Goal: Task Accomplishment & Management: Complete application form

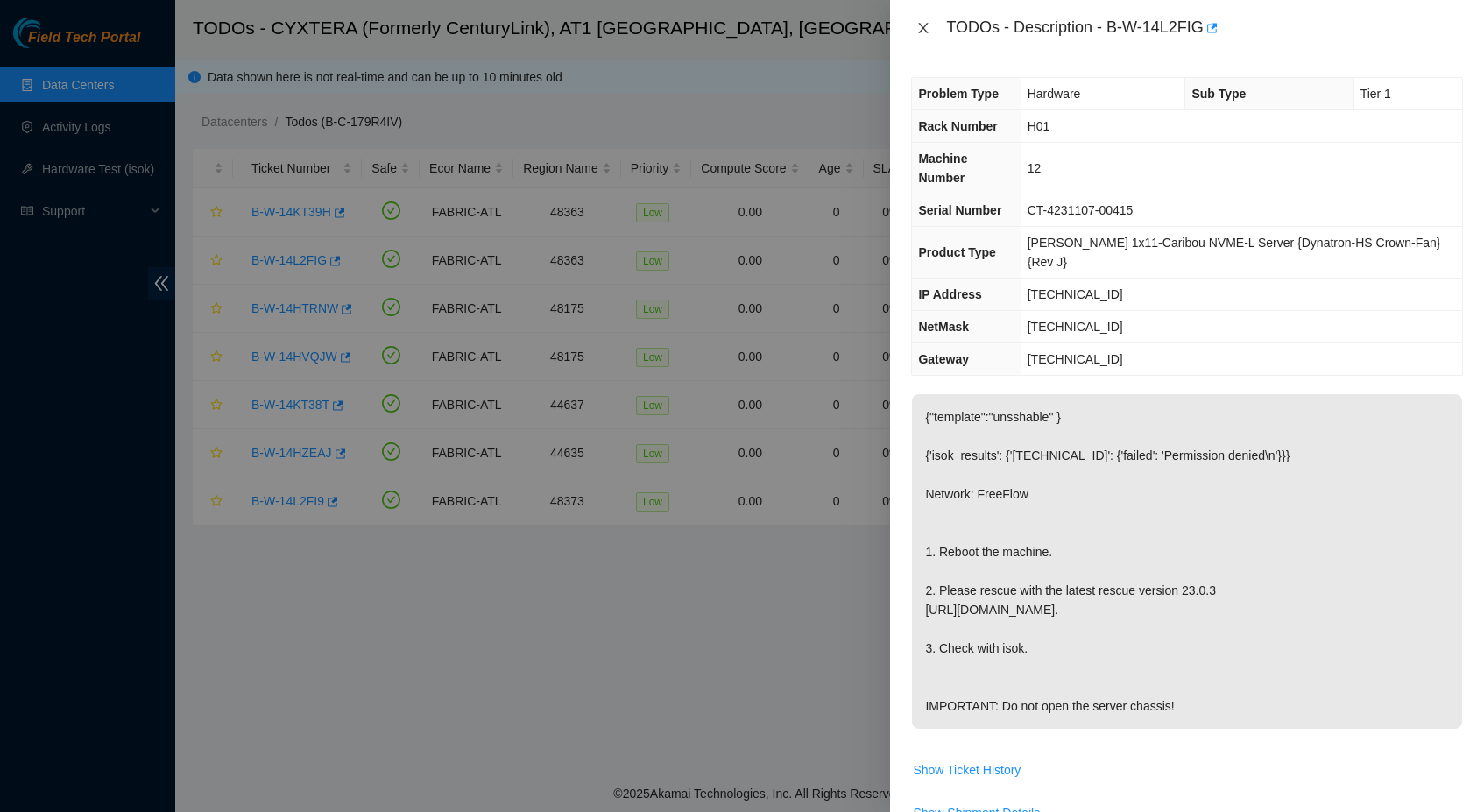
click at [924, 32] on icon "close" at bounding box center [923, 28] width 14 height 14
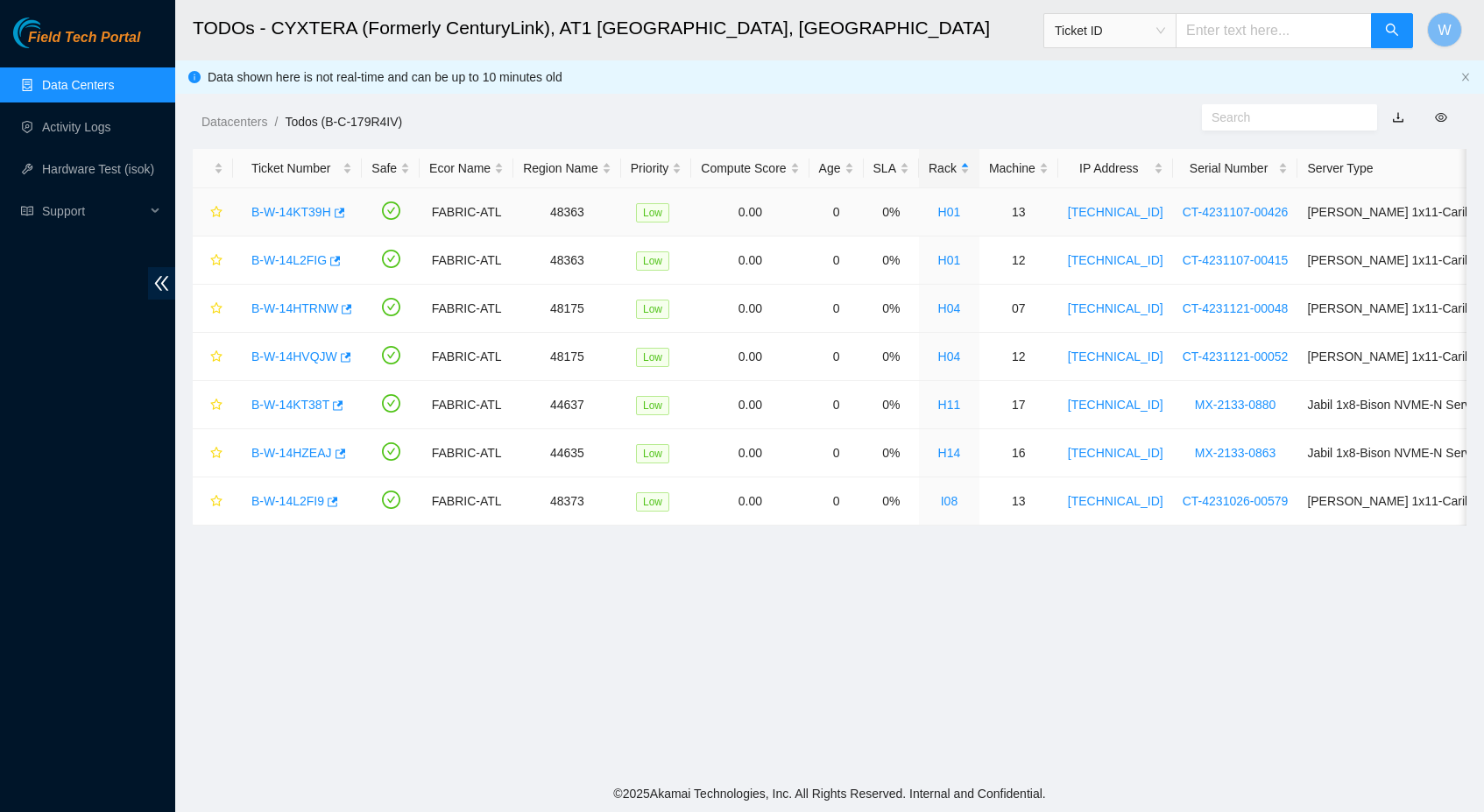
click at [298, 209] on link "B-W-14KT39H" at bounding box center [291, 212] width 79 height 14
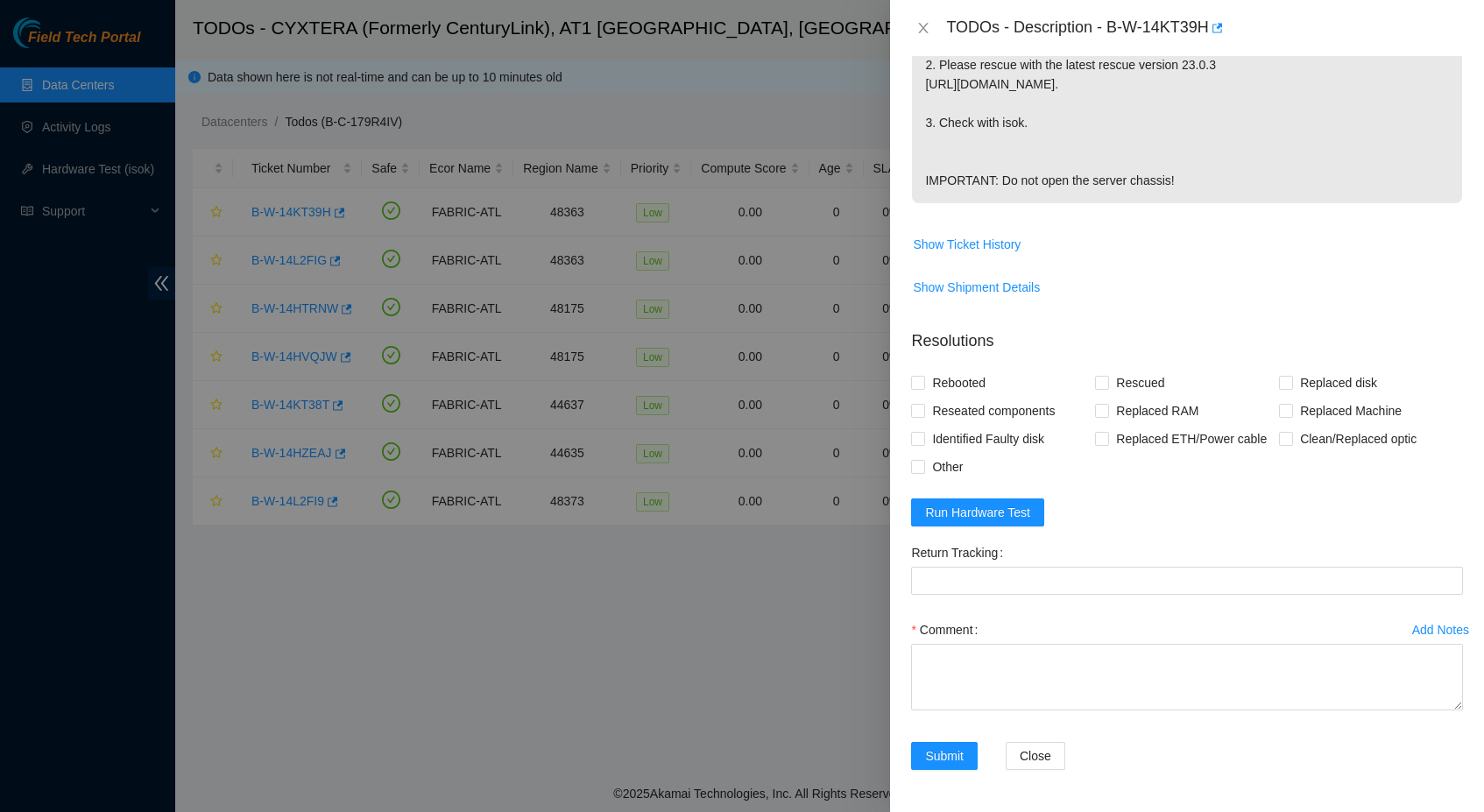
scroll to position [554, 0]
click at [979, 506] on span "Run Hardware Test" at bounding box center [977, 512] width 106 height 19
click at [934, 369] on span "Rebooted" at bounding box center [958, 382] width 68 height 28
click at [924, 376] on input "Rebooted" at bounding box center [917, 381] width 13 height 13
checkbox input "true"
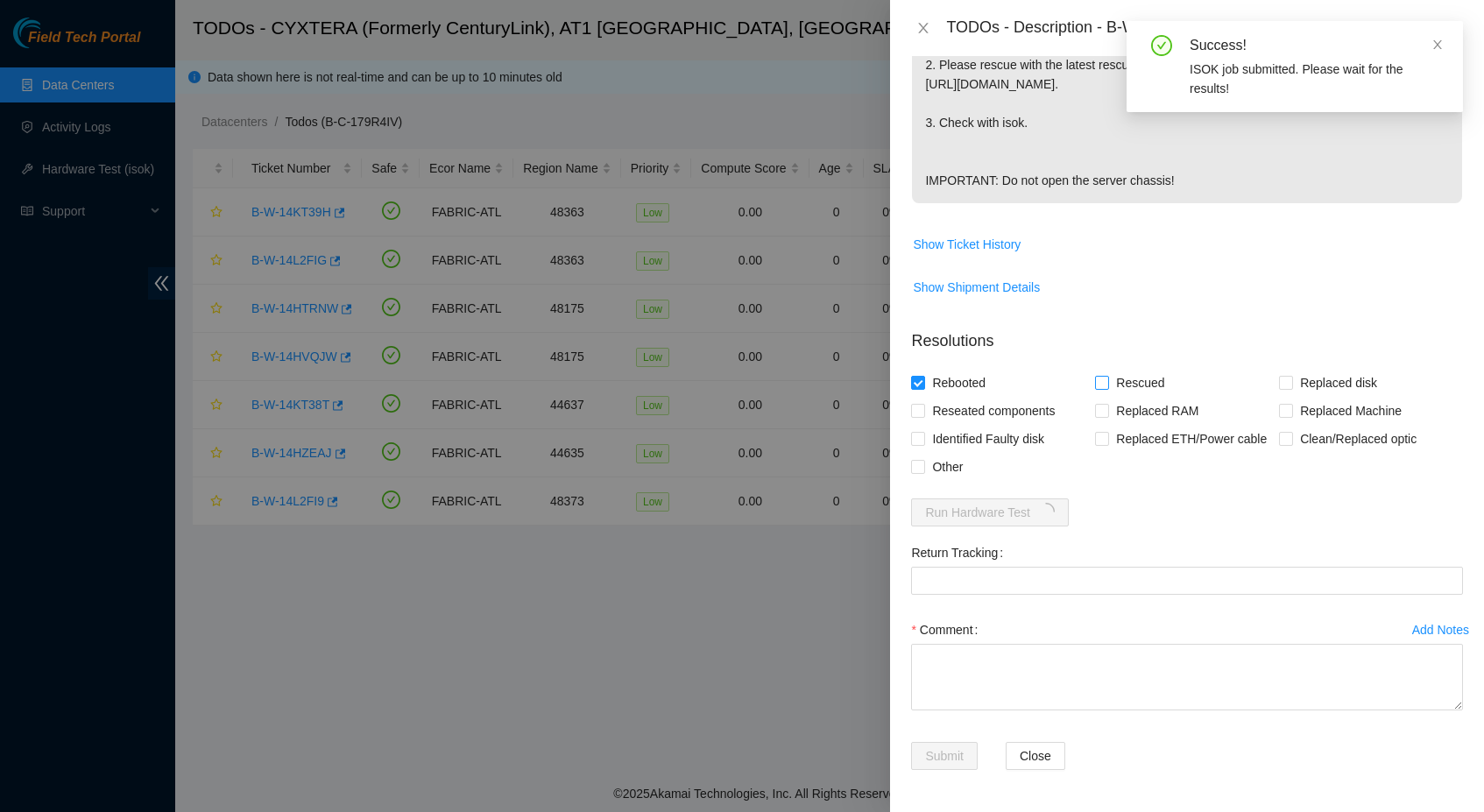
click at [1115, 369] on span "Rescued" at bounding box center [1139, 382] width 62 height 28
click at [1107, 376] on input "Rescued" at bounding box center [1101, 381] width 13 height 13
checkbox input "true"
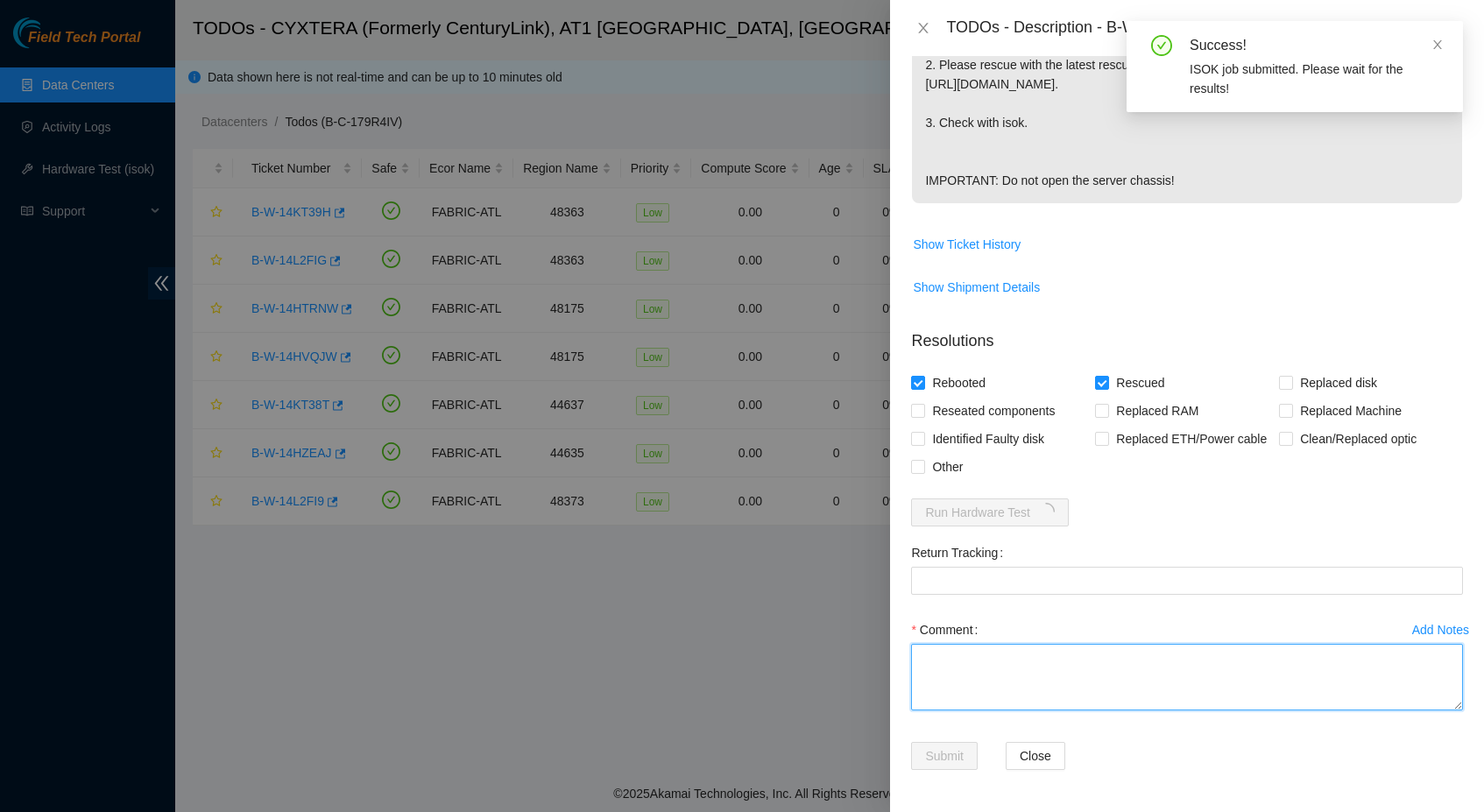
click at [1028, 662] on textarea "Comment" at bounding box center [1187, 677] width 552 height 67
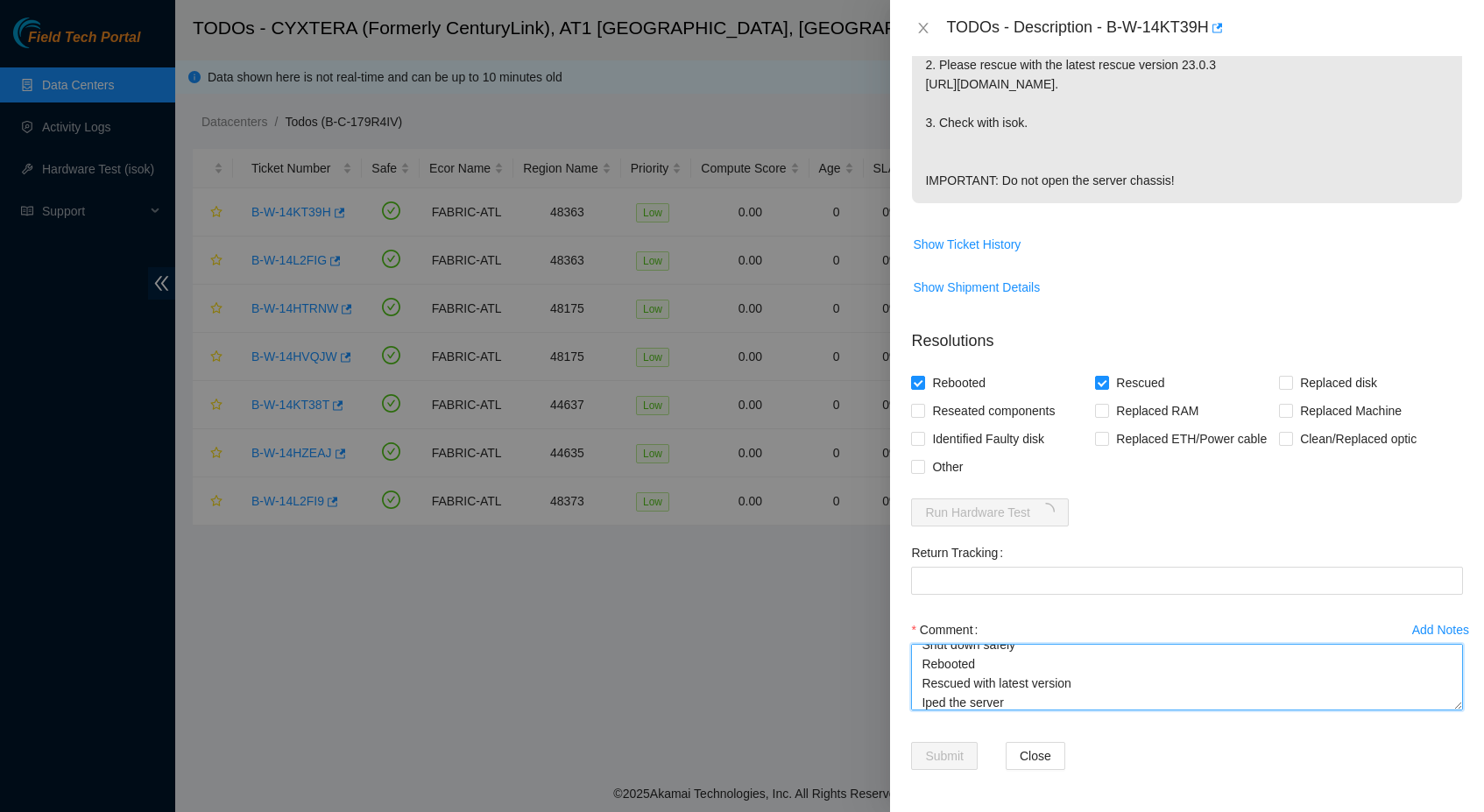
scroll to position [32, 0]
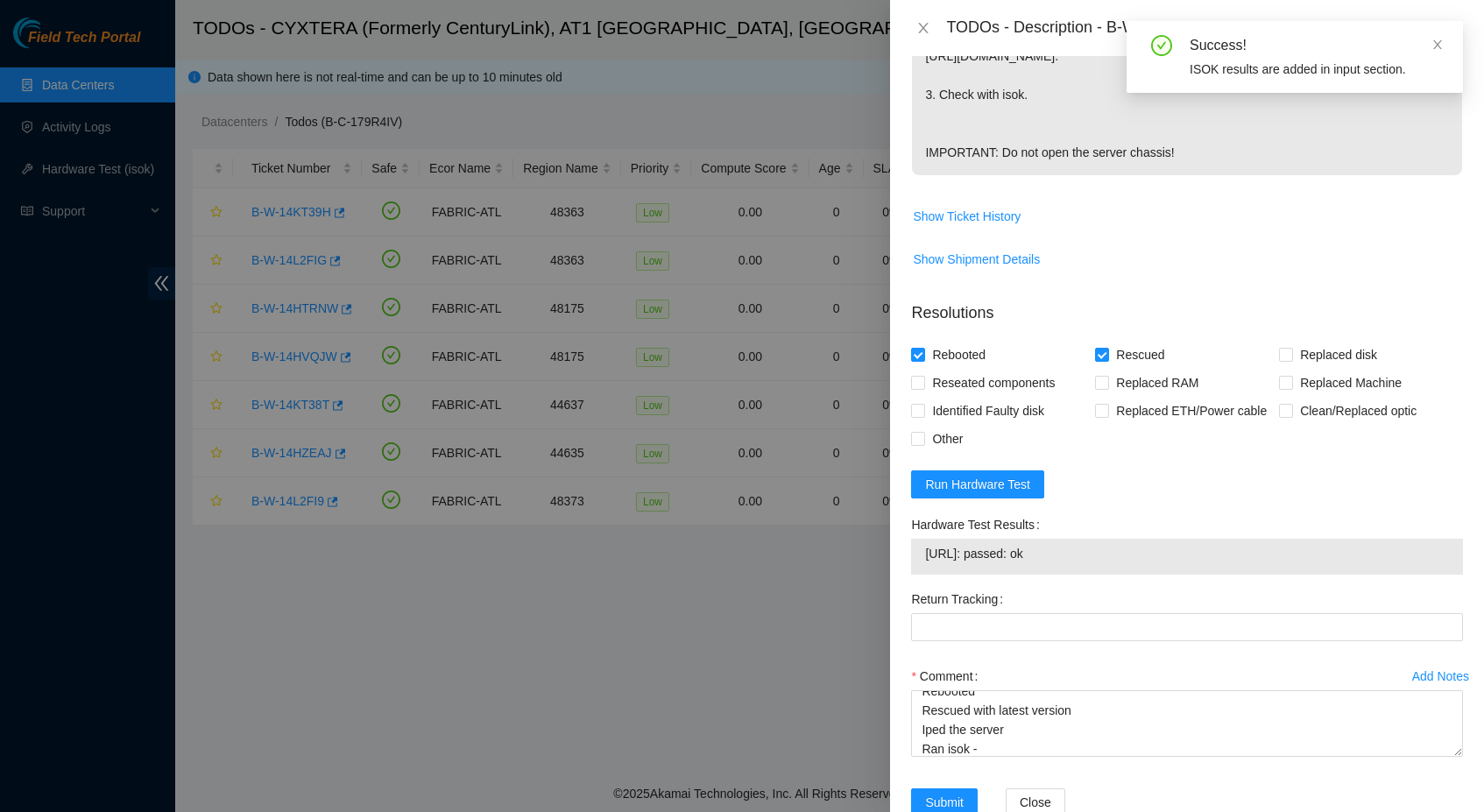
drag, startPoint x: 1075, startPoint y: 579, endPoint x: 921, endPoint y: 584, distance: 154.1
click at [920, 575] on div "23.47.125.48: passed: ok" at bounding box center [1187, 556] width 552 height 36
copy tbody "23.47.125.48: passed: ok"
click at [1006, 757] on textarea "Shut down safely Rebooted Rescued with latest version Iped the server Ran isok -" at bounding box center [1187, 723] width 552 height 67
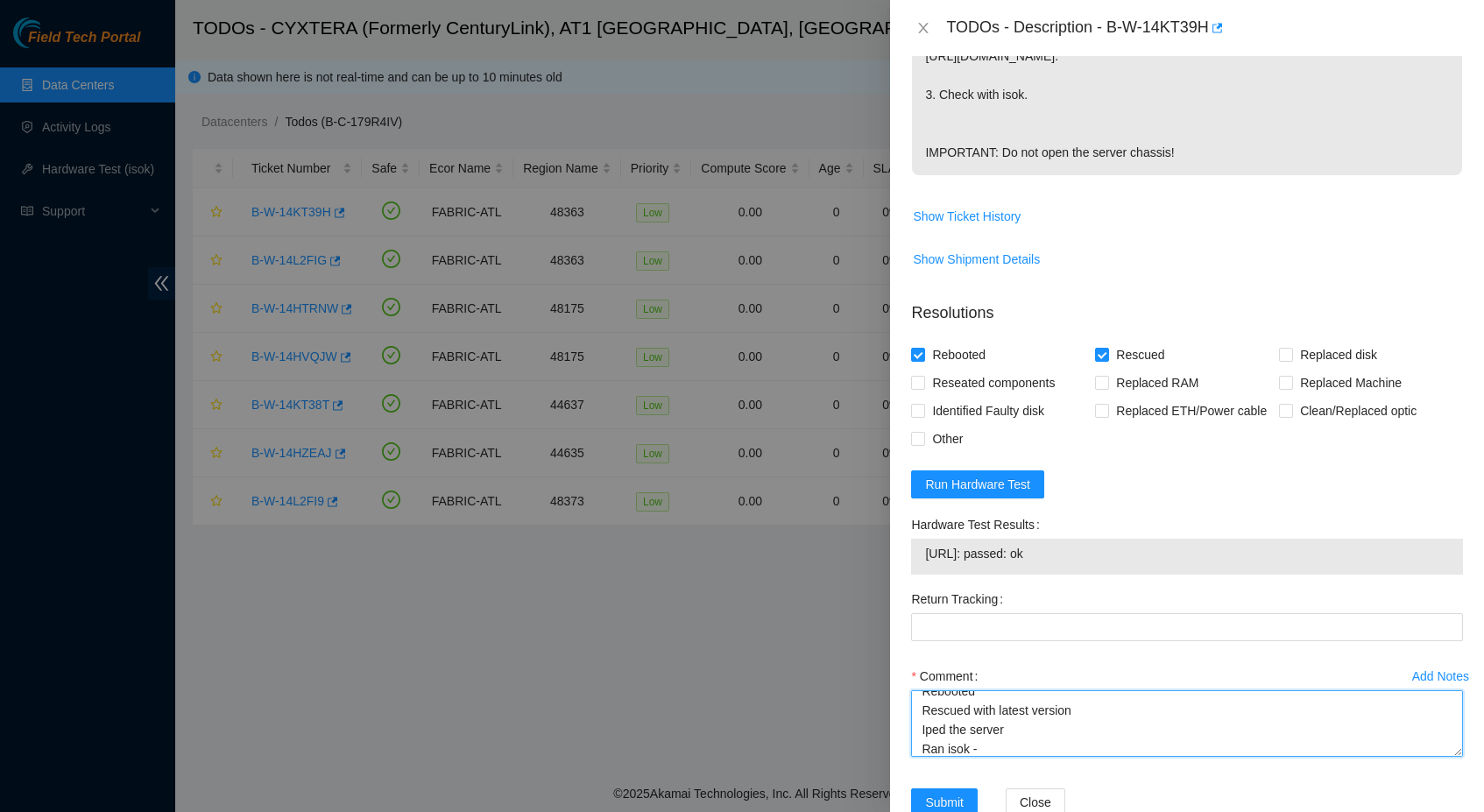
paste textarea "23.47.125.48: passed: ok"
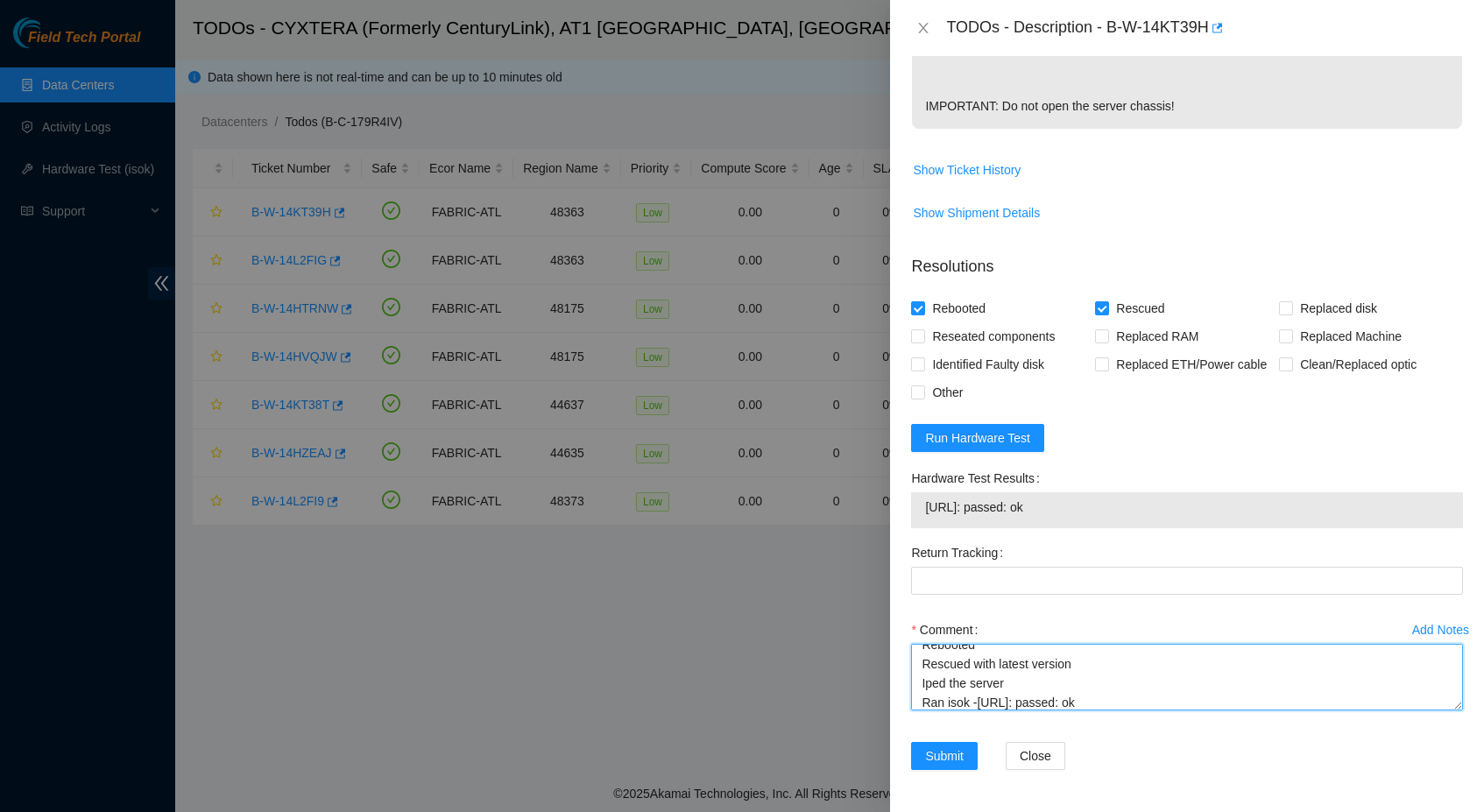
scroll to position [628, 0]
type textarea "Shut down safely Rebooted Rescued with latest version Iped the server Ran isok …"
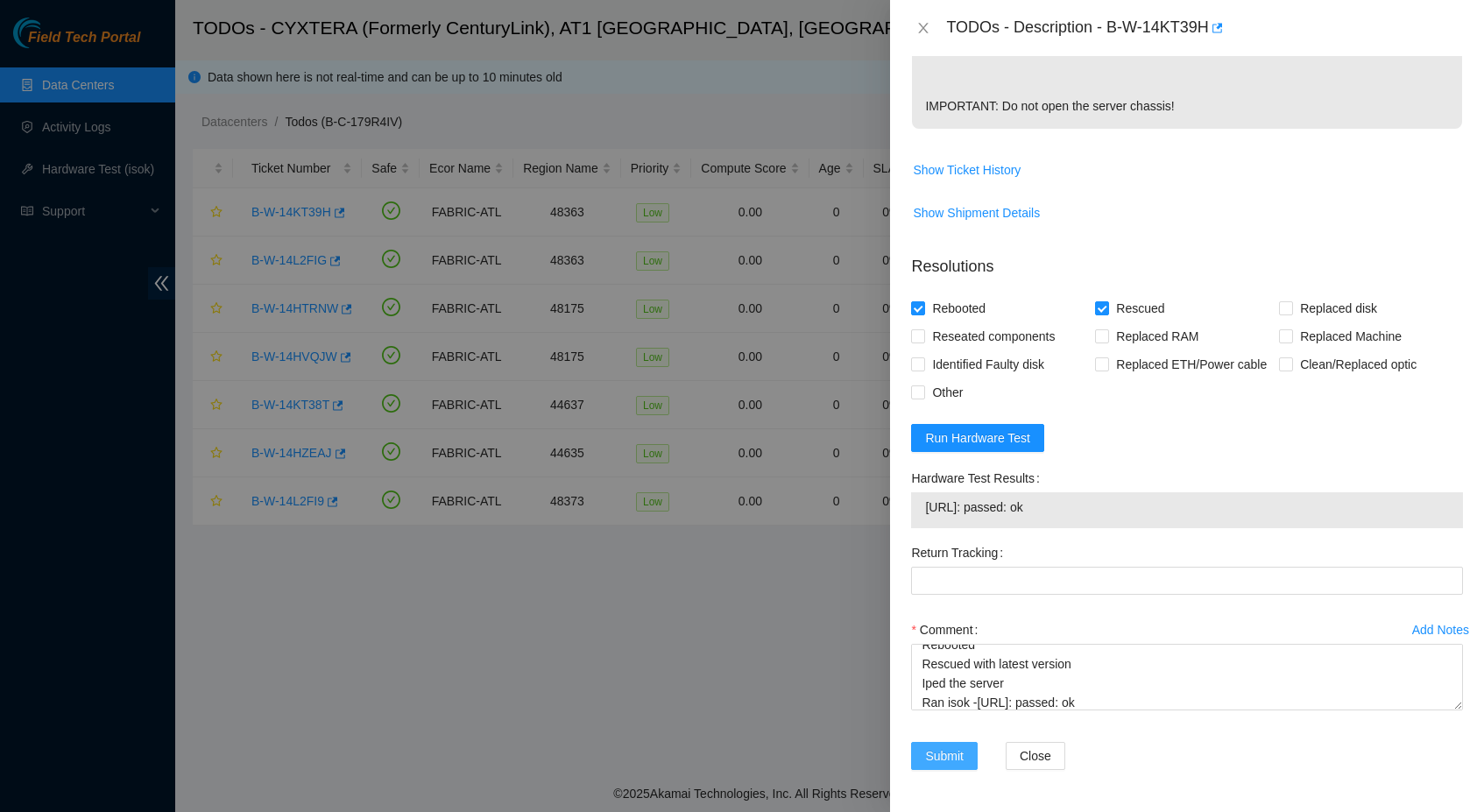
click at [927, 762] on span "Submit" at bounding box center [944, 756] width 39 height 19
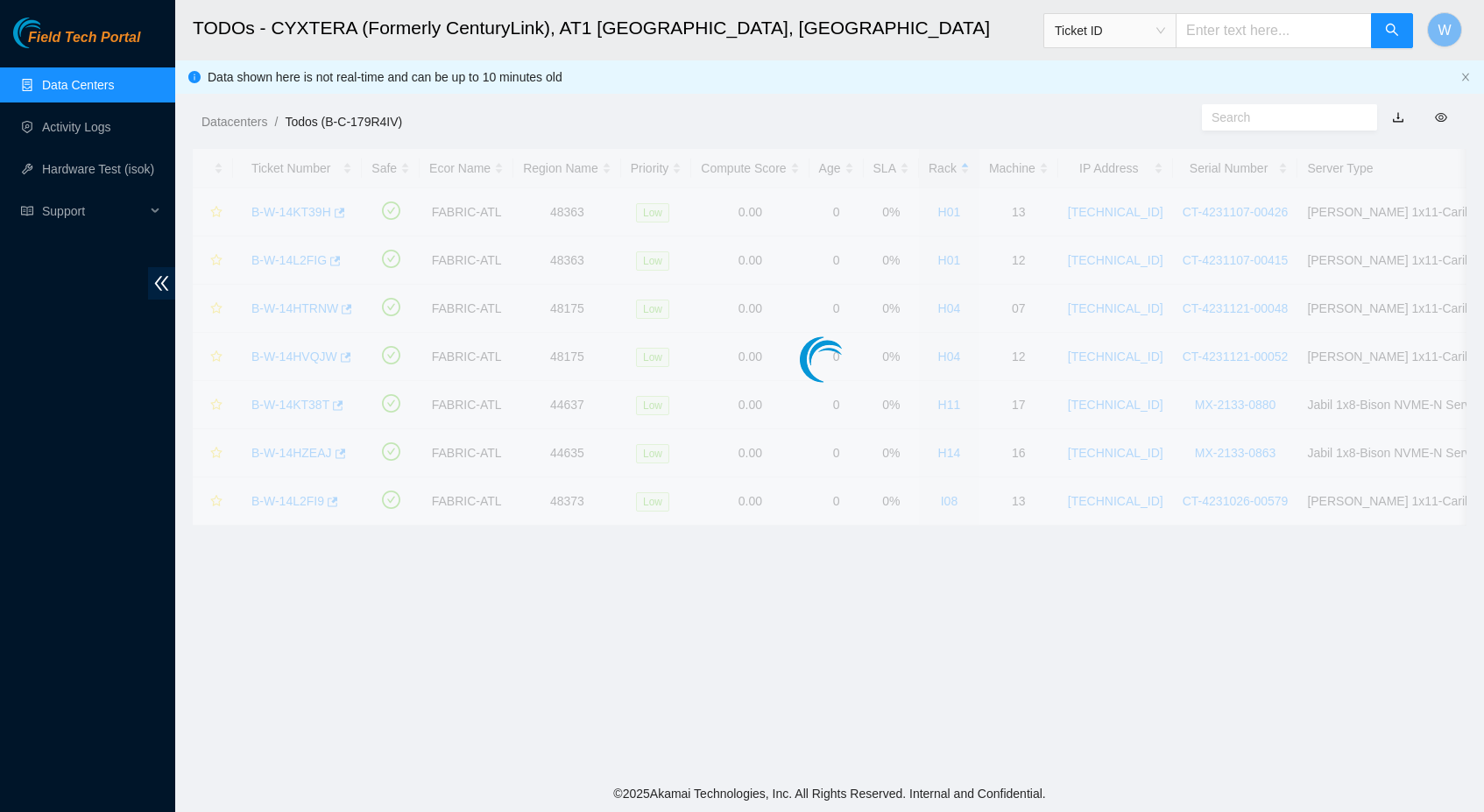
scroll to position [137, 0]
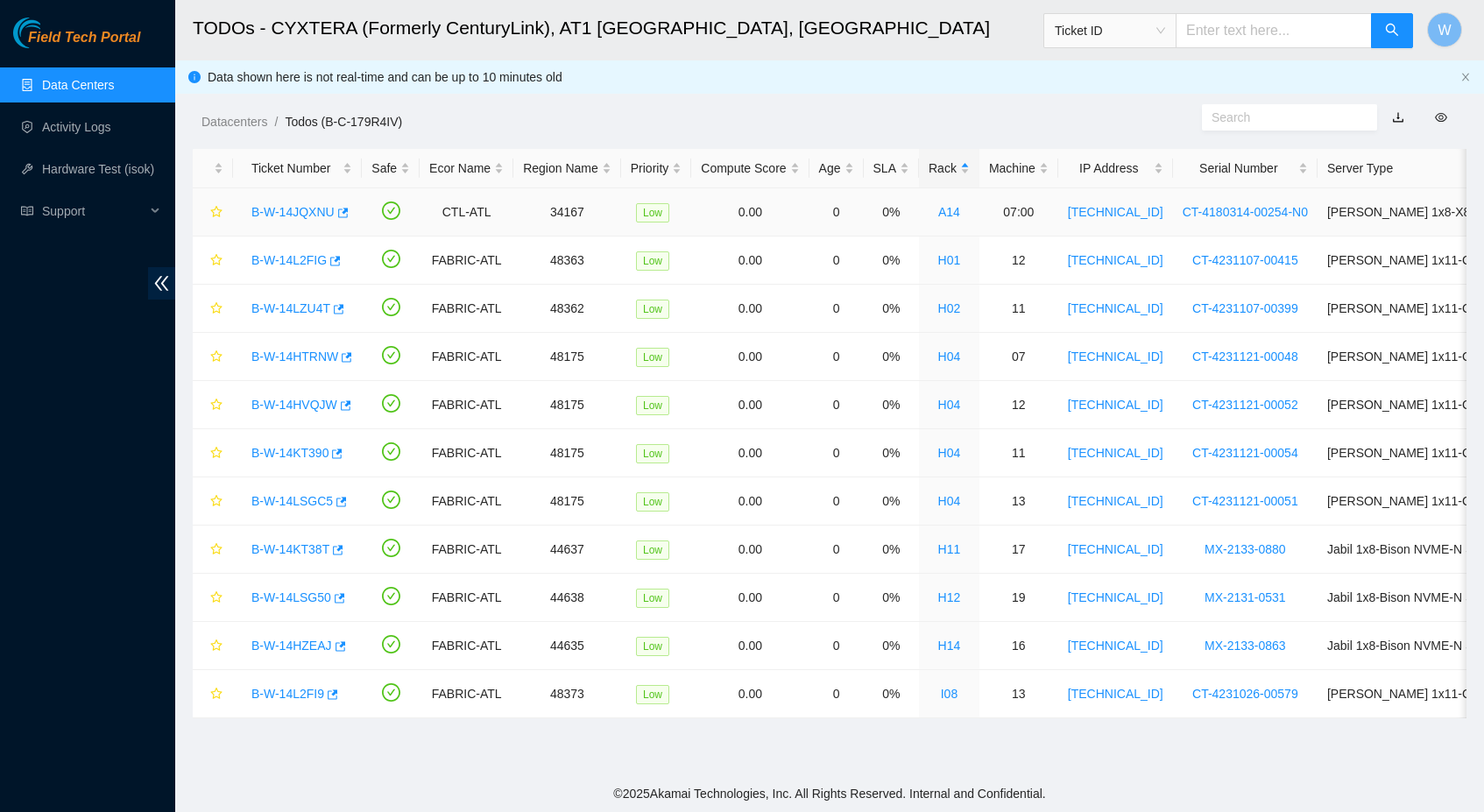
click at [321, 212] on link "B-W-14JQXNU" at bounding box center [293, 212] width 83 height 14
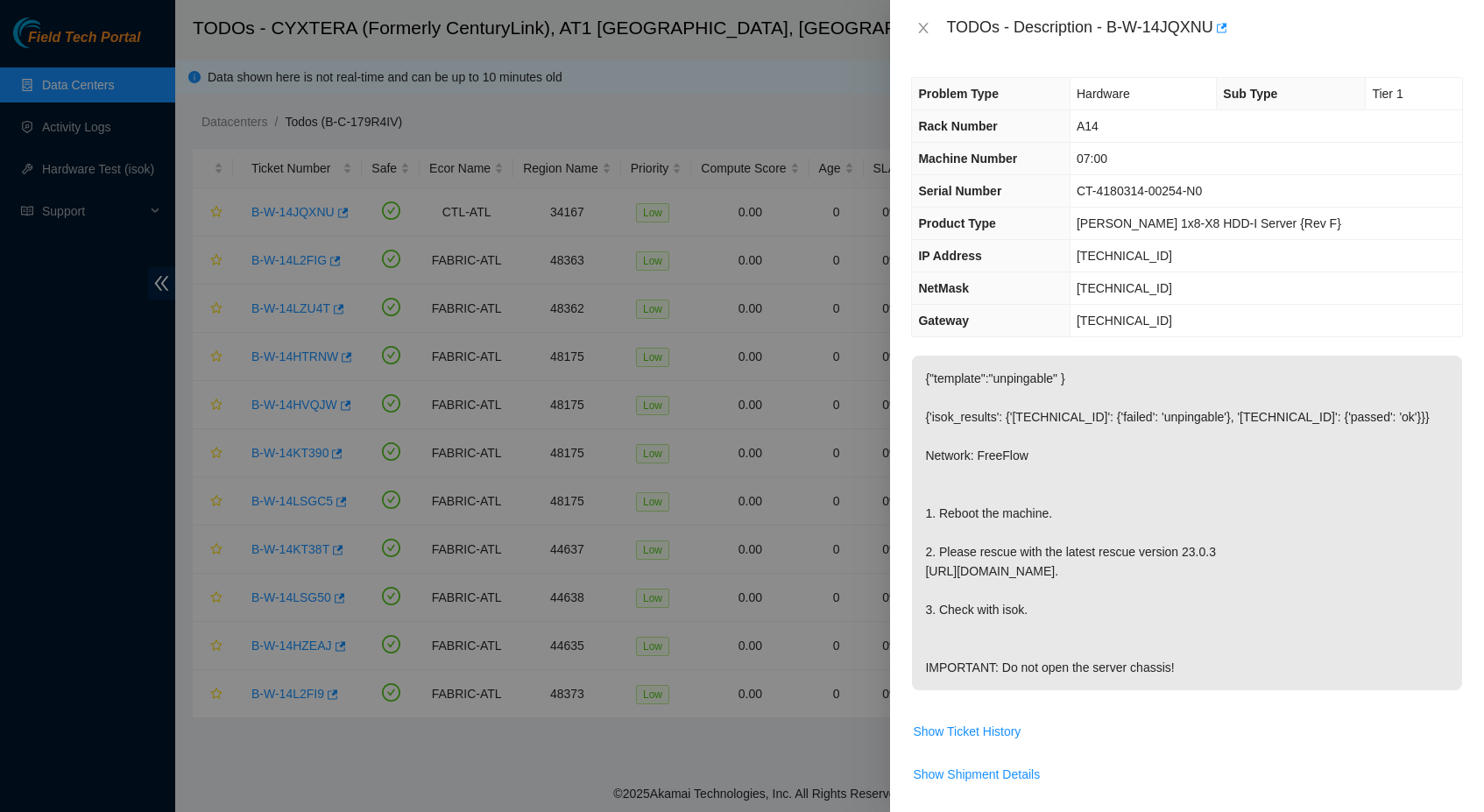
scroll to position [0, 0]
click at [926, 34] on icon "close" at bounding box center [923, 28] width 14 height 14
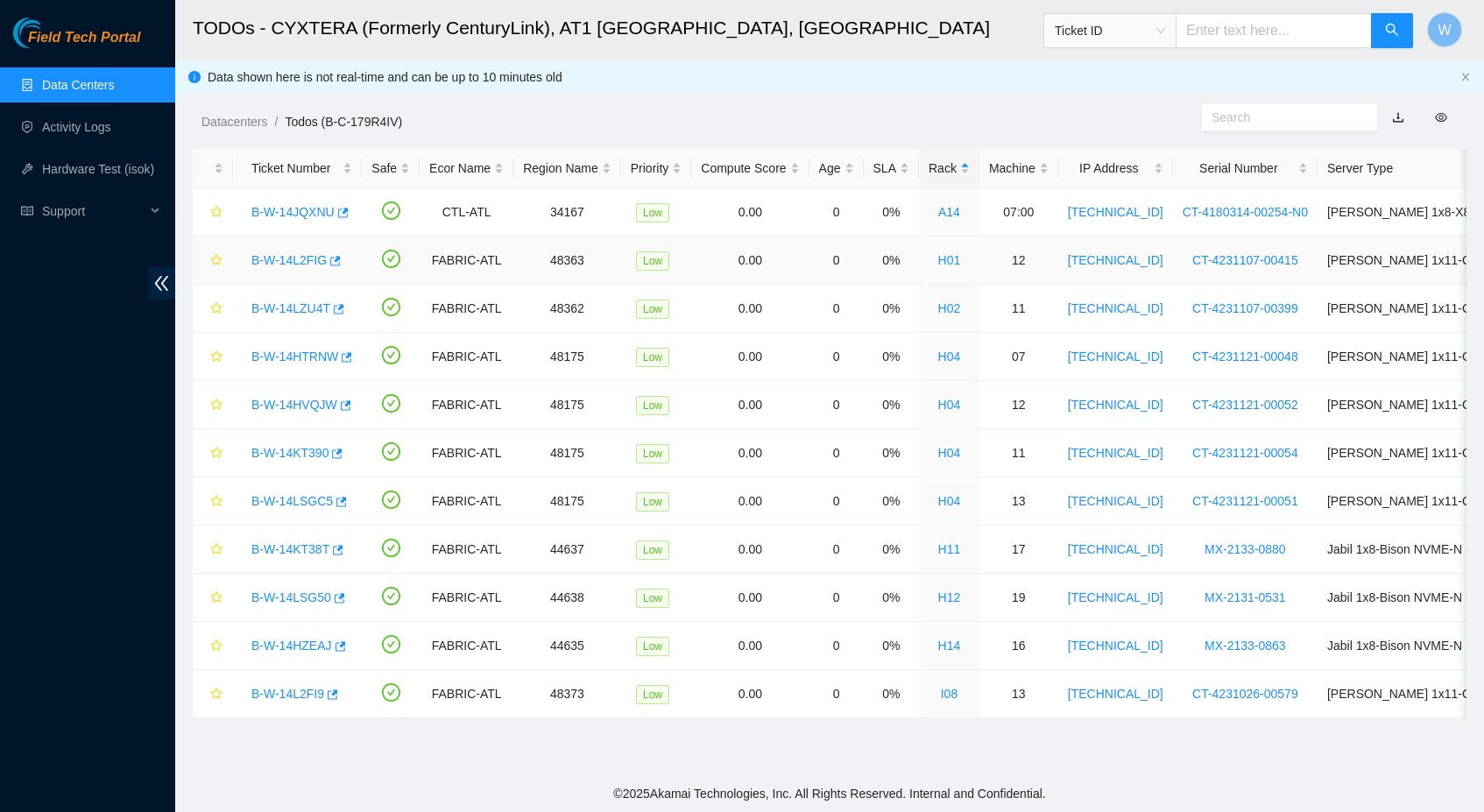
click at [291, 257] on link "B-W-14L2FIG" at bounding box center [289, 259] width 76 height 14
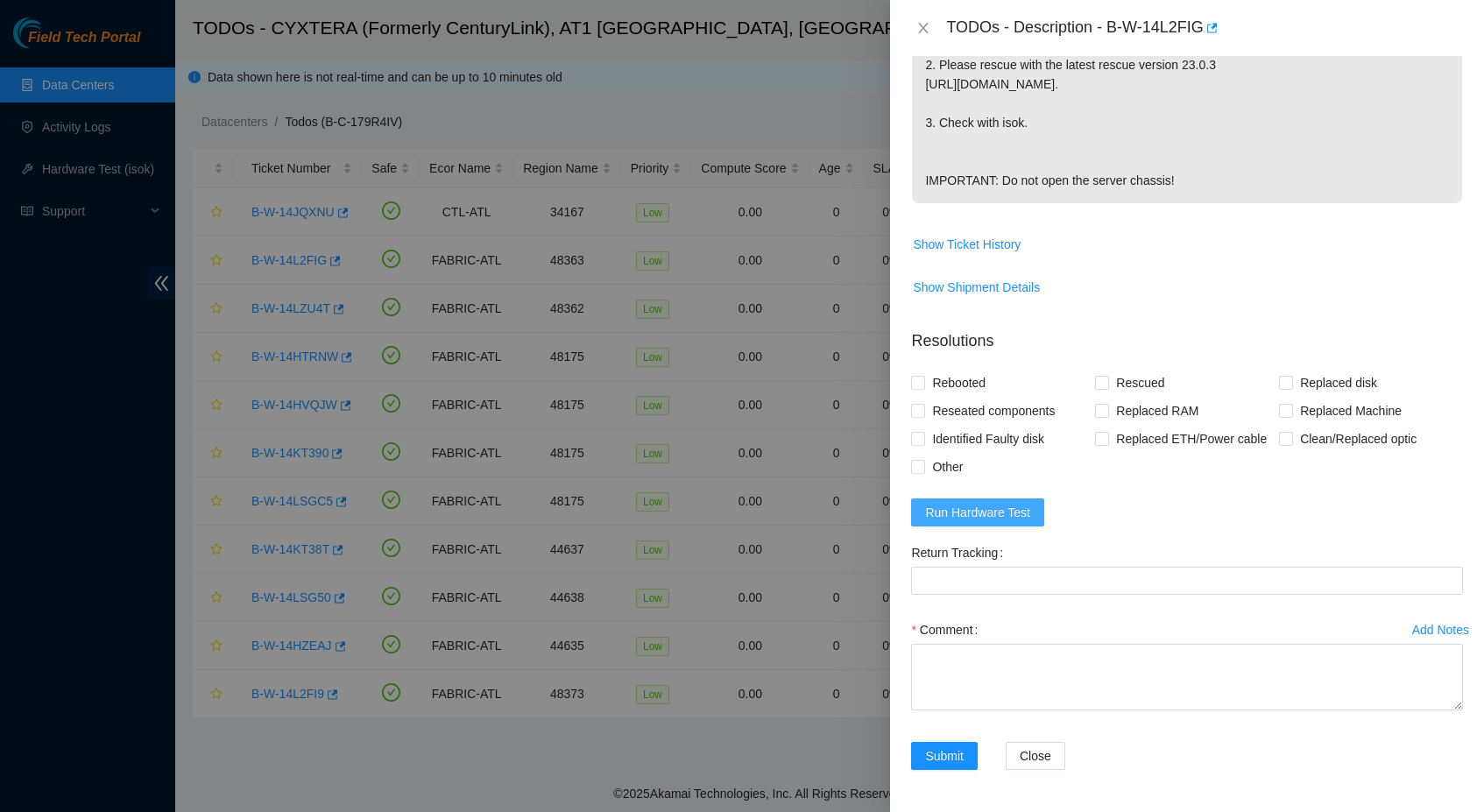
scroll to position [554, 0]
click at [1003, 515] on span "Run Hardware Test" at bounding box center [977, 512] width 106 height 19
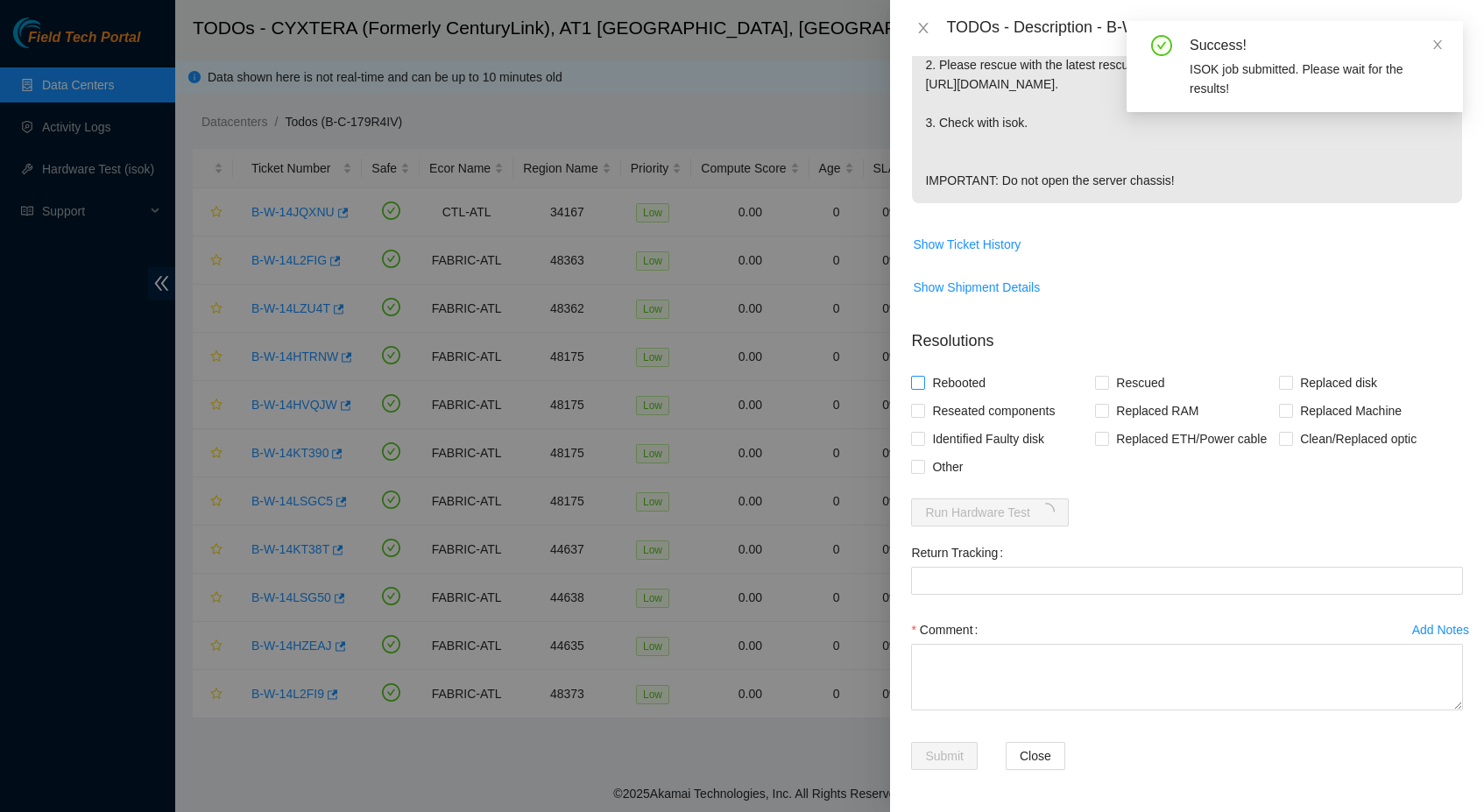
click at [973, 369] on span "Rebooted" at bounding box center [958, 382] width 68 height 28
click at [924, 376] on input "Rebooted" at bounding box center [917, 381] width 13 height 13
checkbox input "true"
click at [1097, 376] on input "Rescued" at bounding box center [1101, 381] width 13 height 13
checkbox input "true"
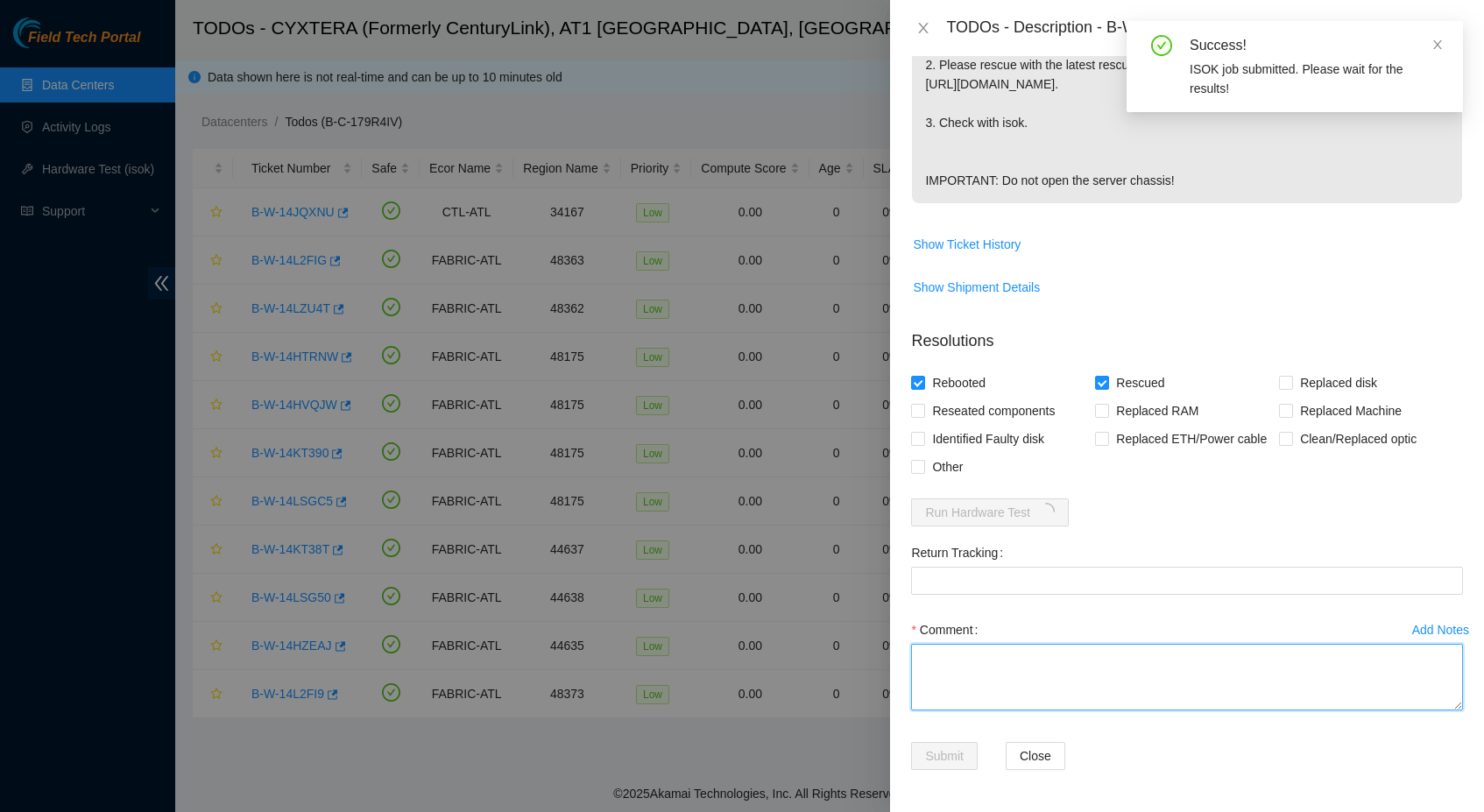
click at [944, 670] on textarea "Comment" at bounding box center [1187, 677] width 552 height 67
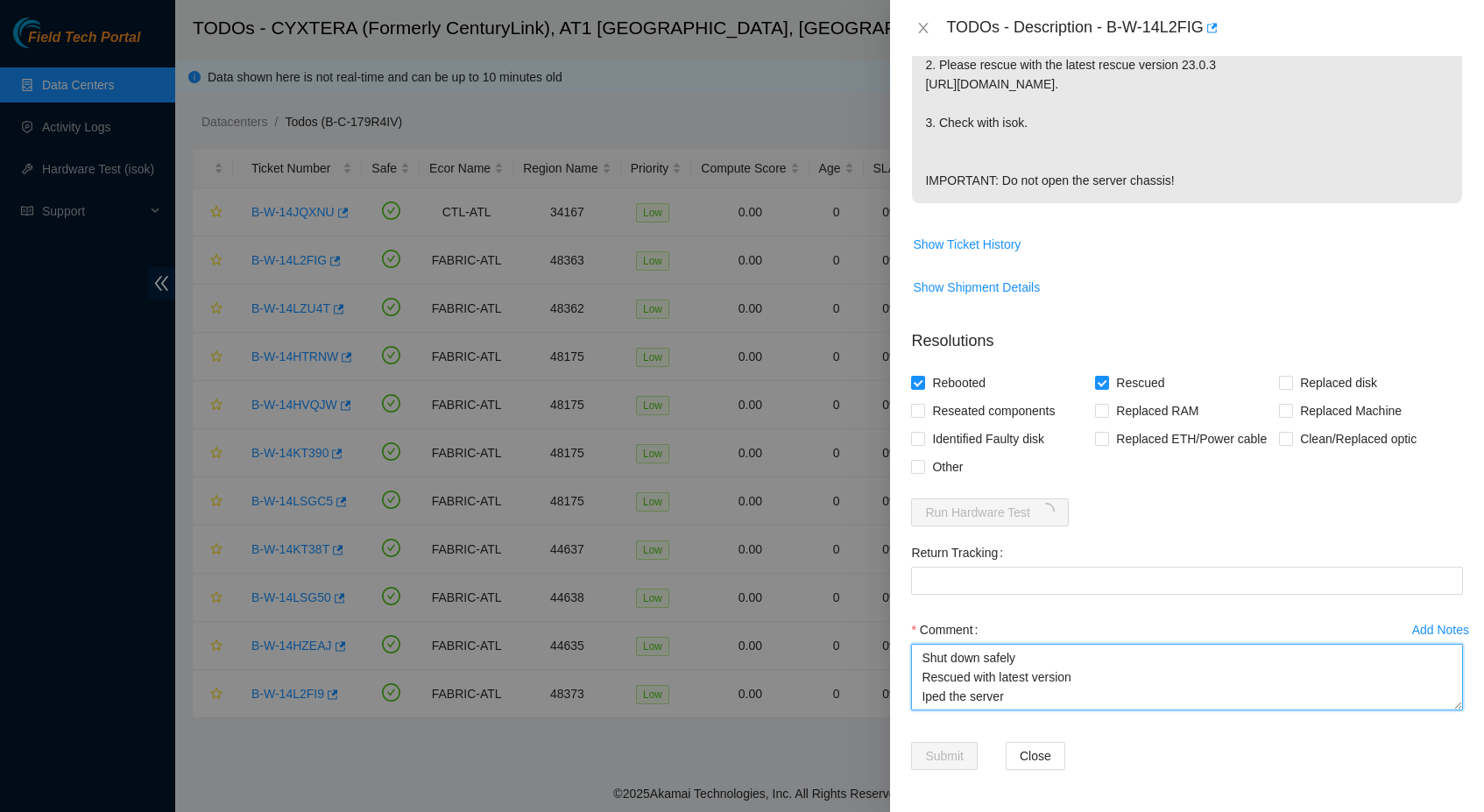
scroll to position [14, 0]
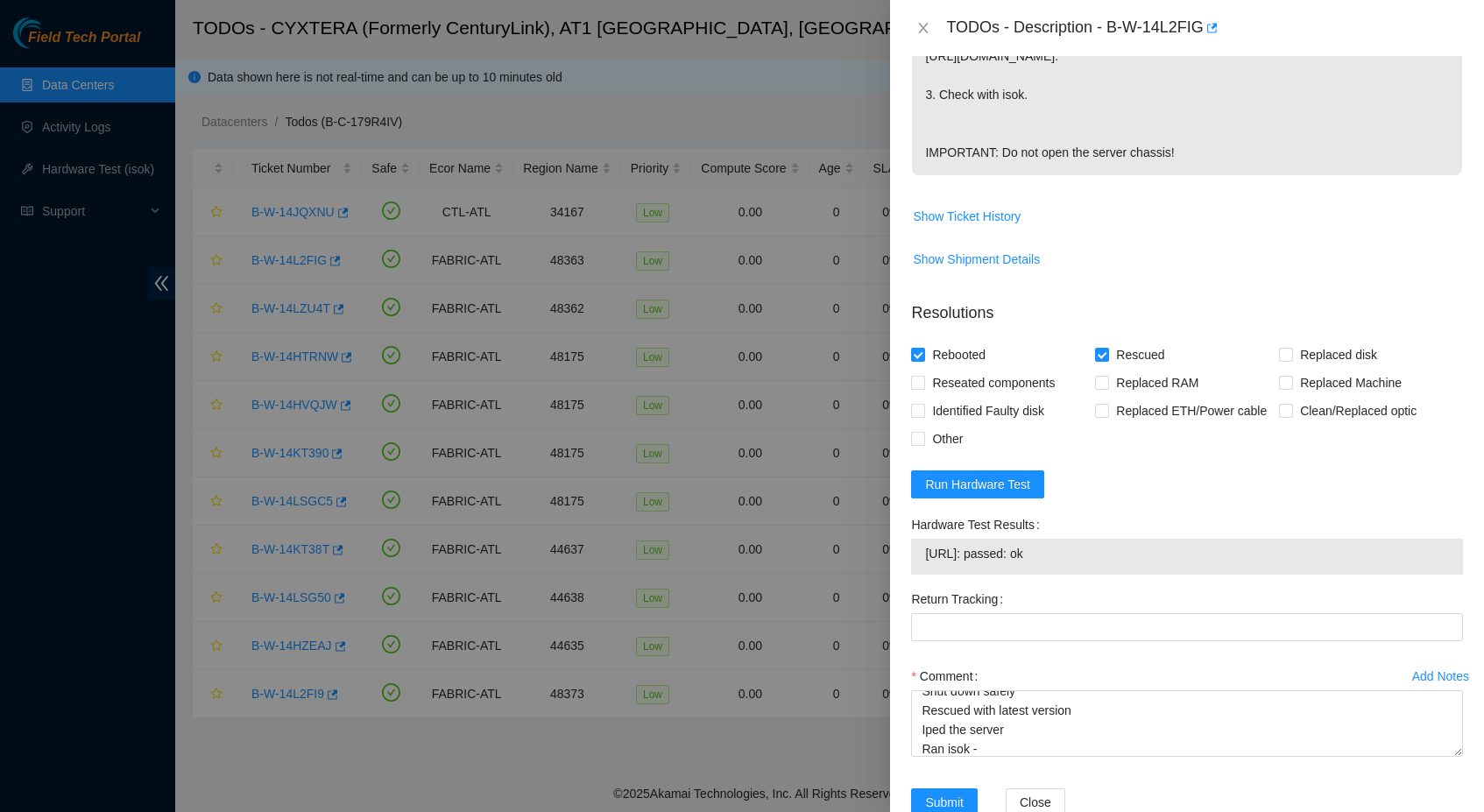
drag, startPoint x: 1079, startPoint y: 581, endPoint x: 924, endPoint y: 574, distance: 155.2
click at [924, 563] on span "23.47.125.47: passed: ok" at bounding box center [1186, 554] width 524 height 19
copy span "23.47.125.47: passed: ok"
click at [1000, 757] on textarea "Shut down safely Rescued with latest version Iped the server Ran isok -" at bounding box center [1187, 723] width 552 height 67
paste textarea "23.47.125.47: passed: ok"
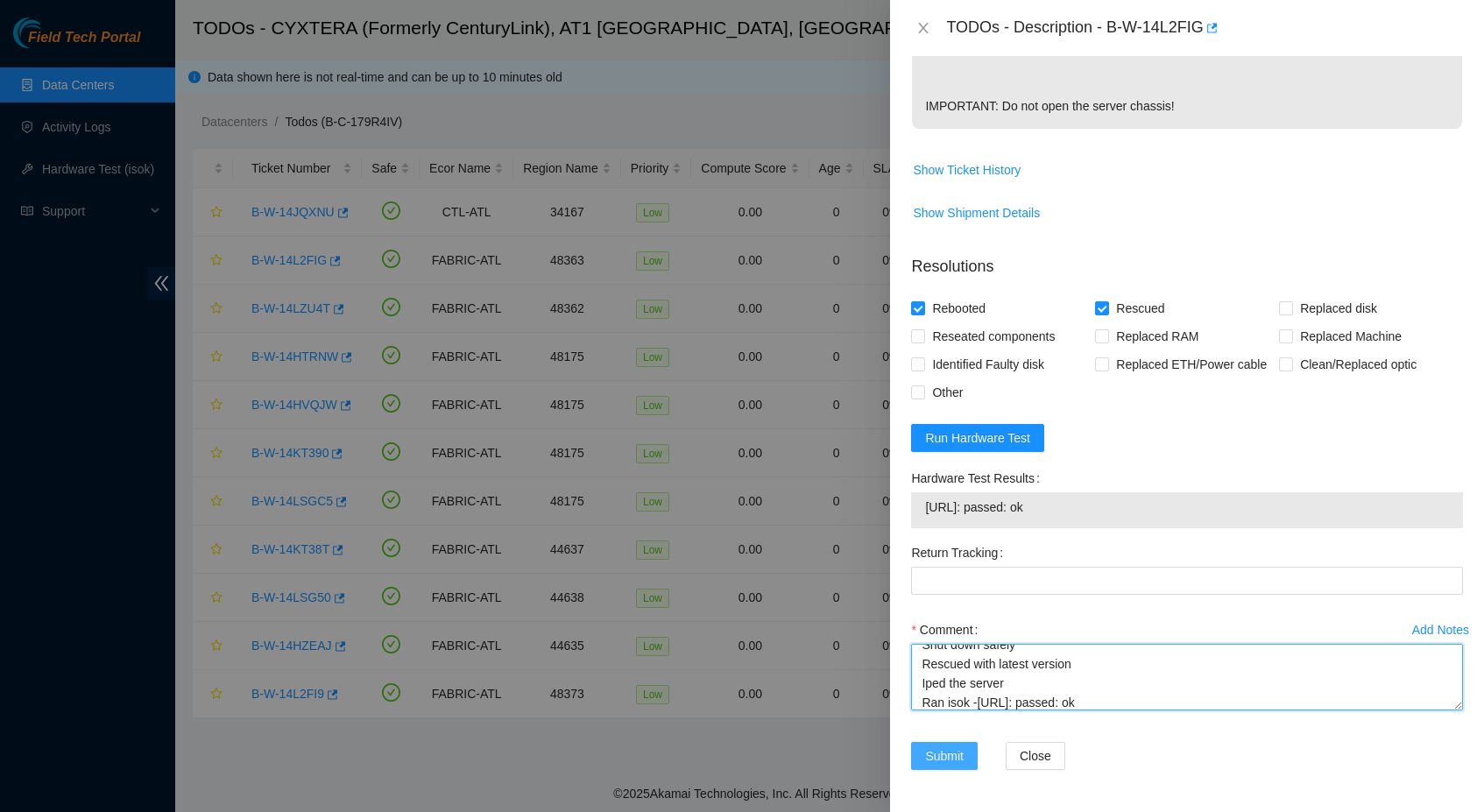
scroll to position [628, 0]
type textarea "Shut down safely Rescued with latest version Iped the server Ran isok -23.47.12…"
click at [949, 749] on span "Submit" at bounding box center [944, 756] width 39 height 19
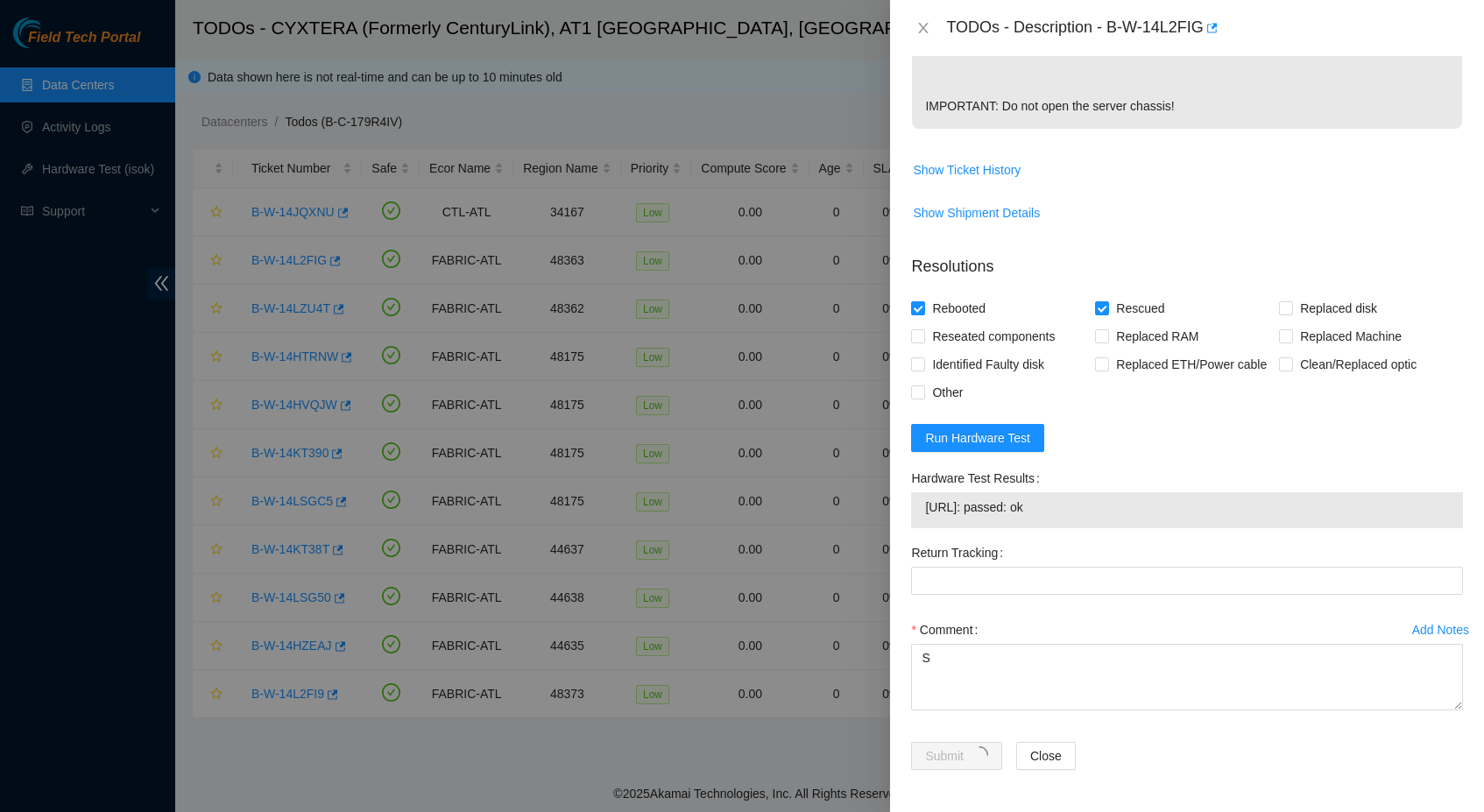
scroll to position [137, 0]
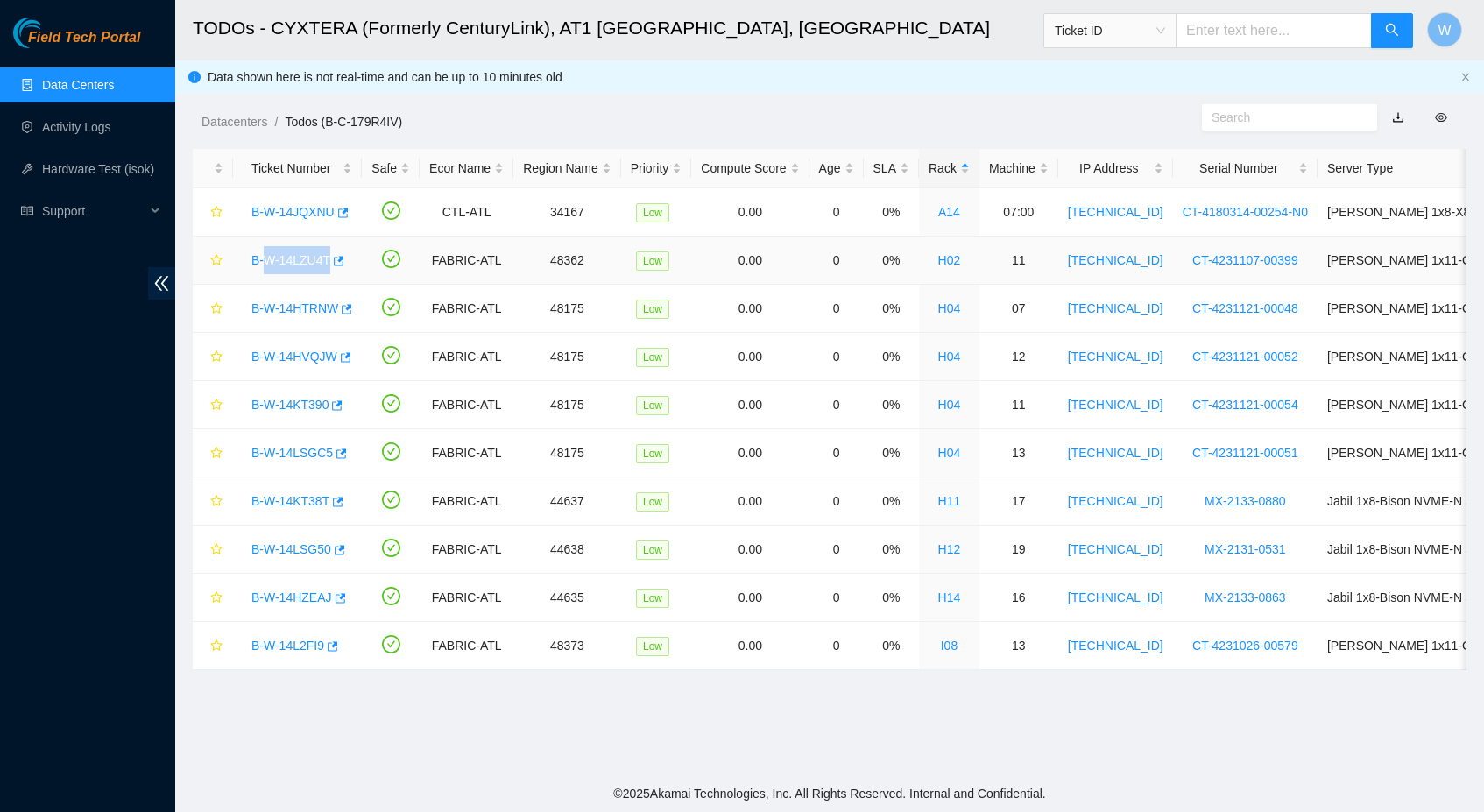
drag, startPoint x: 262, startPoint y: 246, endPoint x: 372, endPoint y: 269, distance: 112.4
click at [372, 269] on tr "B-W-14LZU4T FABRIC-ATL 48362 Low 0.00 0 0% H02 11 23.47.125.78 CT-4231107-00399…" at bounding box center [993, 260] width 1601 height 48
click at [372, 269] on td at bounding box center [391, 260] width 58 height 48
click at [295, 254] on link "B-W-14LZU4T" at bounding box center [290, 259] width 78 height 14
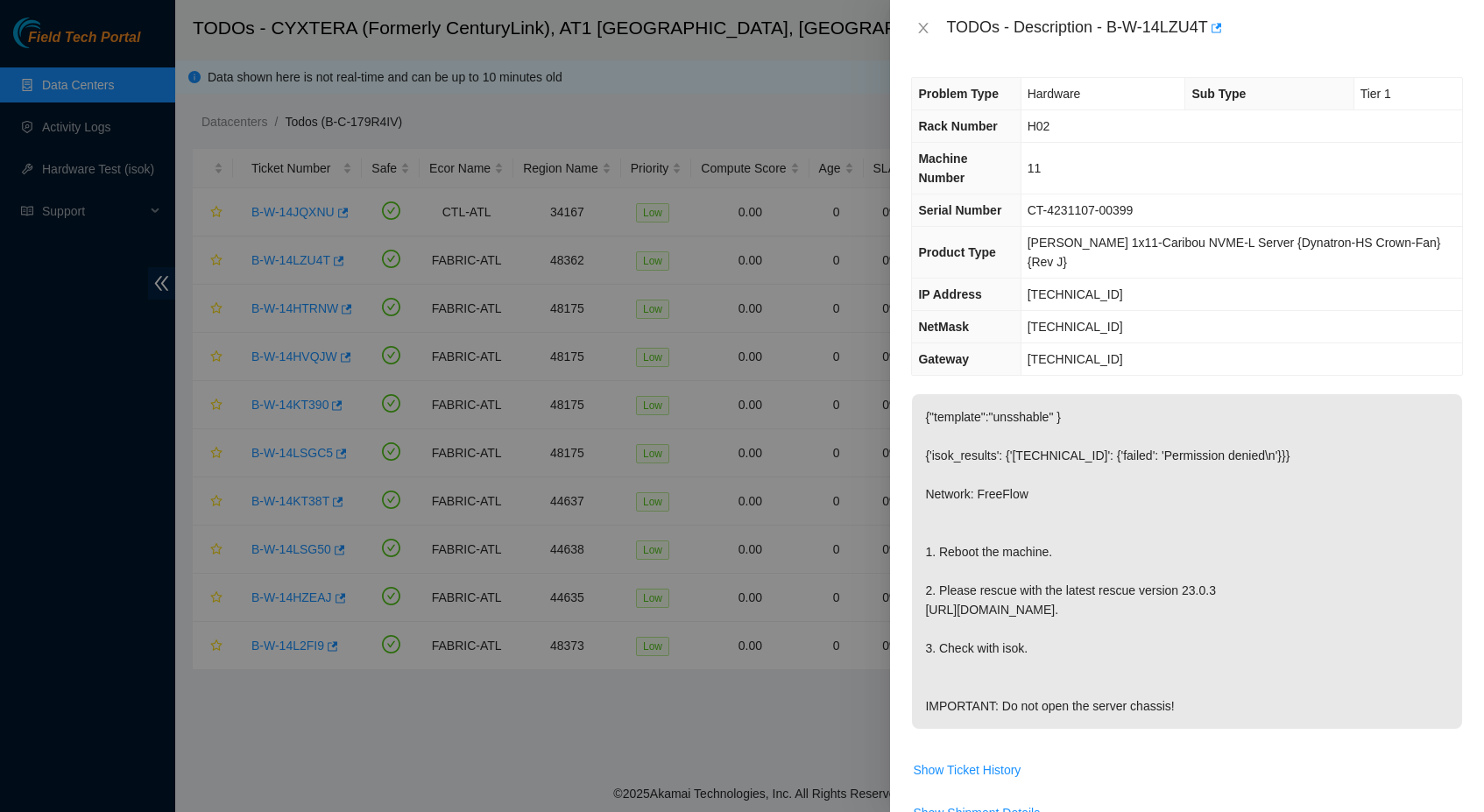
scroll to position [0, 0]
click at [924, 31] on icon "close" at bounding box center [923, 28] width 14 height 14
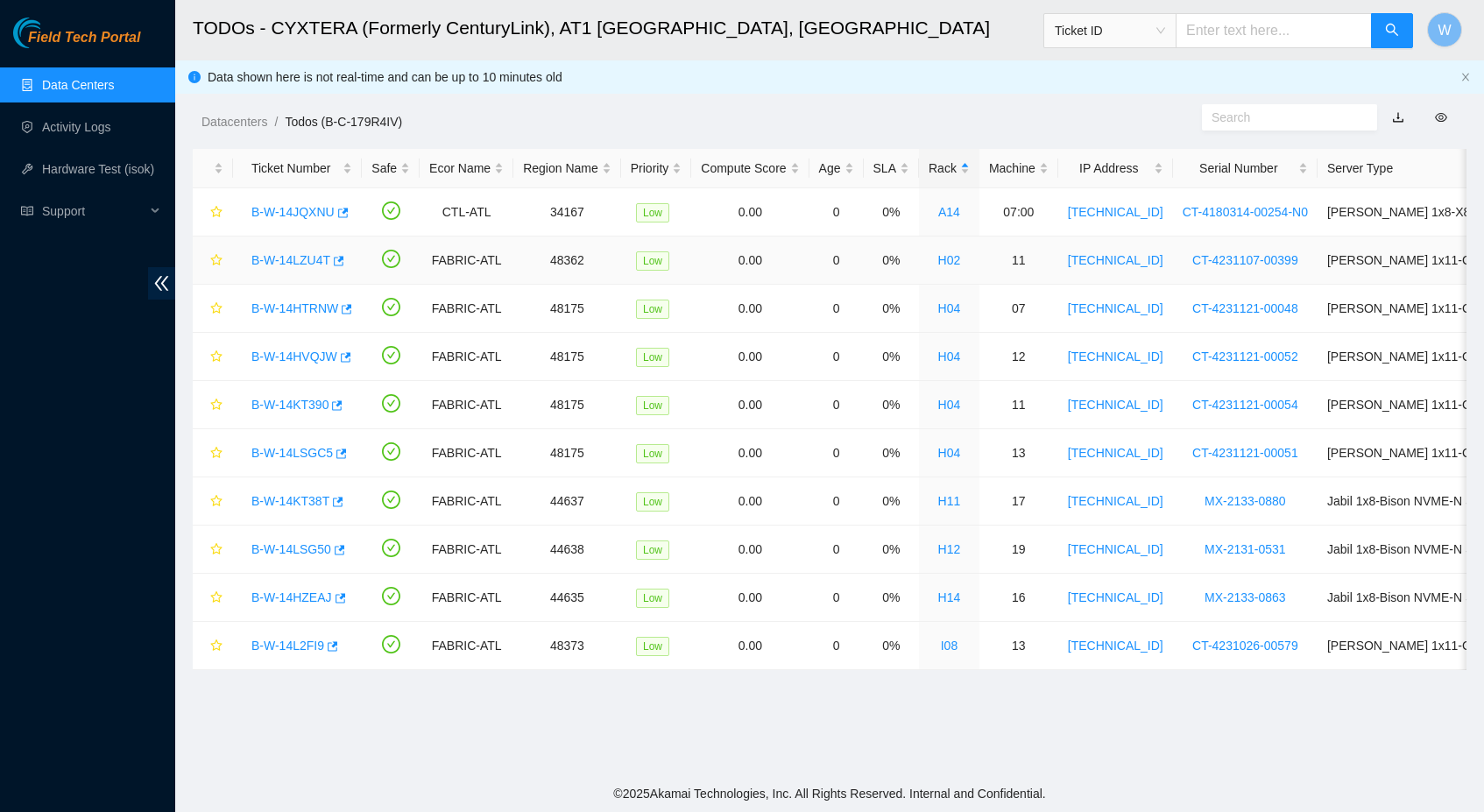
click at [294, 259] on link "B-W-14LZU4T" at bounding box center [290, 259] width 78 height 14
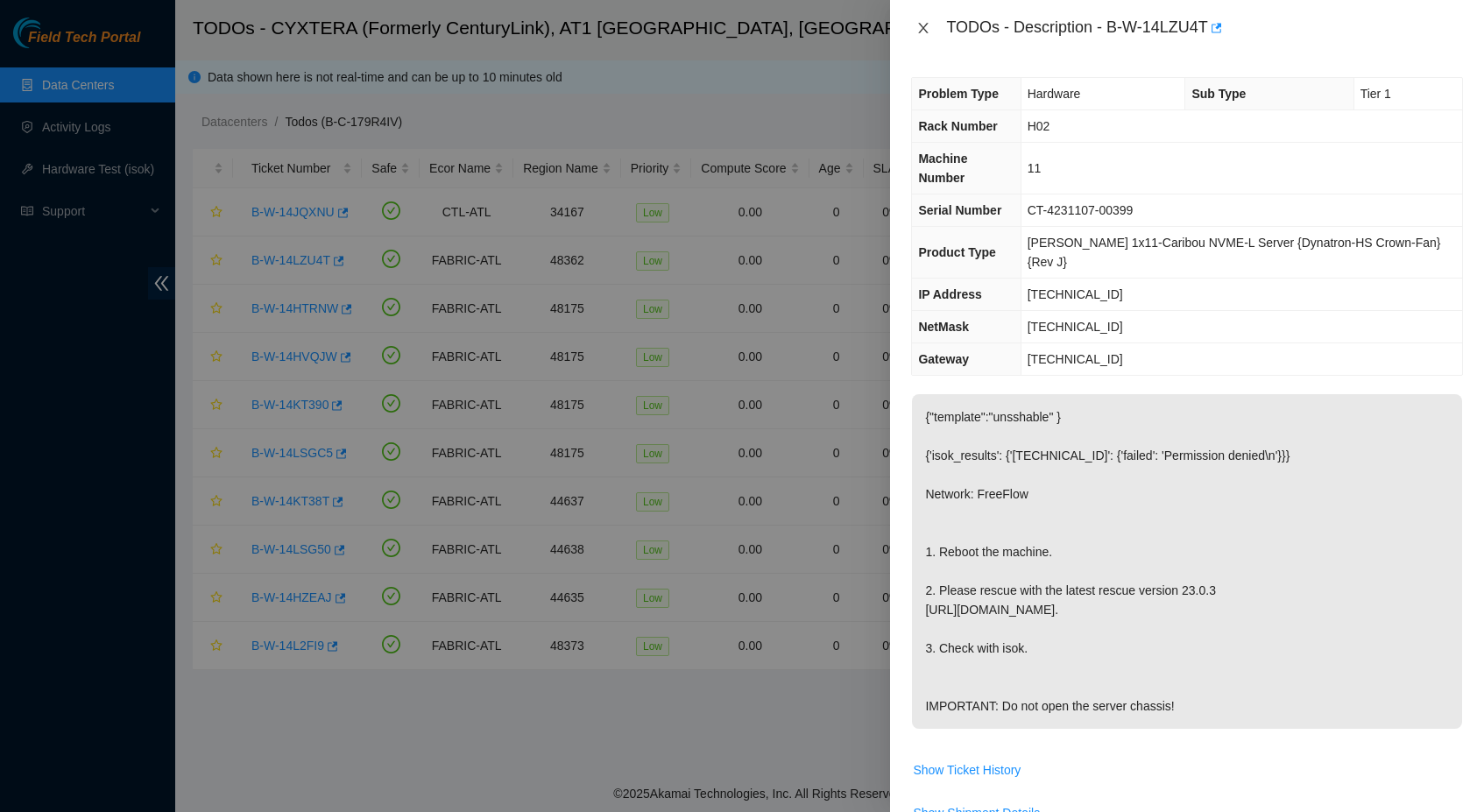
click at [924, 27] on icon "close" at bounding box center [923, 28] width 14 height 14
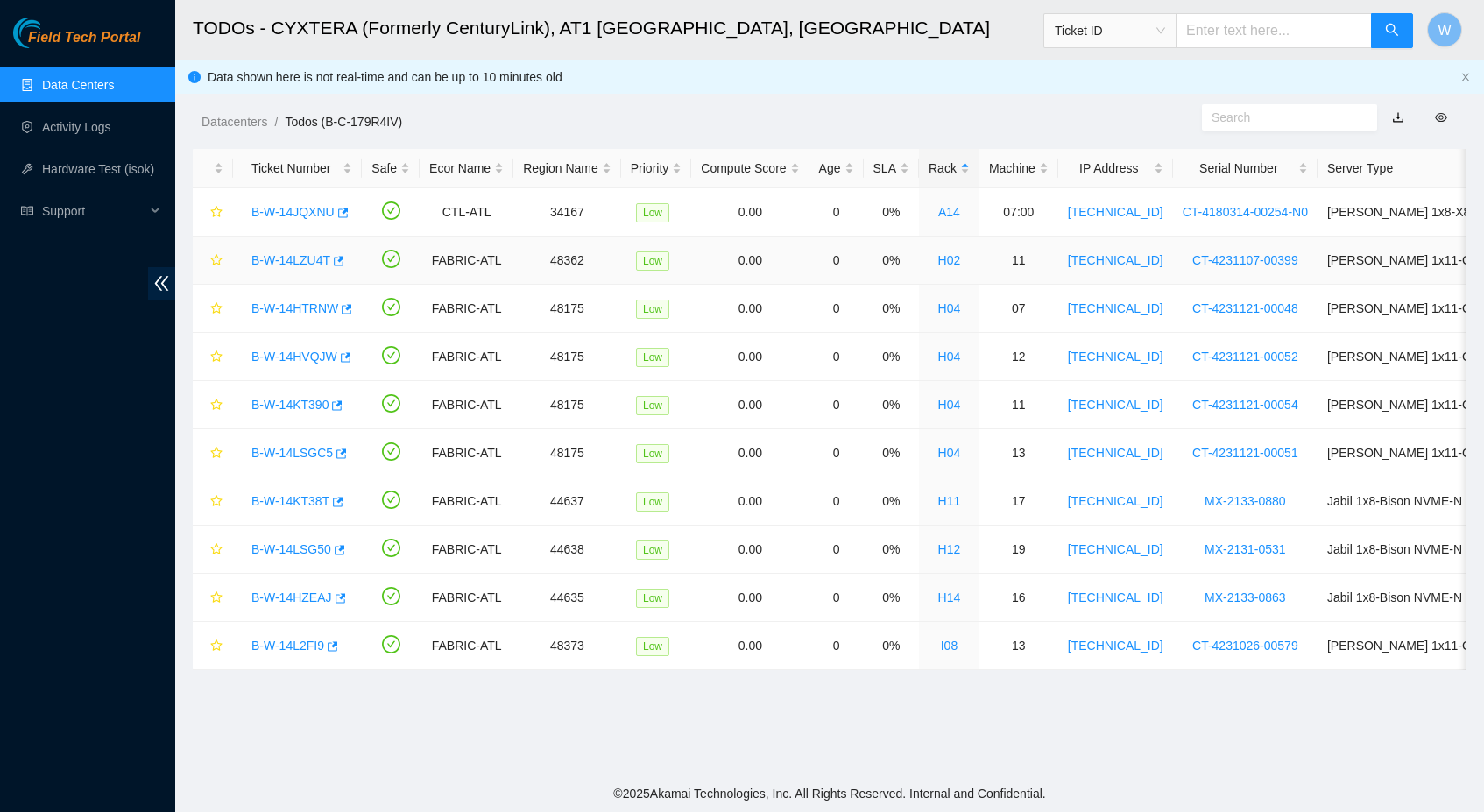
click at [278, 267] on div "B-W-14LZU4T" at bounding box center [297, 259] width 109 height 28
click at [288, 259] on link "B-W-14LZU4T" at bounding box center [290, 259] width 78 height 14
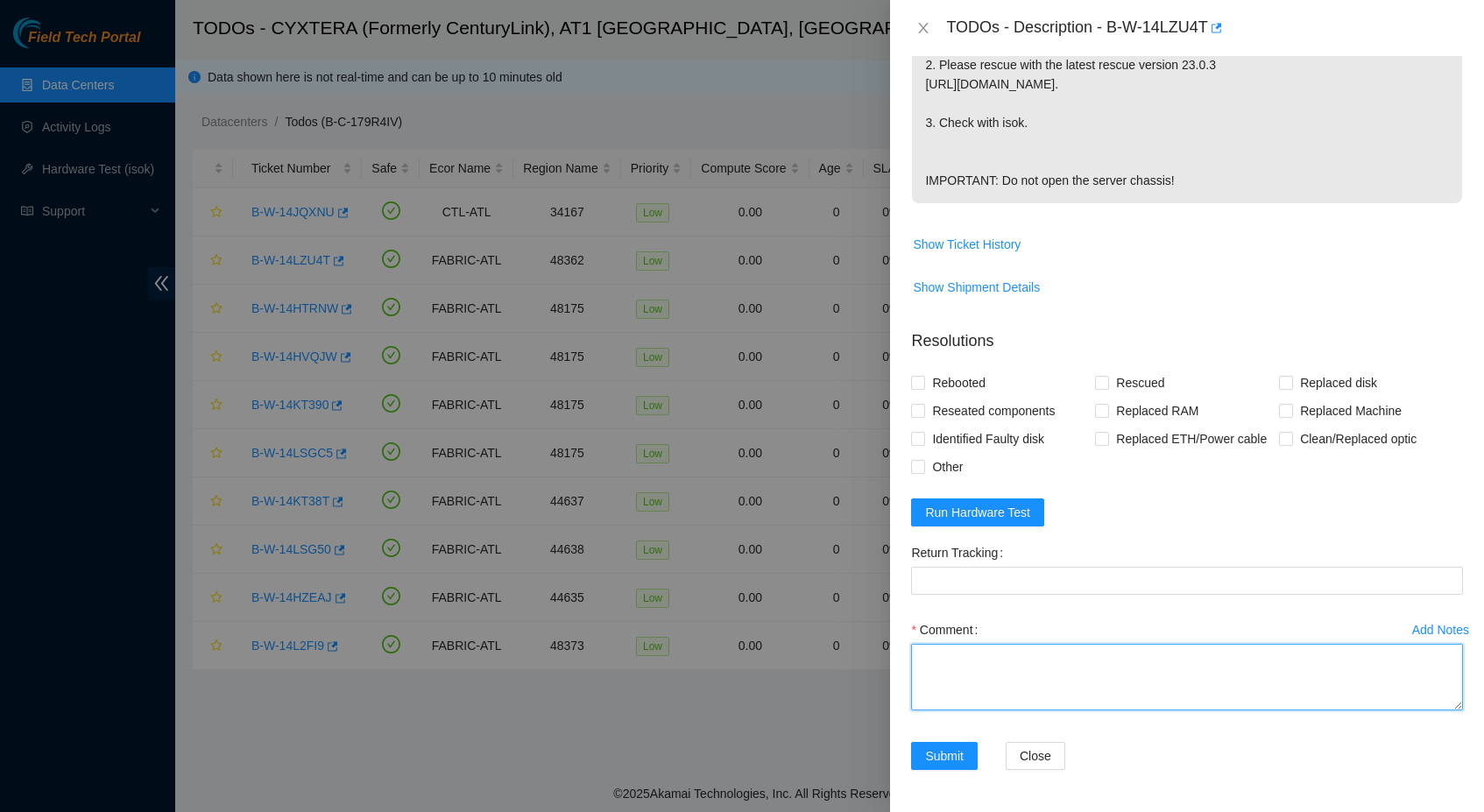
scroll to position [554, 0]
click at [1053, 651] on textarea "Comment" at bounding box center [1187, 677] width 552 height 67
type textarea "Shut down safely Rescued with latest version iped the server Ran isok-"
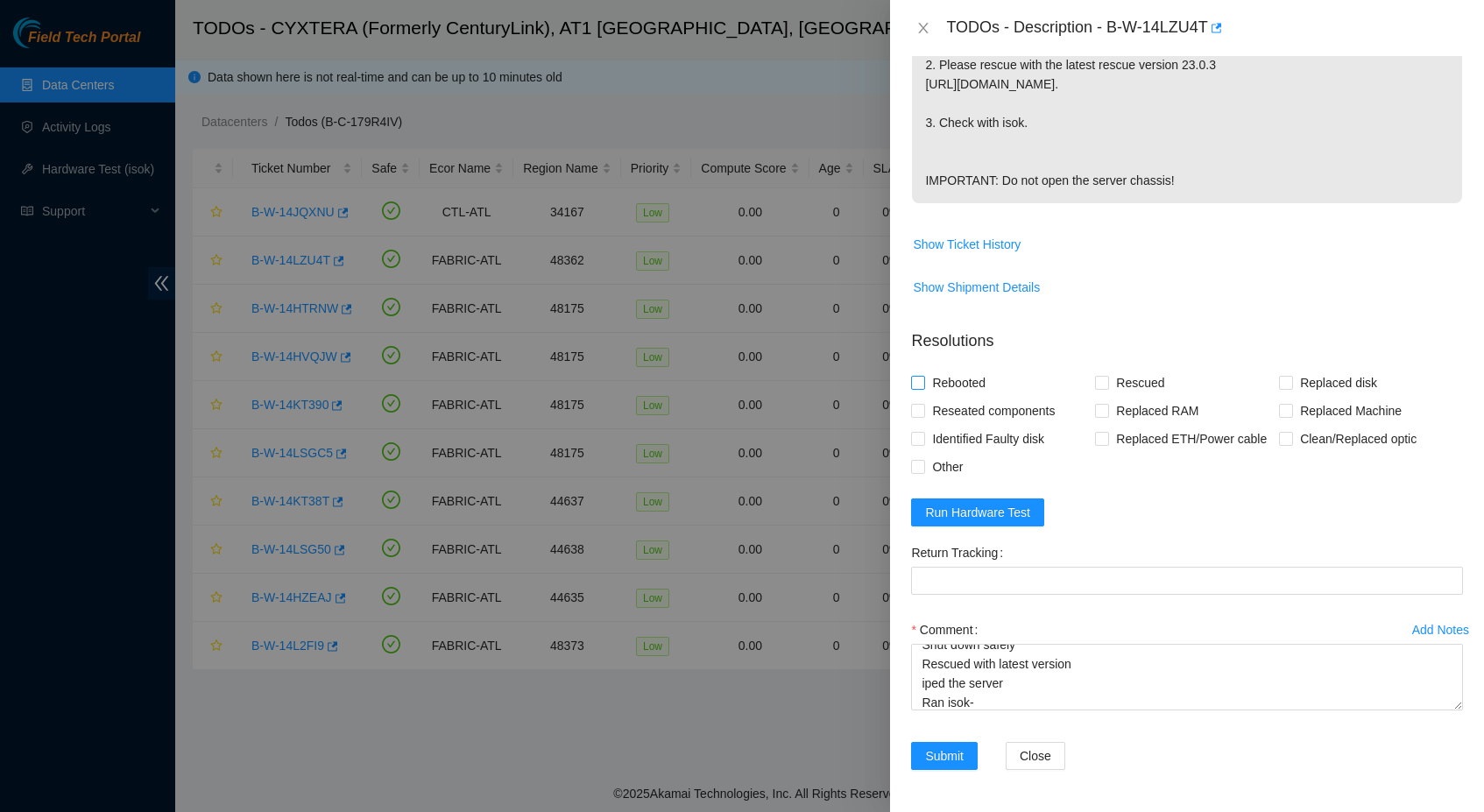
click at [920, 376] on input "Rebooted" at bounding box center [917, 381] width 13 height 13
checkbox input "true"
click at [1129, 369] on span "Rescued" at bounding box center [1139, 382] width 62 height 28
click at [1107, 376] on input "Rescued" at bounding box center [1101, 381] width 13 height 13
checkbox input "true"
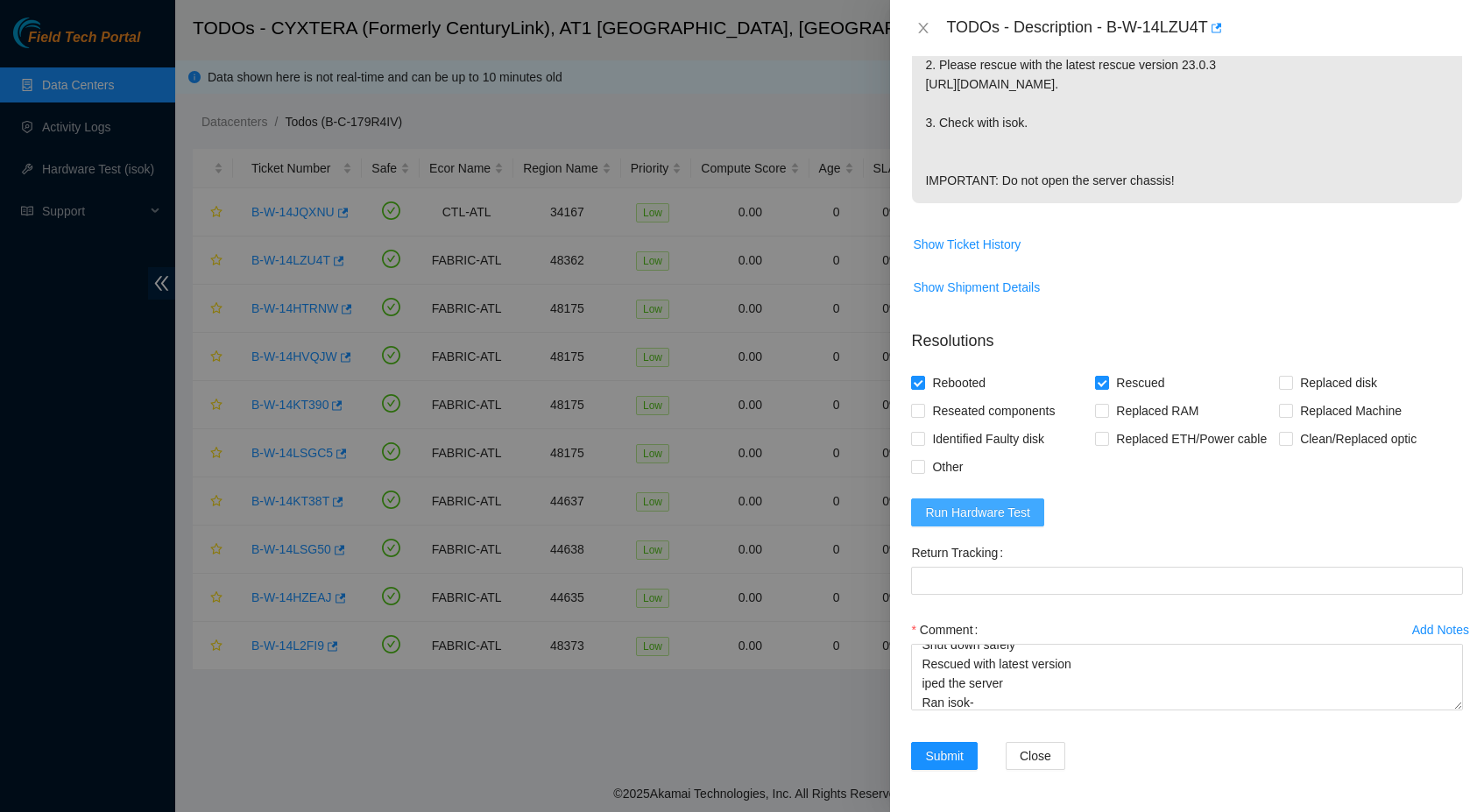
click at [1000, 516] on span "Run Hardware Test" at bounding box center [977, 512] width 106 height 19
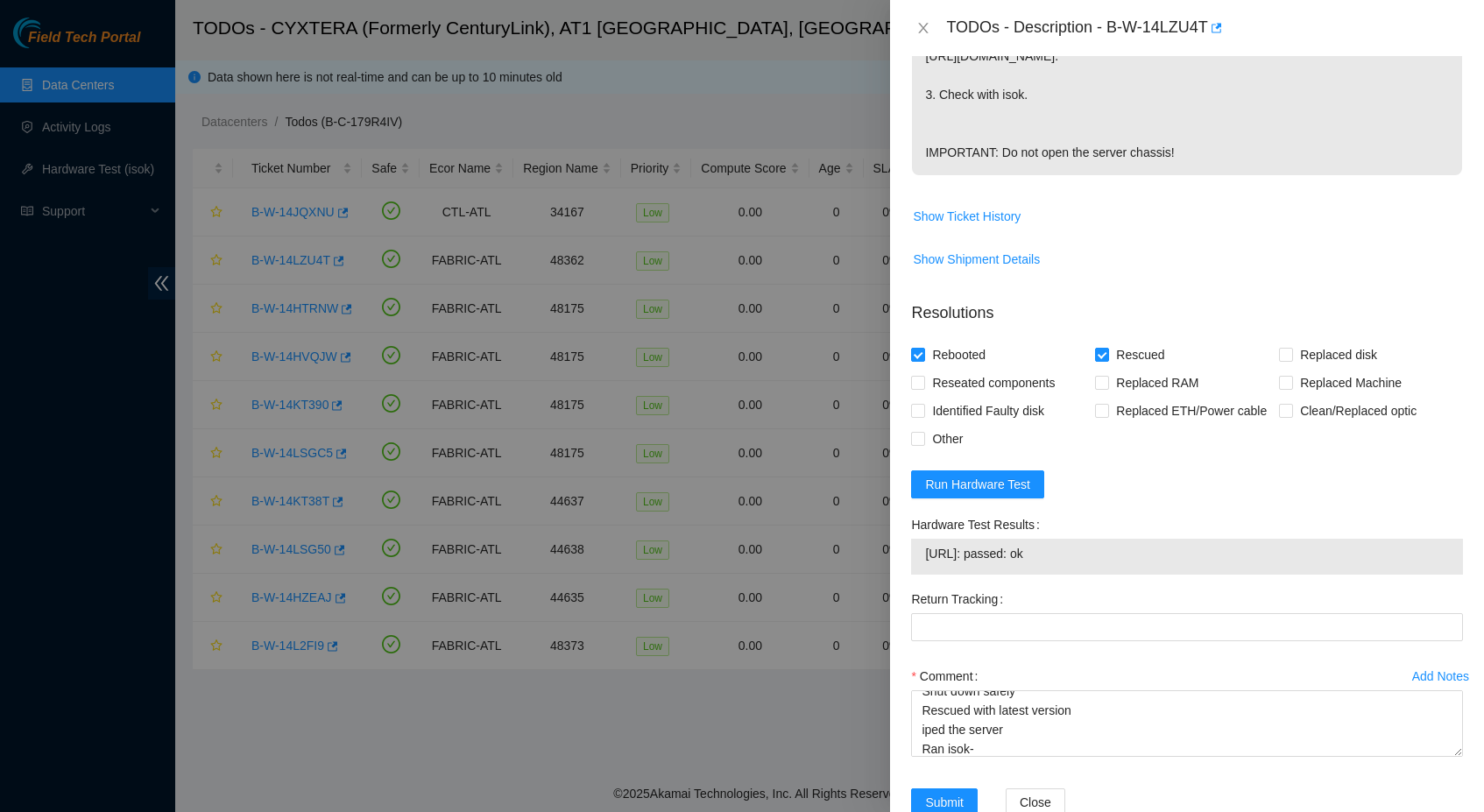
drag, startPoint x: 1084, startPoint y: 579, endPoint x: 926, endPoint y: 580, distance: 158.0
click at [926, 563] on span "23.47.125.78: passed: ok" at bounding box center [1186, 554] width 524 height 19
copy span "23.47.125.78: passed: ok"
click at [996, 757] on textarea "Shut down safely Rescued with latest version iped the server Ran isok-" at bounding box center [1187, 723] width 552 height 67
paste textarea "23.47.125.78: passed: ok"
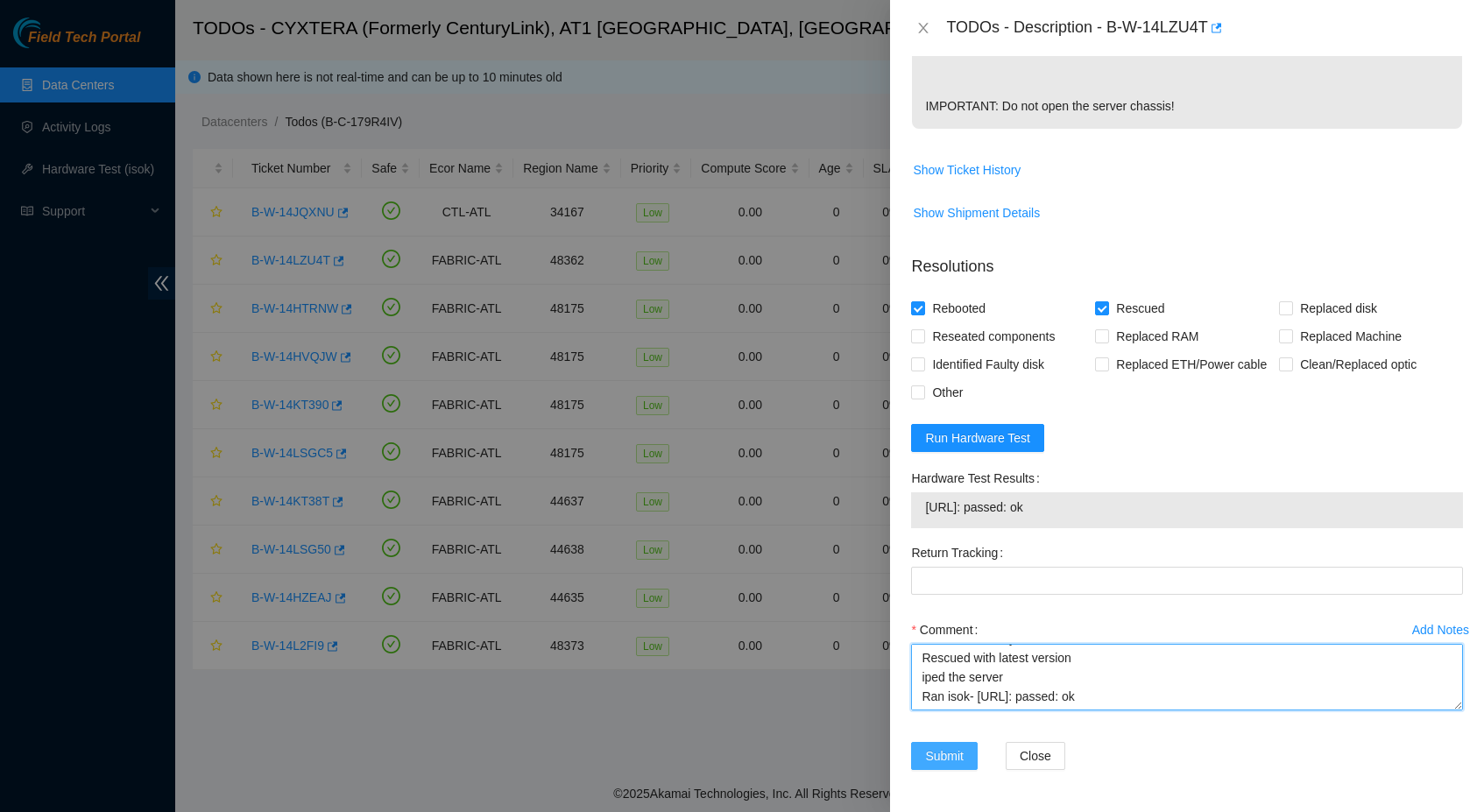
scroll to position [628, 0]
type textarea "Shut down safely Rescued with latest version iped the server Ran isok- 23.47.12…"
click at [962, 761] on span "Submit" at bounding box center [944, 756] width 39 height 19
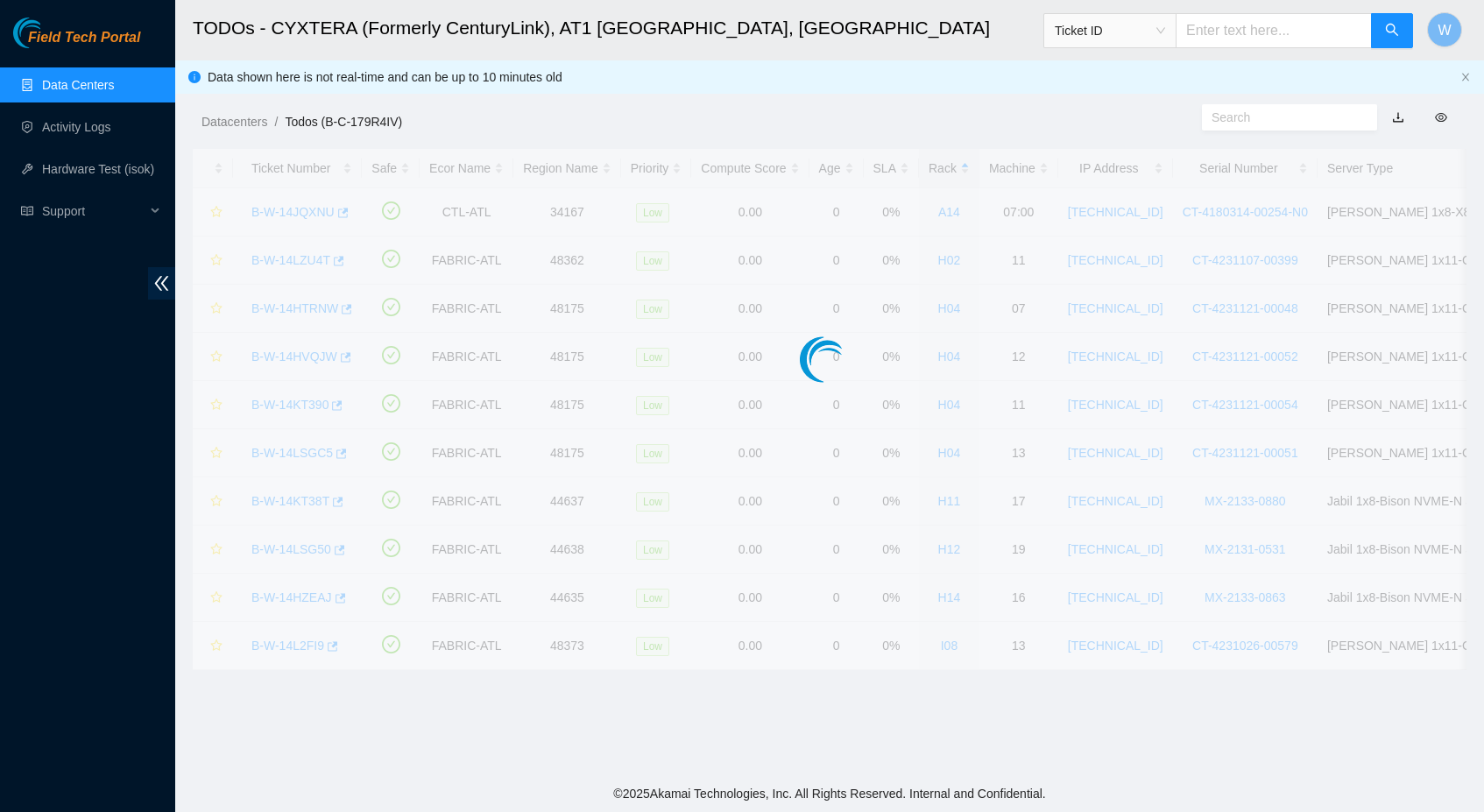
scroll to position [137, 0]
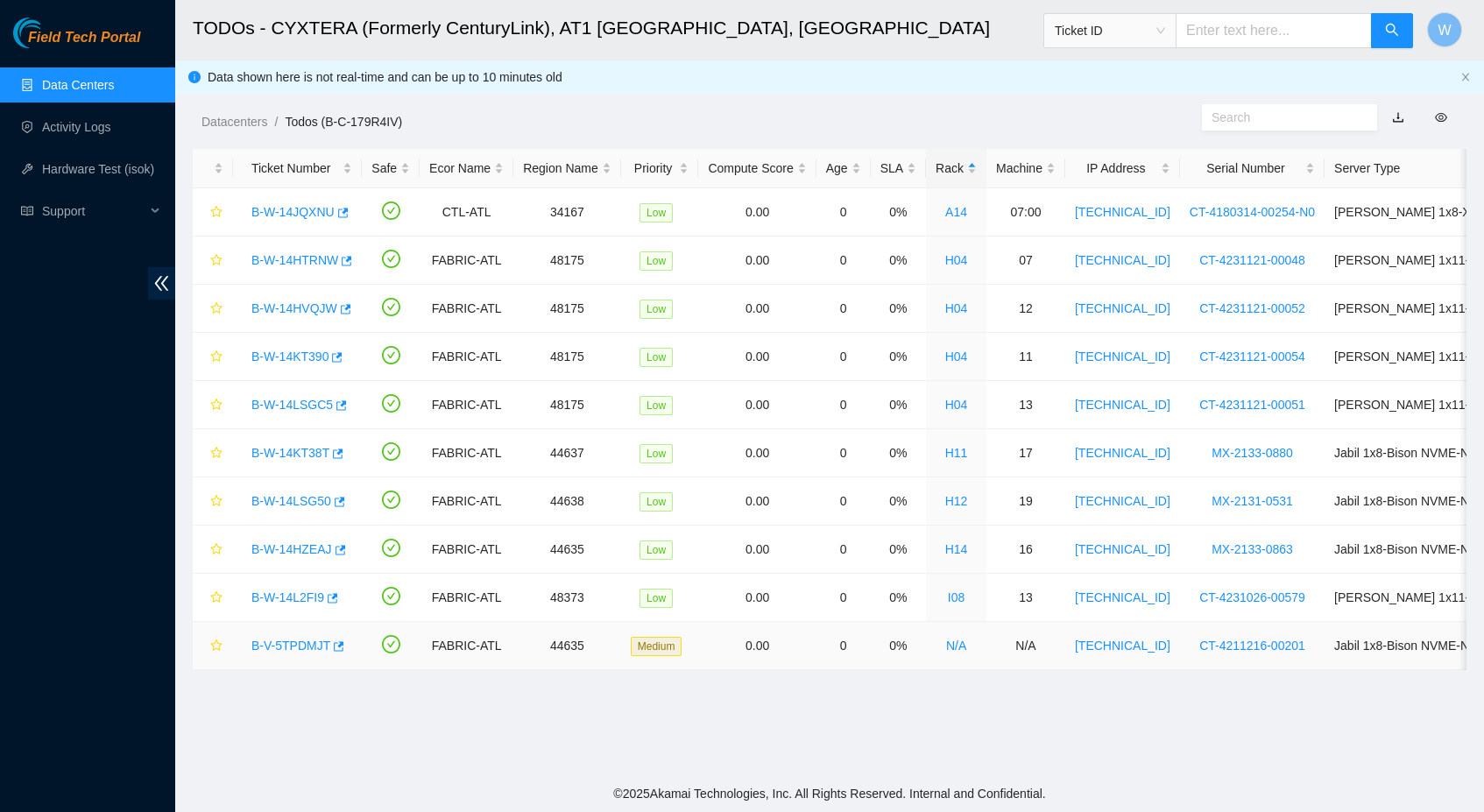
click at [290, 639] on link "B-V-5TPDMJT" at bounding box center [290, 646] width 78 height 14
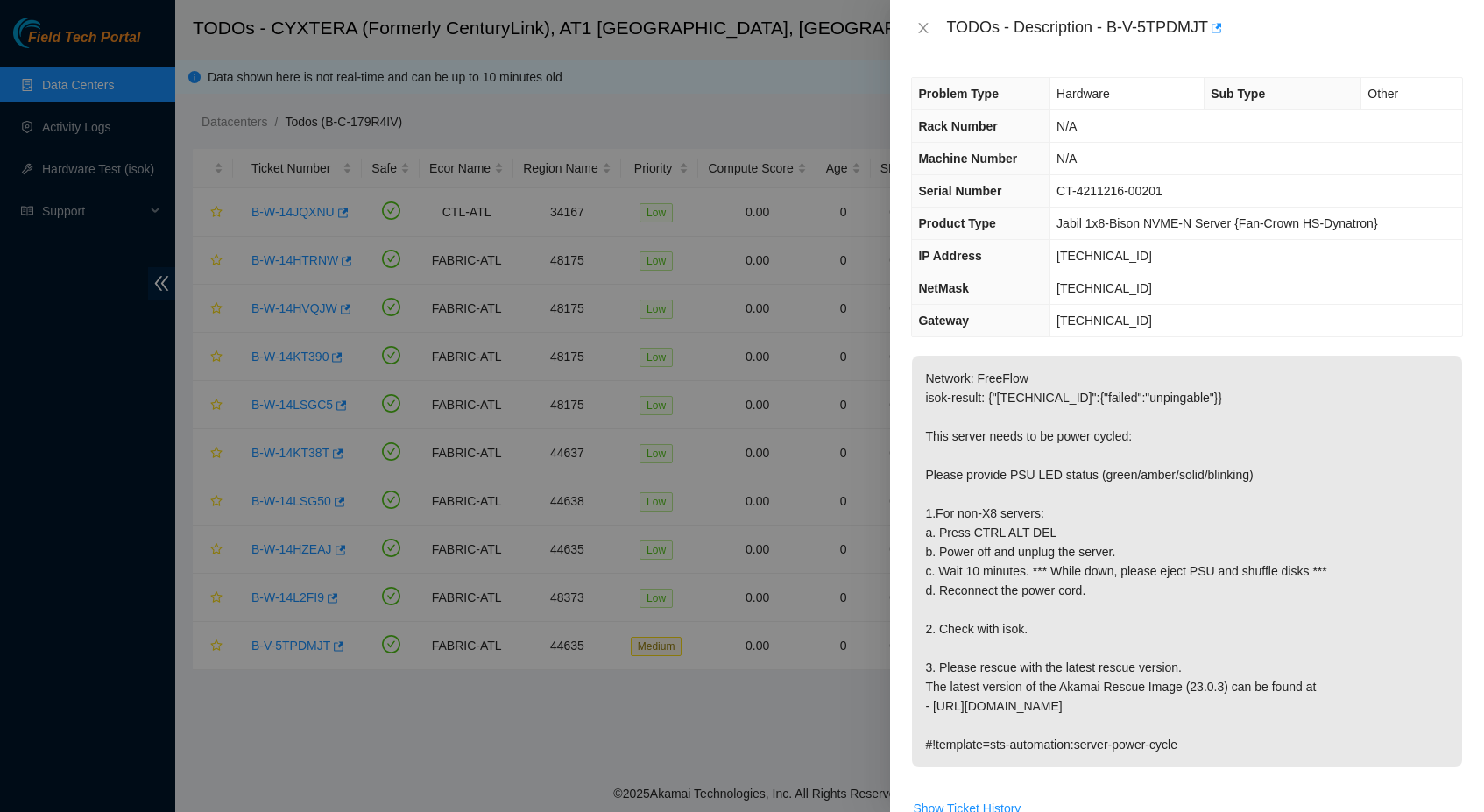
scroll to position [0, 0]
click at [924, 24] on icon "close" at bounding box center [923, 28] width 14 height 14
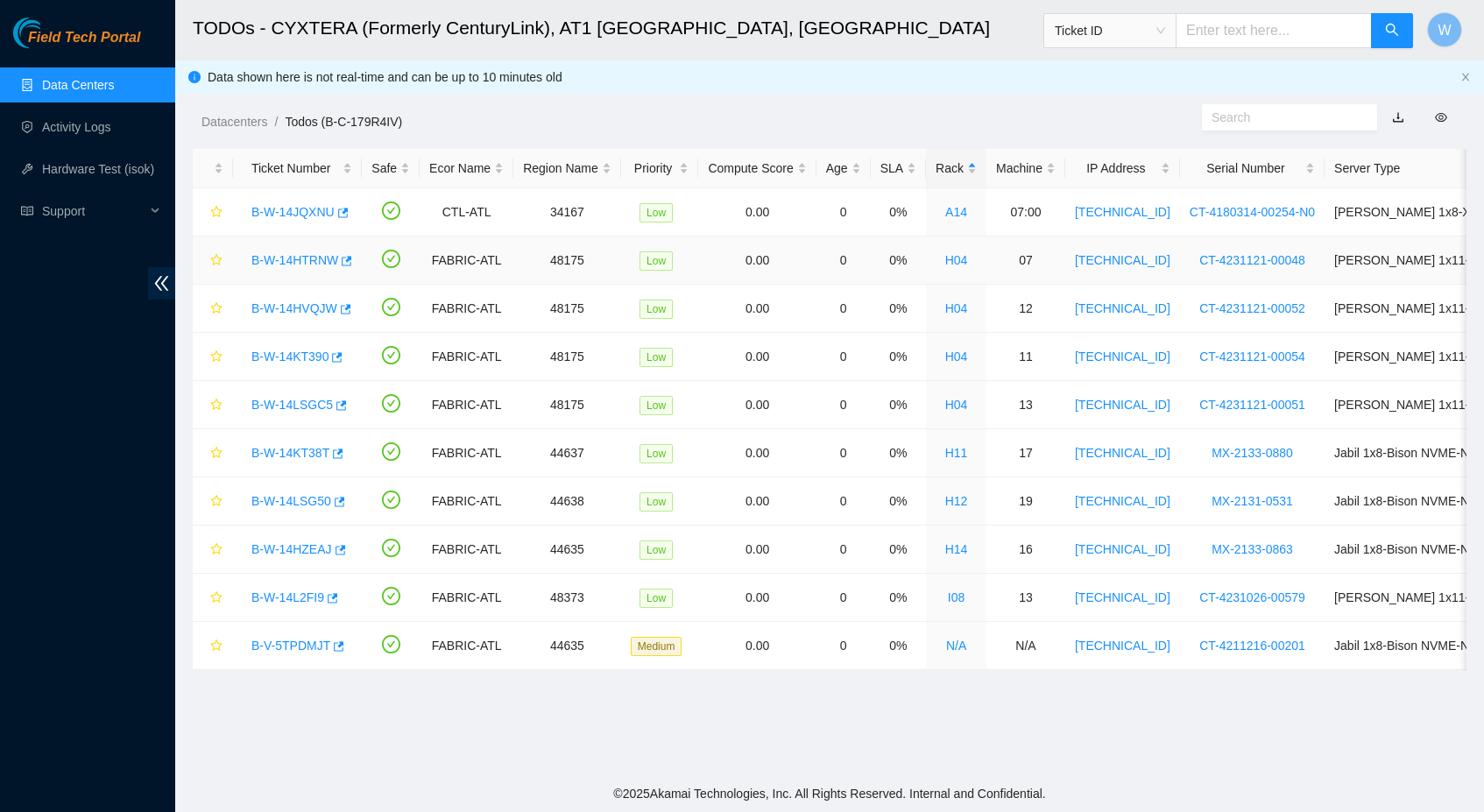
click at [318, 262] on link "B-W-14HTRNW" at bounding box center [295, 259] width 87 height 14
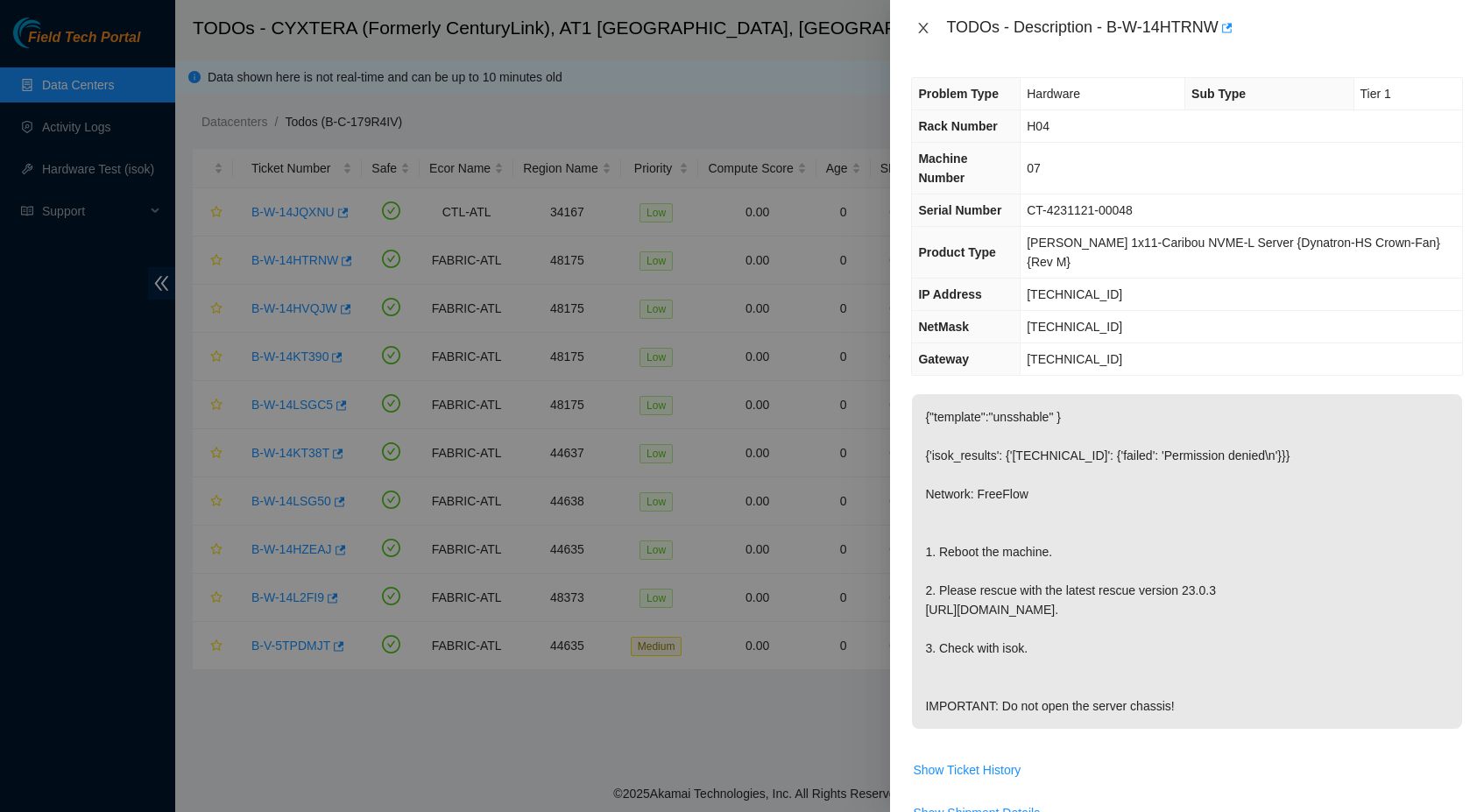
click at [924, 29] on icon "close" at bounding box center [924, 28] width 10 height 11
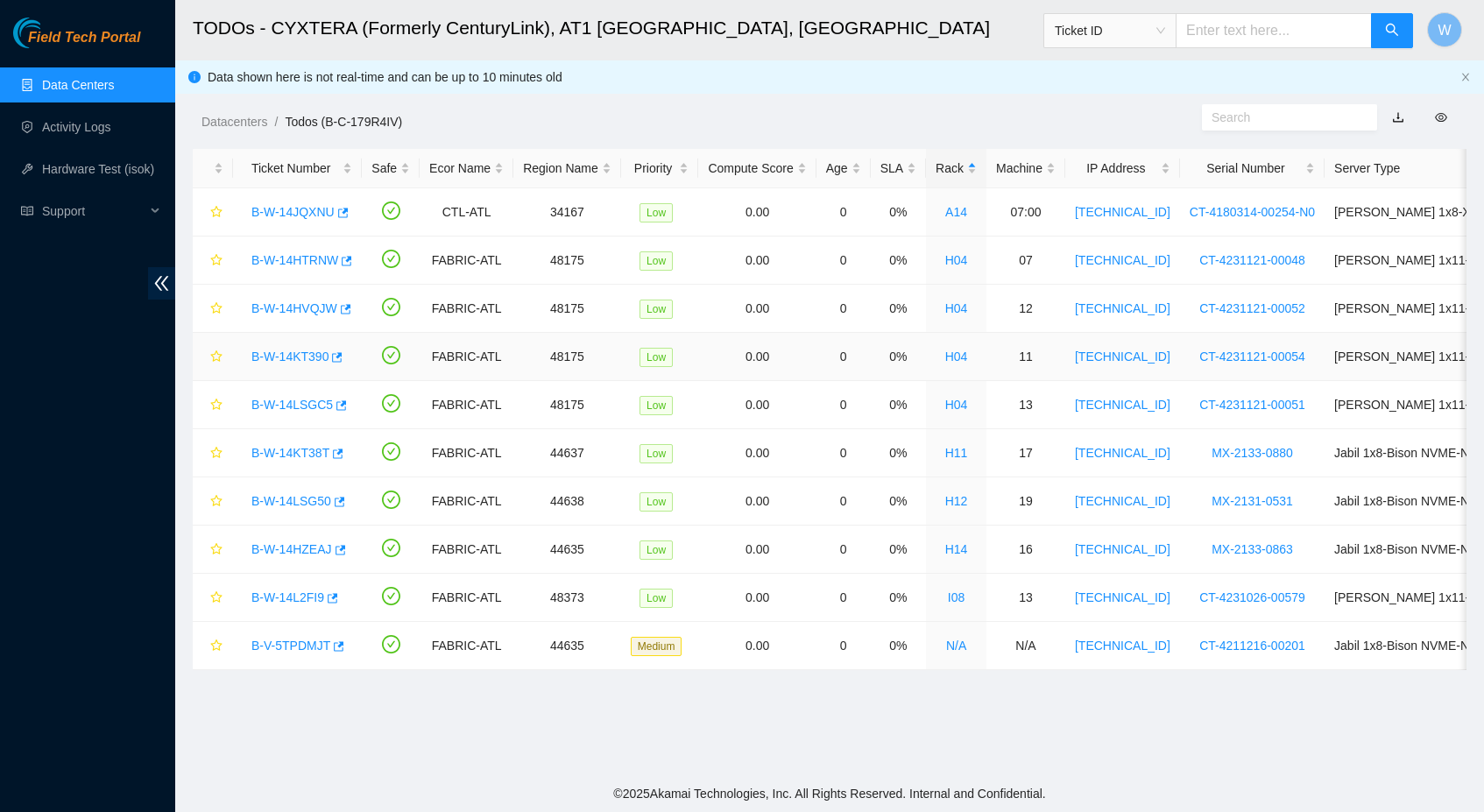
click at [318, 358] on link "B-W-14KT390" at bounding box center [290, 356] width 77 height 14
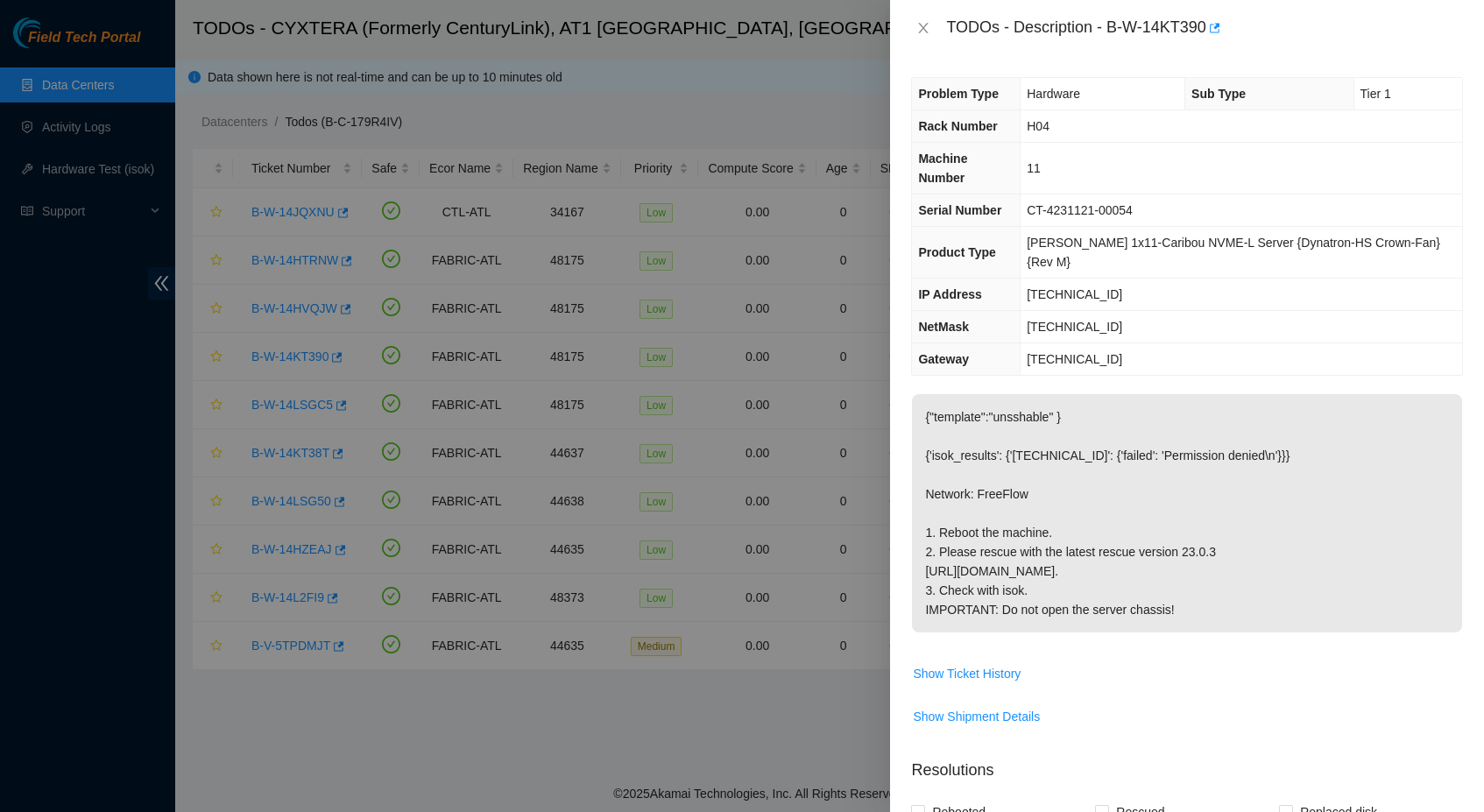
click at [924, 26] on icon "close" at bounding box center [924, 28] width 10 height 11
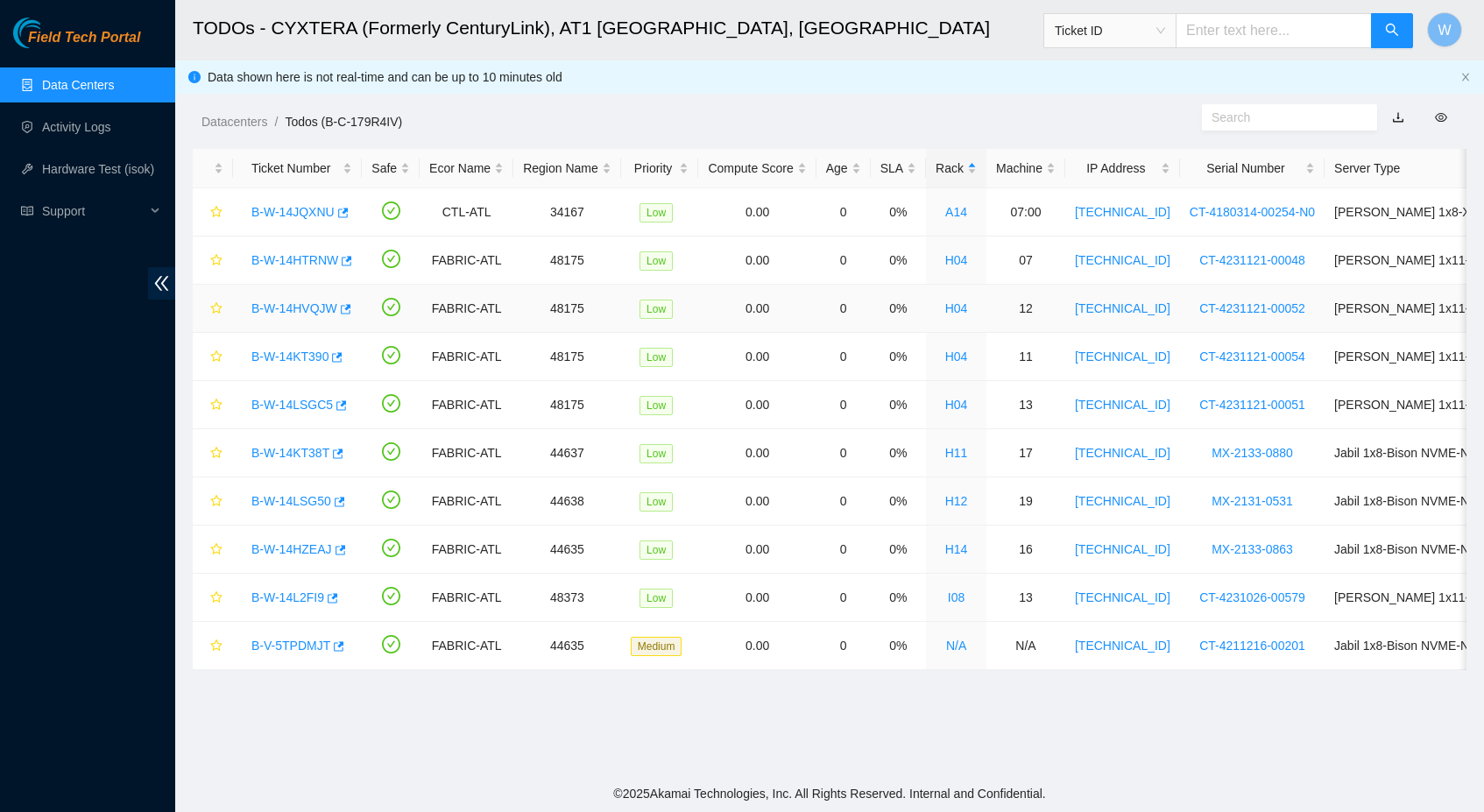
click at [296, 303] on link "B-W-14HVQJW" at bounding box center [294, 308] width 86 height 14
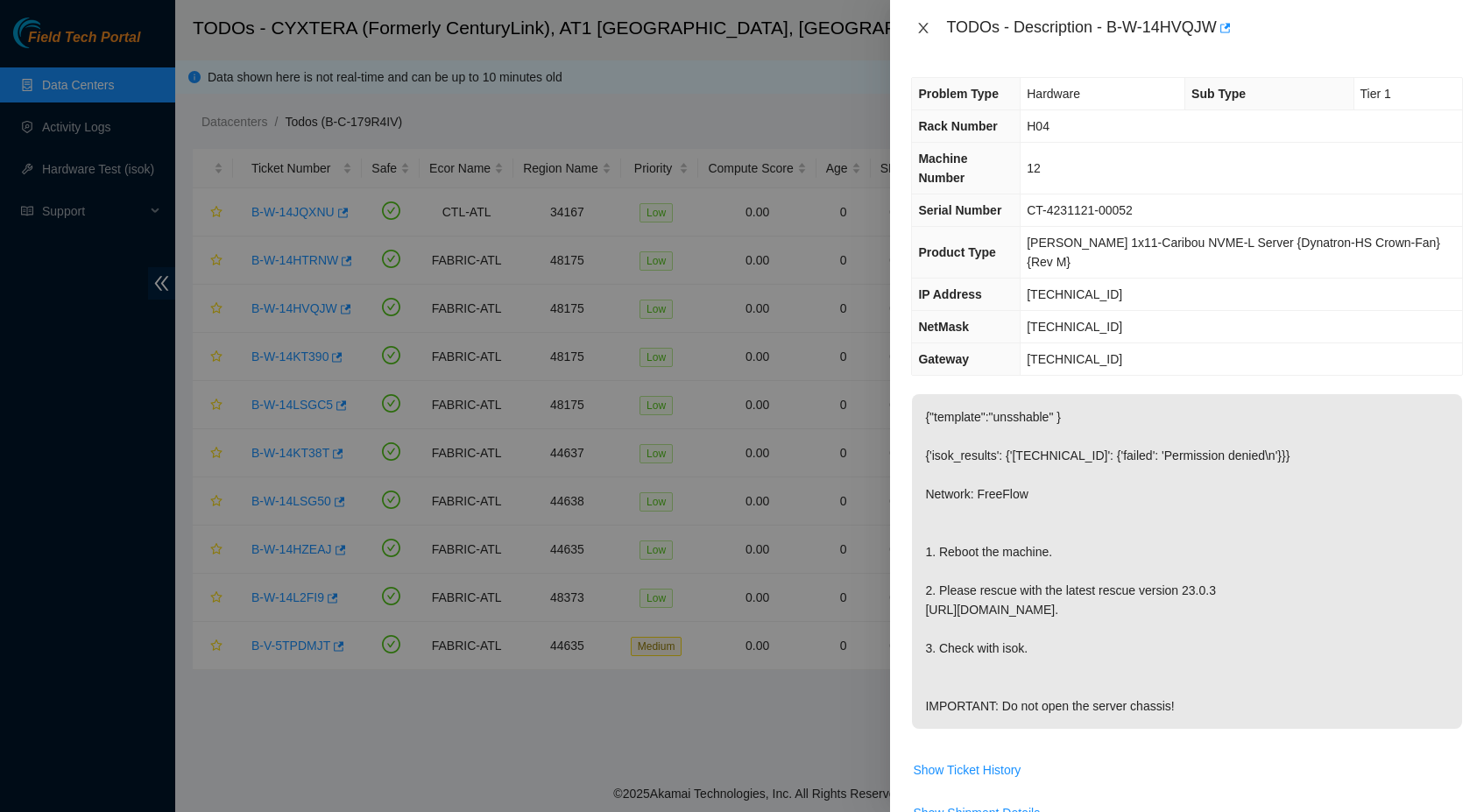
click at [921, 23] on icon "close" at bounding box center [923, 28] width 14 height 14
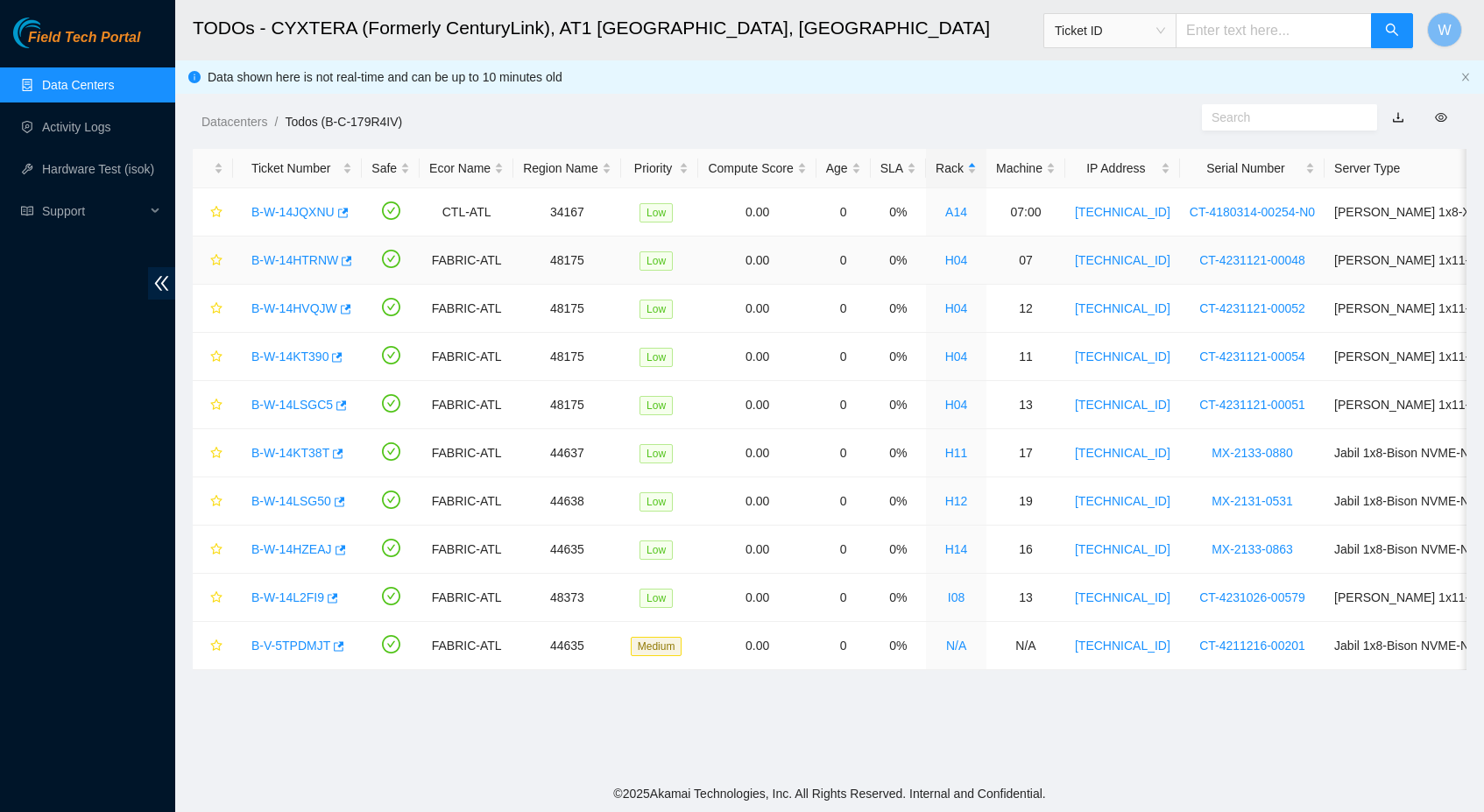
click at [301, 259] on link "B-W-14HTRNW" at bounding box center [295, 259] width 87 height 14
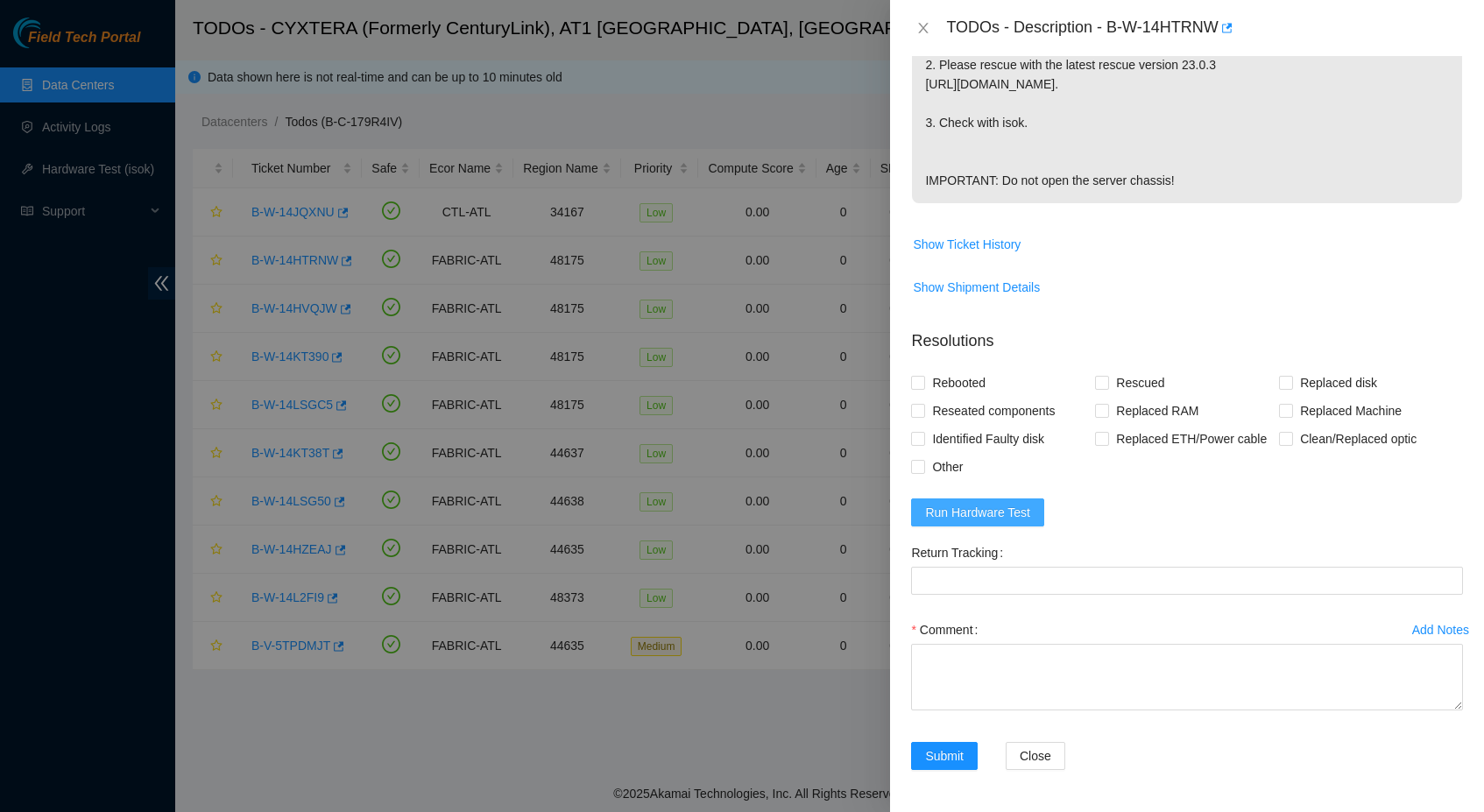
scroll to position [554, 0]
click at [1022, 506] on span "Run Hardware Test" at bounding box center [977, 512] width 106 height 19
click at [963, 369] on span "Rebooted" at bounding box center [958, 382] width 68 height 28
click at [924, 376] on input "Rebooted" at bounding box center [917, 381] width 13 height 13
checkbox input "true"
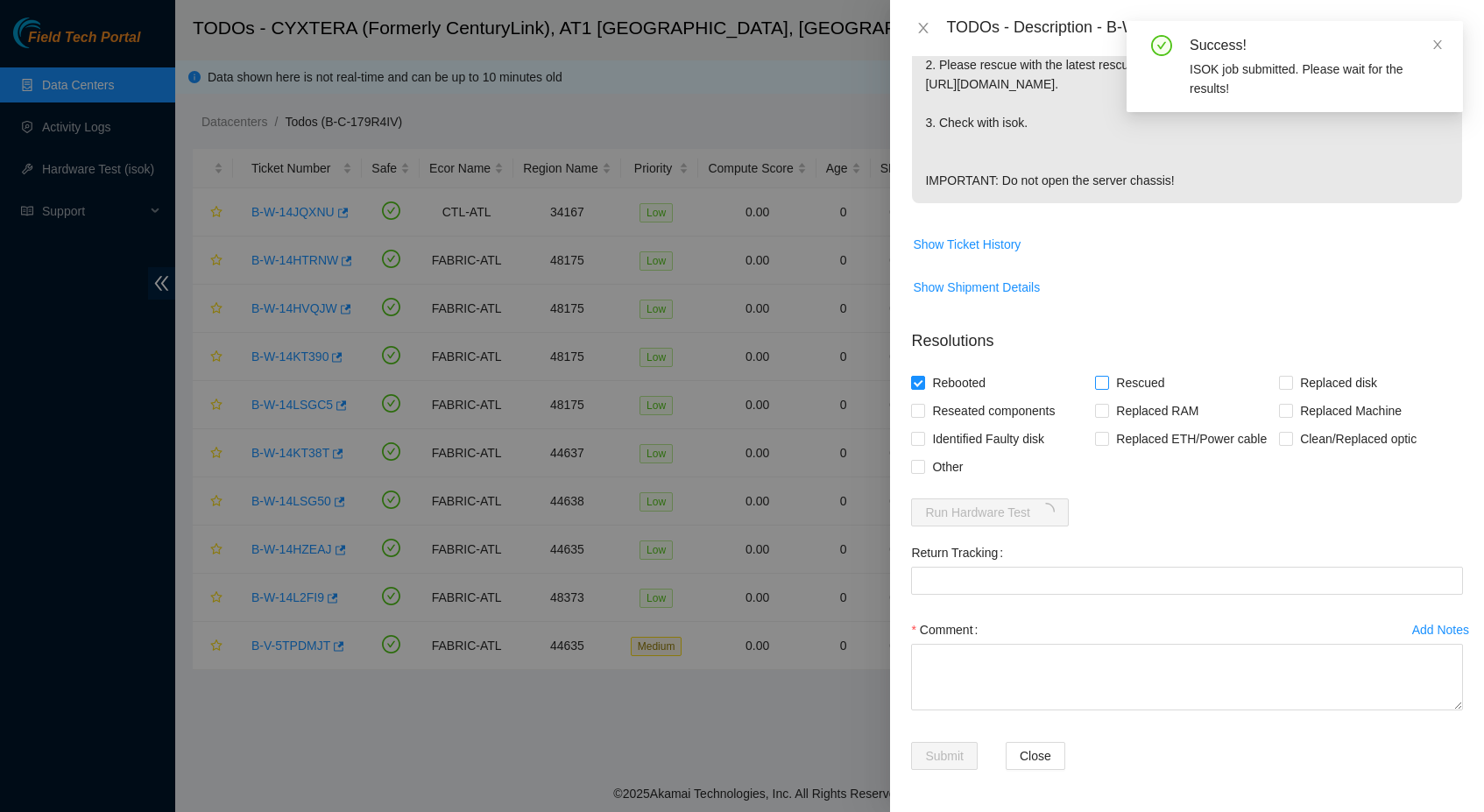
click at [1131, 369] on span "Rescued" at bounding box center [1139, 382] width 62 height 28
click at [1107, 376] on input "Rescued" at bounding box center [1101, 381] width 13 height 13
checkbox input "true"
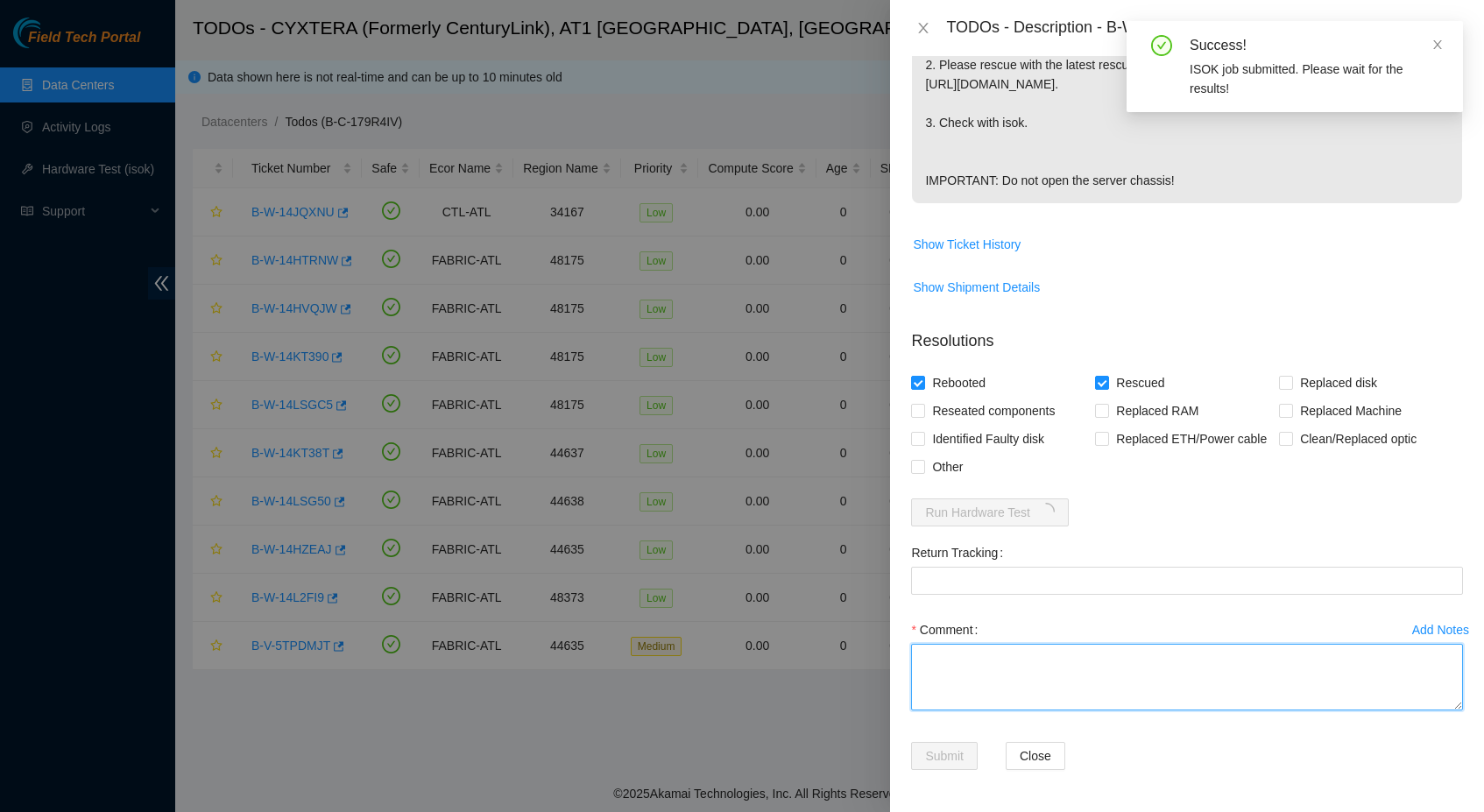
click at [1051, 677] on textarea "Comment" at bounding box center [1187, 677] width 552 height 67
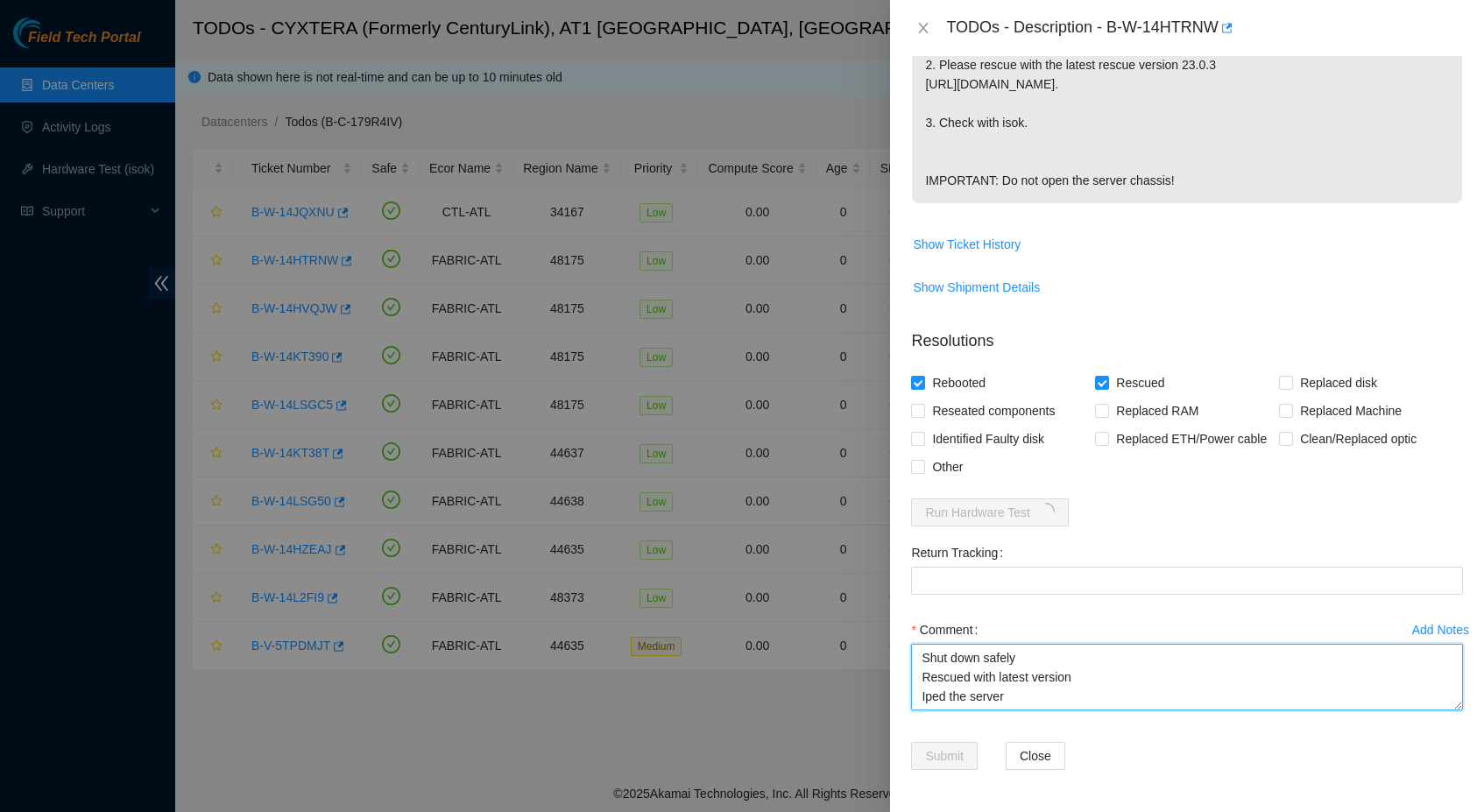
scroll to position [14, 0]
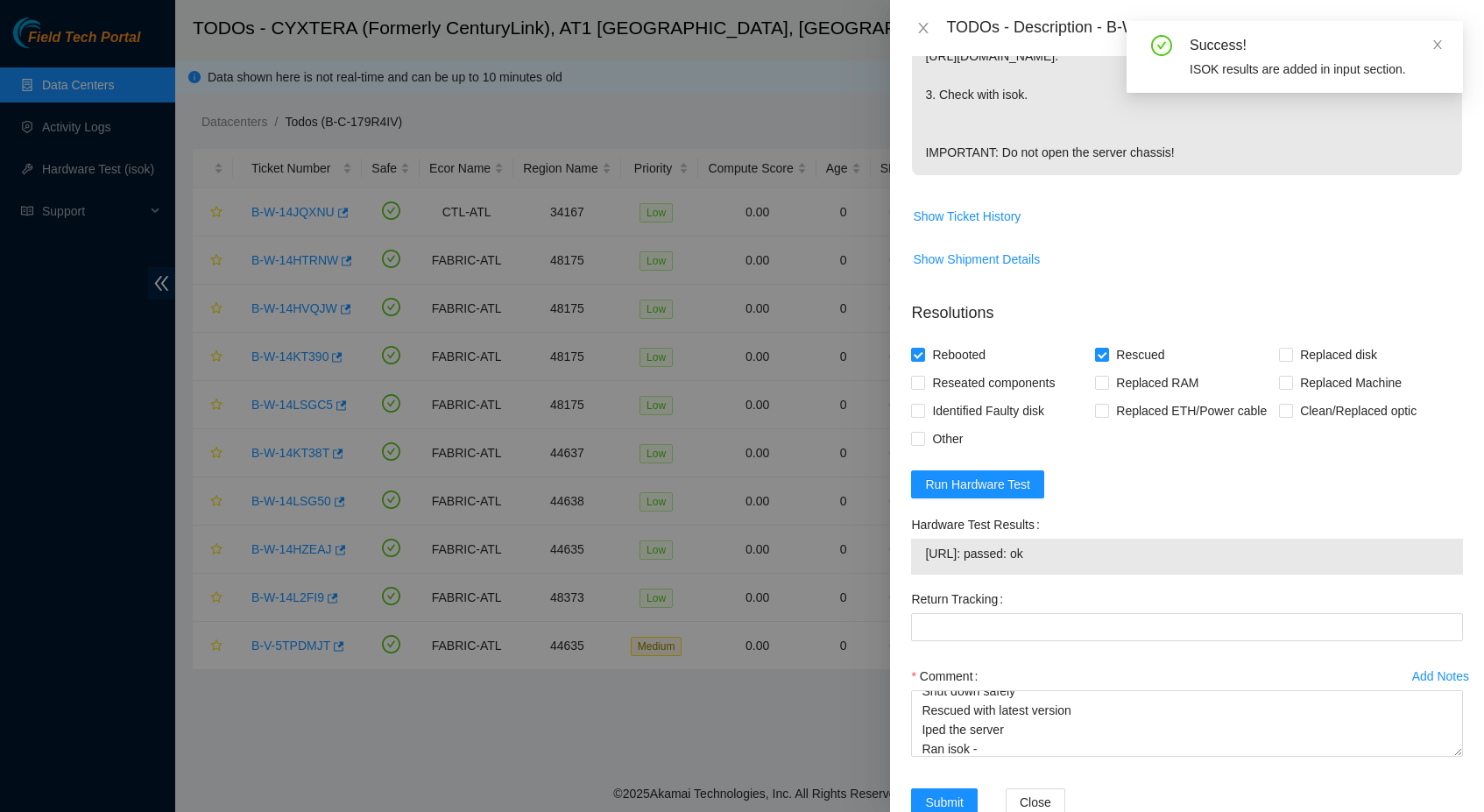
drag, startPoint x: 1091, startPoint y: 585, endPoint x: 928, endPoint y: 586, distance: 163.0
click at [927, 563] on span "23.47.125.170: passed: ok" at bounding box center [1186, 554] width 524 height 19
copy span "23.47.125.170: passed: ok"
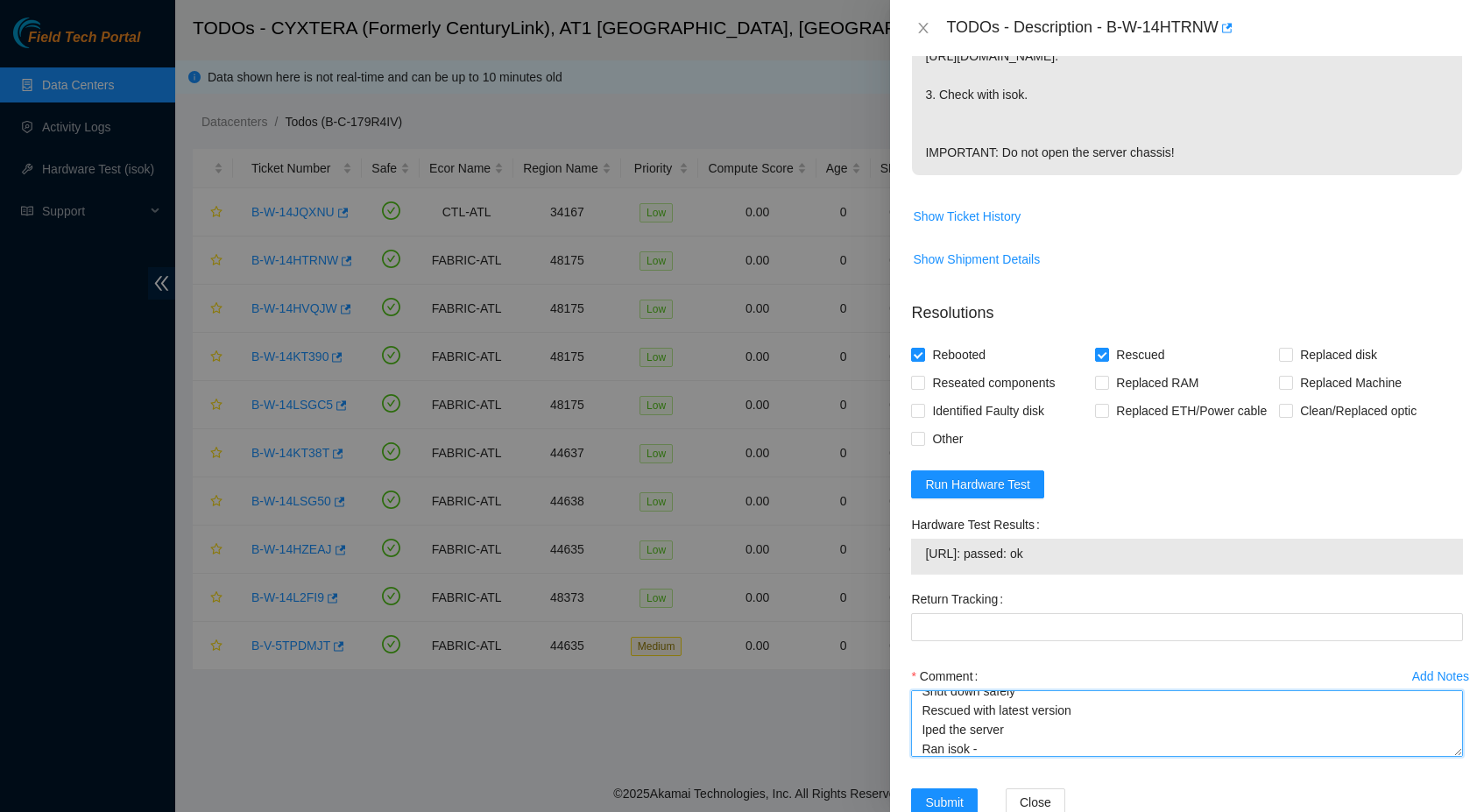
click at [1009, 757] on textarea "Shut down safely Rescued with latest version Iped the server Ran isok -" at bounding box center [1187, 723] width 552 height 67
paste textarea "23.47.125.170: passed: ok"
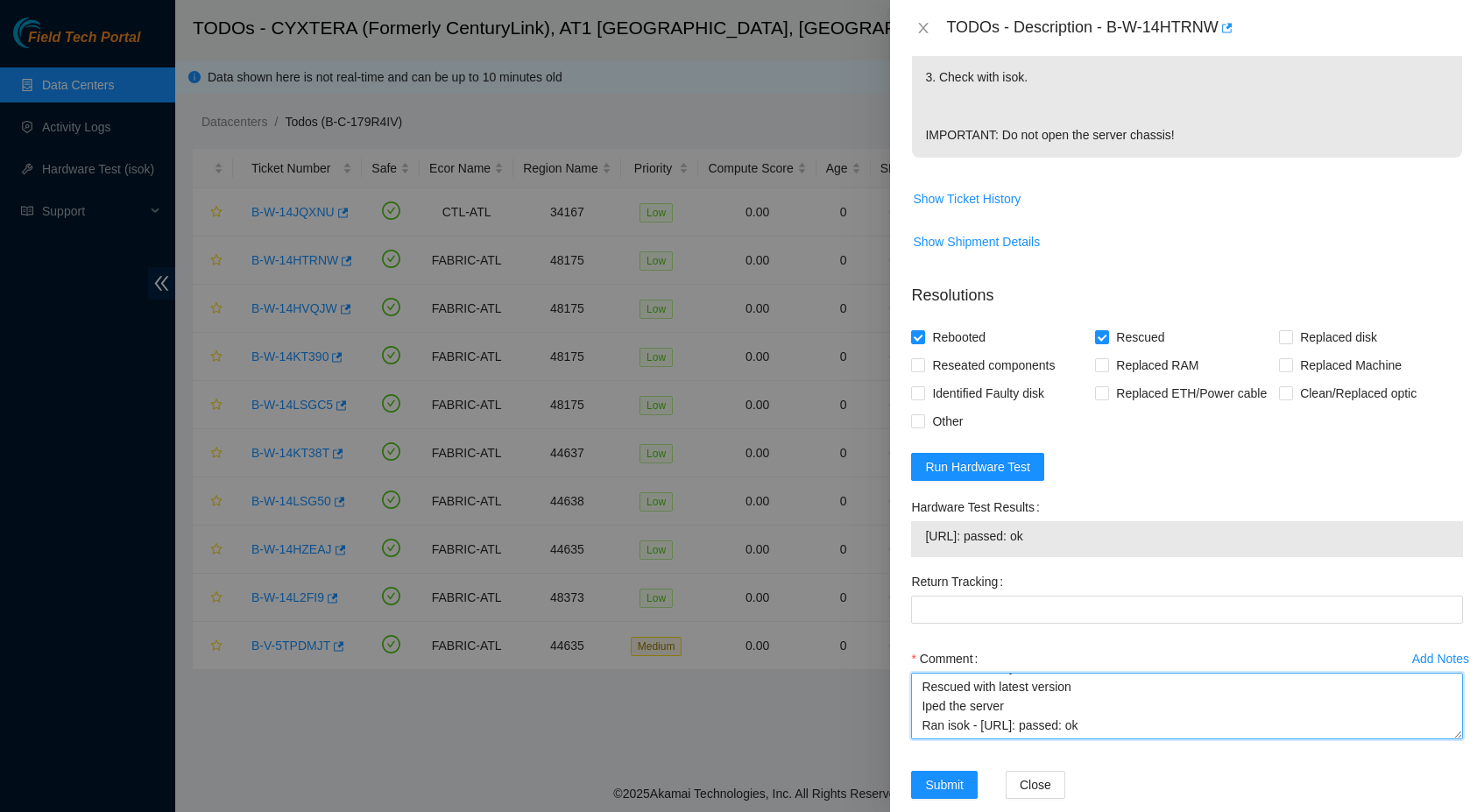
scroll to position [574, 0]
type textarea "Shut down safely Rescued with latest version Iped the server Ran isok - 23.47.1…"
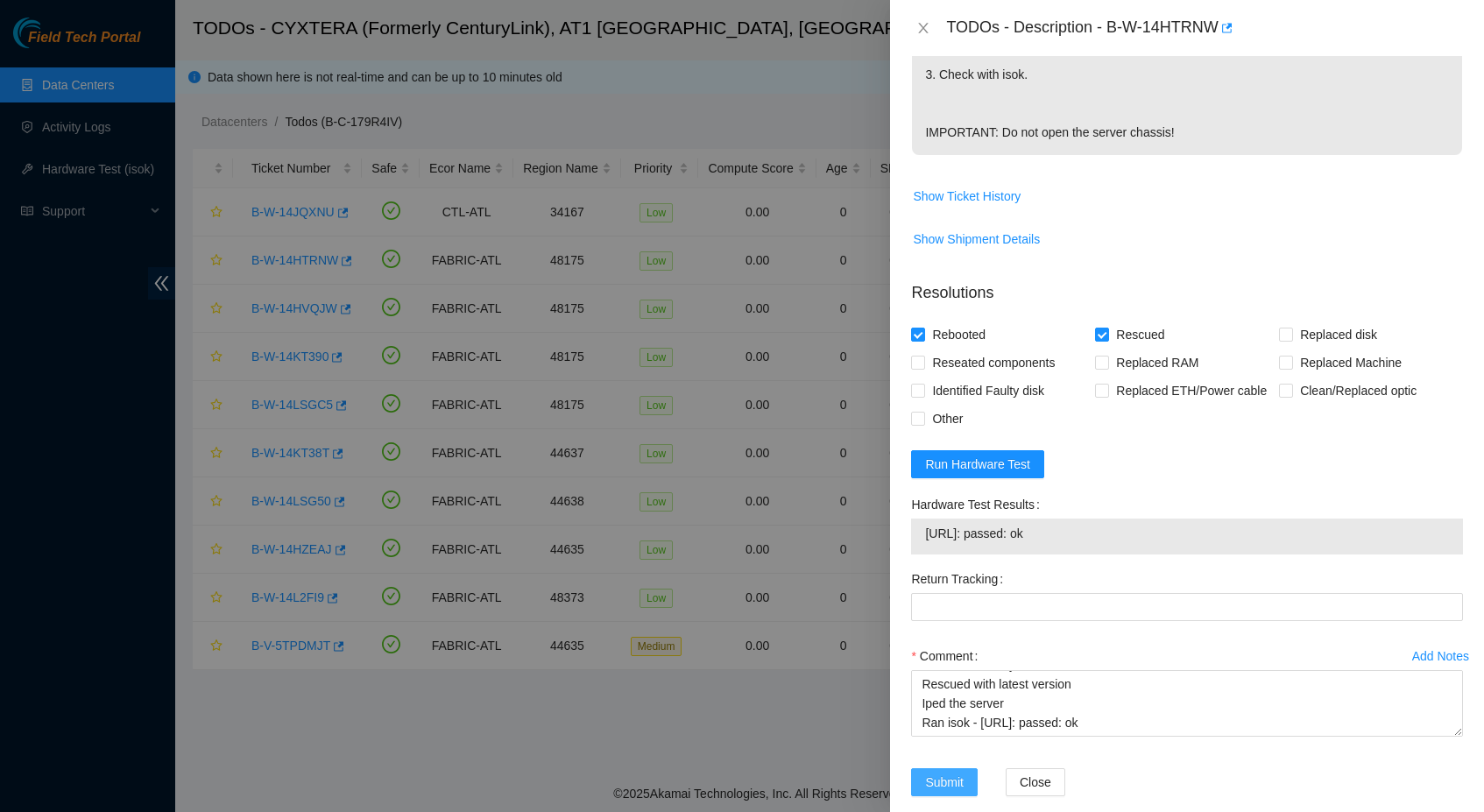
click at [963, 796] on button "Submit" at bounding box center [944, 782] width 67 height 28
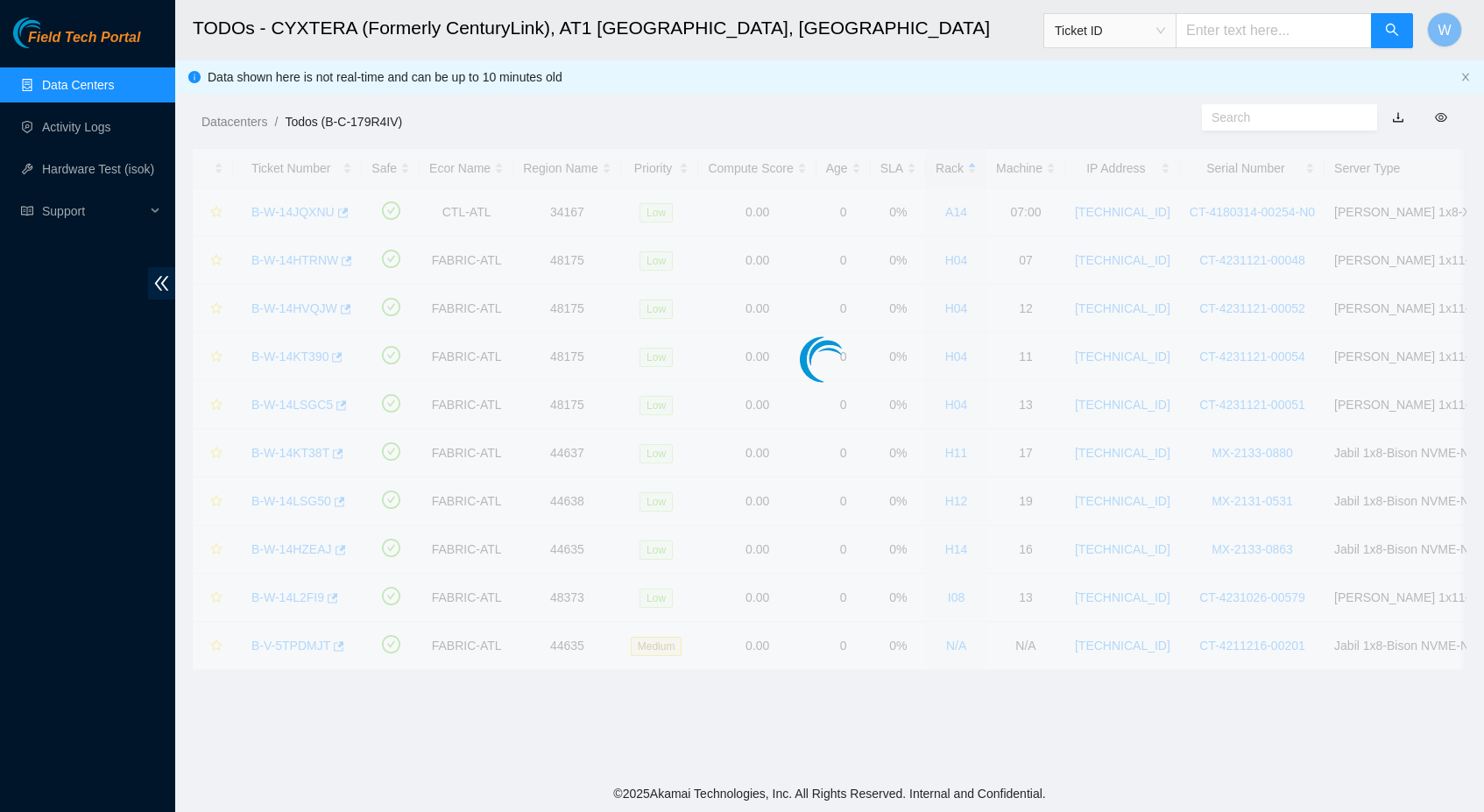
scroll to position [137, 0]
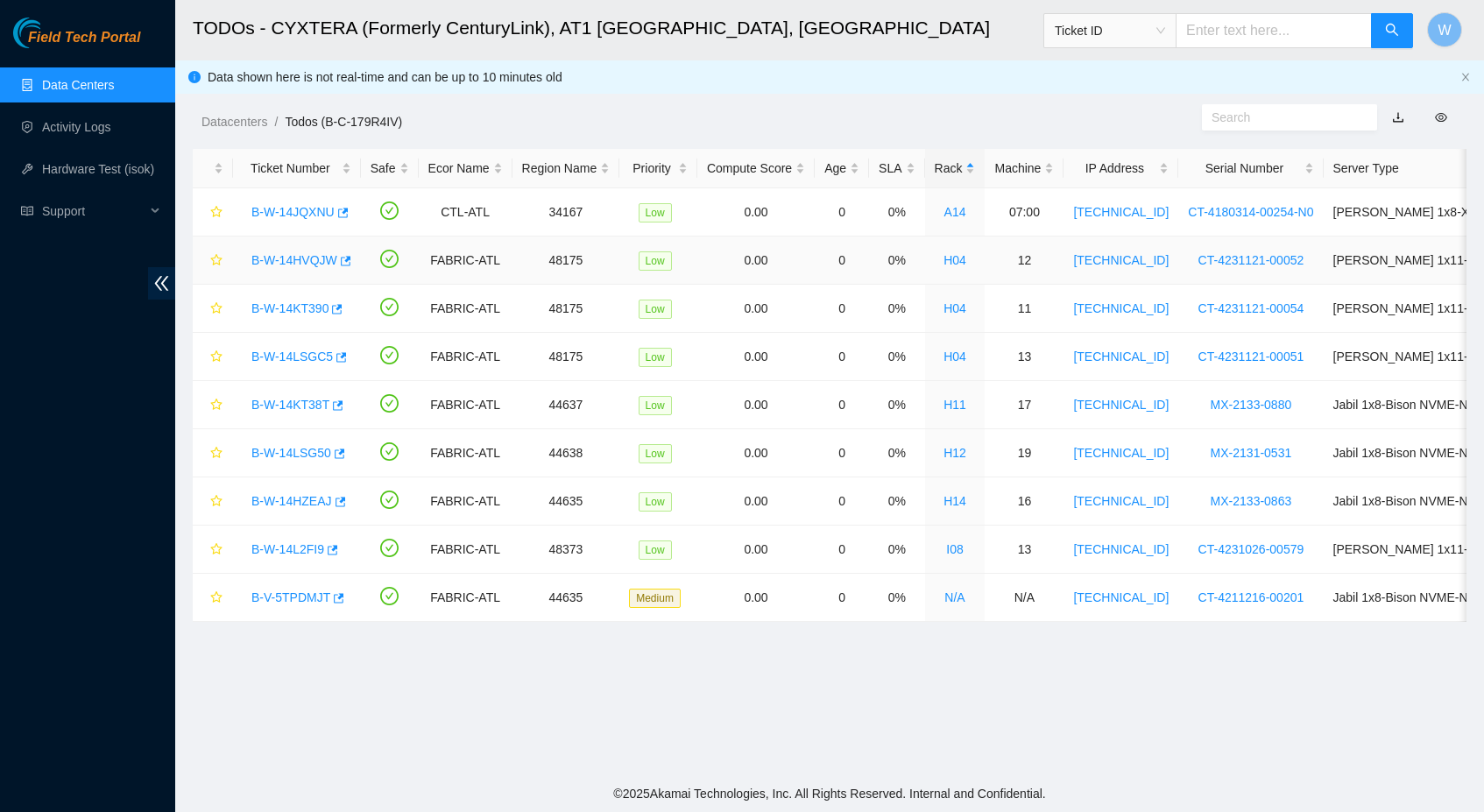
click at [303, 253] on link "B-W-14HVQJW" at bounding box center [294, 259] width 86 height 14
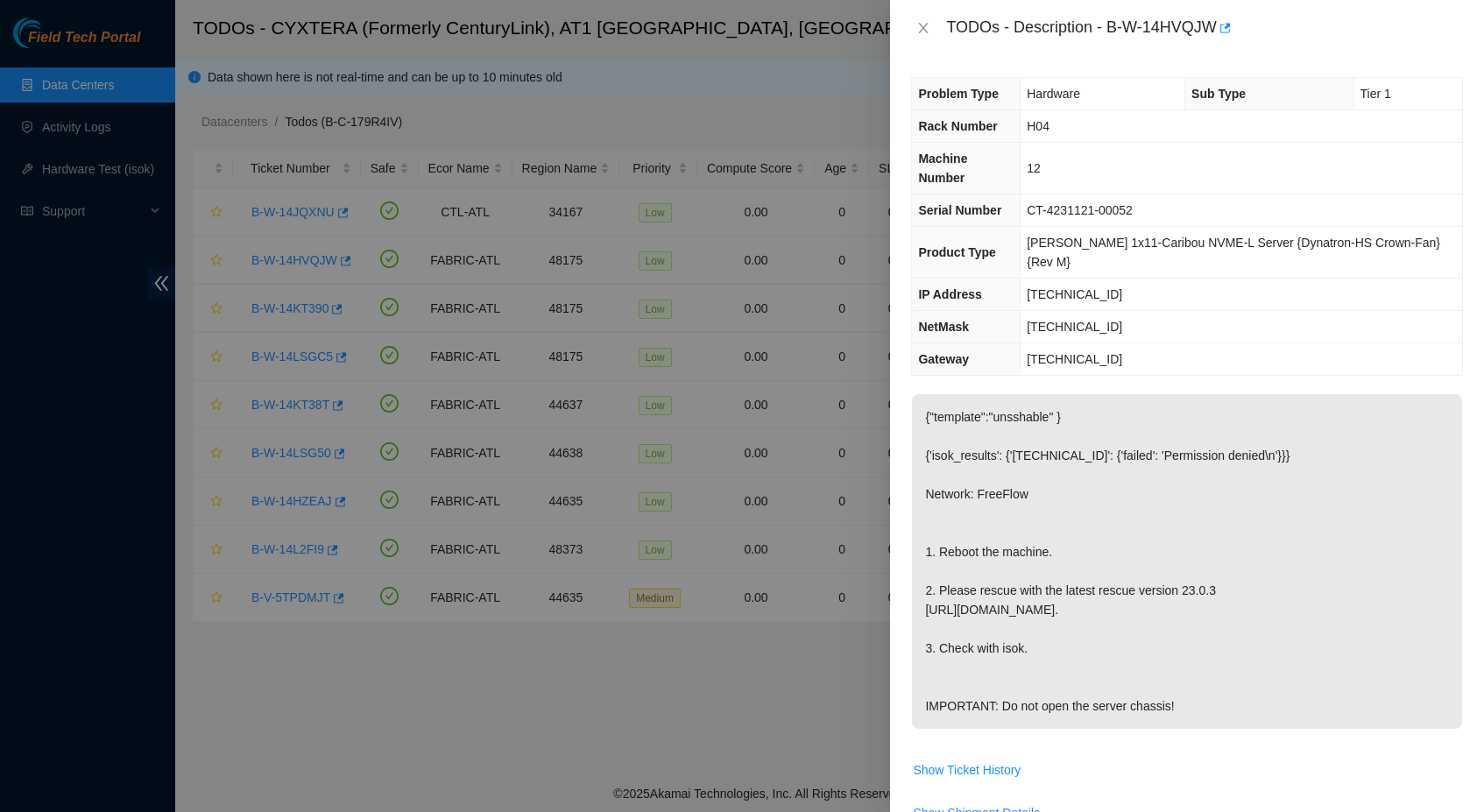
scroll to position [0, 0]
click at [924, 29] on icon "close" at bounding box center [924, 28] width 10 height 11
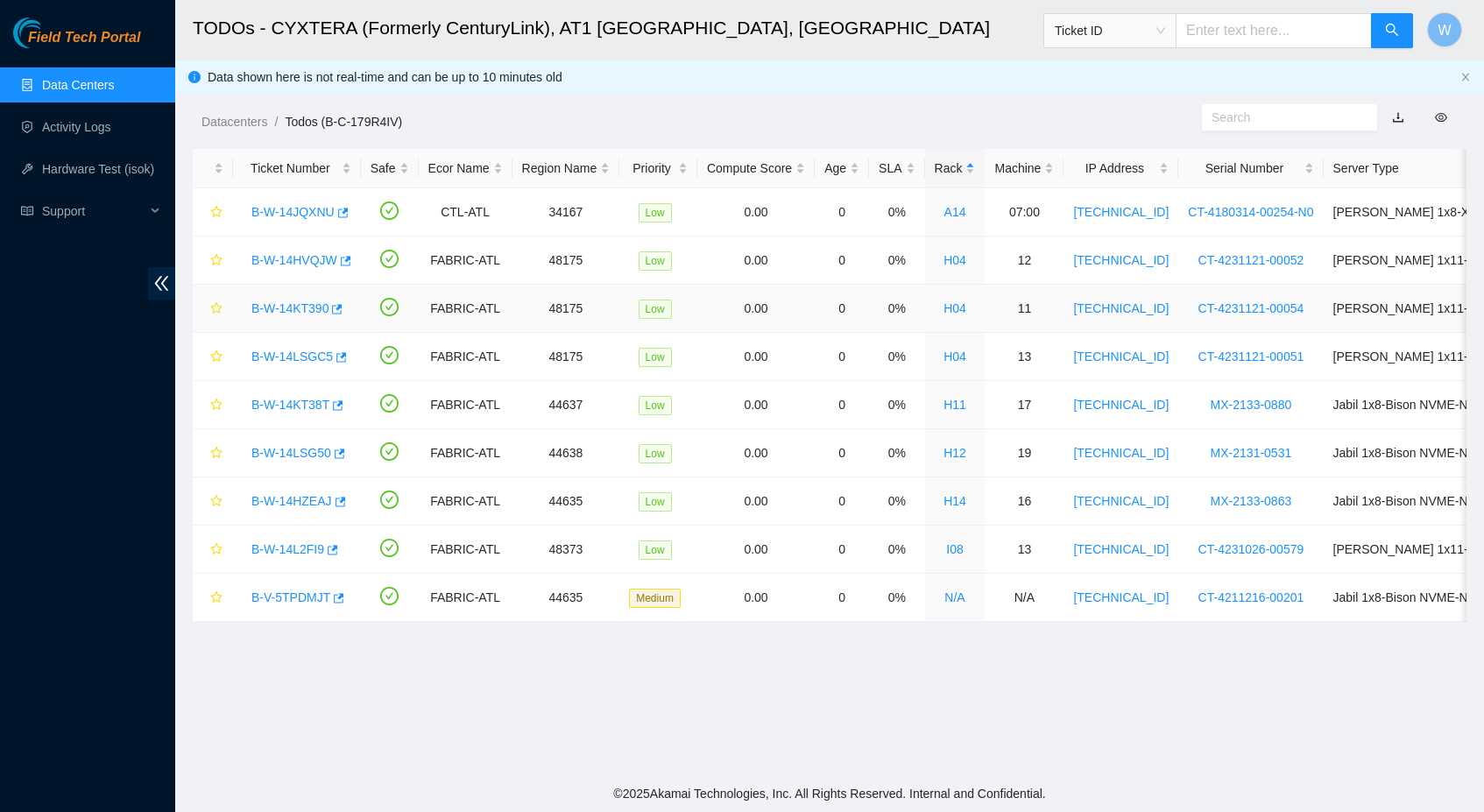
click at [289, 306] on link "B-W-14KT390" at bounding box center [290, 308] width 77 height 14
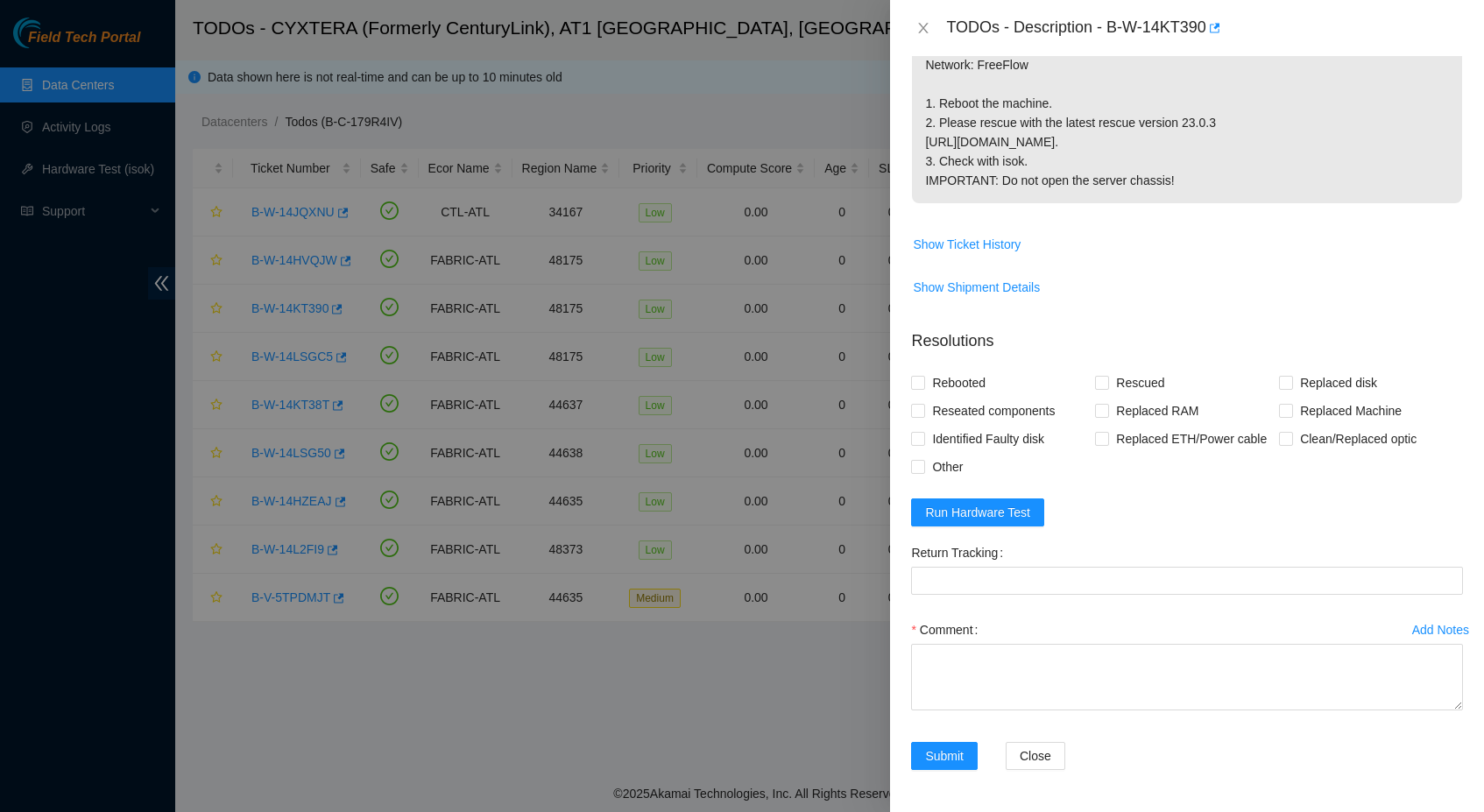
scroll to position [457, 0]
click at [991, 506] on span "Run Hardware Test" at bounding box center [977, 512] width 106 height 19
click at [968, 369] on span "Rebooted" at bounding box center [958, 382] width 68 height 28
click at [924, 376] on input "Rebooted" at bounding box center [917, 381] width 13 height 13
checkbox input "true"
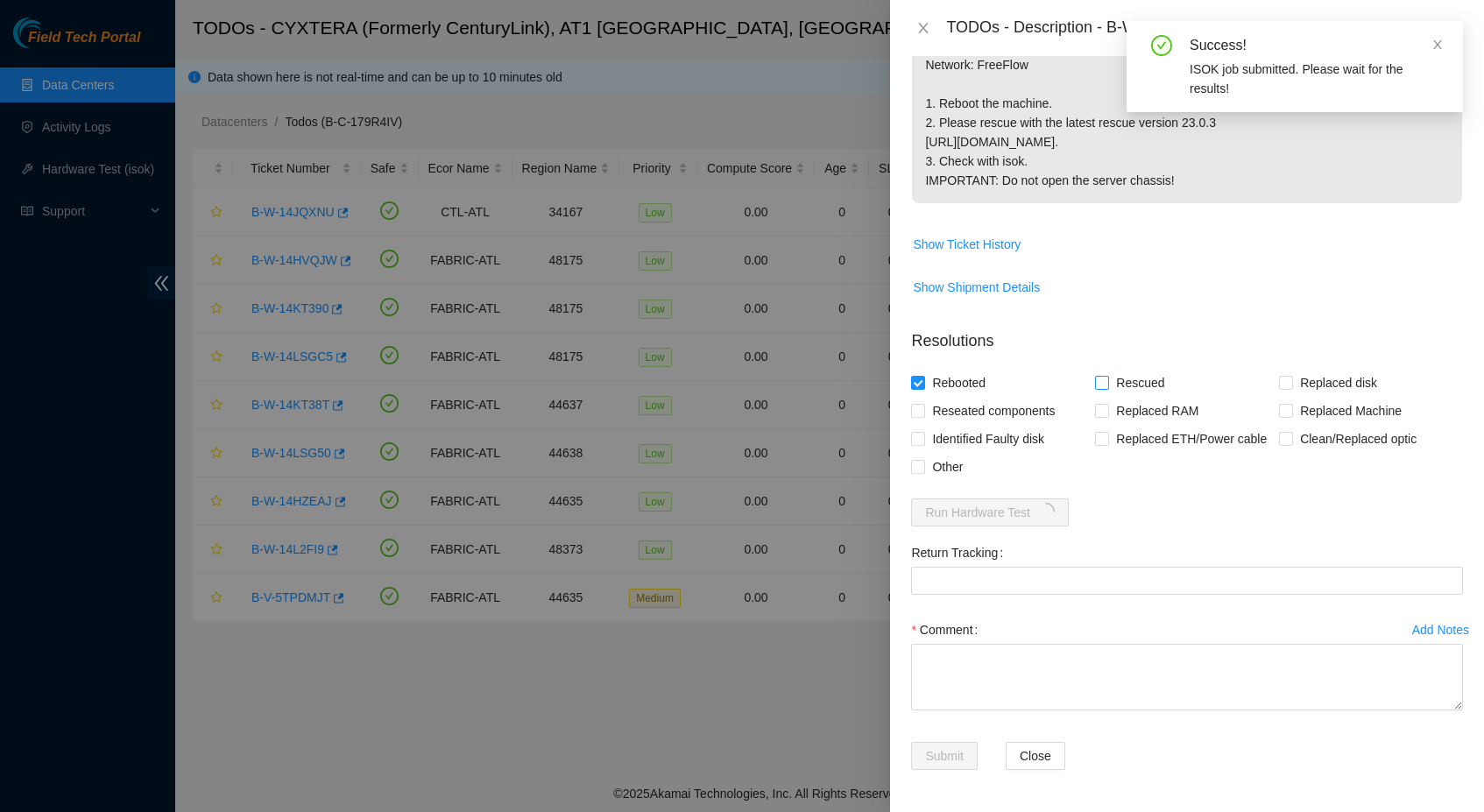
click at [1118, 369] on span "Rescued" at bounding box center [1139, 382] width 62 height 28
click at [1107, 376] on input "Rescued" at bounding box center [1101, 381] width 13 height 13
checkbox input "true"
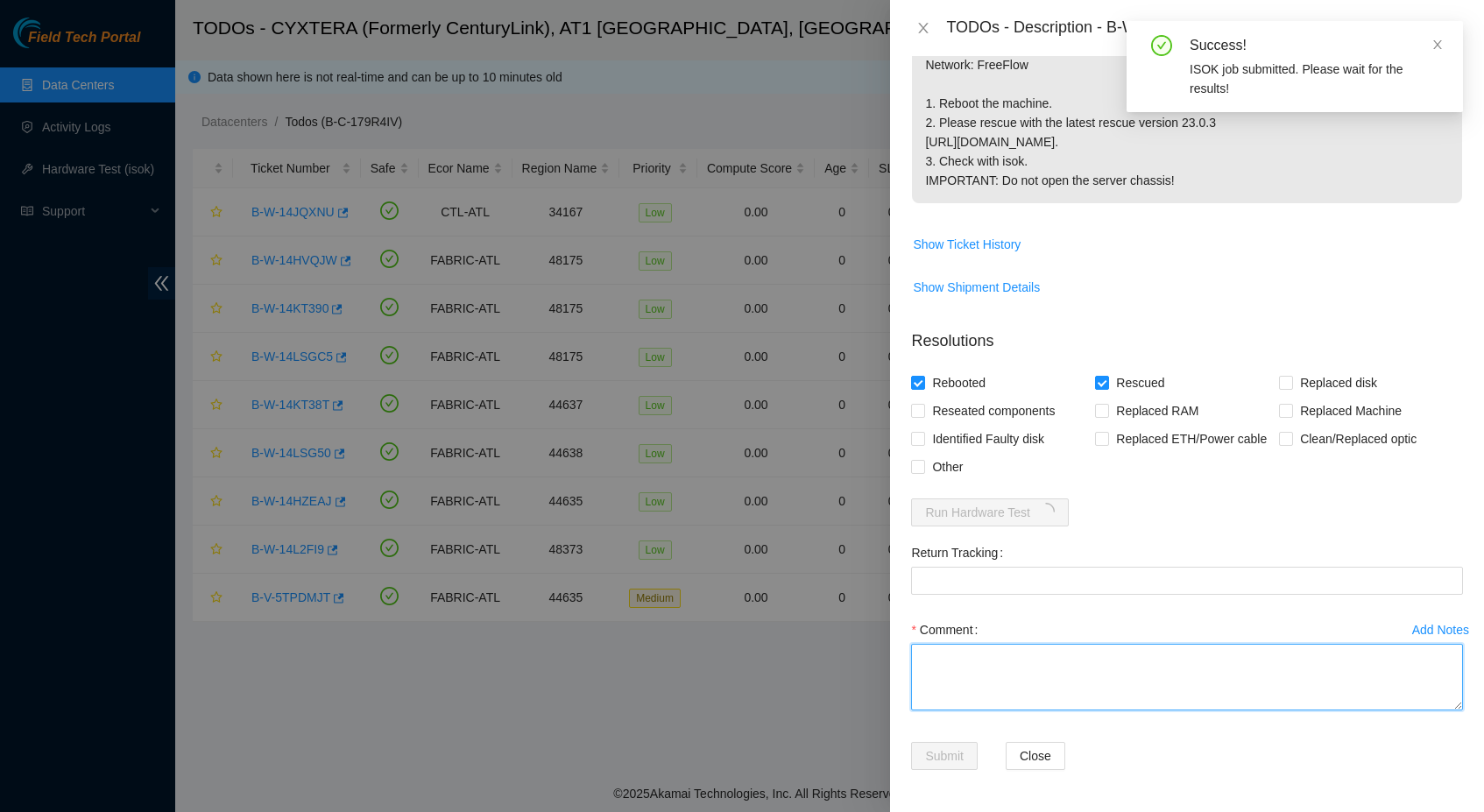
click at [1003, 695] on textarea "Comment" at bounding box center [1187, 677] width 552 height 67
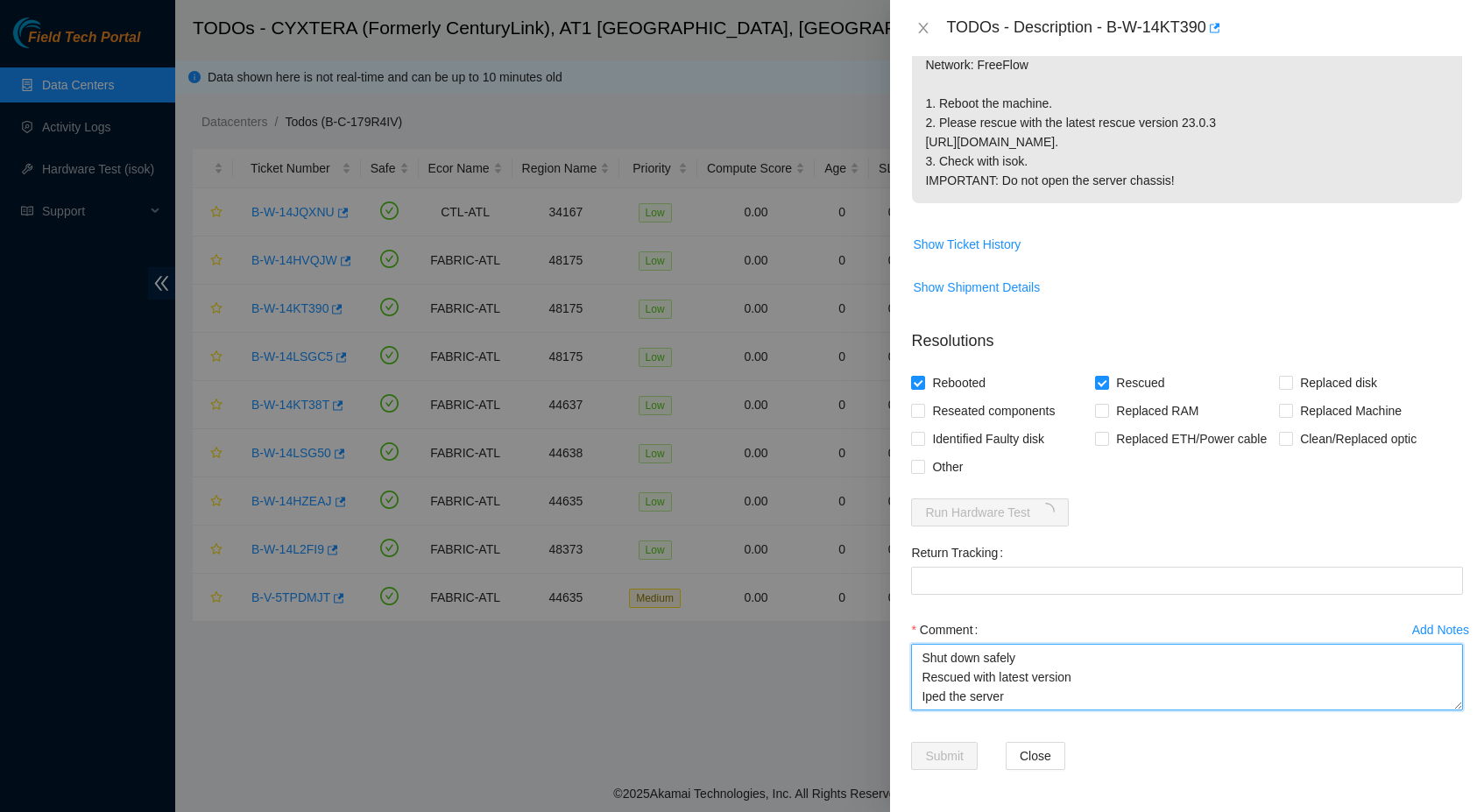
scroll to position [14, 0]
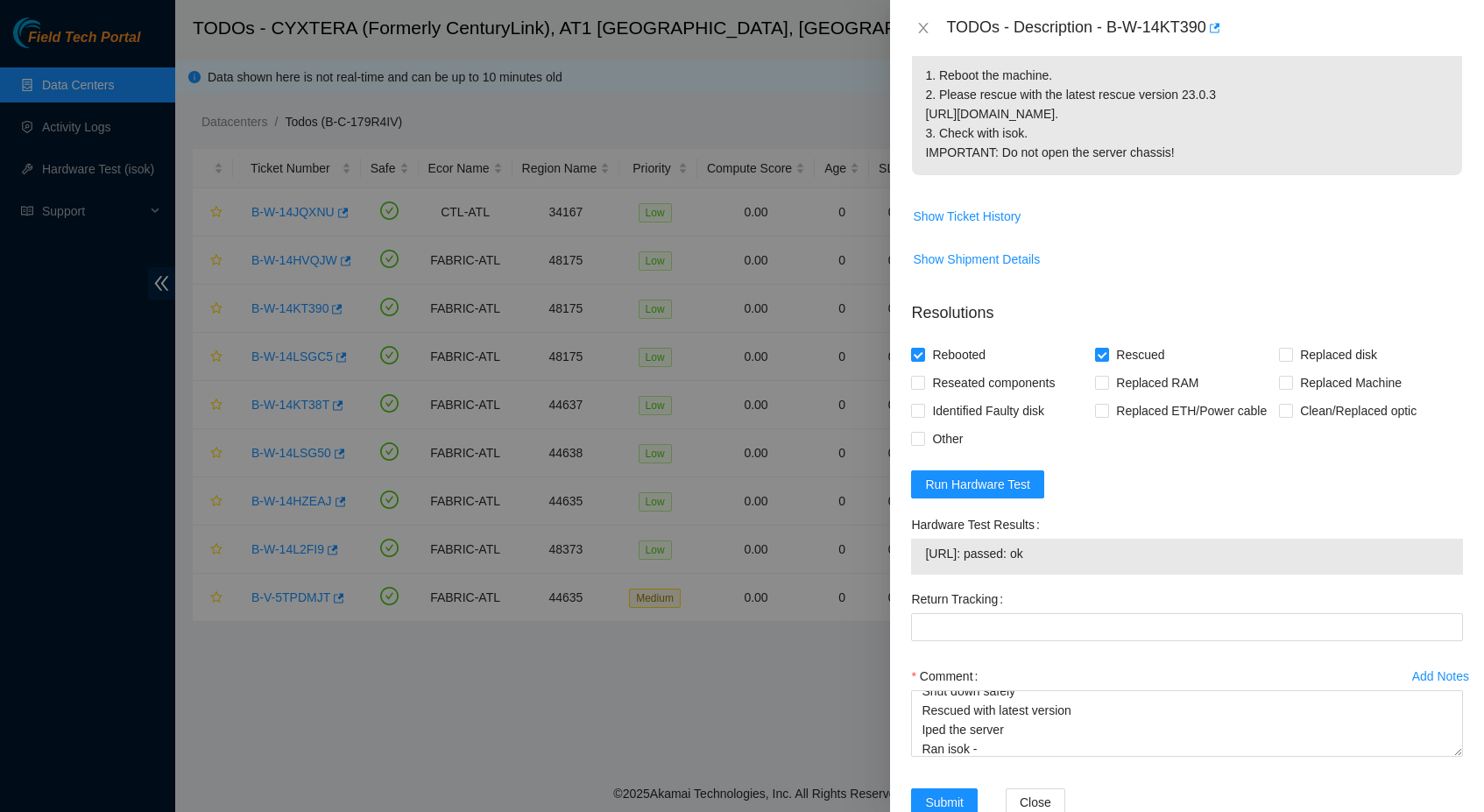
drag, startPoint x: 1084, startPoint y: 586, endPoint x: 924, endPoint y: 585, distance: 160.0
click at [924, 563] on span "[URL]: passed: ok" at bounding box center [1186, 554] width 524 height 19
copy span "[URL]: passed: ok"
click at [1006, 757] on textarea "Shut down safely Rescued with latest version Iped the server Ran isok -" at bounding box center [1187, 723] width 552 height 67
paste textarea "[URL]: passed: ok"
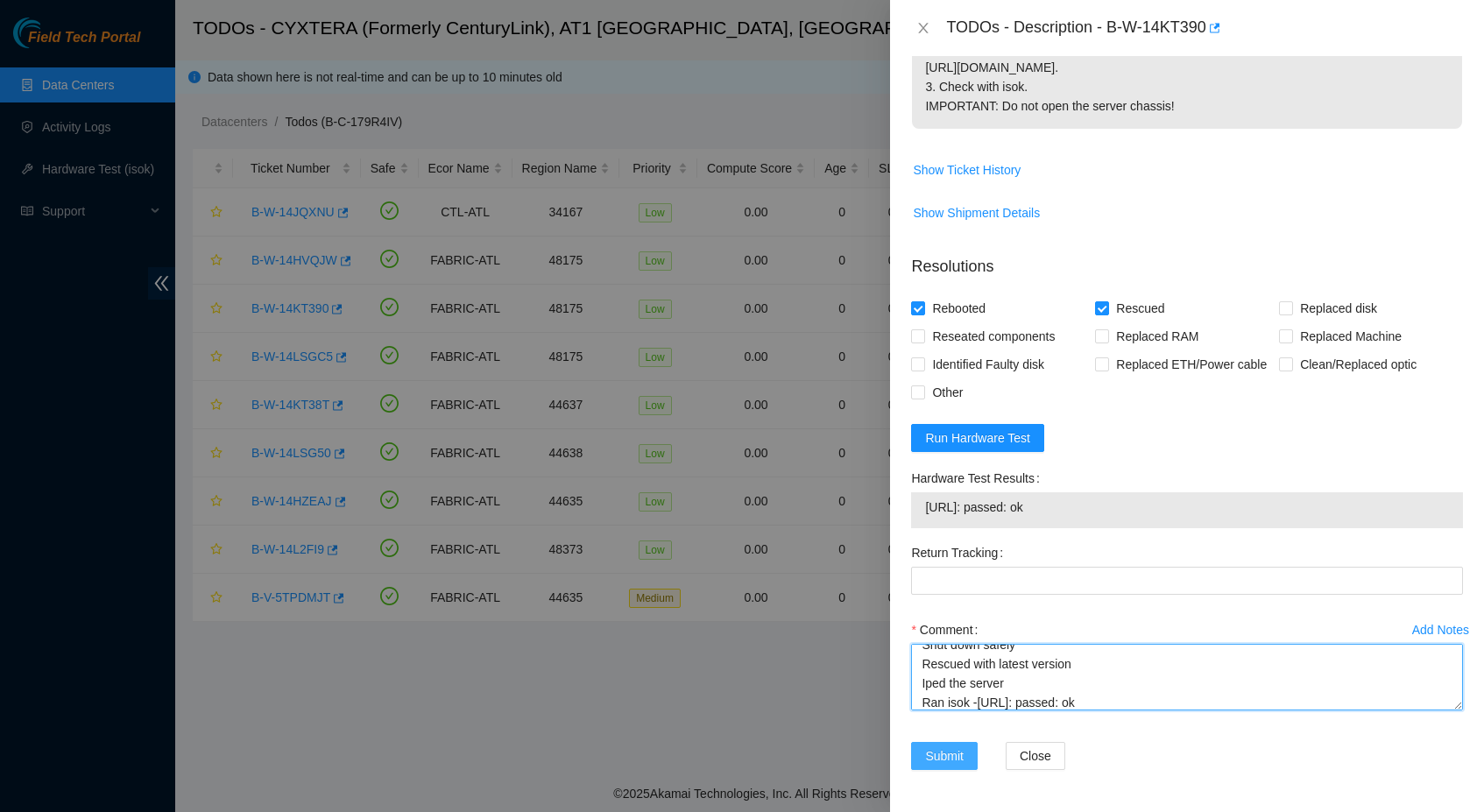
scroll to position [531, 0]
type textarea "Shut down safely Rescued with latest version Iped the server Ran isok -23.47.12…"
click at [946, 753] on span "Submit" at bounding box center [944, 756] width 39 height 19
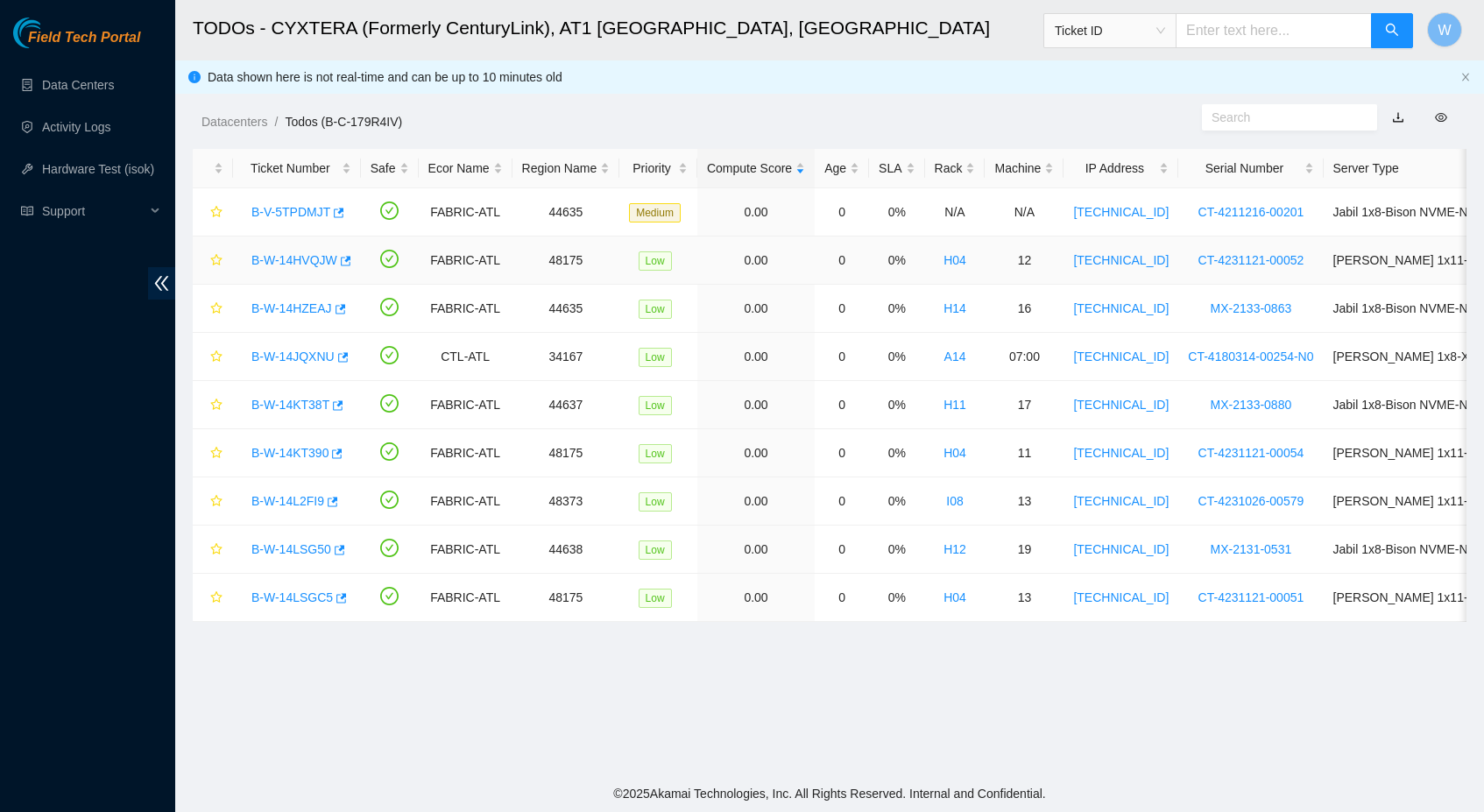
click at [272, 262] on link "B-W-14HVQJW" at bounding box center [294, 259] width 86 height 14
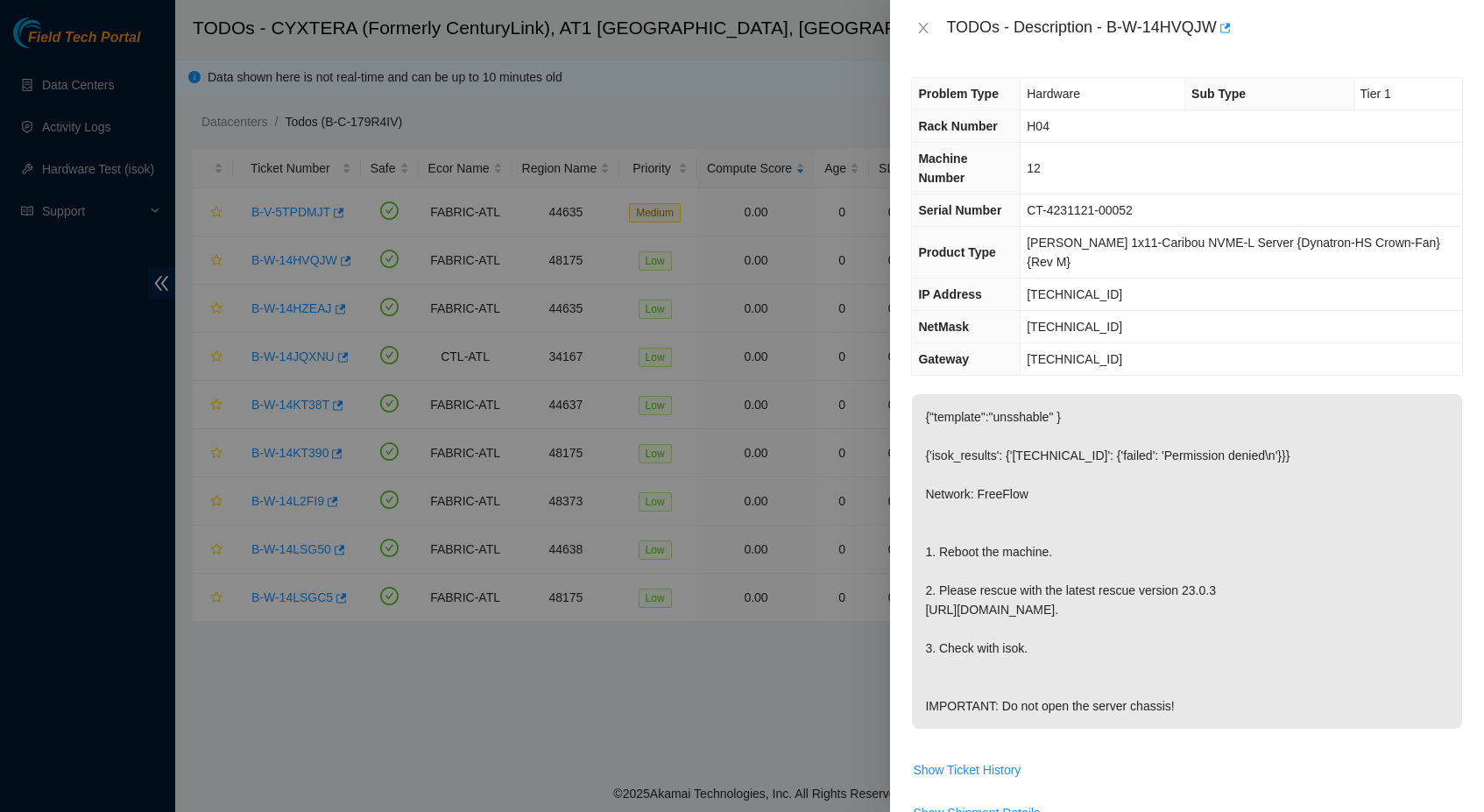
click at [764, 179] on div at bounding box center [742, 406] width 1484 height 812
click at [925, 27] on icon "close" at bounding box center [923, 28] width 14 height 14
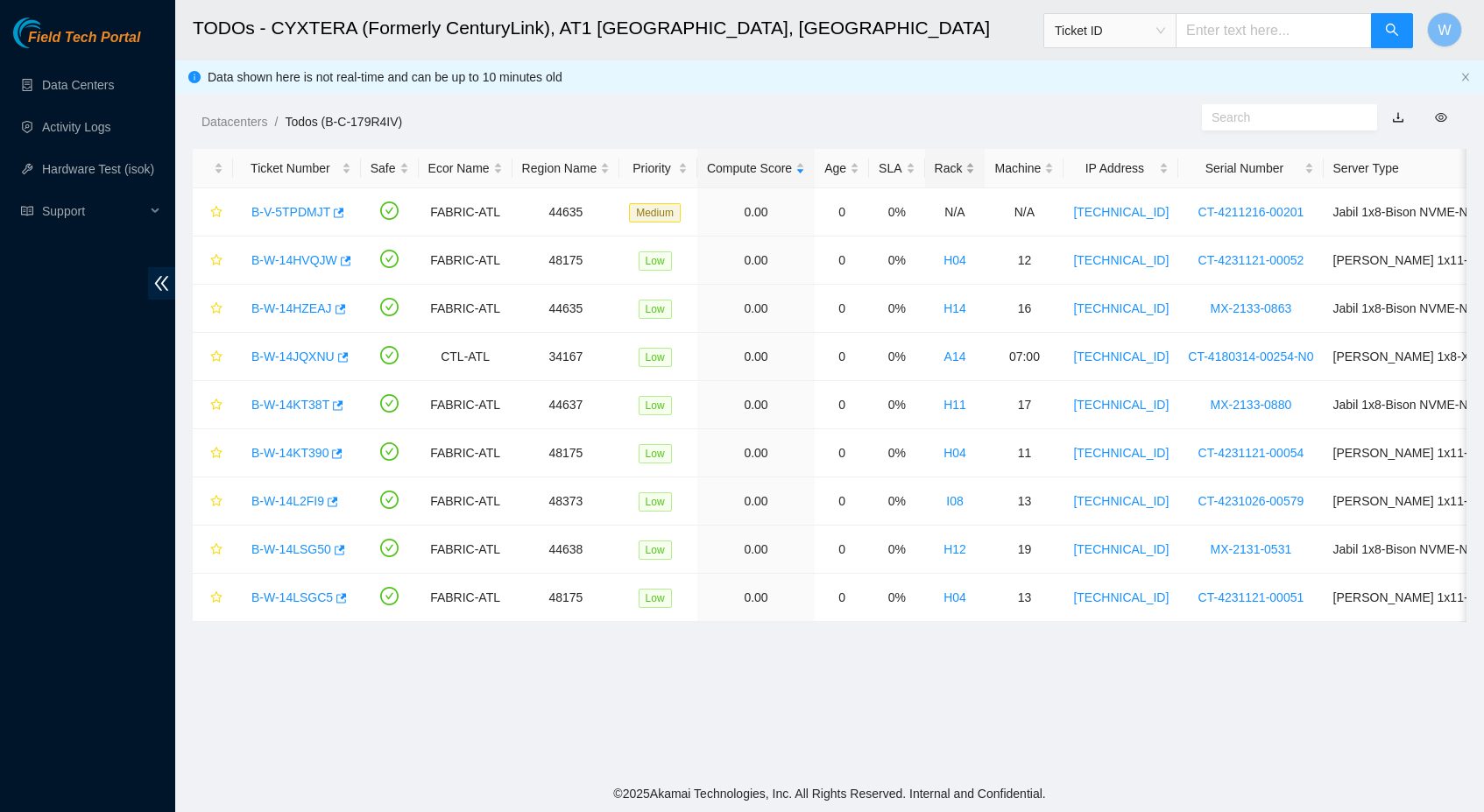
click at [973, 172] on div "Rack" at bounding box center [954, 168] width 42 height 19
click at [302, 308] on link "B-W-14KT390" at bounding box center [290, 308] width 77 height 14
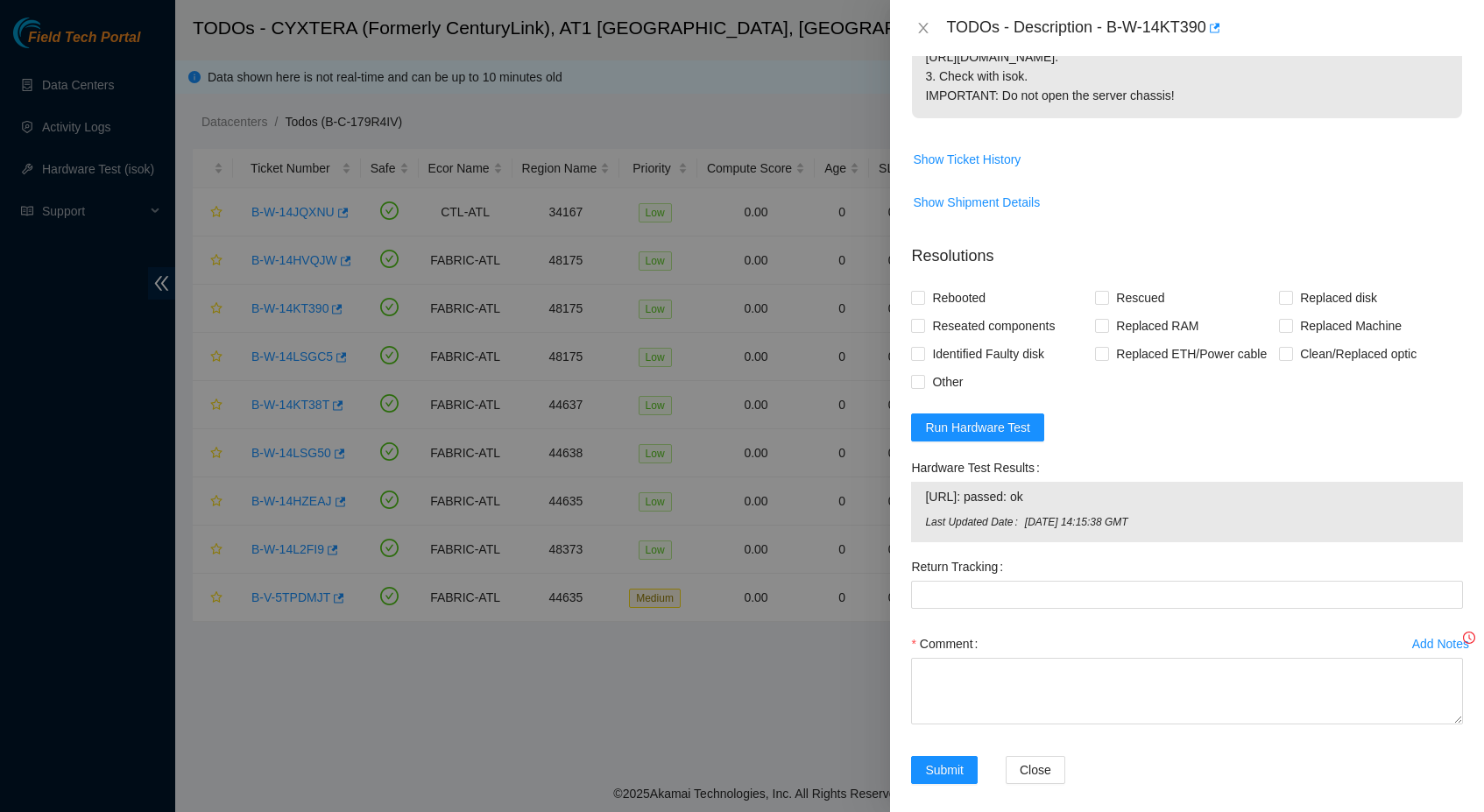
scroll to position [554, 0]
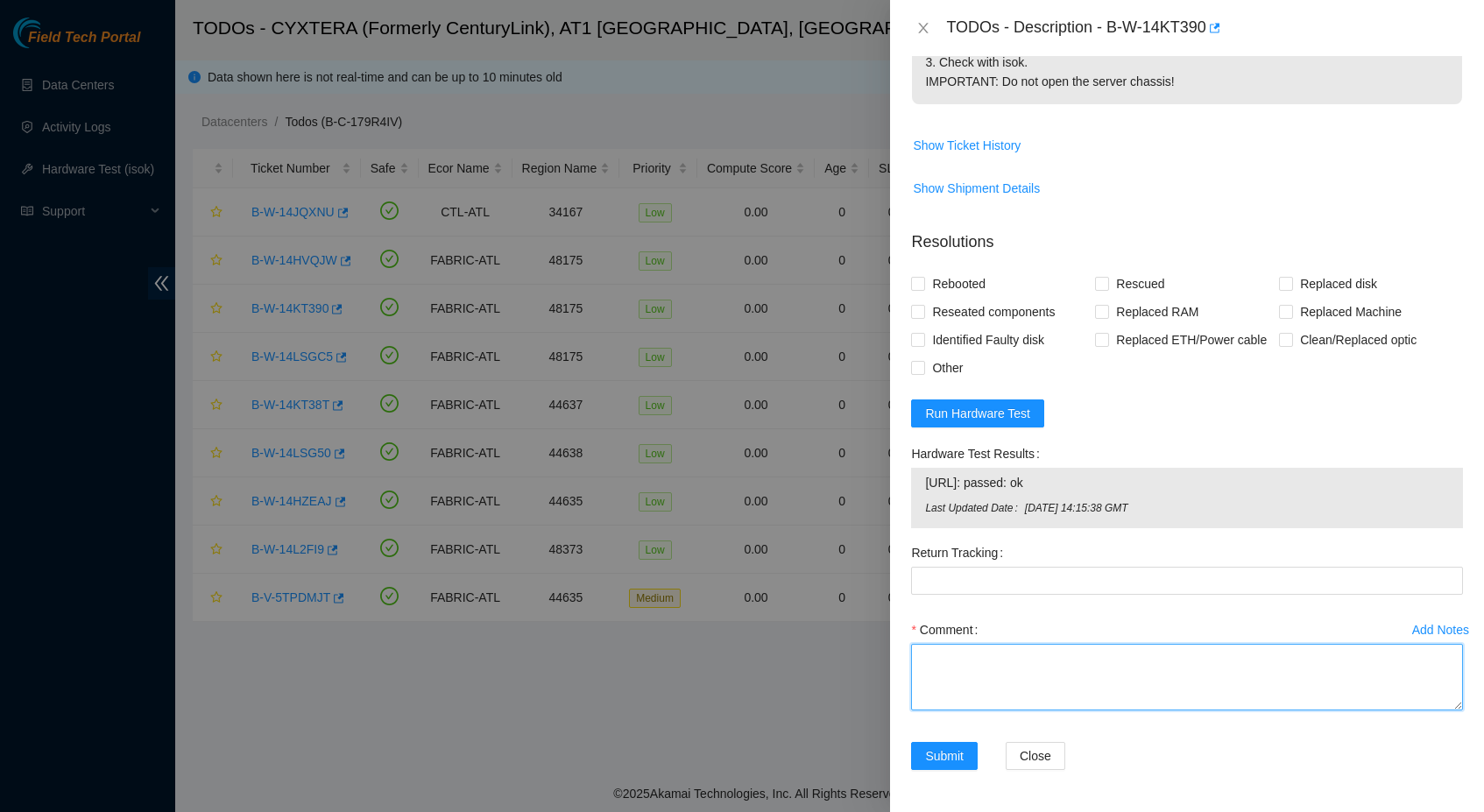
click at [969, 693] on textarea "Comment" at bounding box center [1187, 677] width 552 height 67
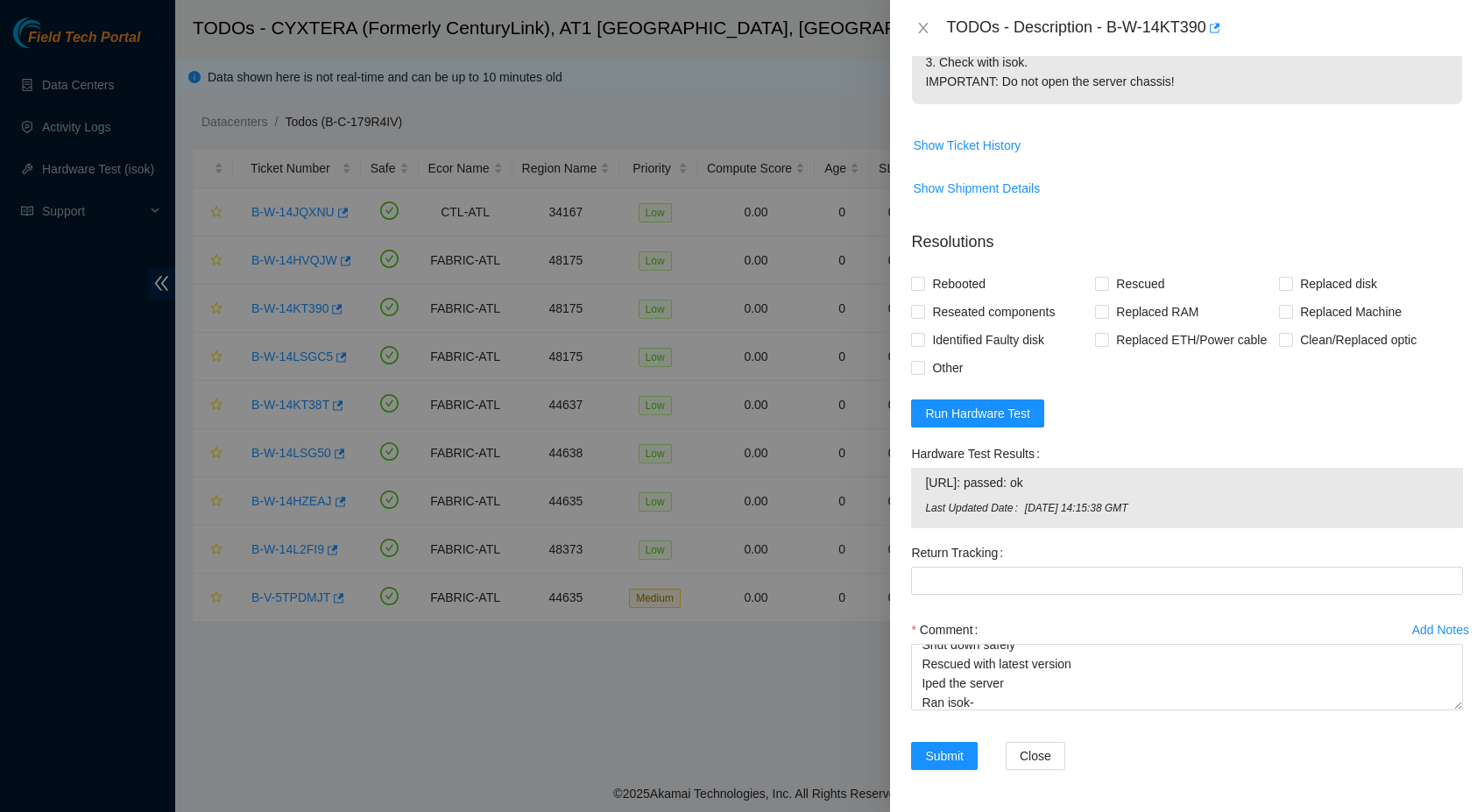
drag, startPoint x: 1085, startPoint y: 483, endPoint x: 924, endPoint y: 487, distance: 161.0
click at [924, 487] on td "[URL]: passed: ok" at bounding box center [1187, 486] width 526 height 27
copy span "[URL]: passed: ok"
click at [1019, 697] on textarea "Shut down safely Rescued with latest version Iped the server Ran isok-" at bounding box center [1187, 677] width 552 height 67
paste textarea "[URL]: passed: ok"
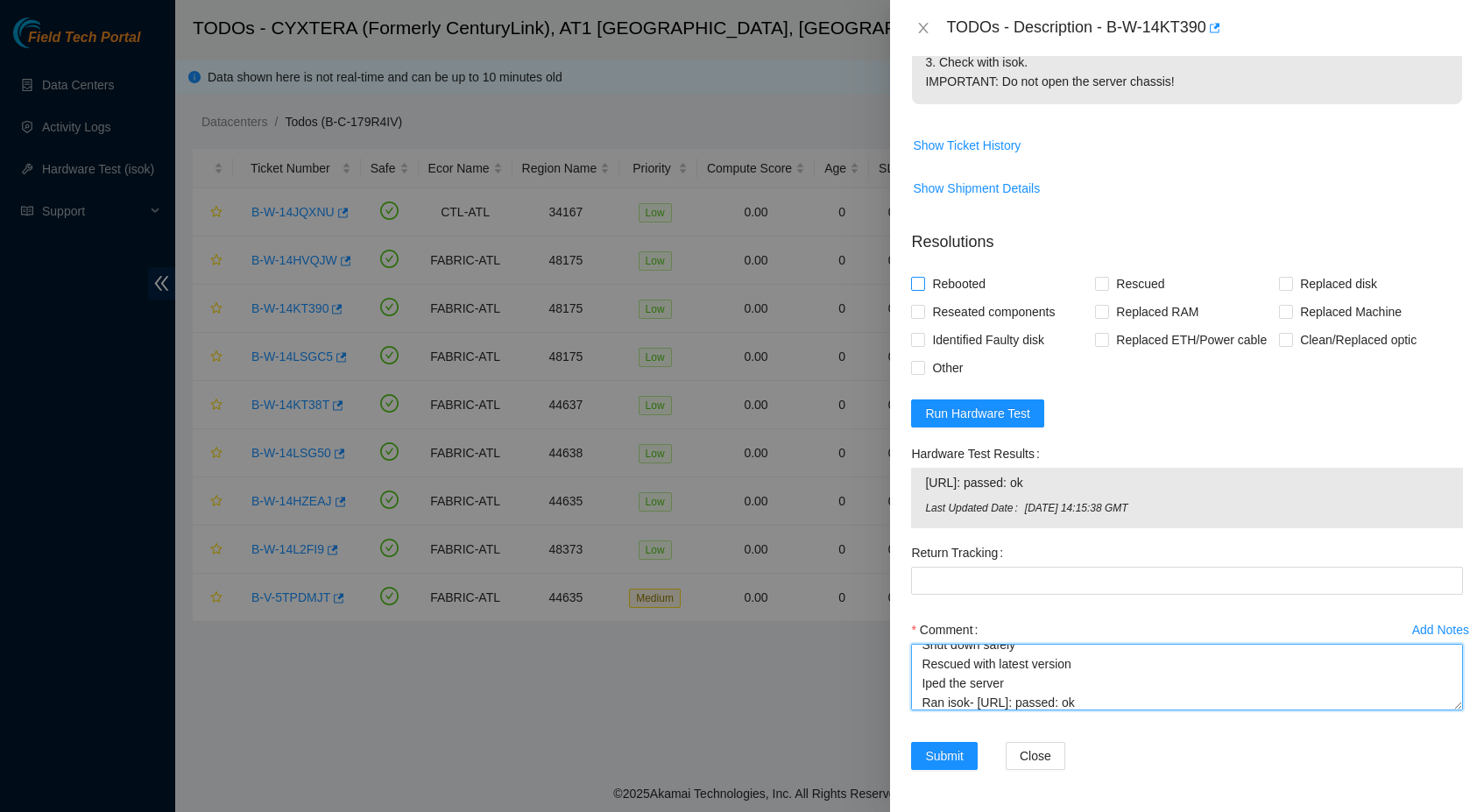
type textarea "Shut down safely Rescued with latest version Iped the server Ran isok- [URL]: p…"
click at [977, 270] on span "Rebooted" at bounding box center [958, 284] width 68 height 28
click at [924, 277] on input "Rebooted" at bounding box center [917, 283] width 13 height 13
checkbox input "true"
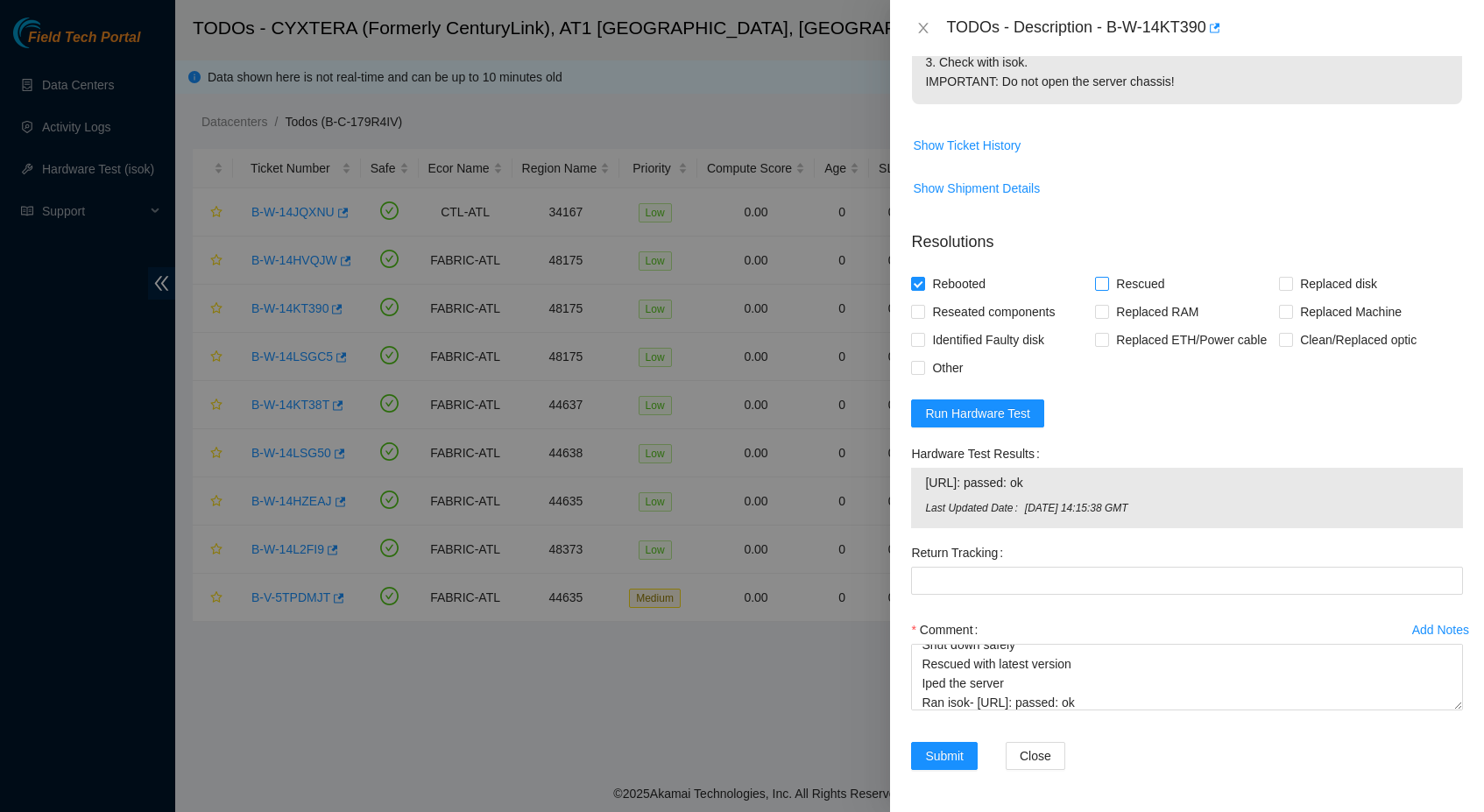
click at [1129, 270] on span "Rescued" at bounding box center [1139, 284] width 62 height 28
click at [1107, 277] on input "Rescued" at bounding box center [1101, 283] width 13 height 13
checkbox input "true"
click at [943, 765] on span "Submit" at bounding box center [944, 756] width 39 height 19
click at [924, 23] on icon "close" at bounding box center [923, 28] width 14 height 14
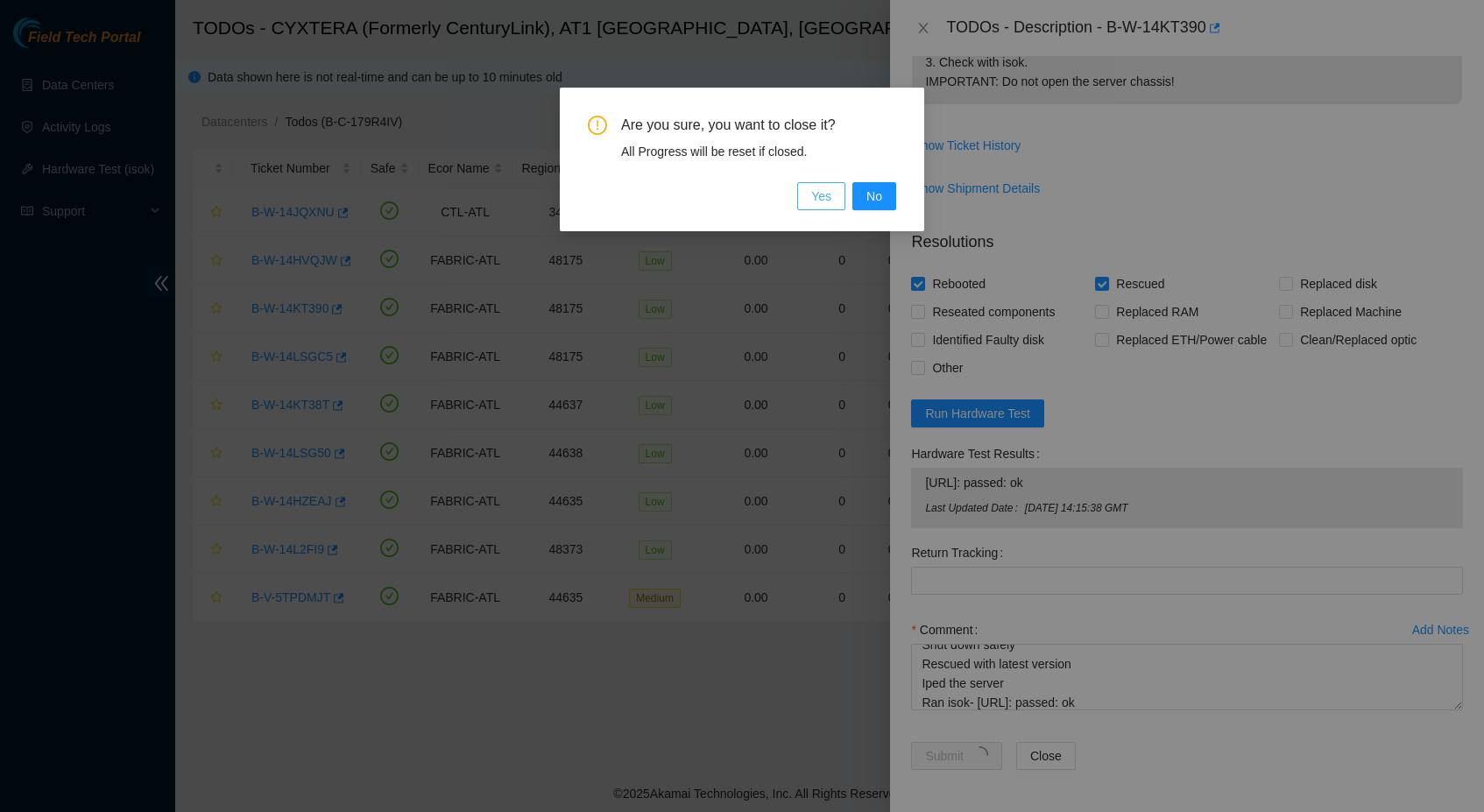
click at [831, 202] on span "Yes" at bounding box center [821, 196] width 20 height 19
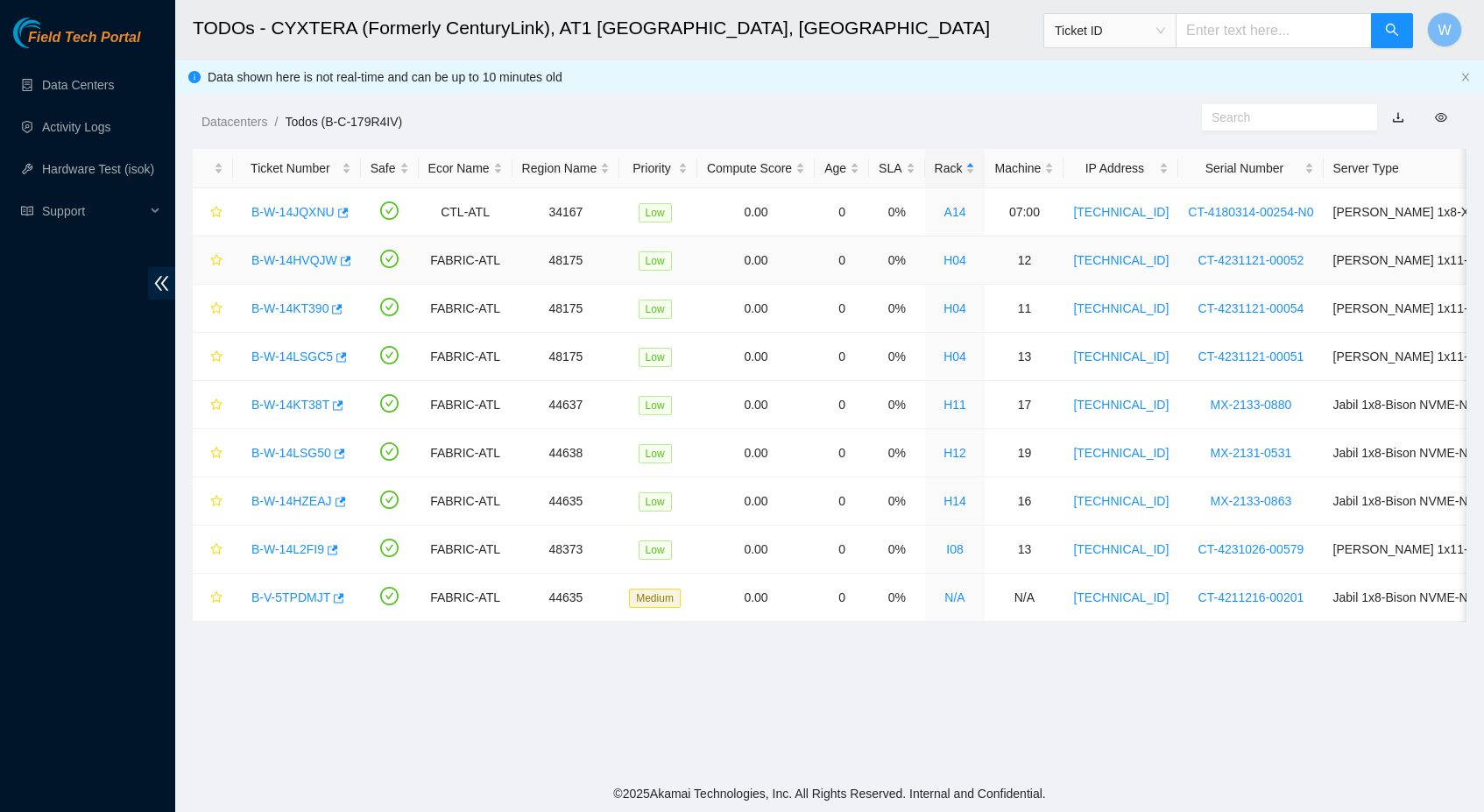
click at [301, 261] on link "B-W-14HVQJW" at bounding box center [294, 259] width 86 height 14
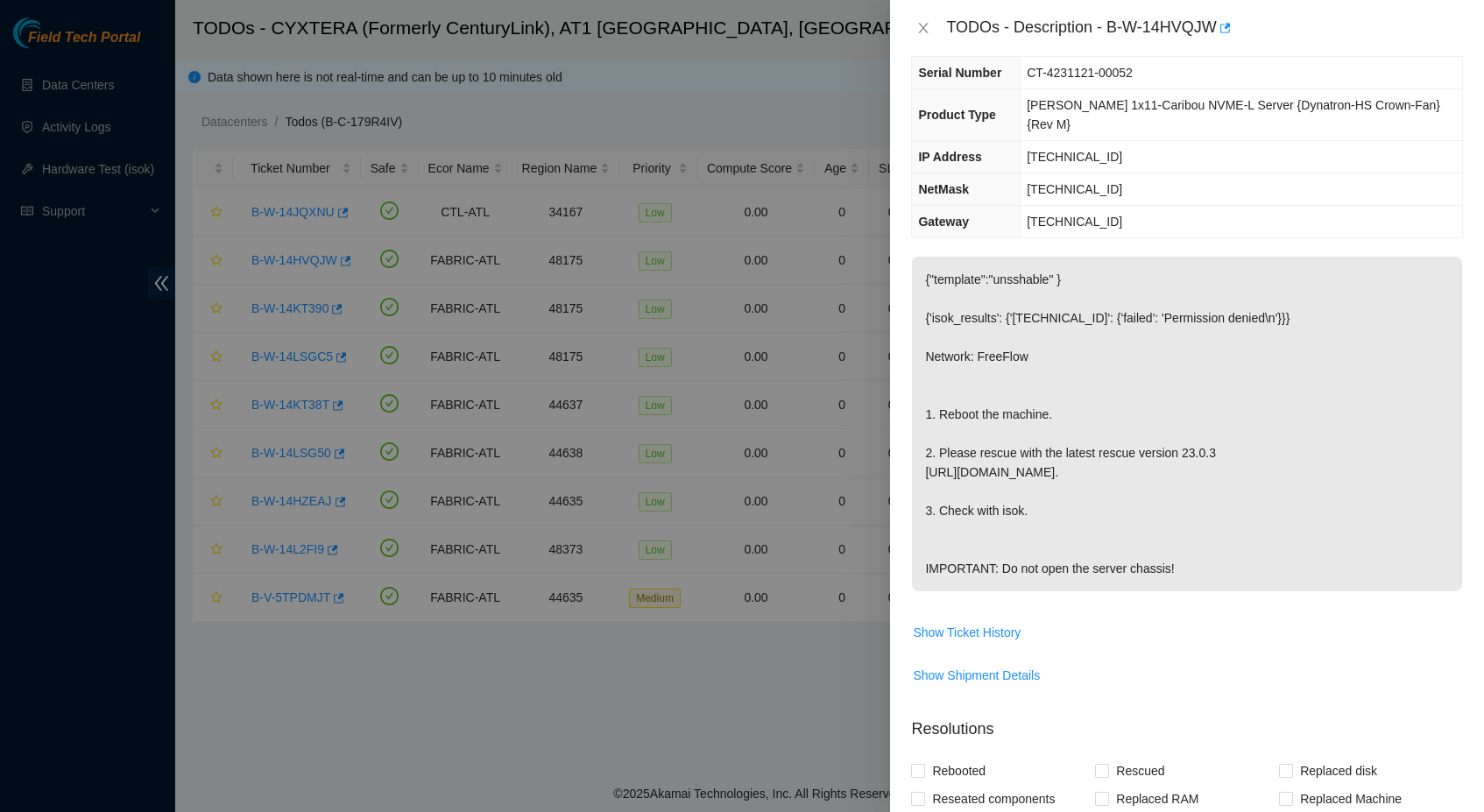
scroll to position [114, 0]
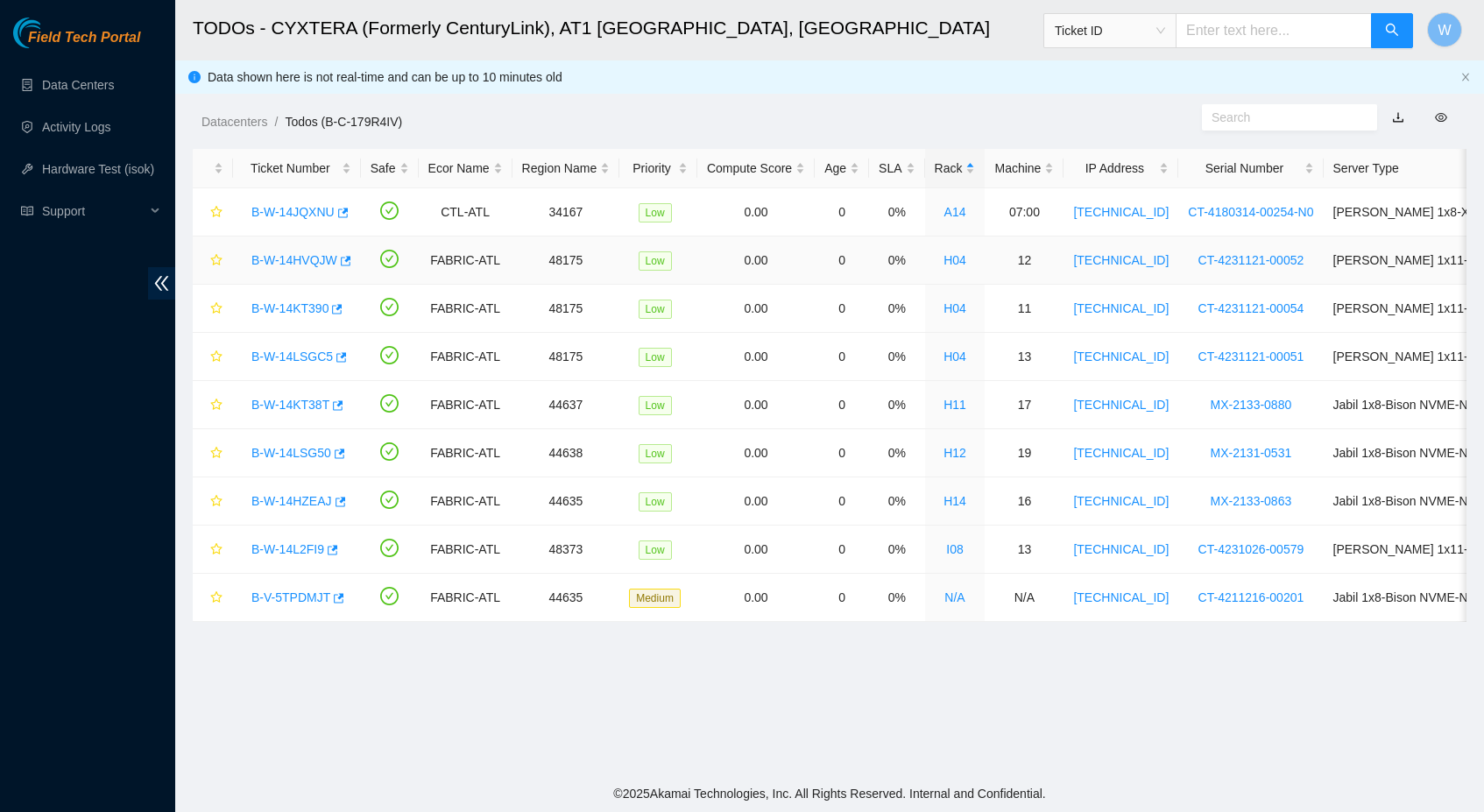
click at [312, 260] on link "B-W-14HVQJW" at bounding box center [294, 259] width 86 height 14
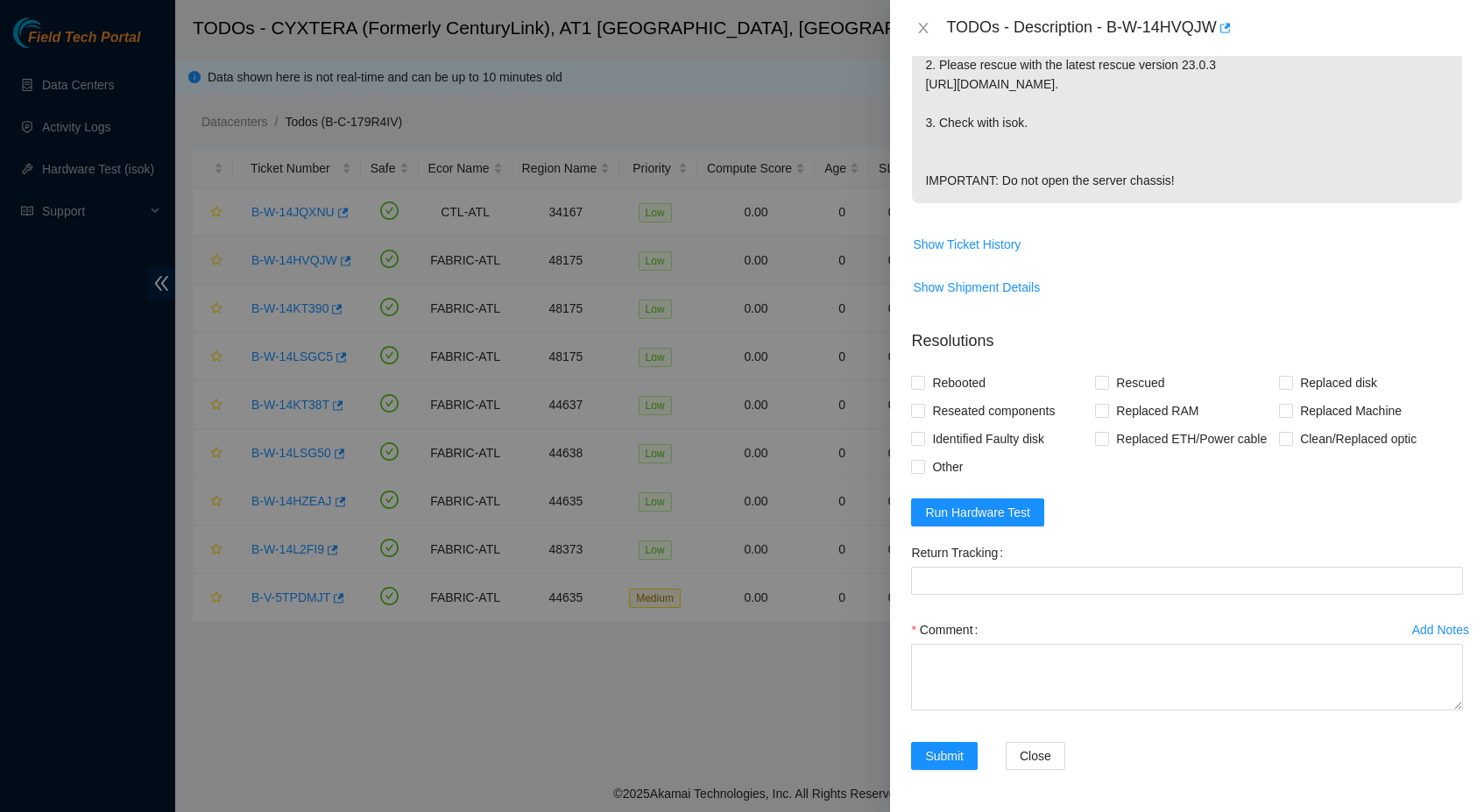
scroll to position [554, 0]
click at [922, 29] on icon "close" at bounding box center [923, 28] width 14 height 14
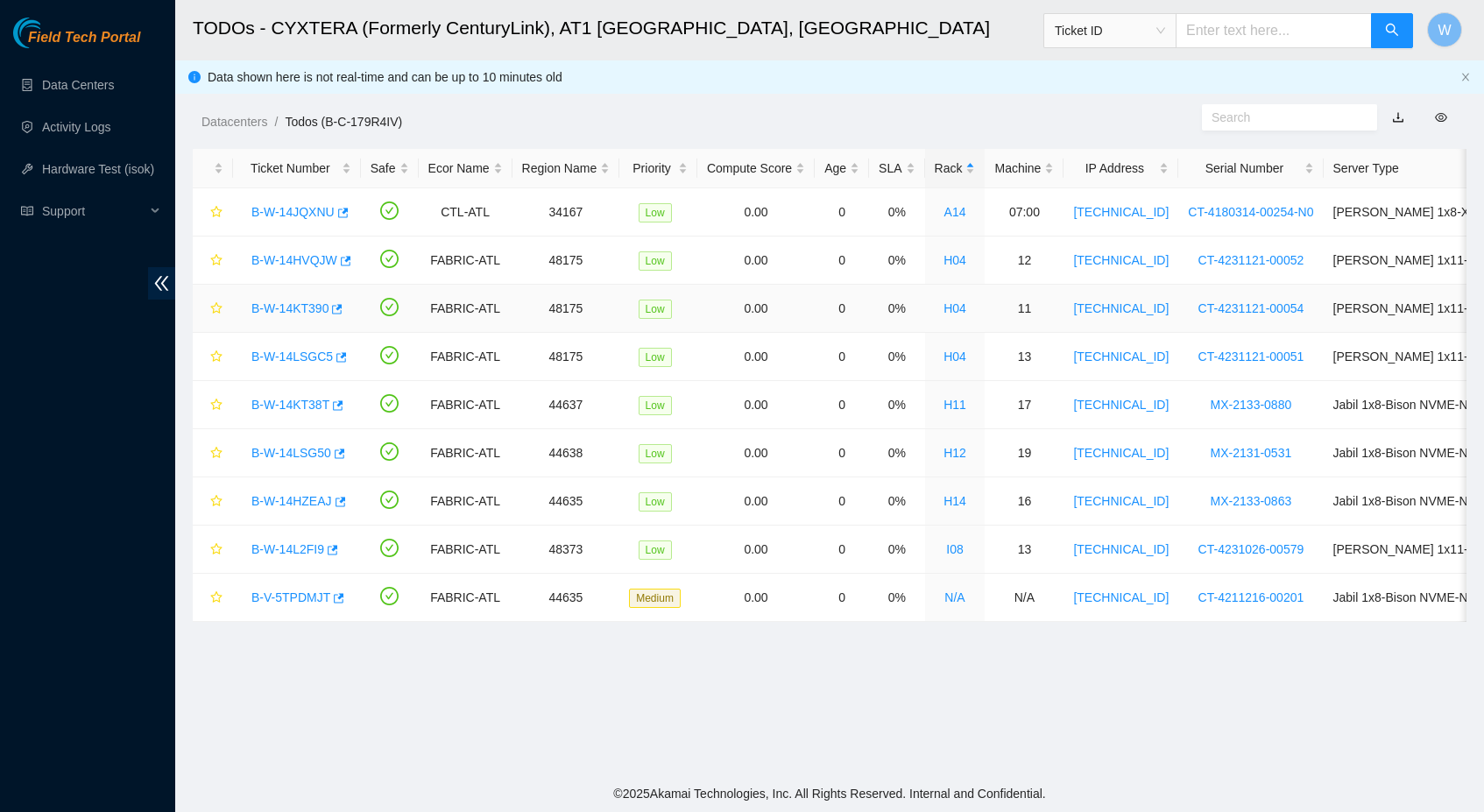
click at [287, 308] on link "B-W-14KT390" at bounding box center [290, 308] width 77 height 14
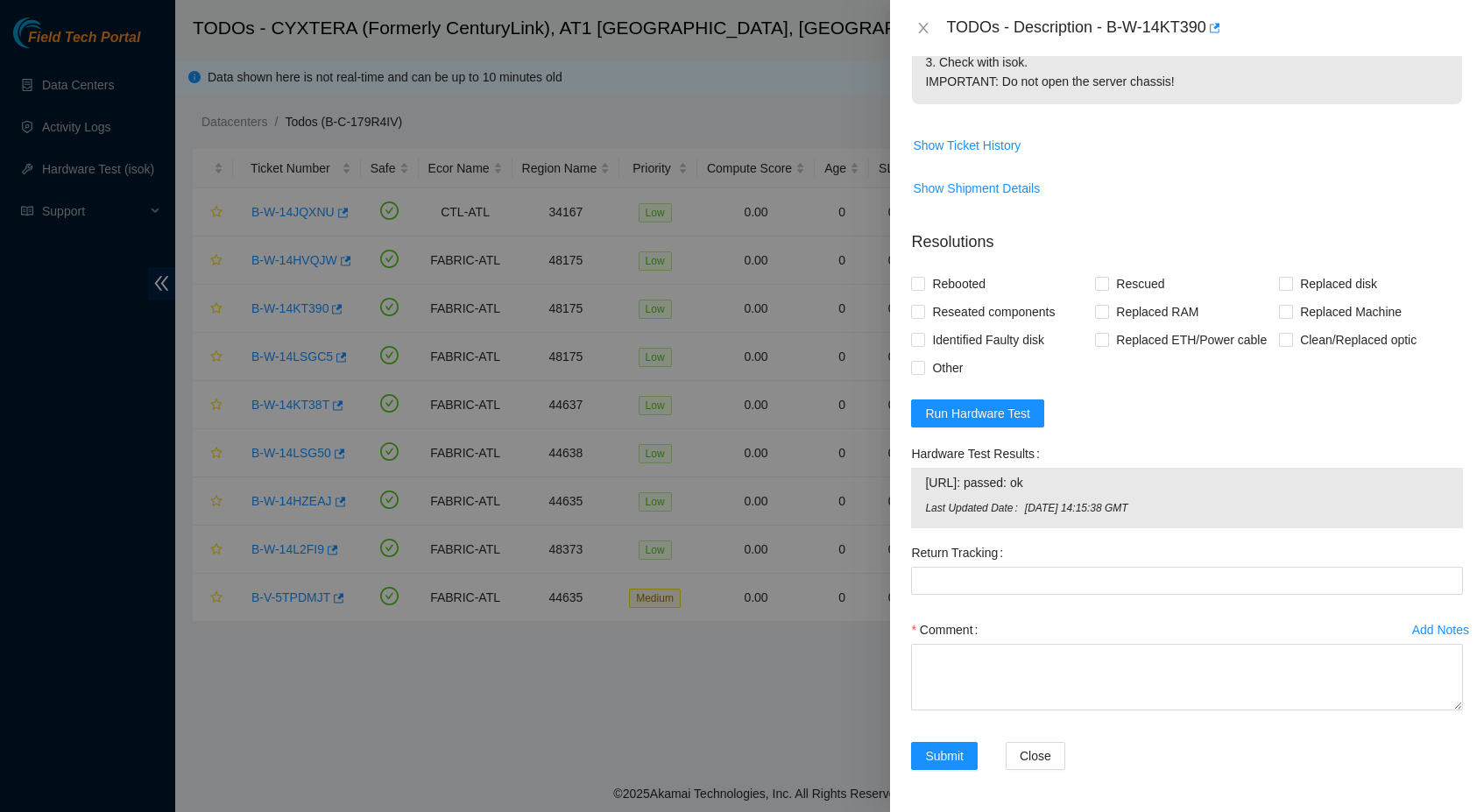
scroll to position [556, 0]
click at [976, 674] on textarea "Comment" at bounding box center [1187, 677] width 552 height 67
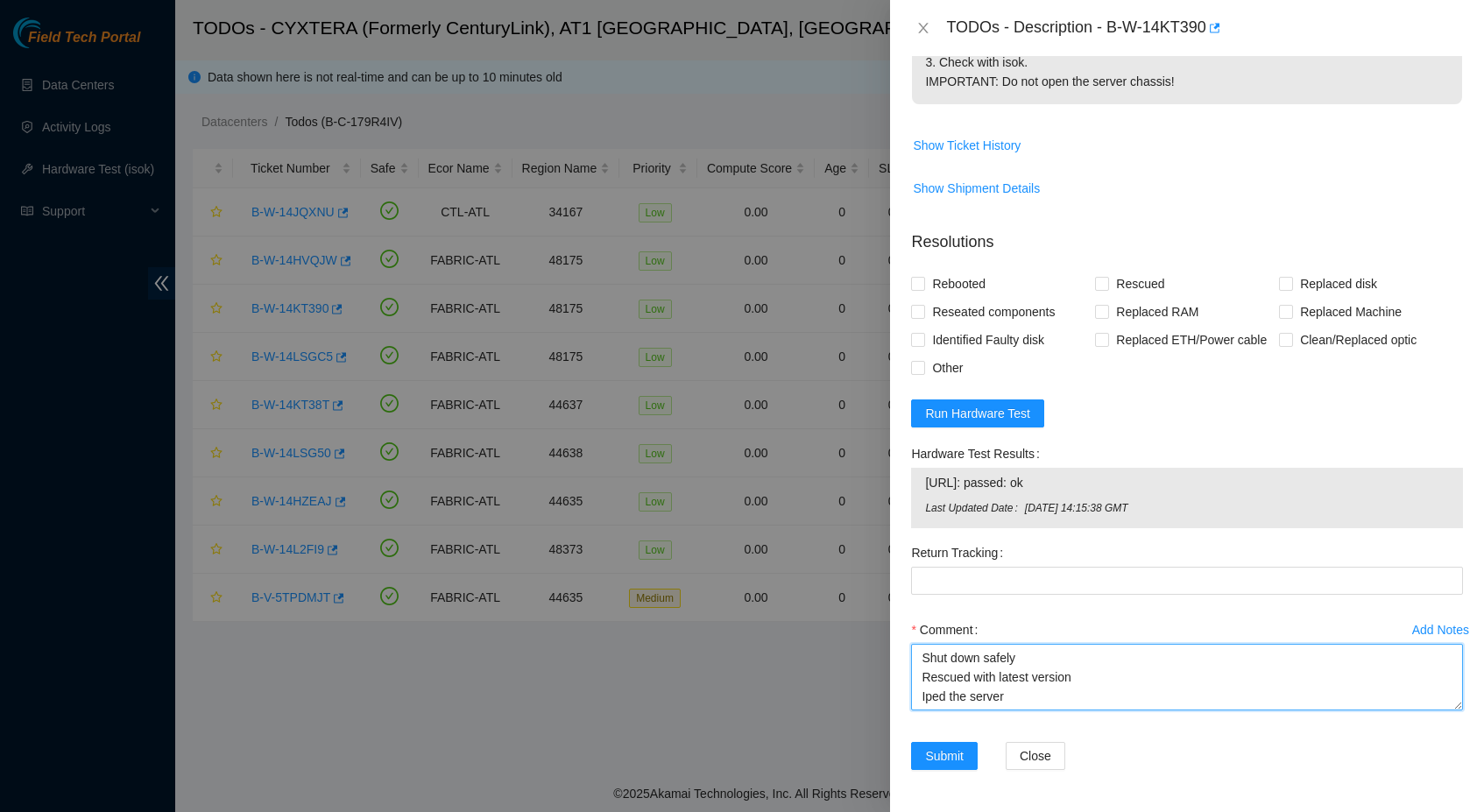
scroll to position [14, 0]
type textarea "Shut down safely Rescued with latest version Iped the server Ran isok-"
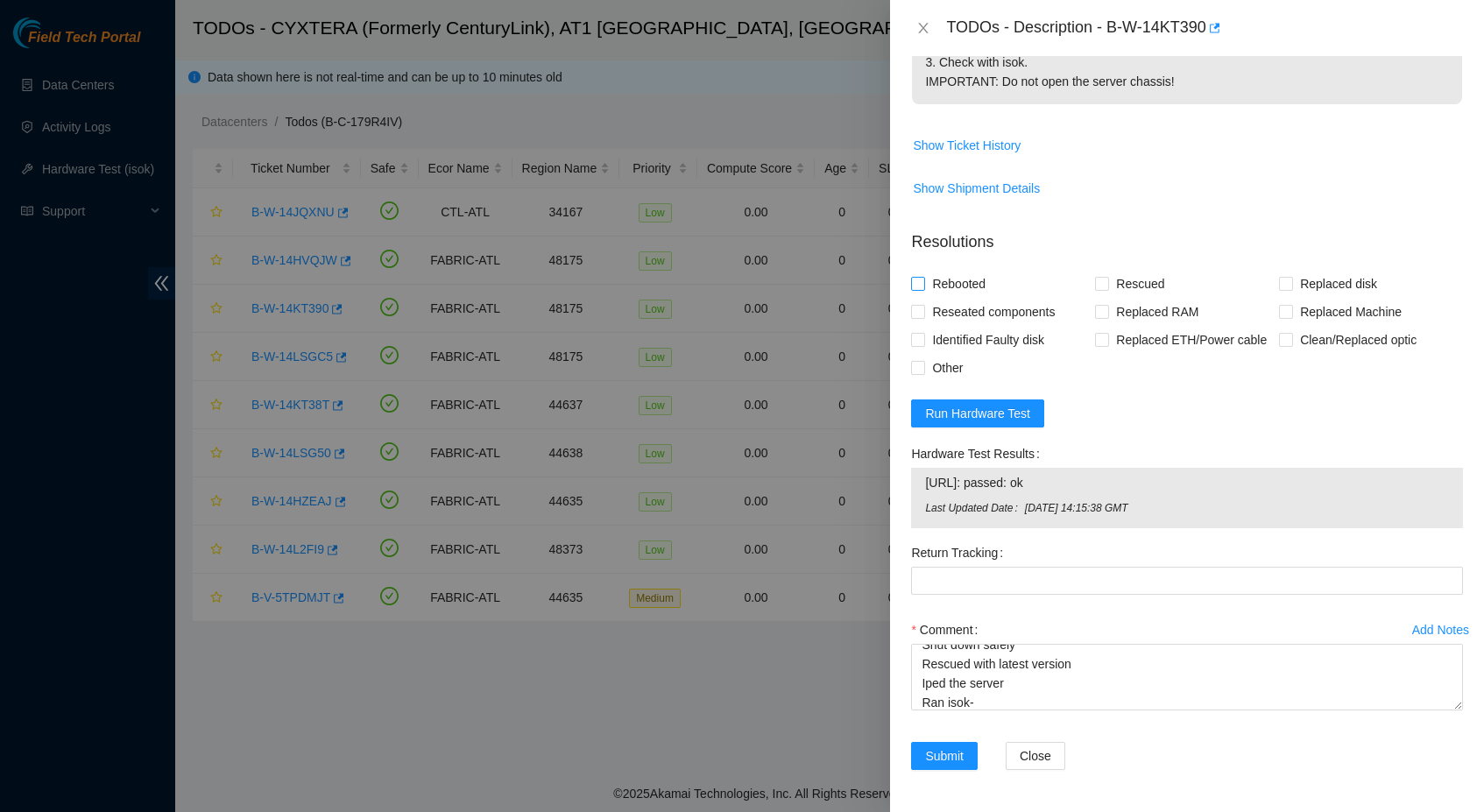
click at [967, 270] on span "Rebooted" at bounding box center [958, 284] width 68 height 28
click at [924, 277] on input "Rebooted" at bounding box center [917, 283] width 13 height 13
checkbox input "true"
click at [1151, 270] on span "Rescued" at bounding box center [1139, 284] width 62 height 28
click at [1107, 277] on input "Rescued" at bounding box center [1101, 283] width 13 height 13
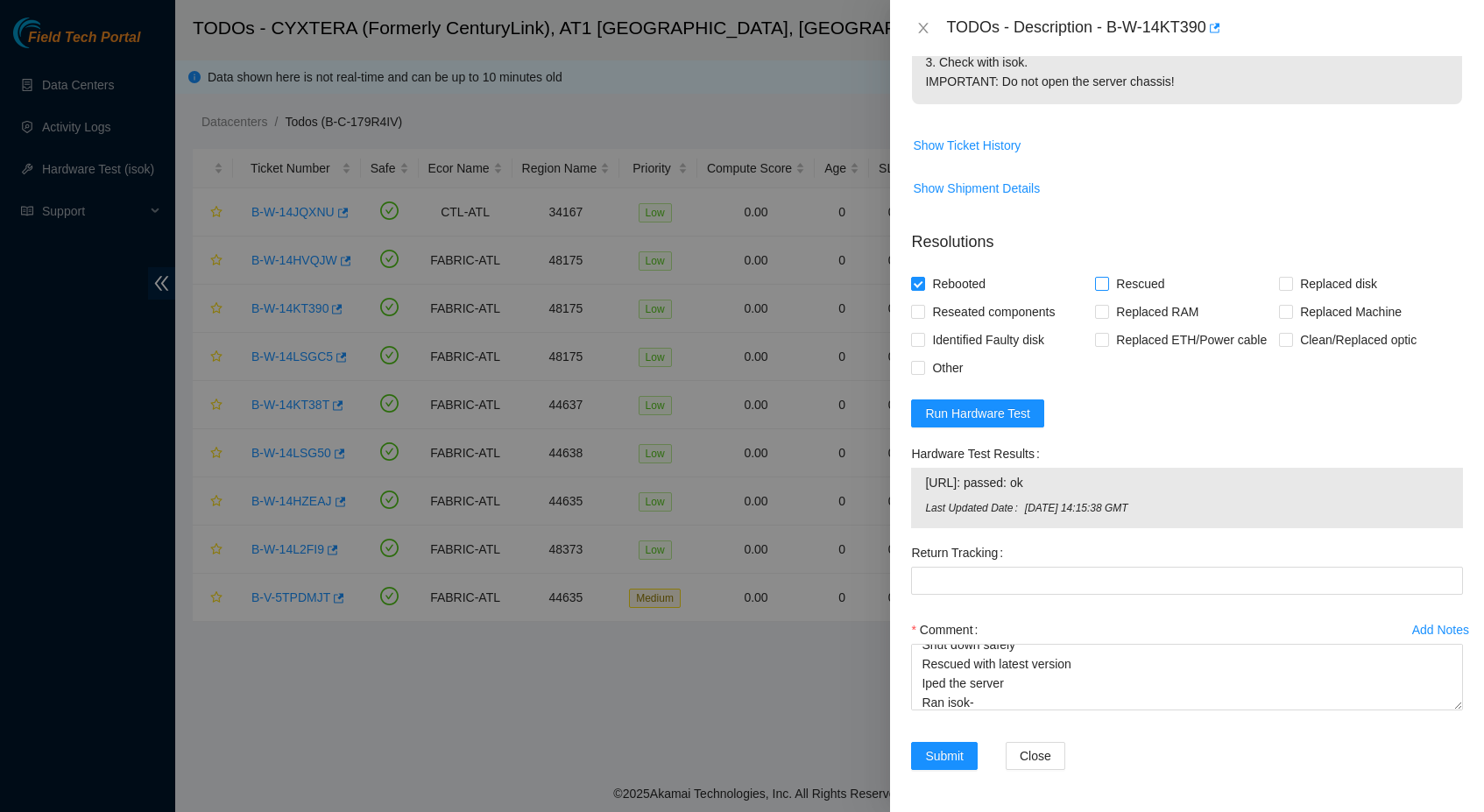
checkbox input "true"
drag, startPoint x: 1082, startPoint y: 483, endPoint x: 927, endPoint y: 484, distance: 155.0
click at [927, 484] on span "[URL]: passed: ok" at bounding box center [1186, 483] width 524 height 19
copy span "[URL]: passed: ok"
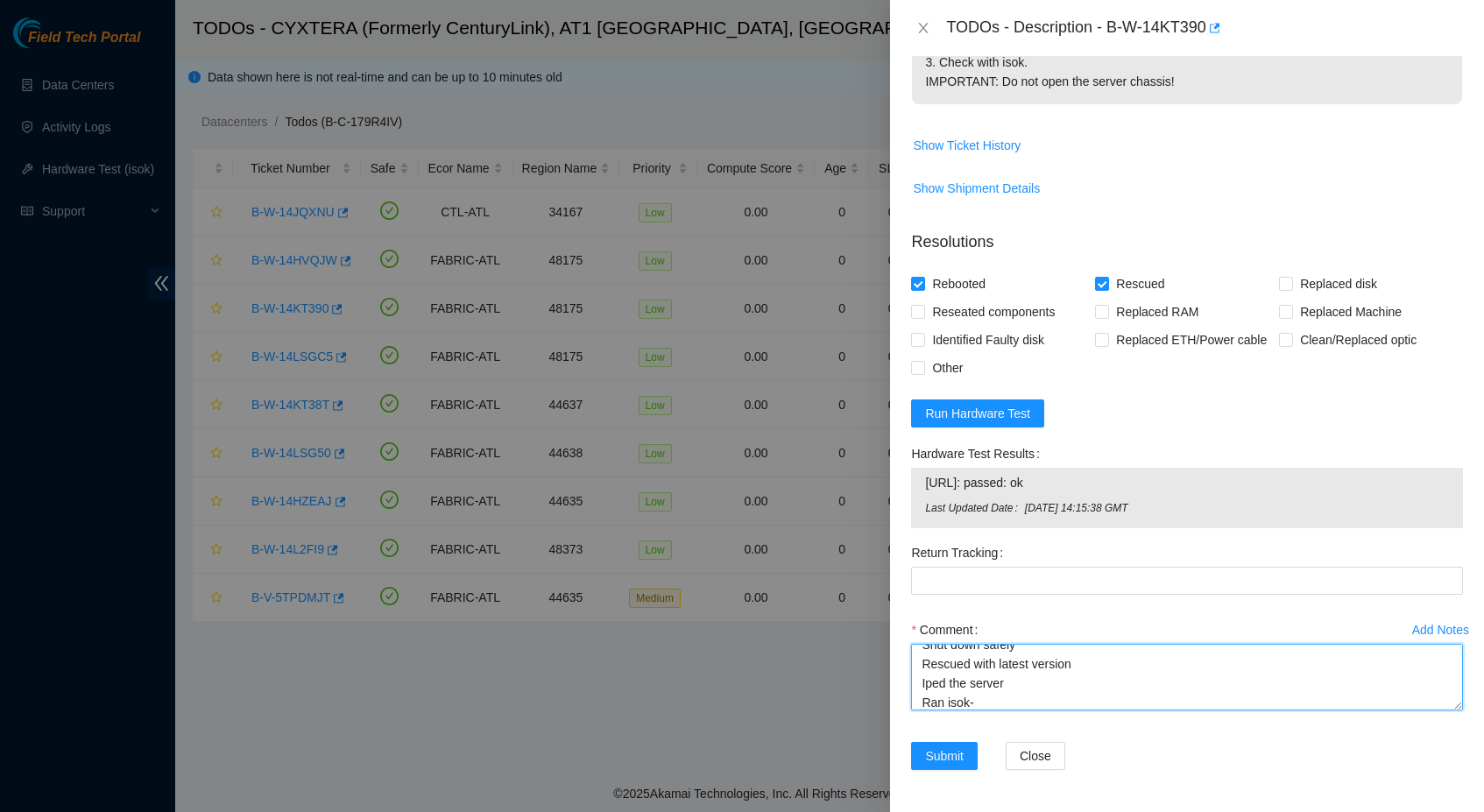
click at [1030, 690] on textarea "Shut down safely Rescued with latest version Iped the server Ran isok-" at bounding box center [1187, 677] width 552 height 67
paste textarea "[URL]: passed: ok"
type textarea "Shut down safely Rescued with latest version Iped the server Ran isok- [URL]: p…"
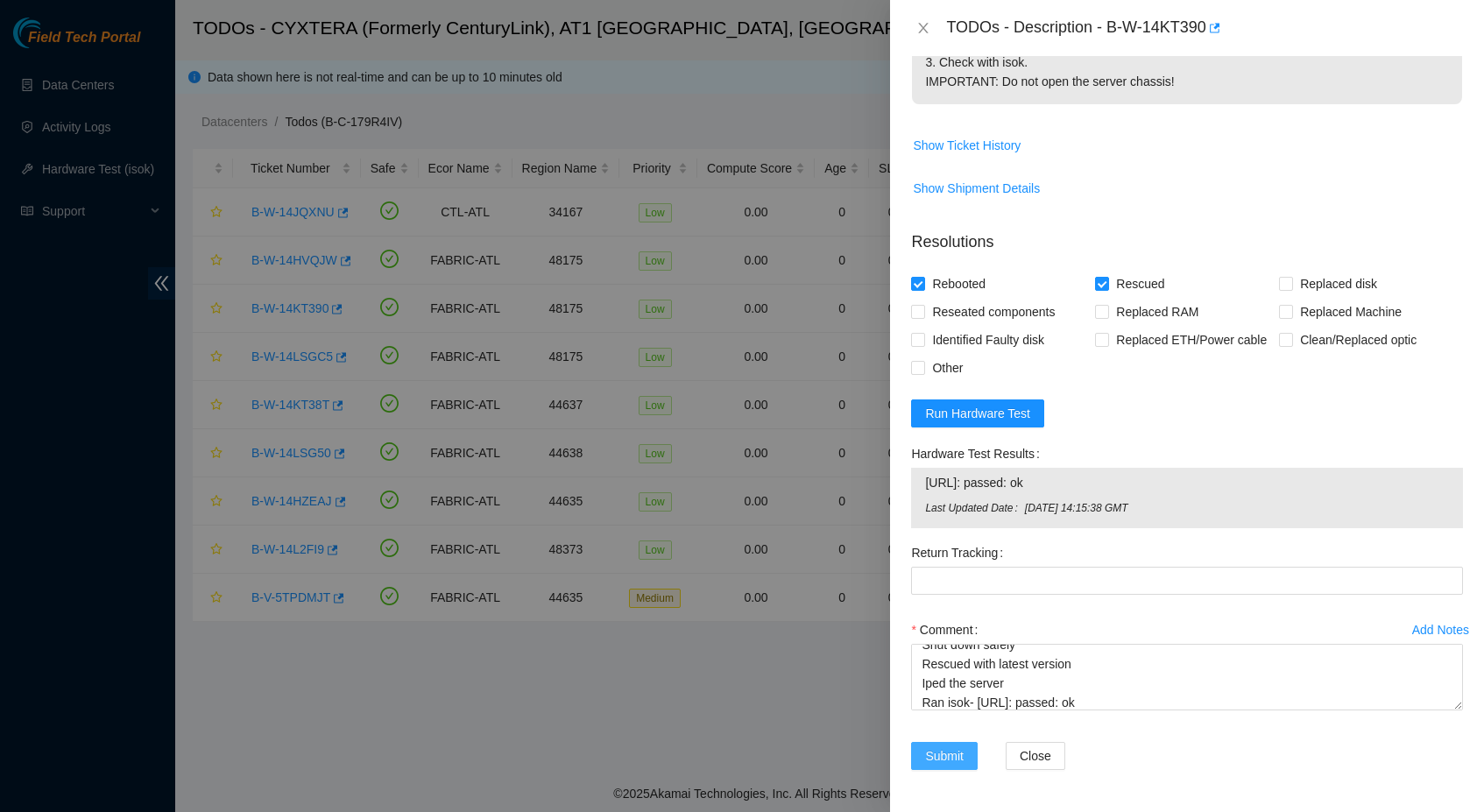
click at [965, 754] on button "Submit" at bounding box center [944, 755] width 67 height 28
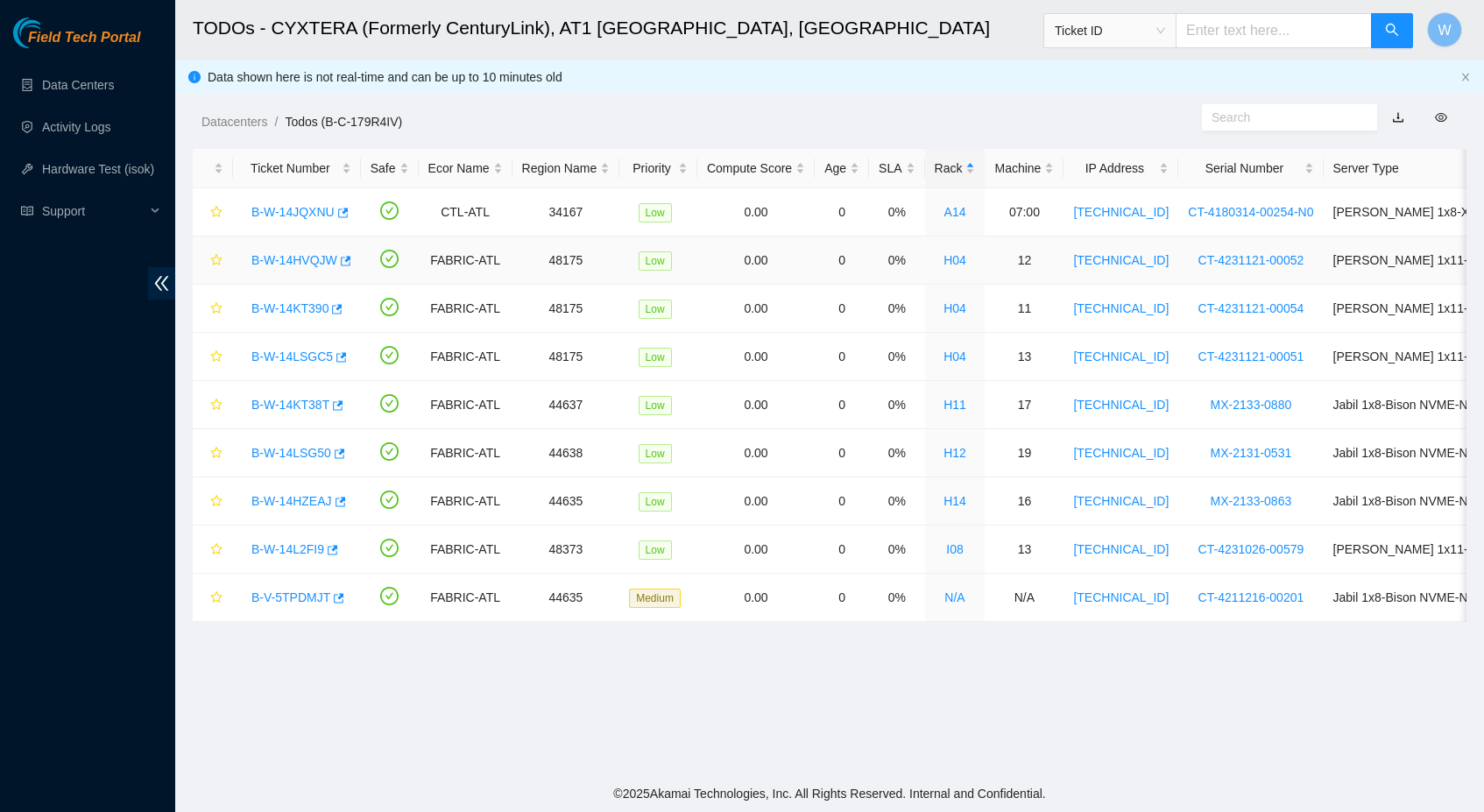
click at [271, 257] on link "B-W-14HVQJW" at bounding box center [294, 259] width 86 height 14
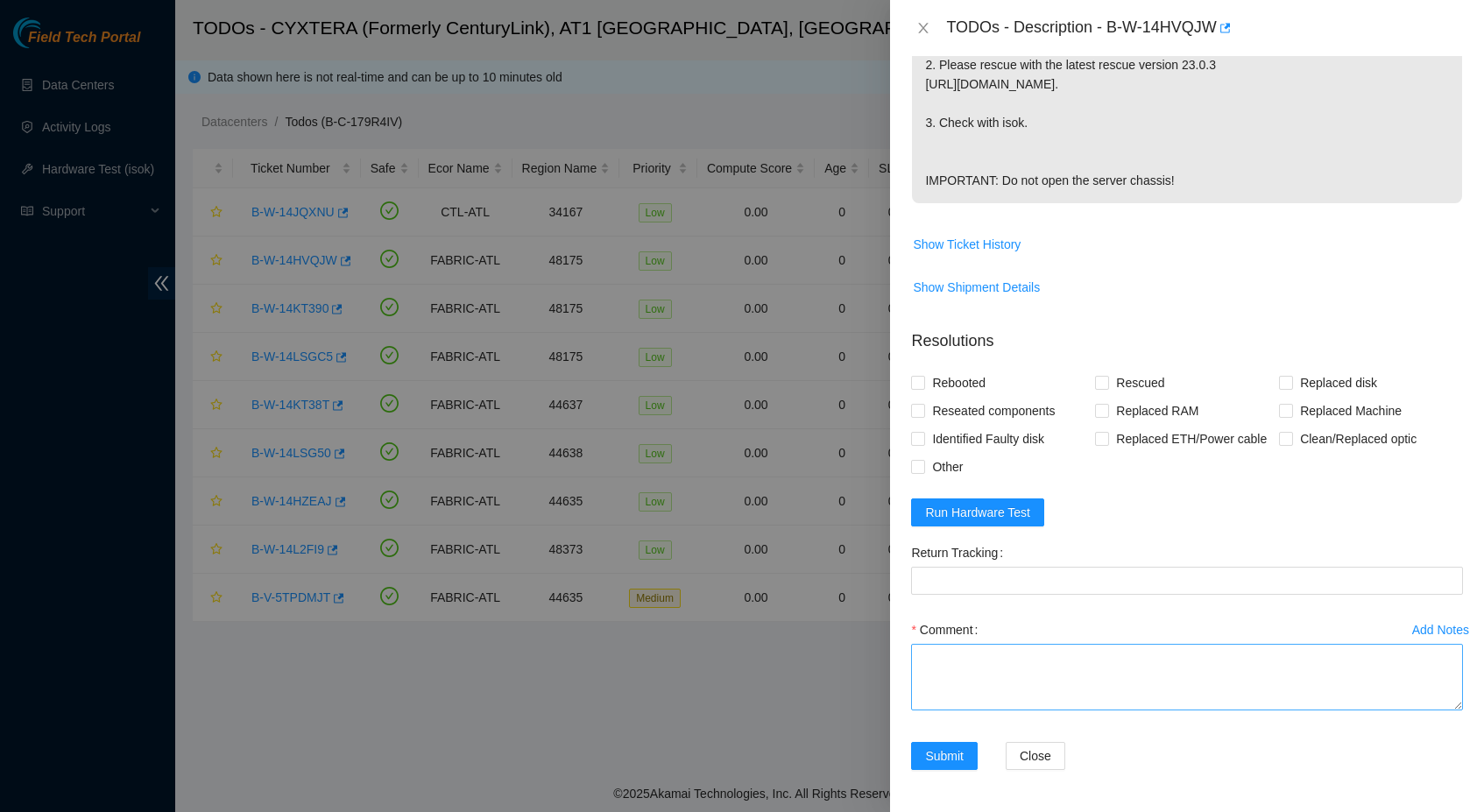
scroll to position [554, 0]
click at [1015, 672] on textarea "Comment" at bounding box center [1187, 677] width 552 height 67
click at [997, 515] on span "Run Hardware Test" at bounding box center [977, 512] width 106 height 19
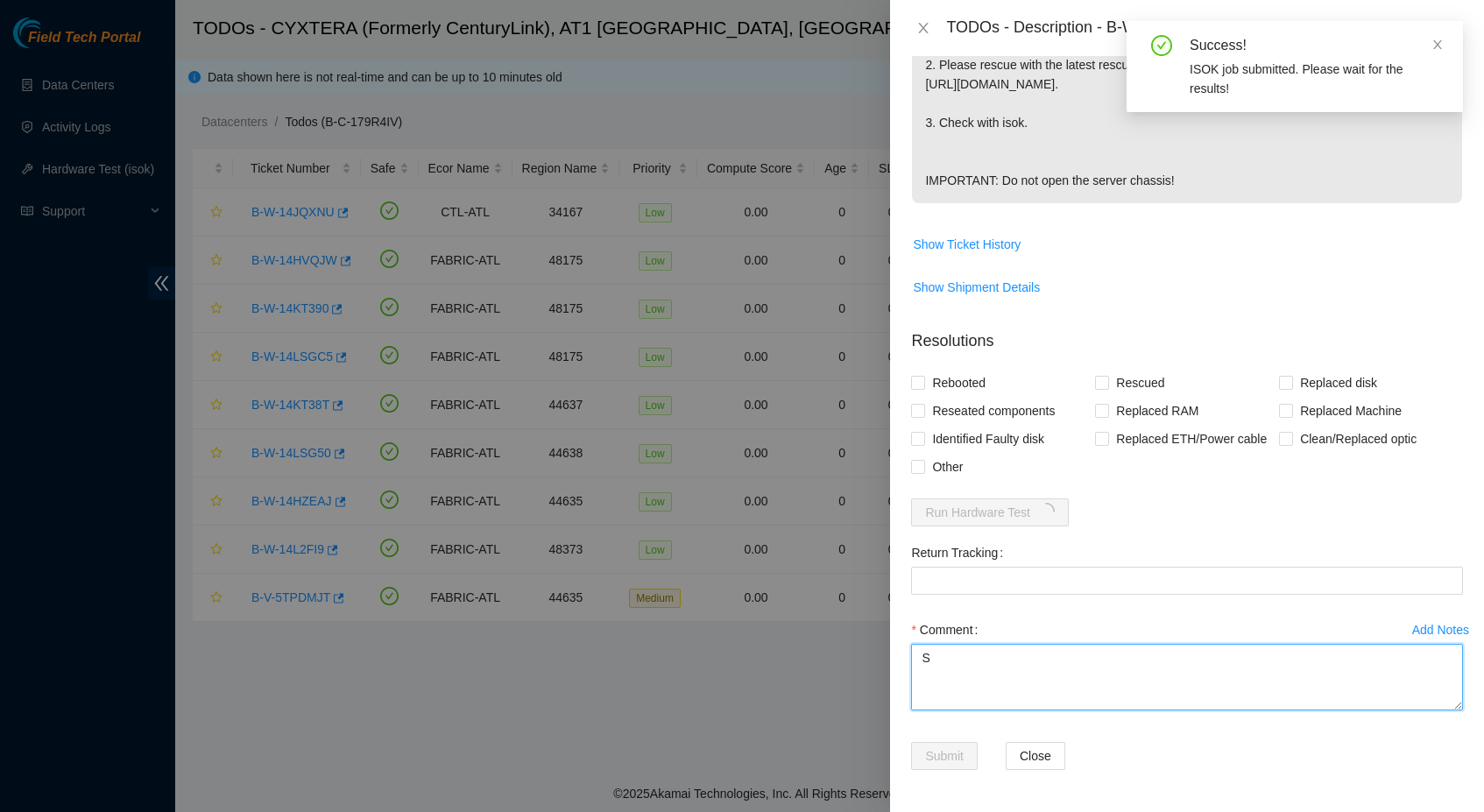
click at [979, 663] on textarea "S" at bounding box center [1187, 677] width 552 height 67
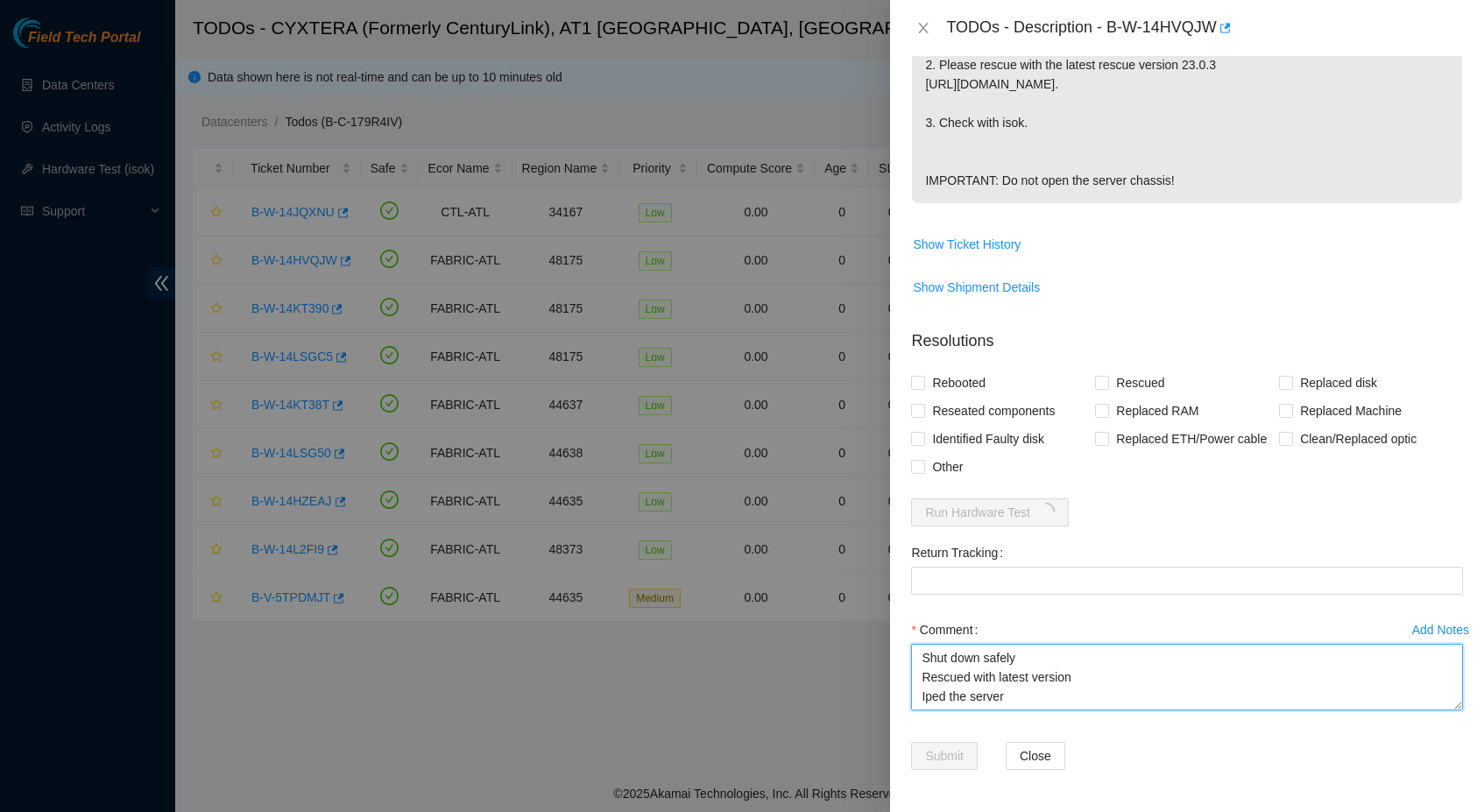
scroll to position [14, 0]
type textarea "Shut down safely Rescued with latest version Iped the server Ran isok -"
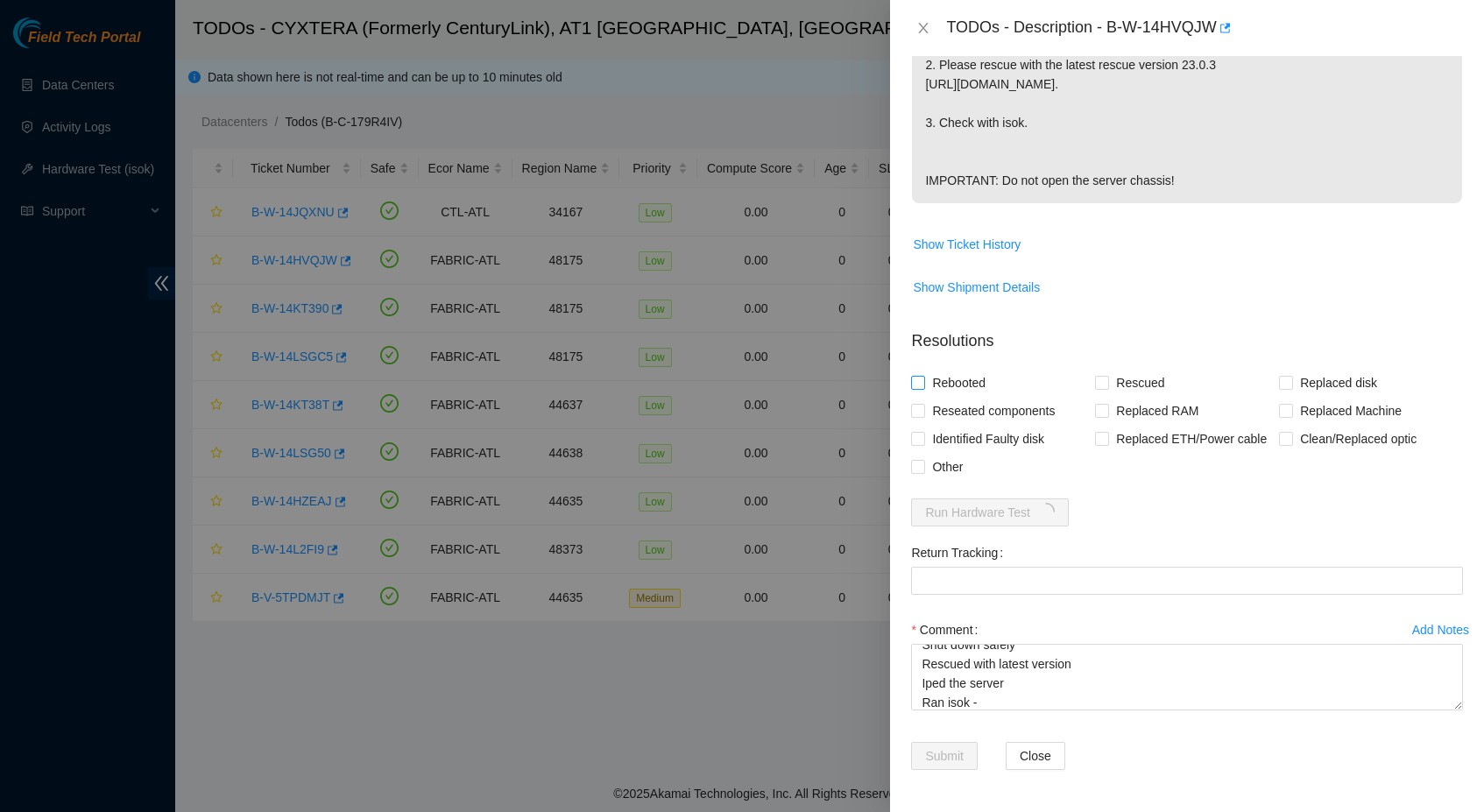
click at [967, 369] on span "Rebooted" at bounding box center [958, 382] width 68 height 28
click at [924, 376] on input "Rebooted" at bounding box center [917, 381] width 13 height 13
checkbox input "true"
click at [1112, 369] on span "Rescued" at bounding box center [1139, 382] width 62 height 28
click at [1107, 376] on input "Rescued" at bounding box center [1101, 381] width 13 height 13
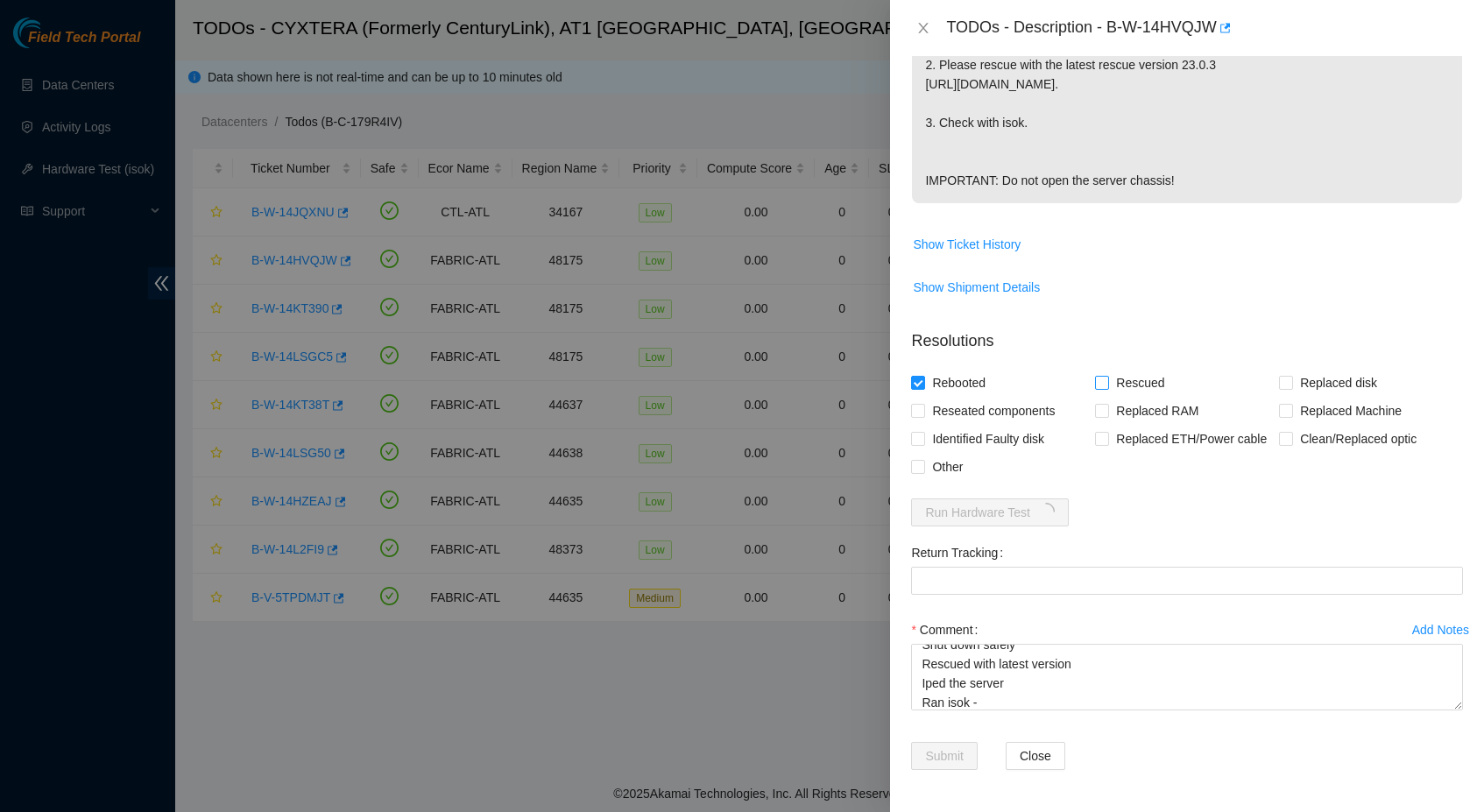
checkbox input "true"
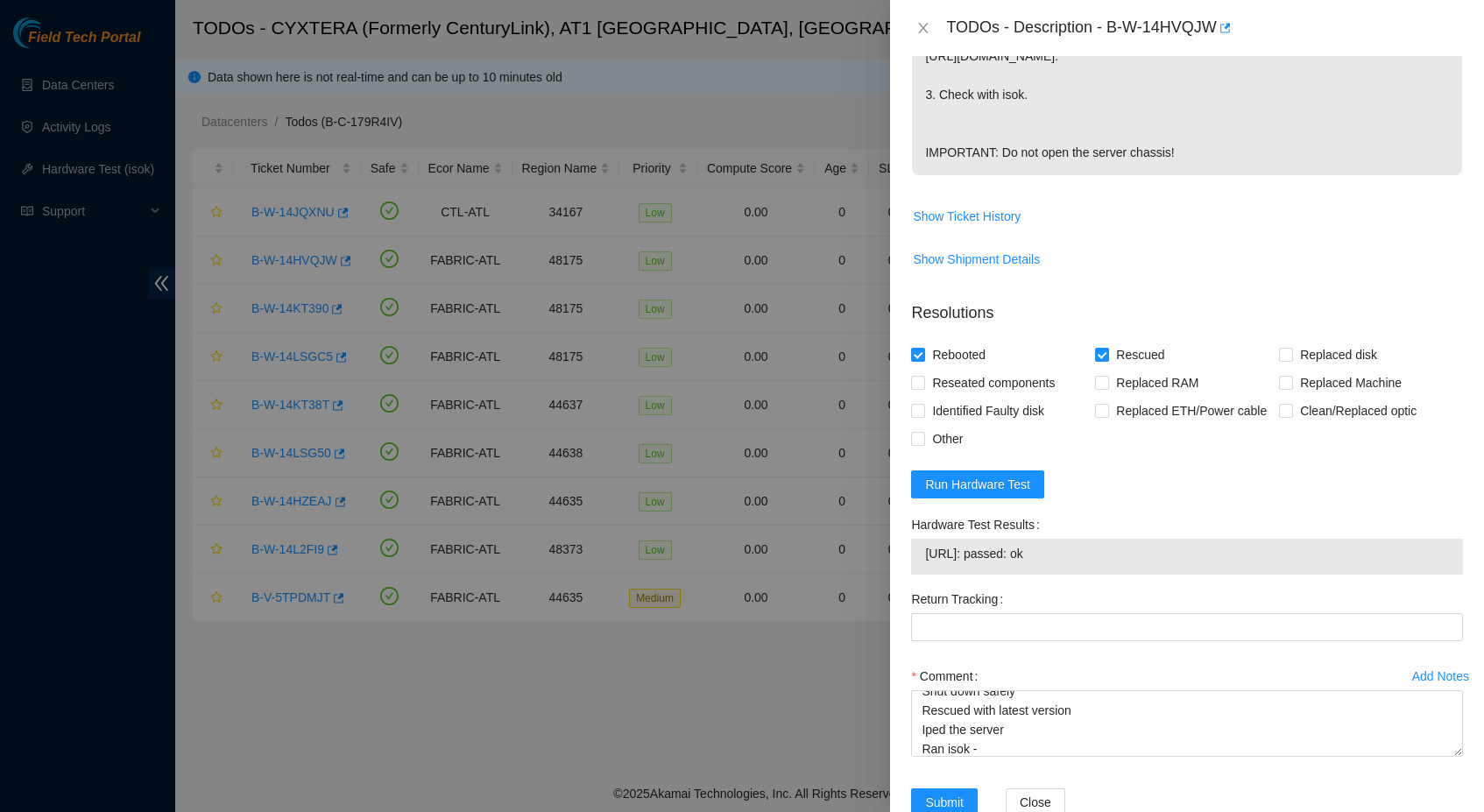
drag, startPoint x: 1087, startPoint y: 582, endPoint x: 920, endPoint y: 585, distance: 167.0
click at [920, 575] on div "[URL]: passed: ok" at bounding box center [1187, 556] width 552 height 36
copy tbody "[URL]: passed: ok"
click at [989, 757] on textarea "Shut down safely Rescued with latest version Iped the server Ran isok -" at bounding box center [1187, 723] width 552 height 67
paste textarea "[URL]: passed: ok"
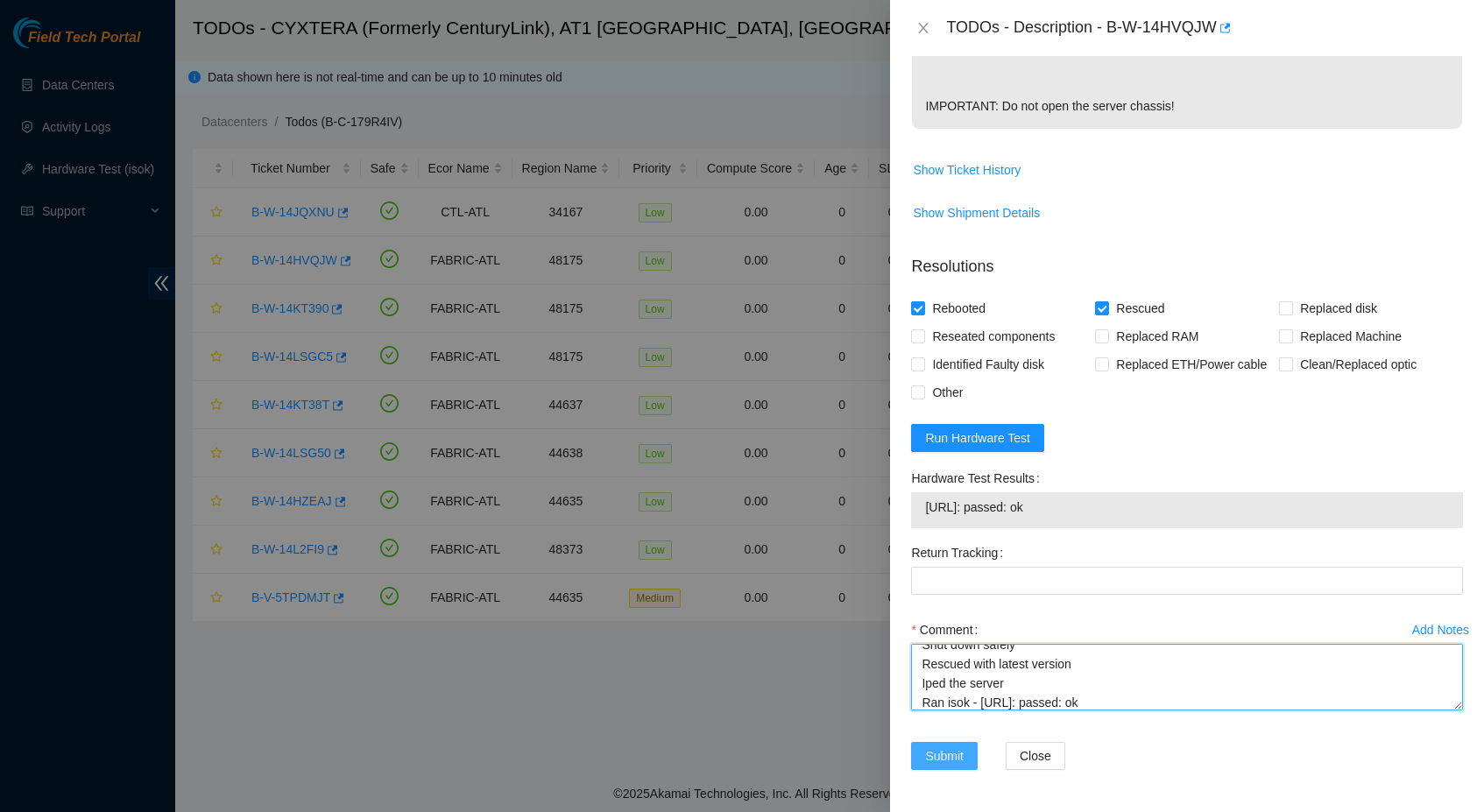
scroll to position [628, 0]
type textarea "Shut down safely Rescued with latest version Iped the server Ran isok - [URL]: …"
click at [939, 757] on span "Submit" at bounding box center [944, 756] width 39 height 19
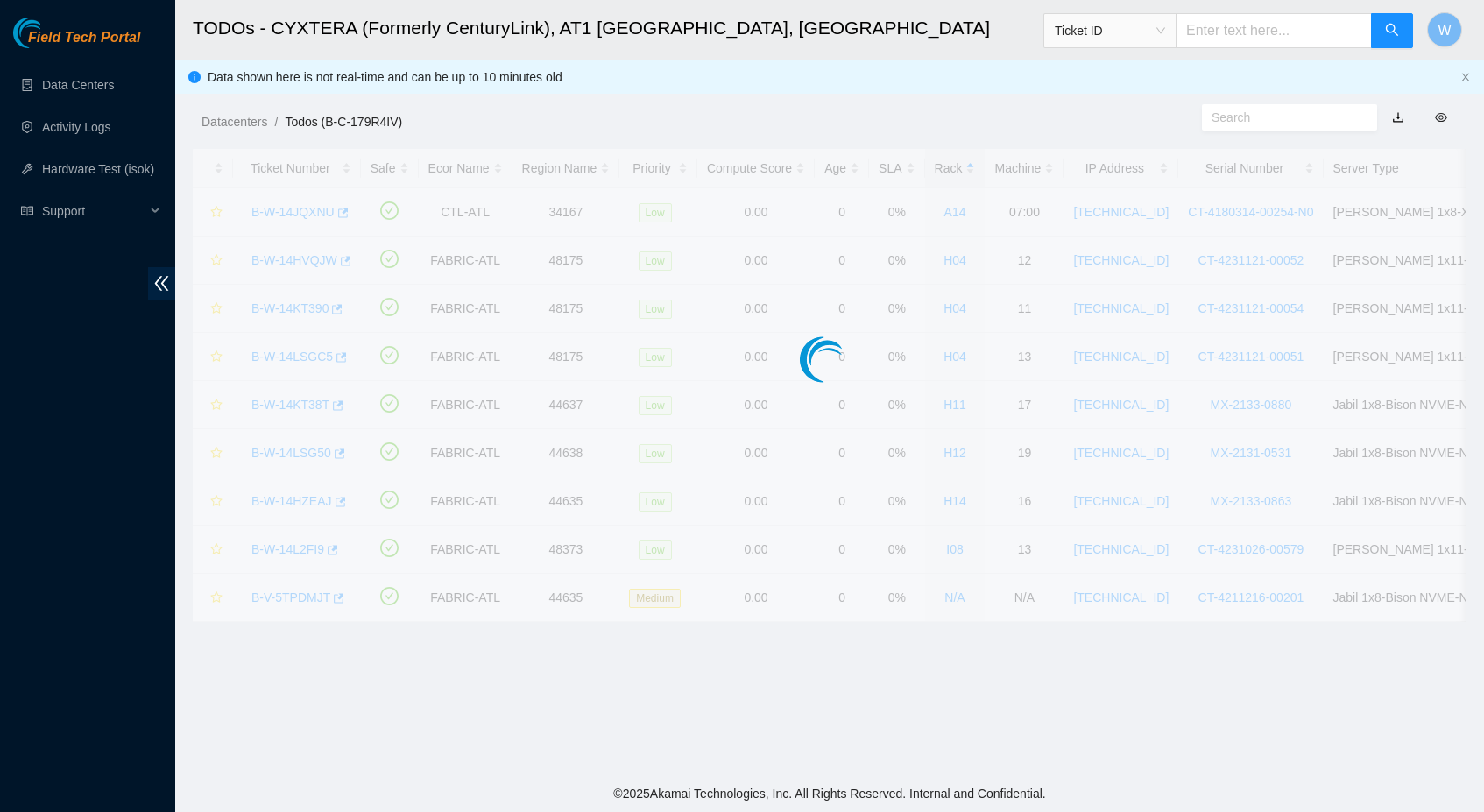
scroll to position [137, 0]
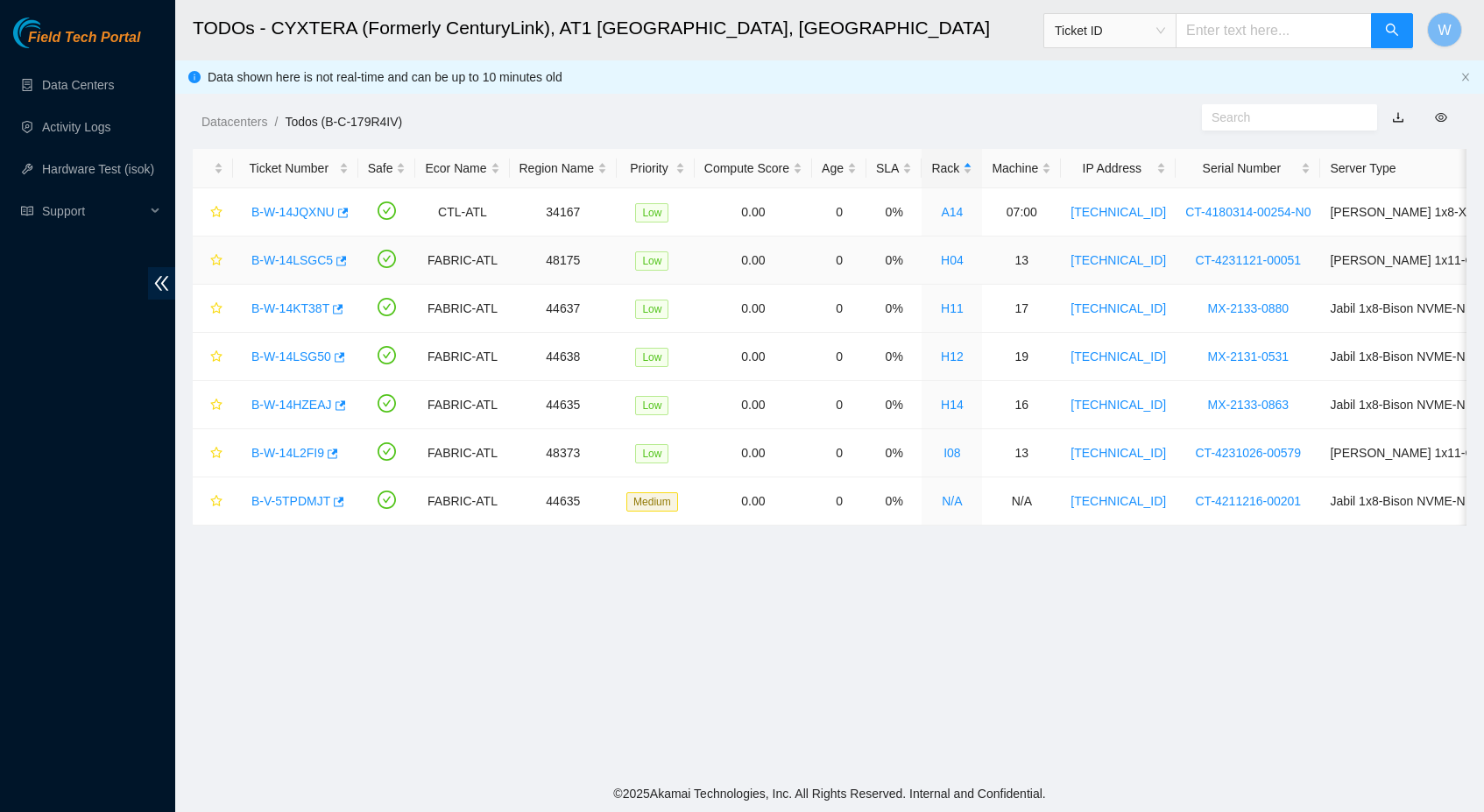
click at [267, 262] on link "B-W-14LSGC5" at bounding box center [292, 259] width 81 height 14
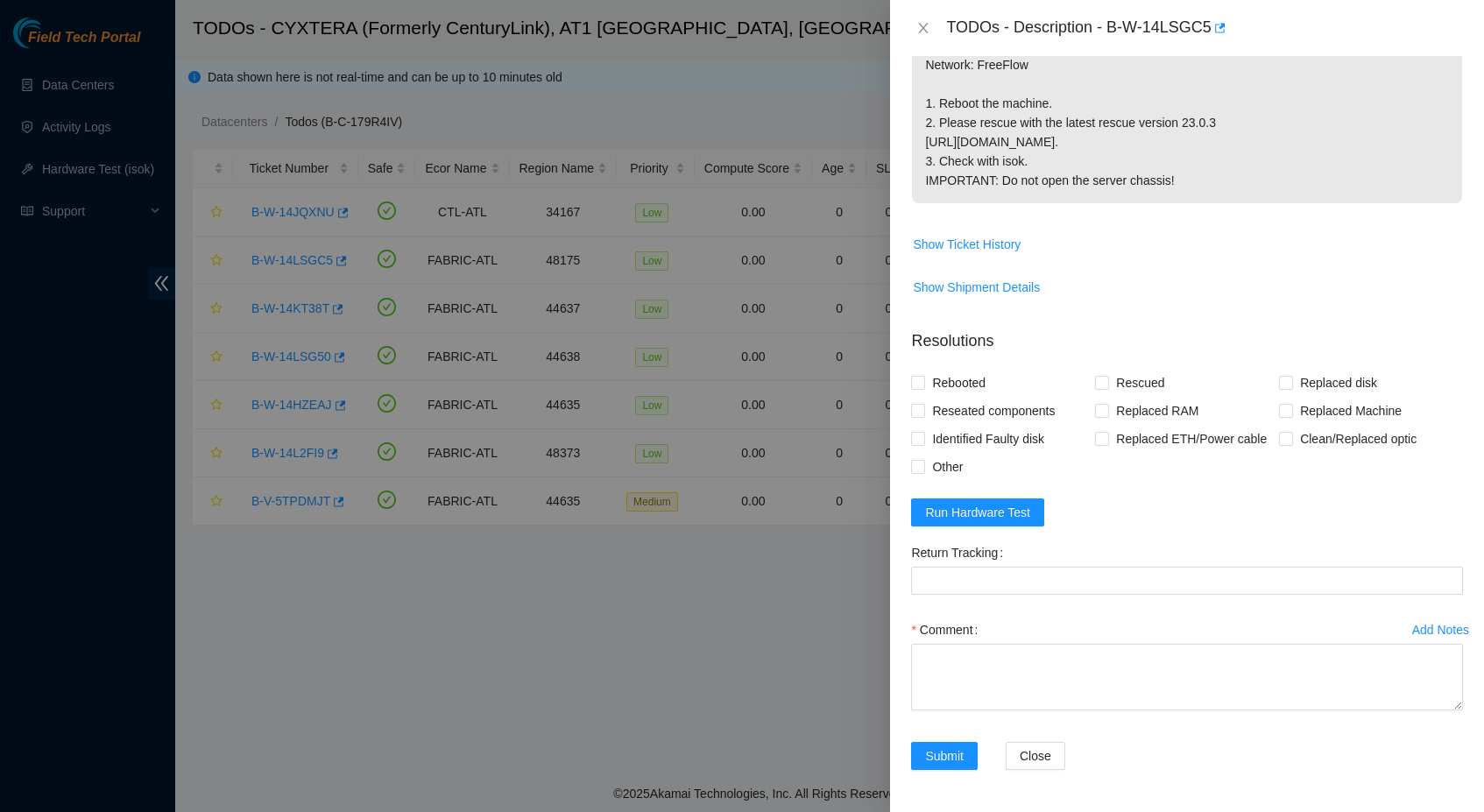
scroll to position [457, 0]
click at [1004, 495] on form "Resolutions Rebooted Rescued Replaced disk Reseated components Replaced RAM Rep…" at bounding box center [1187, 553] width 552 height 475
click at [1003, 498] on button "Run Hardware Test" at bounding box center [978, 512] width 134 height 28
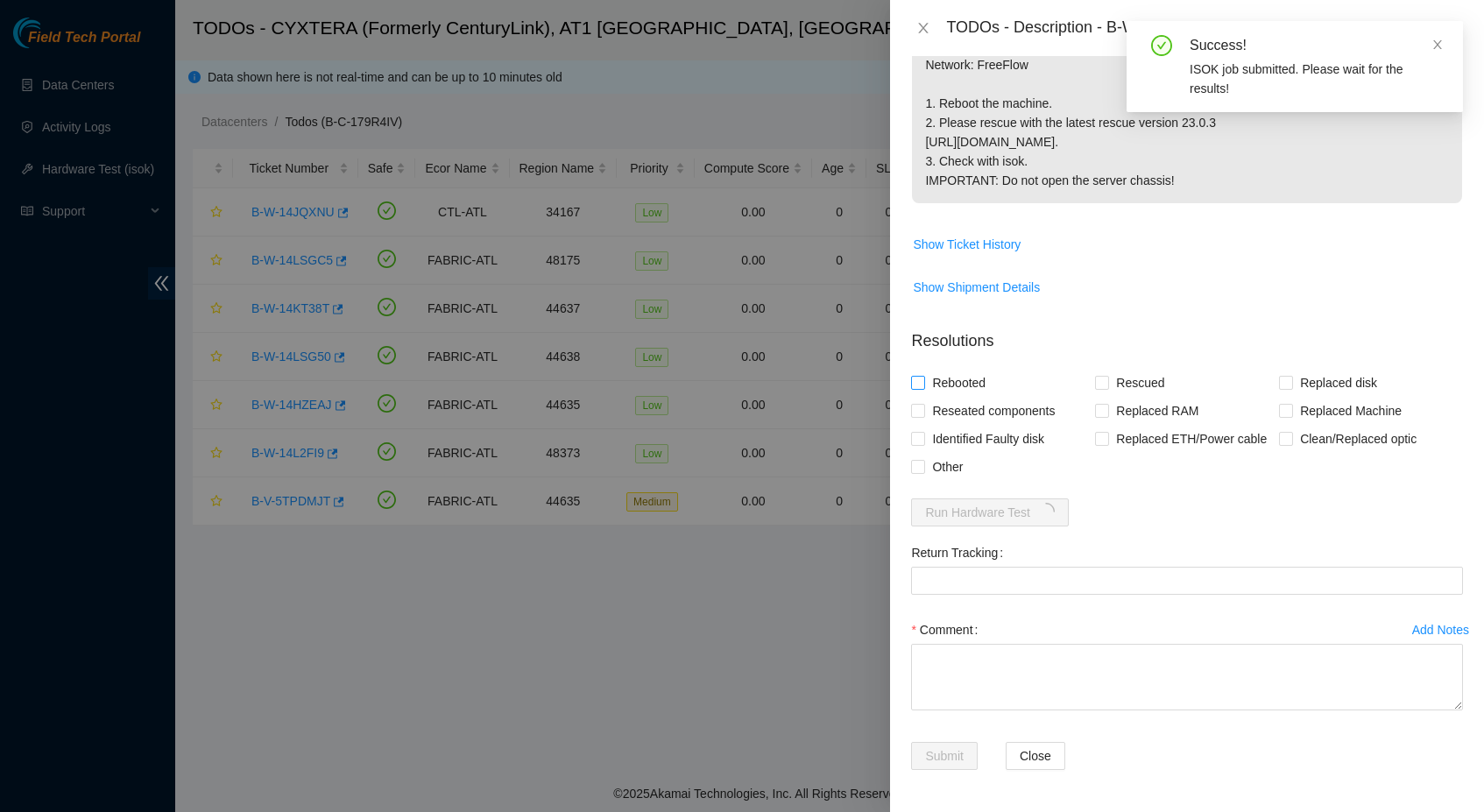
click at [989, 369] on span "Rebooted" at bounding box center [958, 382] width 68 height 28
click at [924, 376] on input "Rebooted" at bounding box center [917, 381] width 13 height 13
checkbox input "true"
click at [1156, 369] on span "Rescued" at bounding box center [1139, 382] width 62 height 28
click at [1107, 376] on input "Rescued" at bounding box center [1101, 381] width 13 height 13
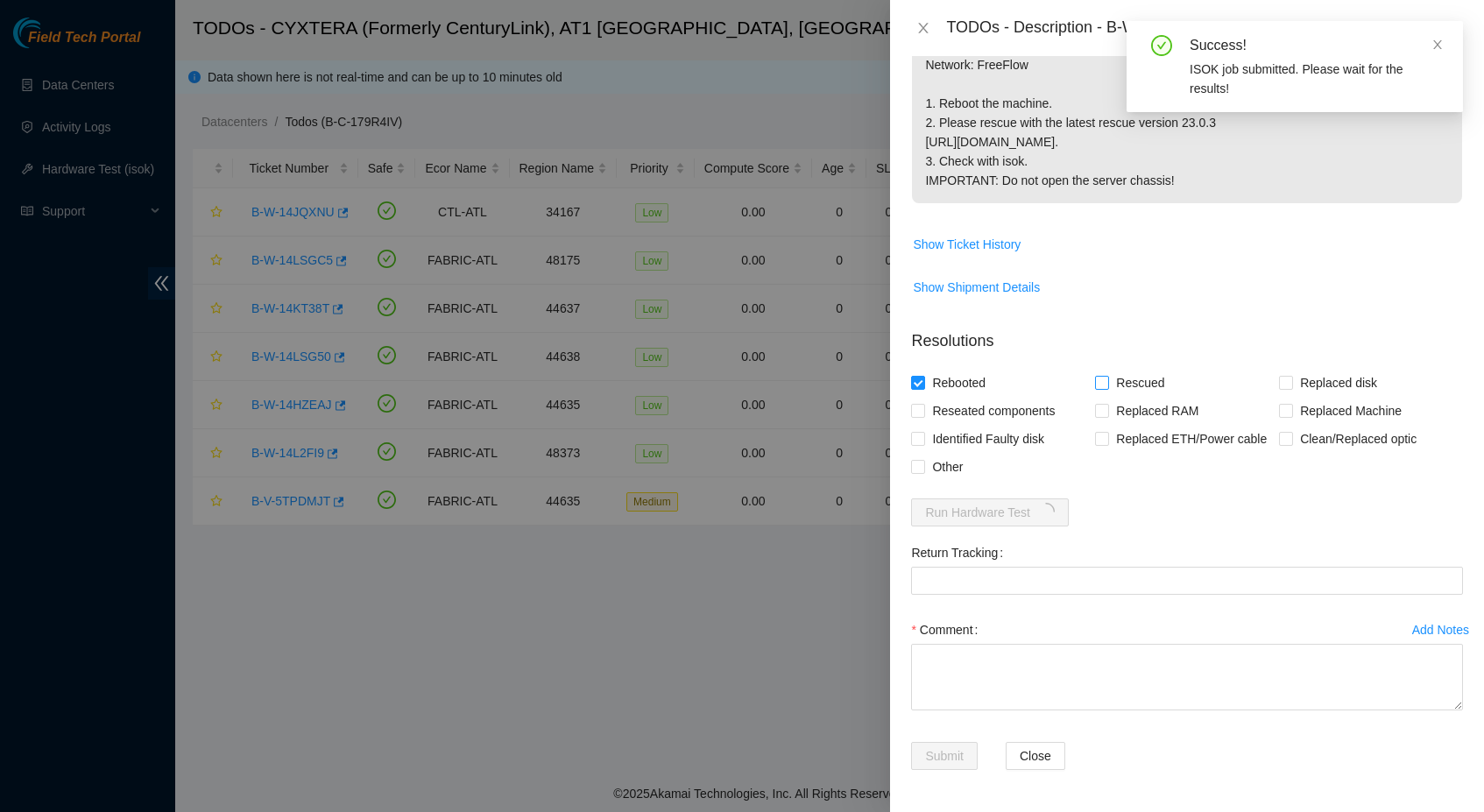
checkbox input "true"
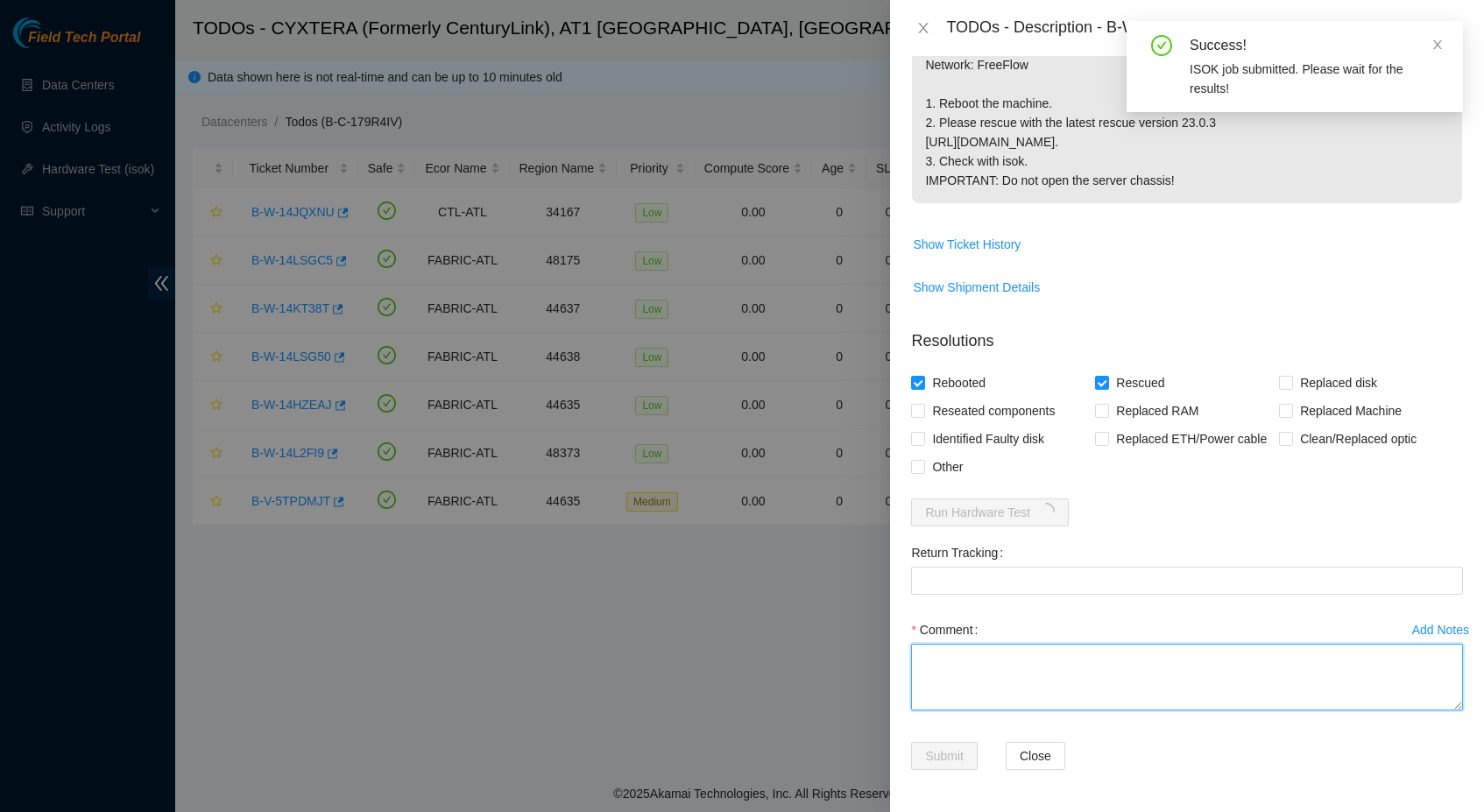
click at [1000, 659] on textarea "Comment" at bounding box center [1187, 677] width 552 height 67
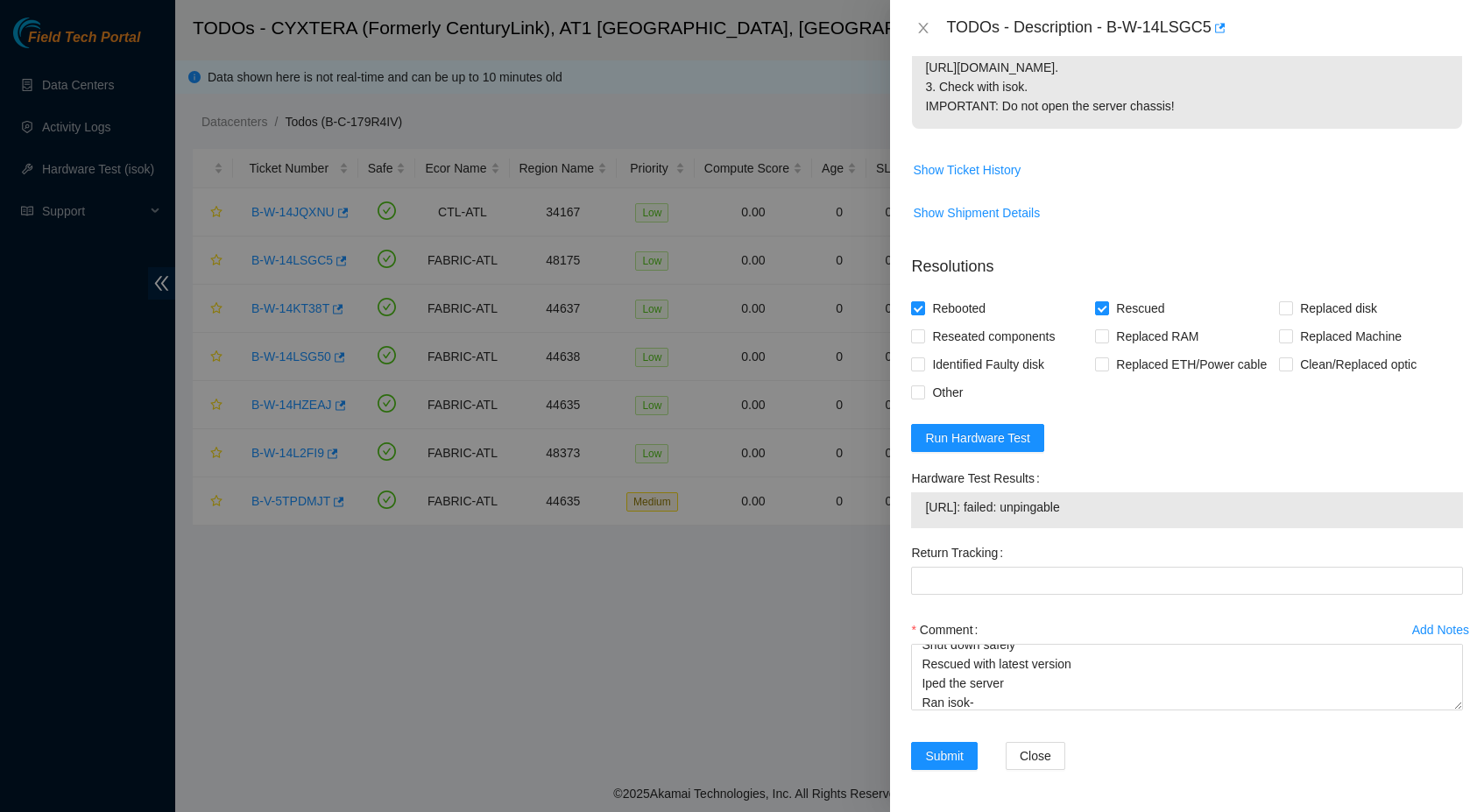
scroll to position [531, 0]
click at [997, 437] on span "Run Hardware Test" at bounding box center [977, 437] width 106 height 19
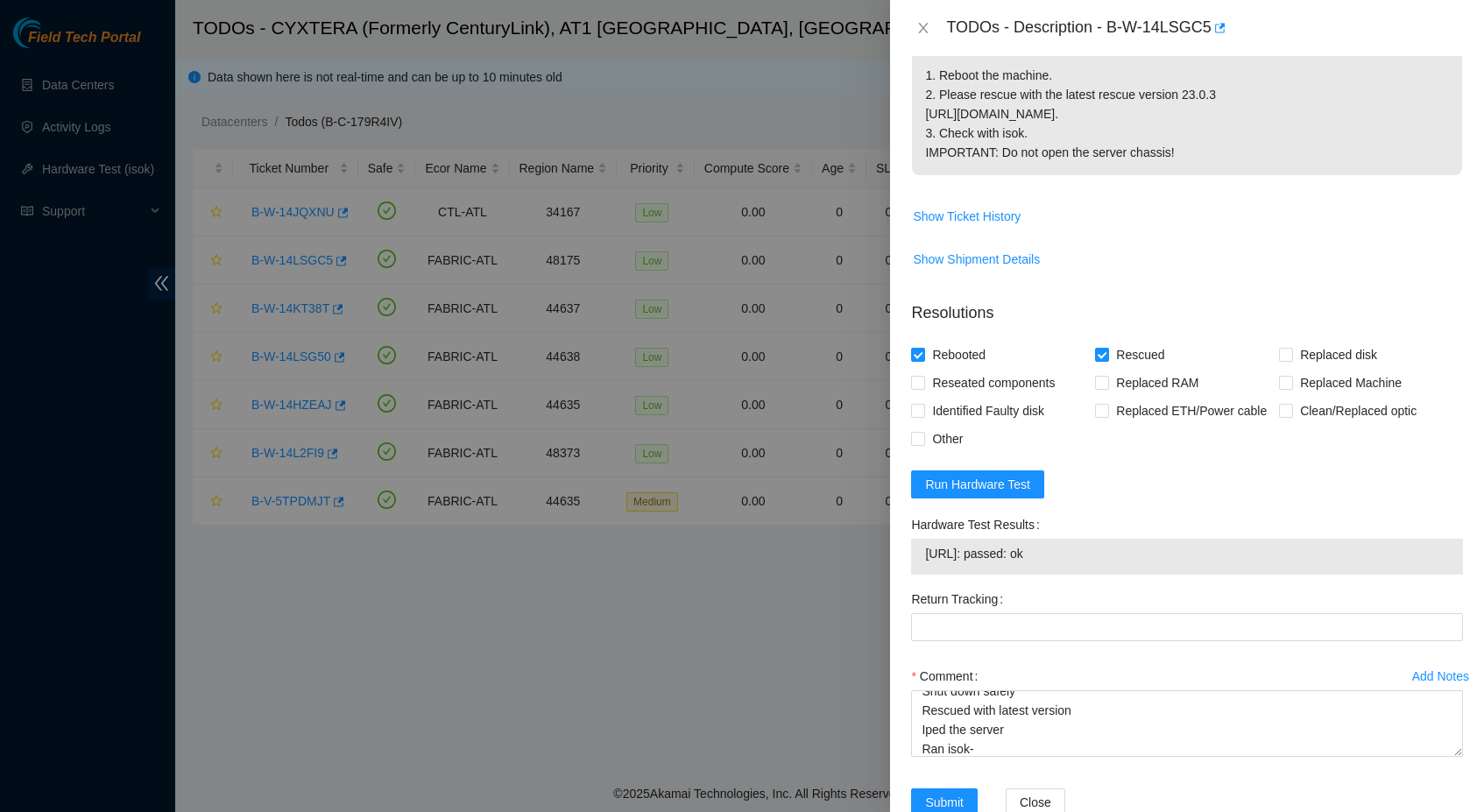
drag, startPoint x: 1084, startPoint y: 585, endPoint x: 928, endPoint y: 586, distance: 156.0
click at [928, 563] on span "[URL]: passed: ok" at bounding box center [1186, 554] width 524 height 19
copy span "[URL]: passed: ok"
click at [989, 757] on textarea "Shut down safely Rescued with latest version Iped the server Ran isok-" at bounding box center [1187, 723] width 552 height 67
paste textarea "[URL]: passed: ok"
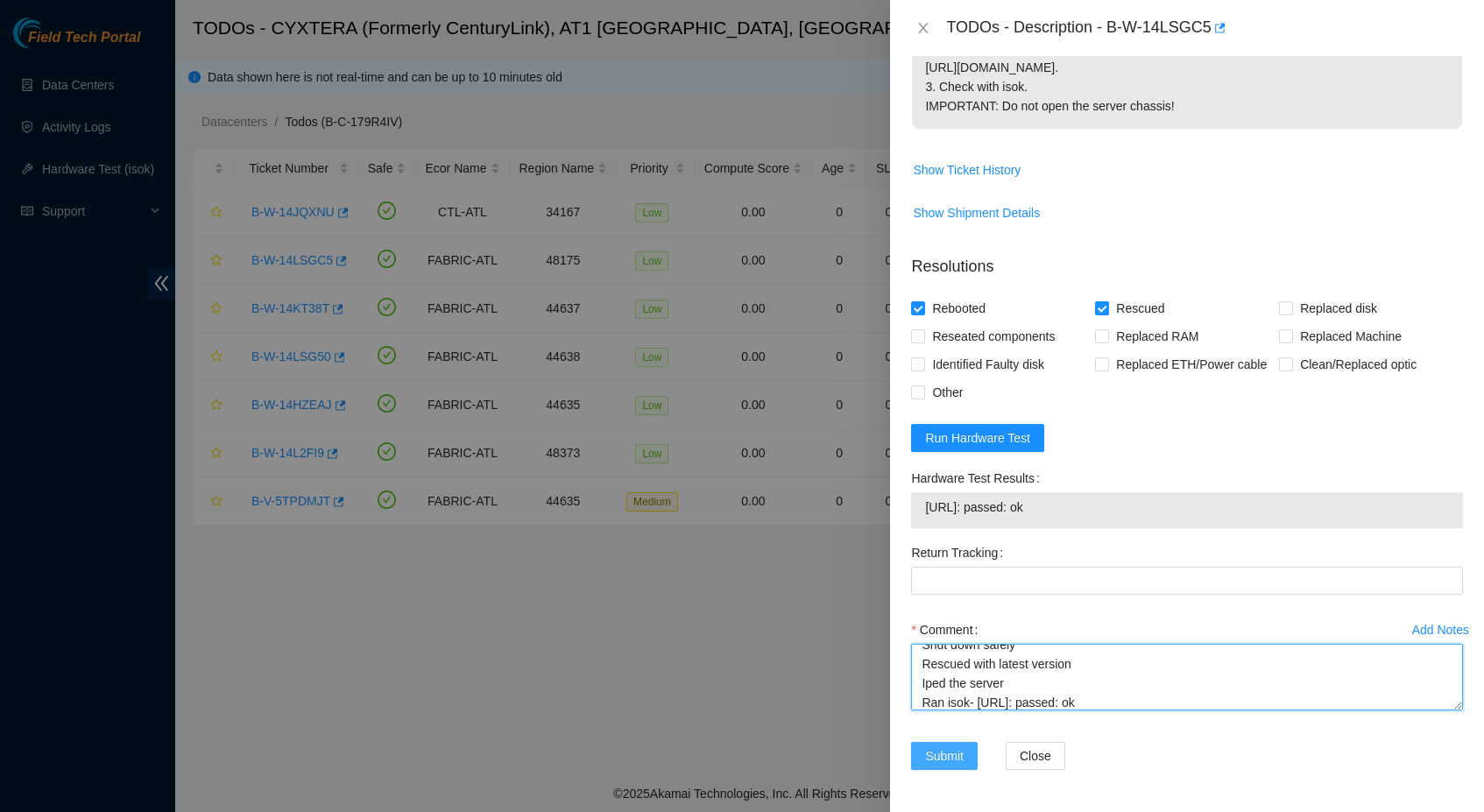
scroll to position [531, 0]
type textarea "Shut down safely Rescued with latest version Iped the server Ran isok- [URL]: p…"
click at [952, 748] on span "Submit" at bounding box center [944, 756] width 39 height 19
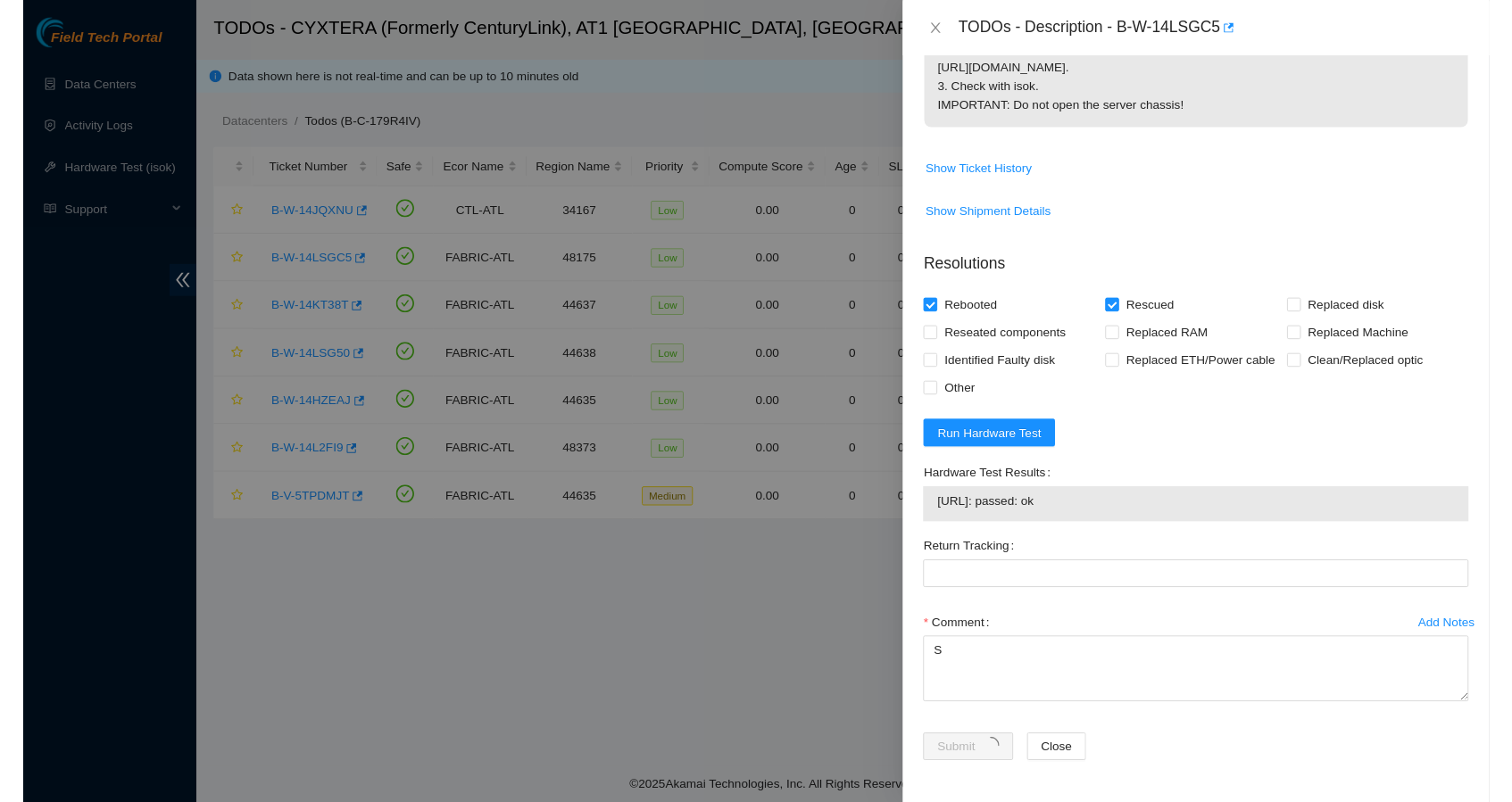
scroll to position [140, 0]
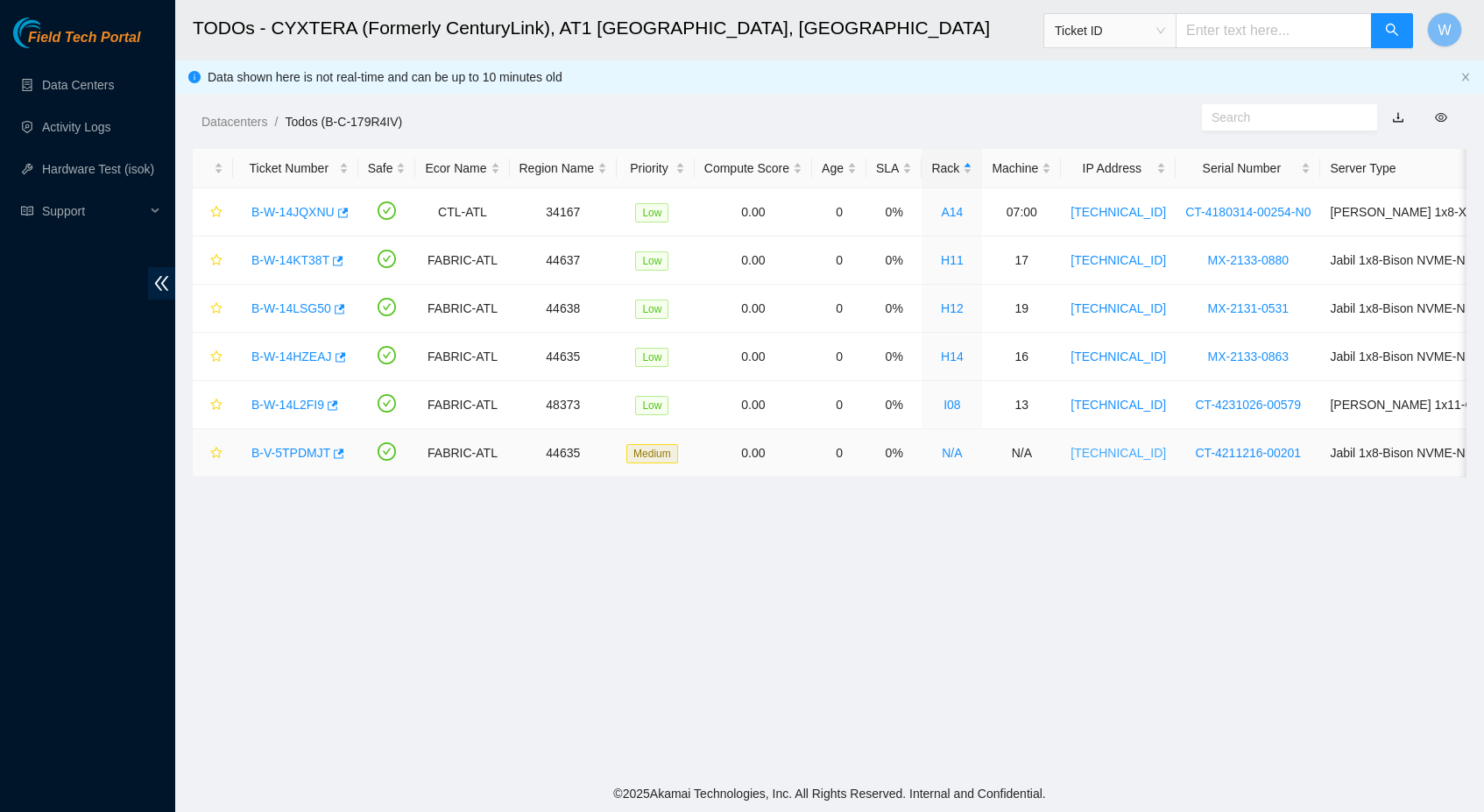
click at [1159, 455] on link "[TECHNICAL_ID]" at bounding box center [1118, 453] width 96 height 14
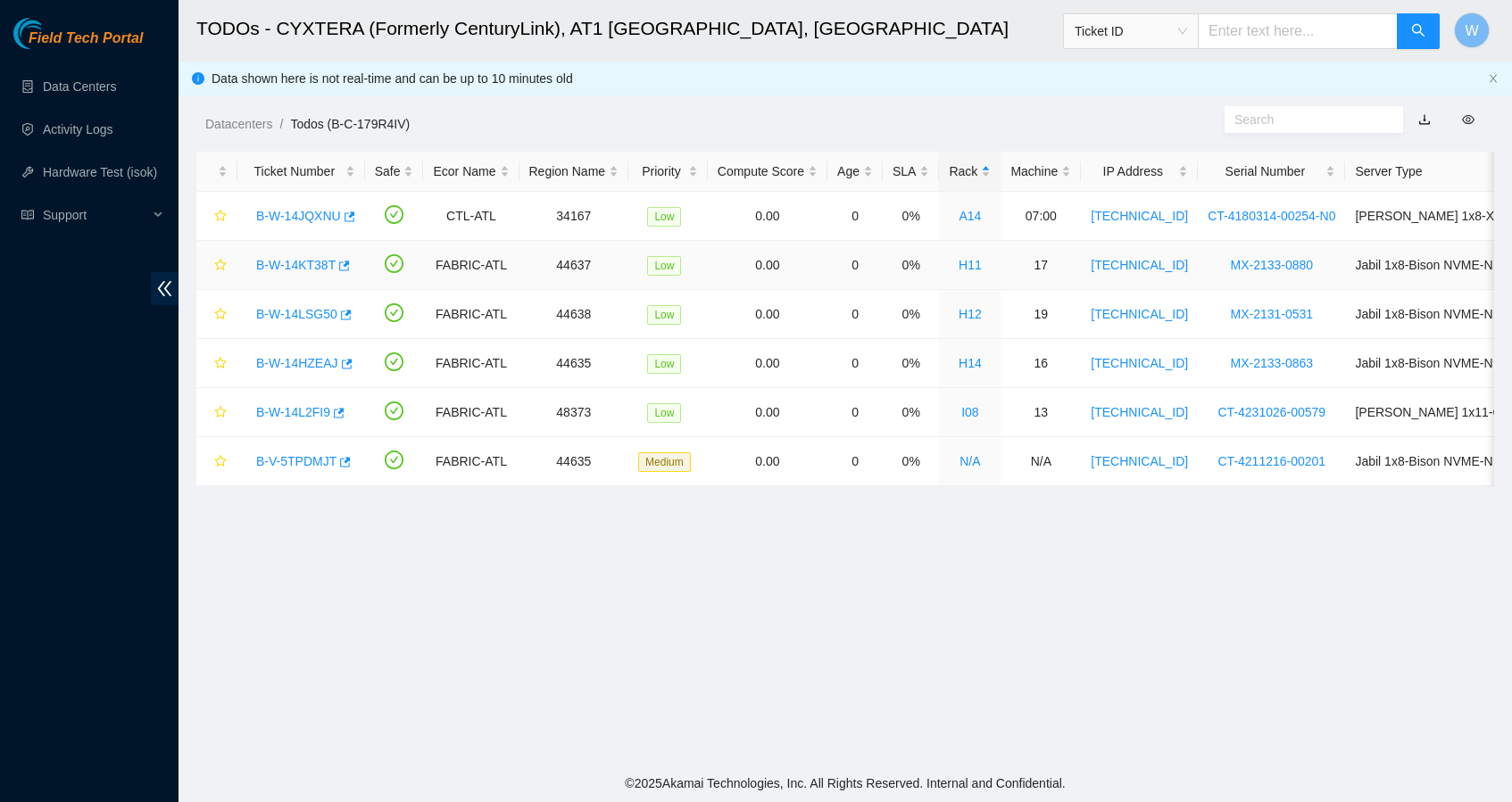
click at [314, 265] on link "B-W-14KT38T" at bounding box center [296, 264] width 80 height 14
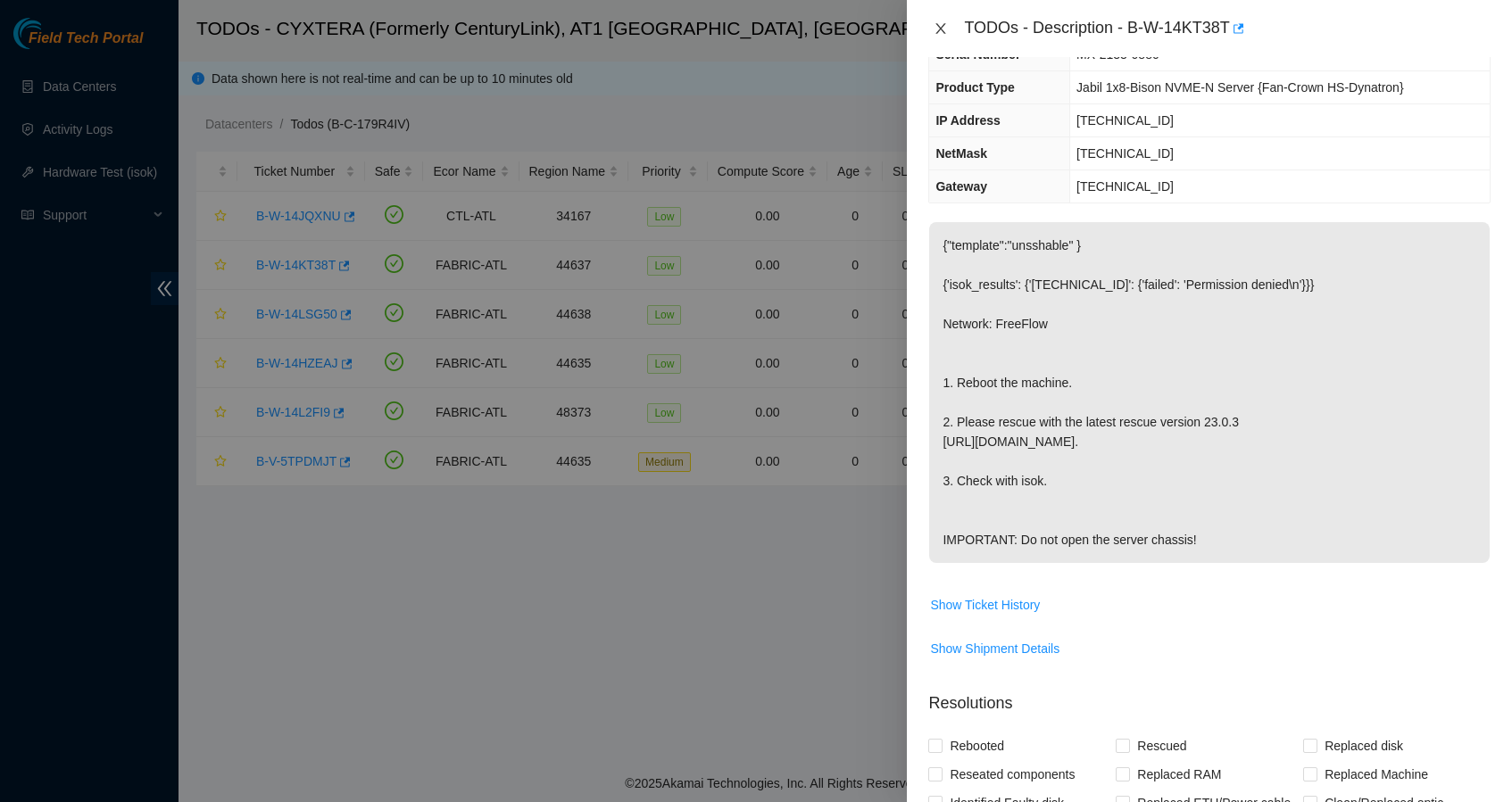
click at [944, 22] on icon "close" at bounding box center [940, 29] width 14 height 14
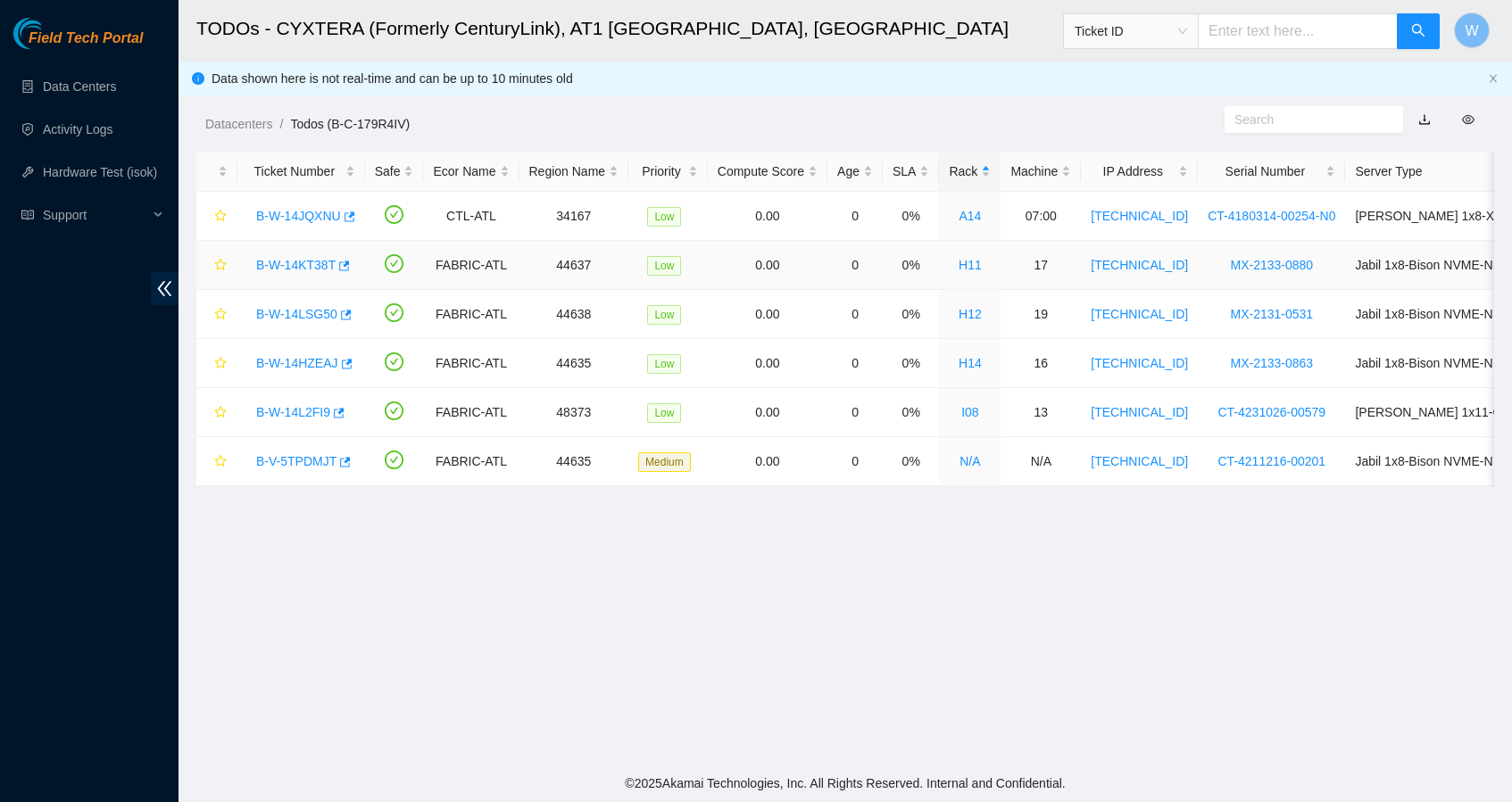
click at [303, 259] on link "B-W-14KT38T" at bounding box center [296, 264] width 80 height 14
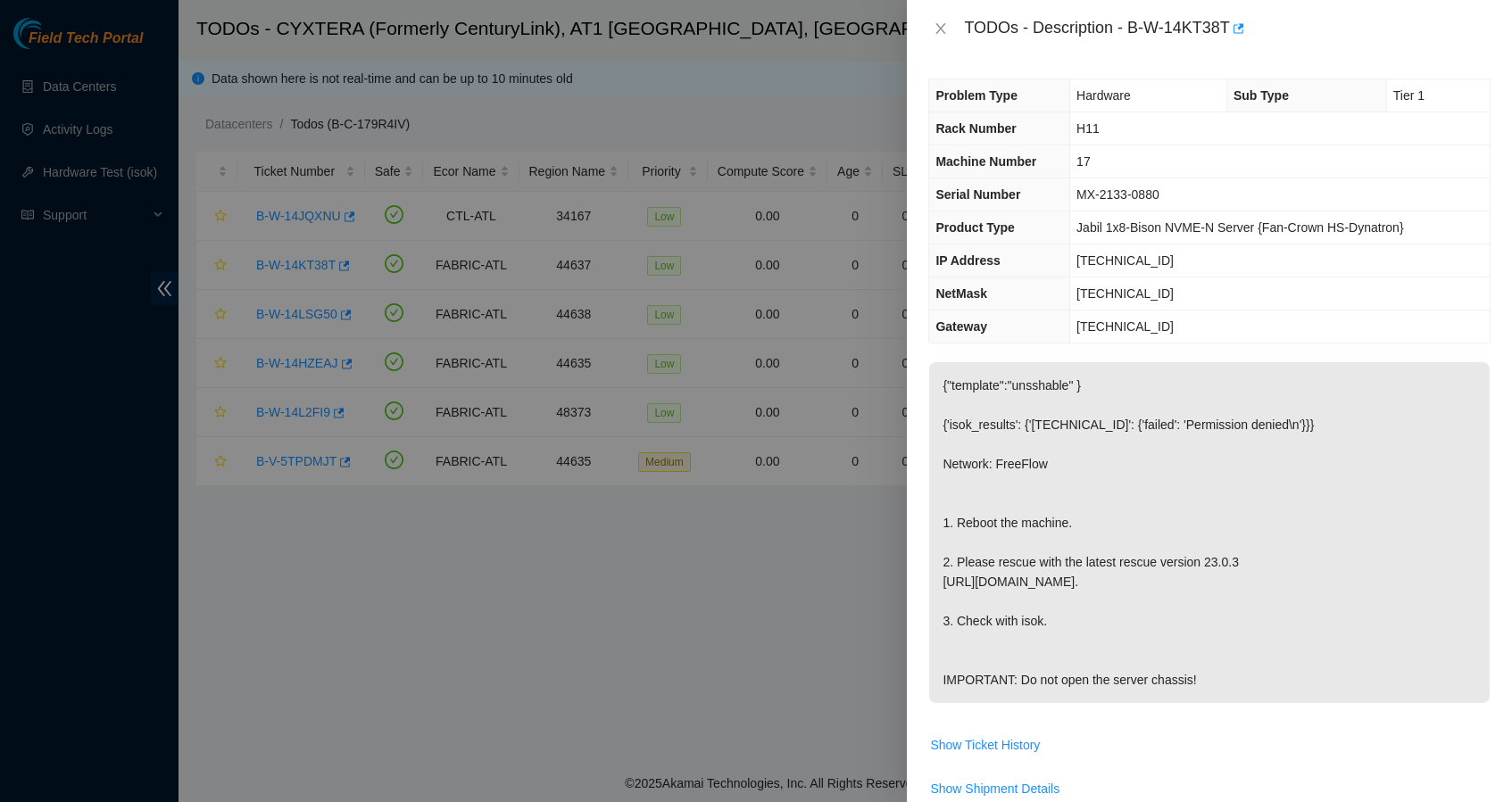
scroll to position [0, 0]
click at [942, 31] on icon "close" at bounding box center [941, 29] width 10 height 11
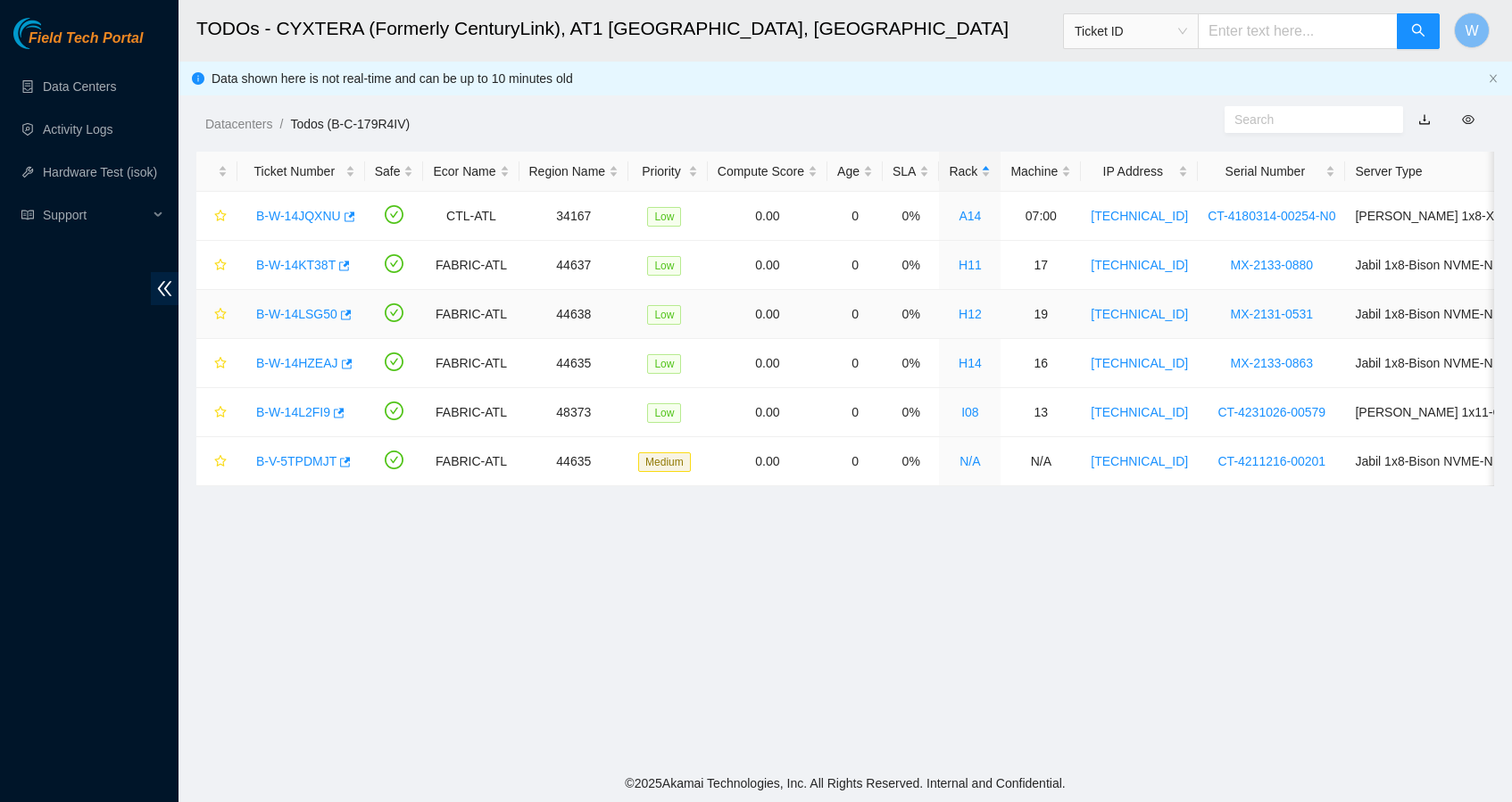
click at [323, 317] on link "B-W-14LSG50" at bounding box center [297, 314] width 81 height 14
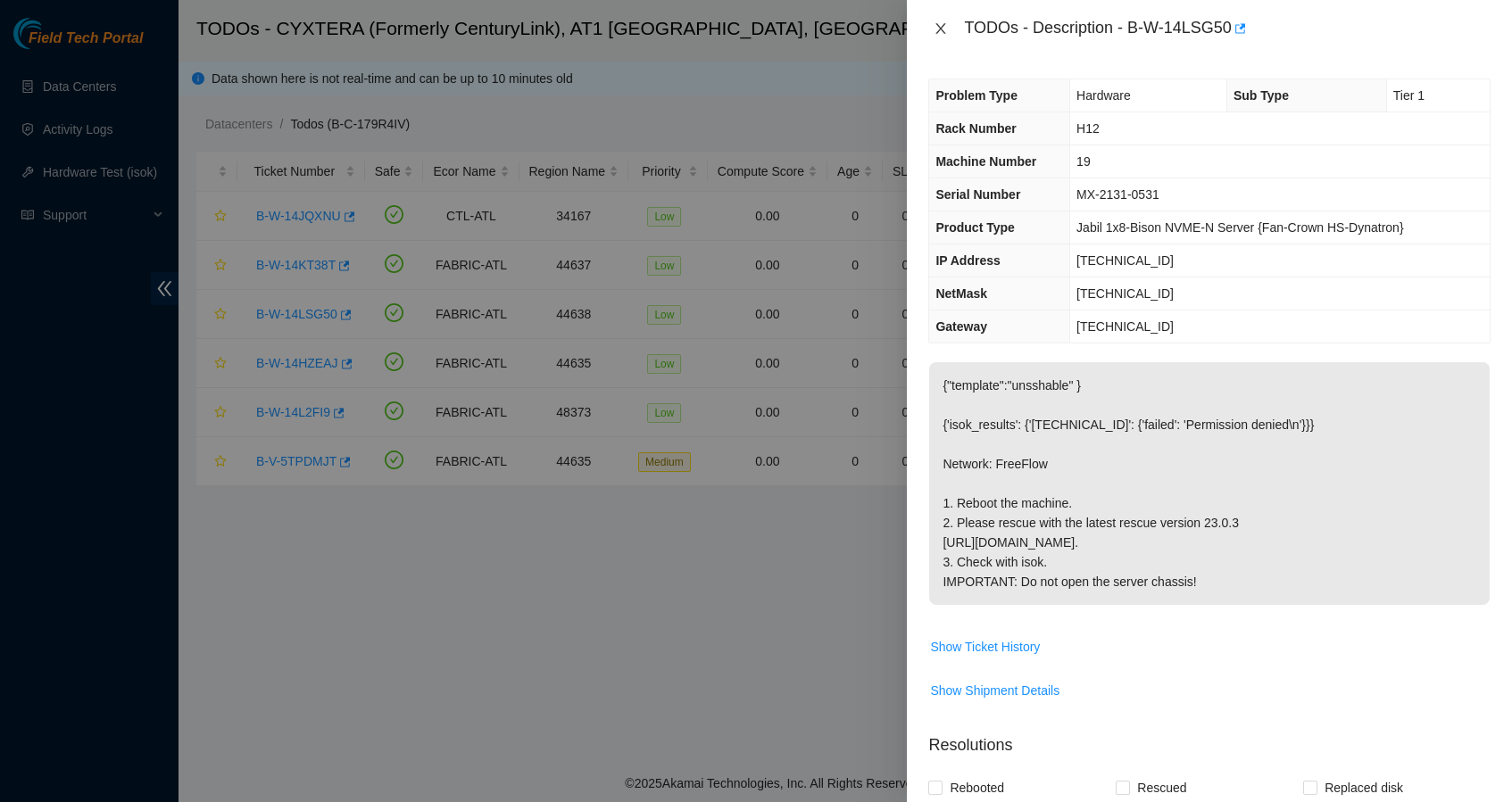
click at [936, 28] on icon "close" at bounding box center [940, 29] width 14 height 14
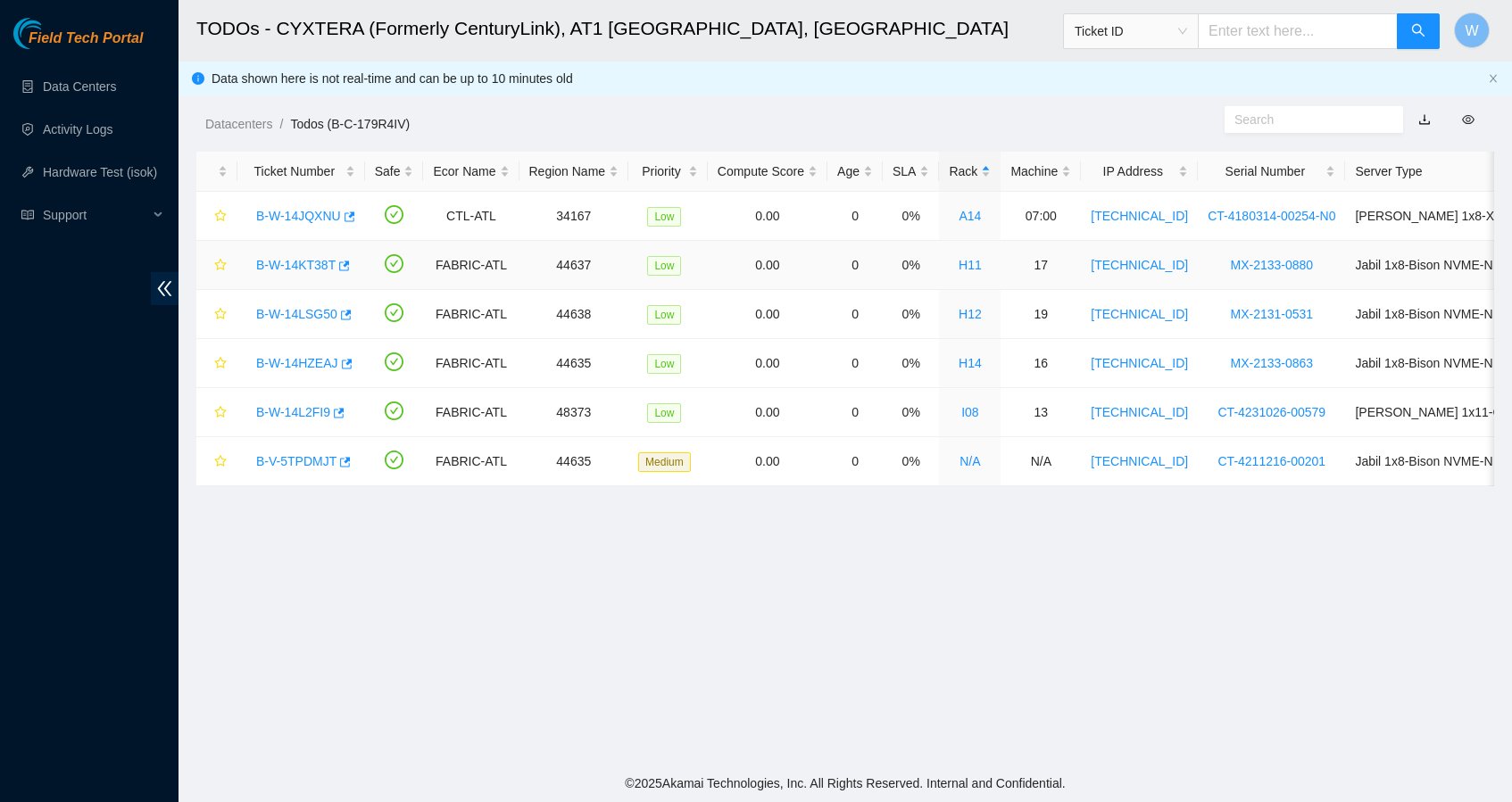
click at [300, 267] on link "B-W-14KT38T" at bounding box center [296, 264] width 80 height 14
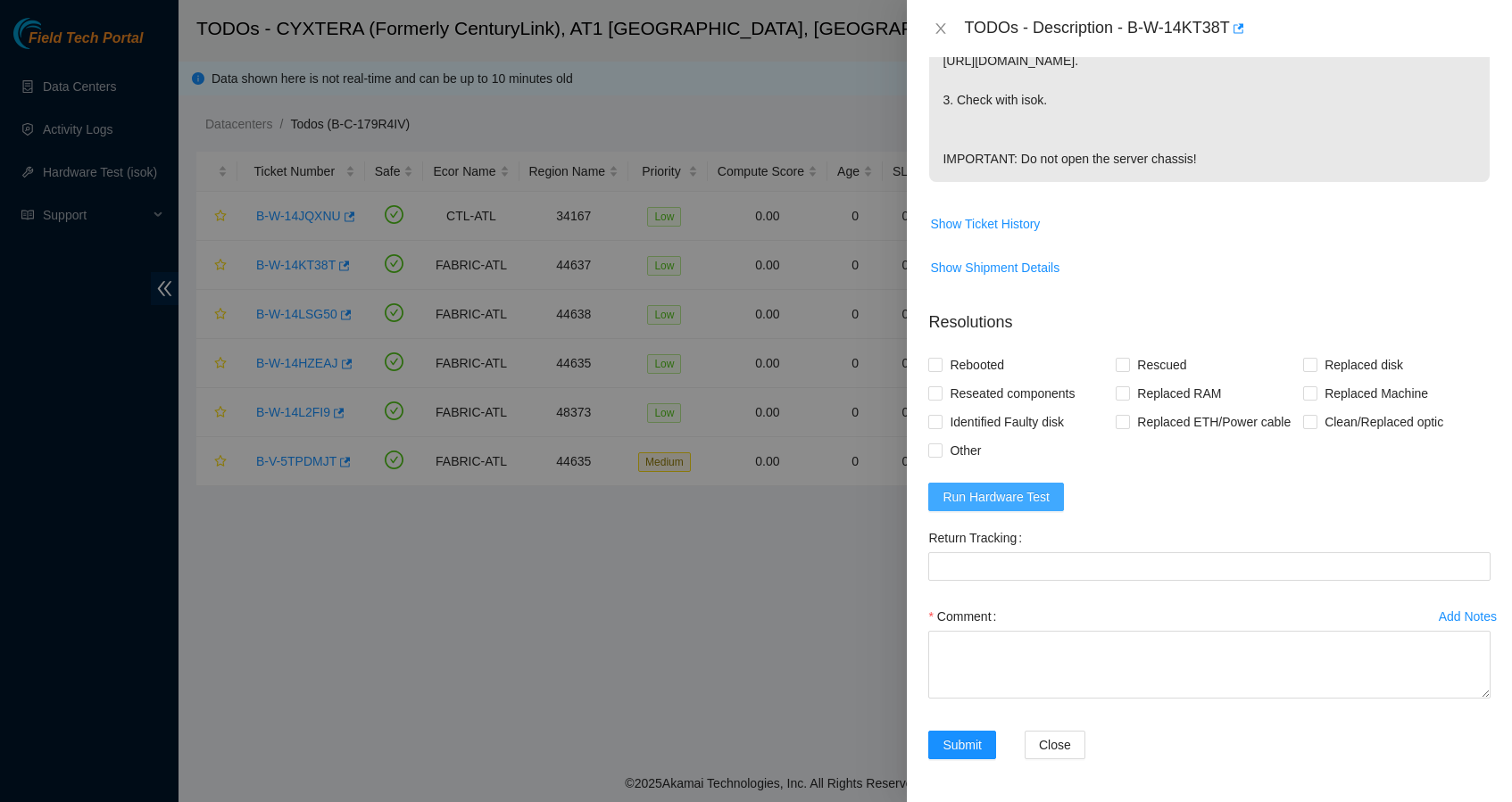
scroll to position [589, 0]
click at [1028, 492] on span "Run Hardware Test" at bounding box center [995, 497] width 108 height 20
click at [983, 351] on span "Rebooted" at bounding box center [976, 365] width 69 height 29
click at [941, 358] on input "Rebooted" at bounding box center [934, 364] width 13 height 13
checkbox input "true"
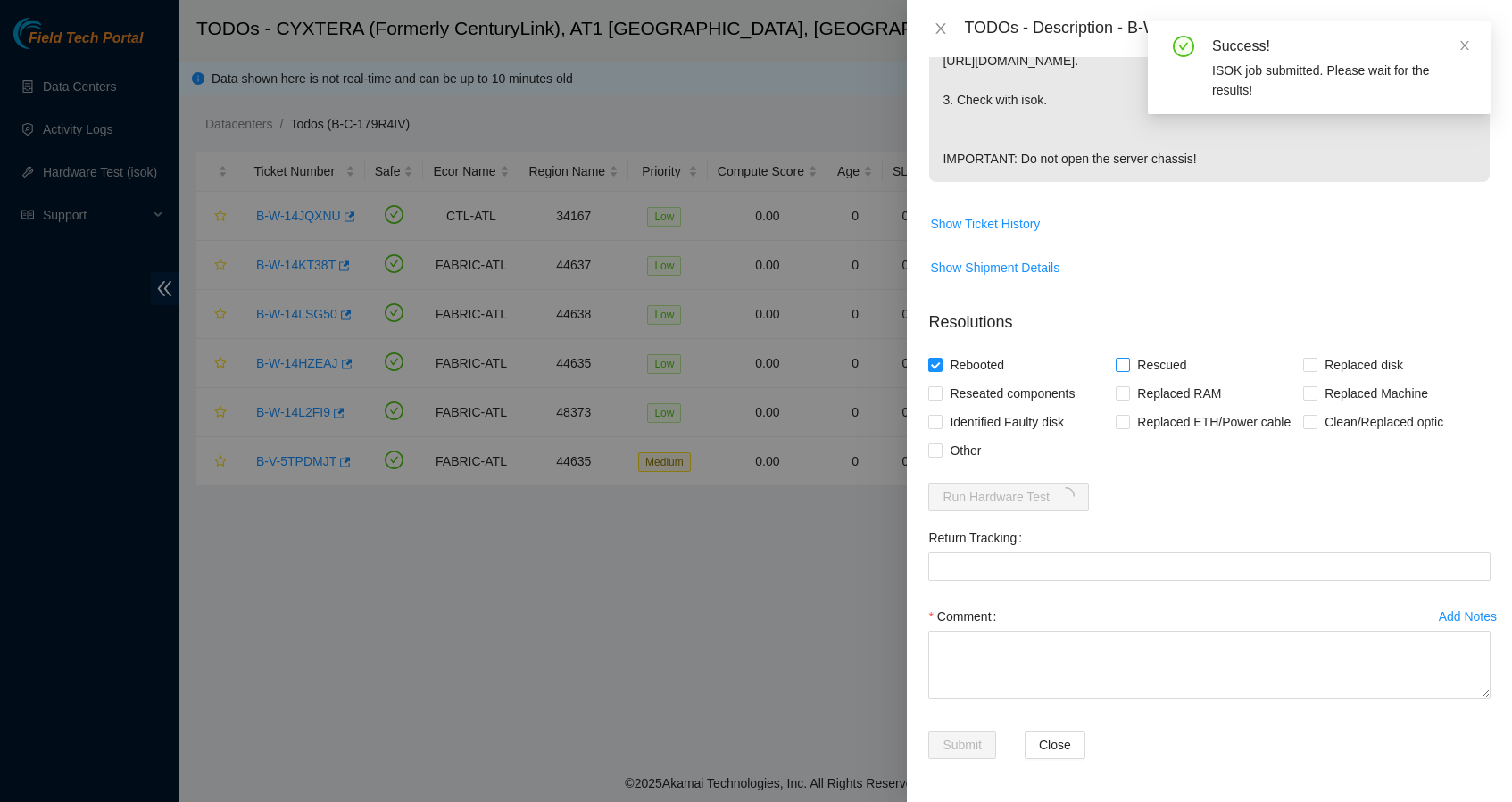
click at [1148, 351] on span "Rescued" at bounding box center [1161, 365] width 63 height 29
click at [1128, 358] on input "Rescued" at bounding box center [1121, 364] width 13 height 13
checkbox input "true"
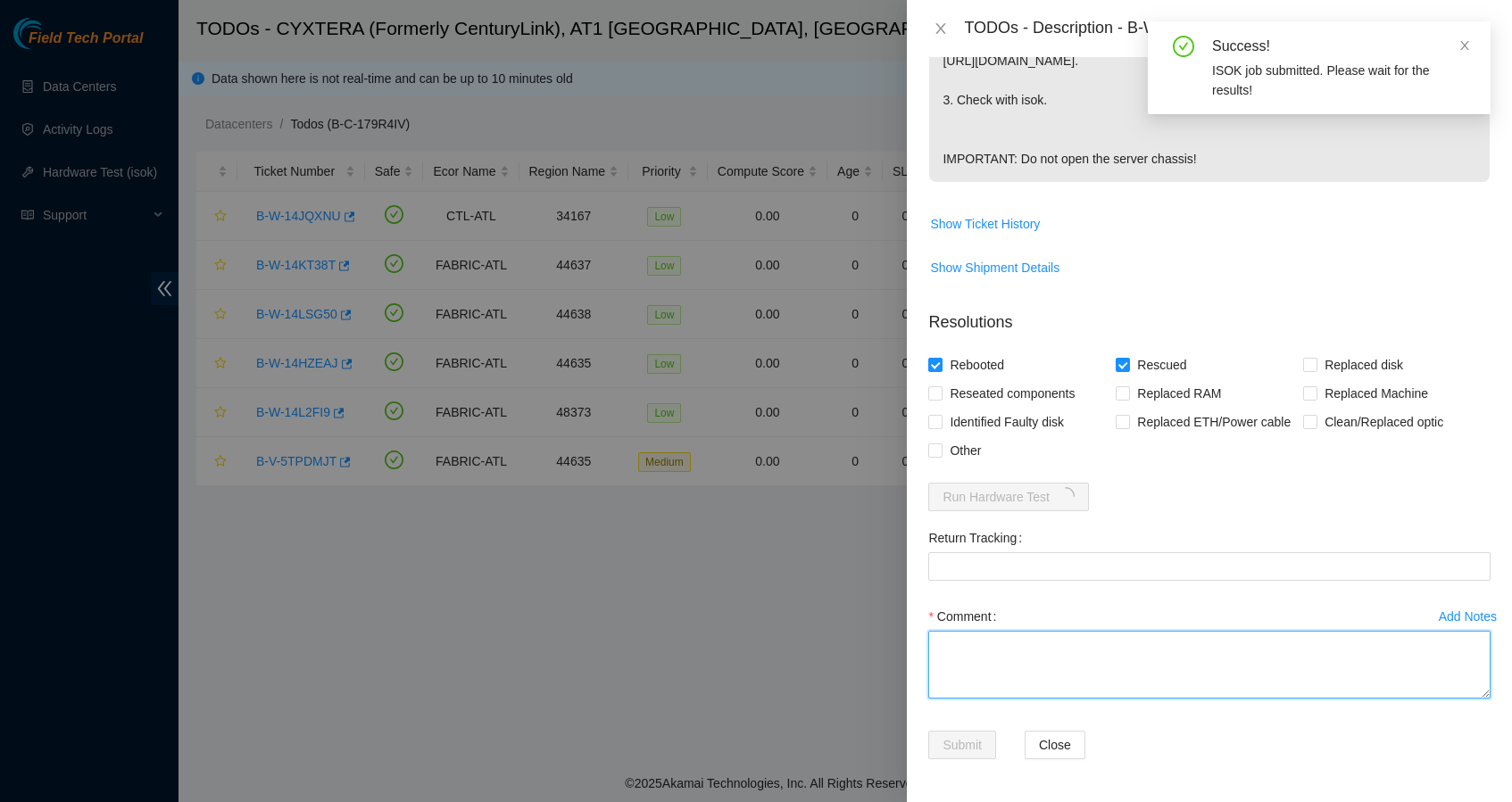
click at [1047, 664] on textarea "Comment" at bounding box center [1209, 665] width 562 height 68
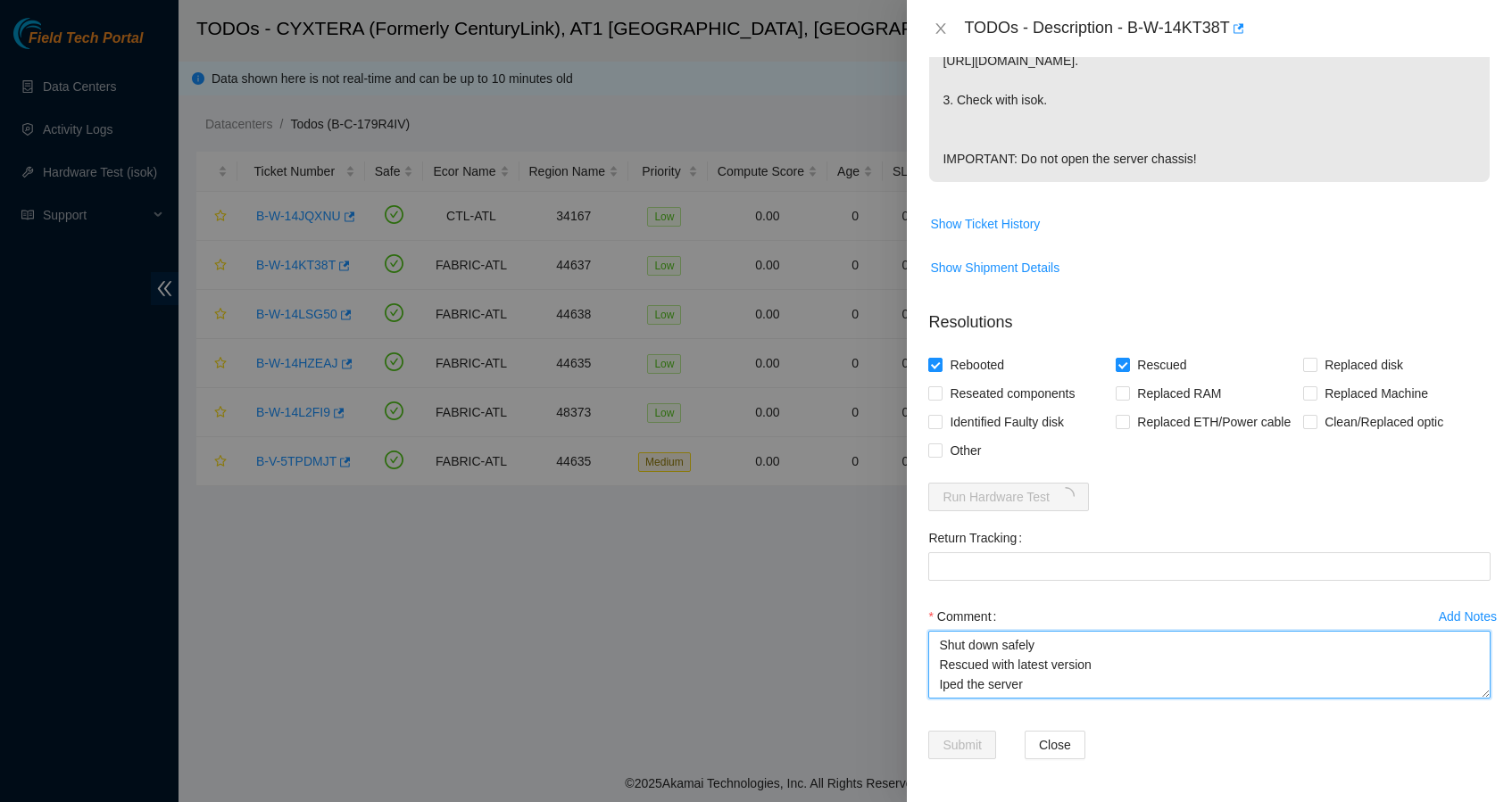
scroll to position [14, 0]
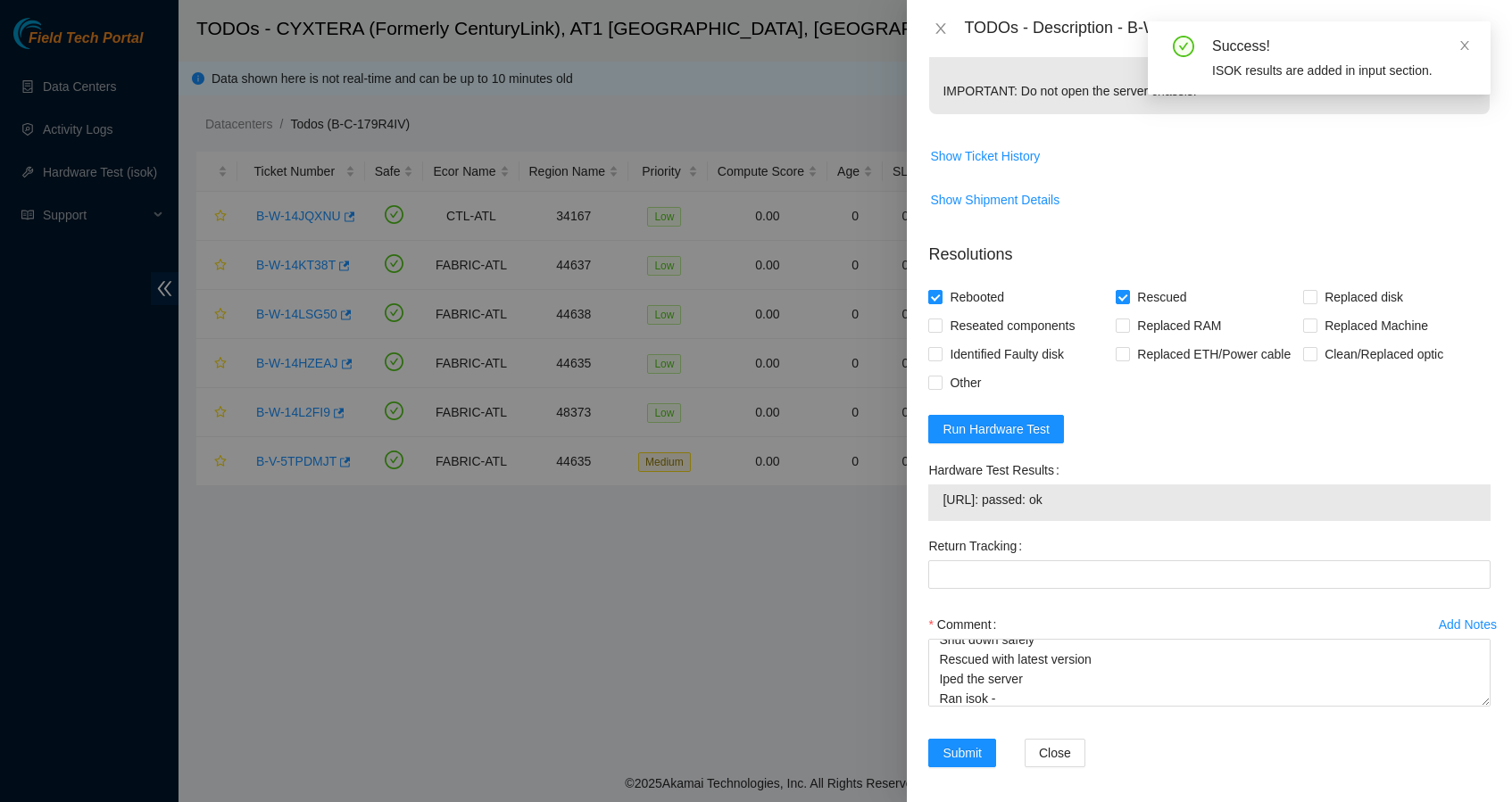
drag, startPoint x: 1096, startPoint y: 567, endPoint x: 942, endPoint y: 569, distance: 154.0
click at [942, 510] on span "[URL]: passed: ok" at bounding box center [1208, 500] width 534 height 20
copy span "[URL]: passed: ok"
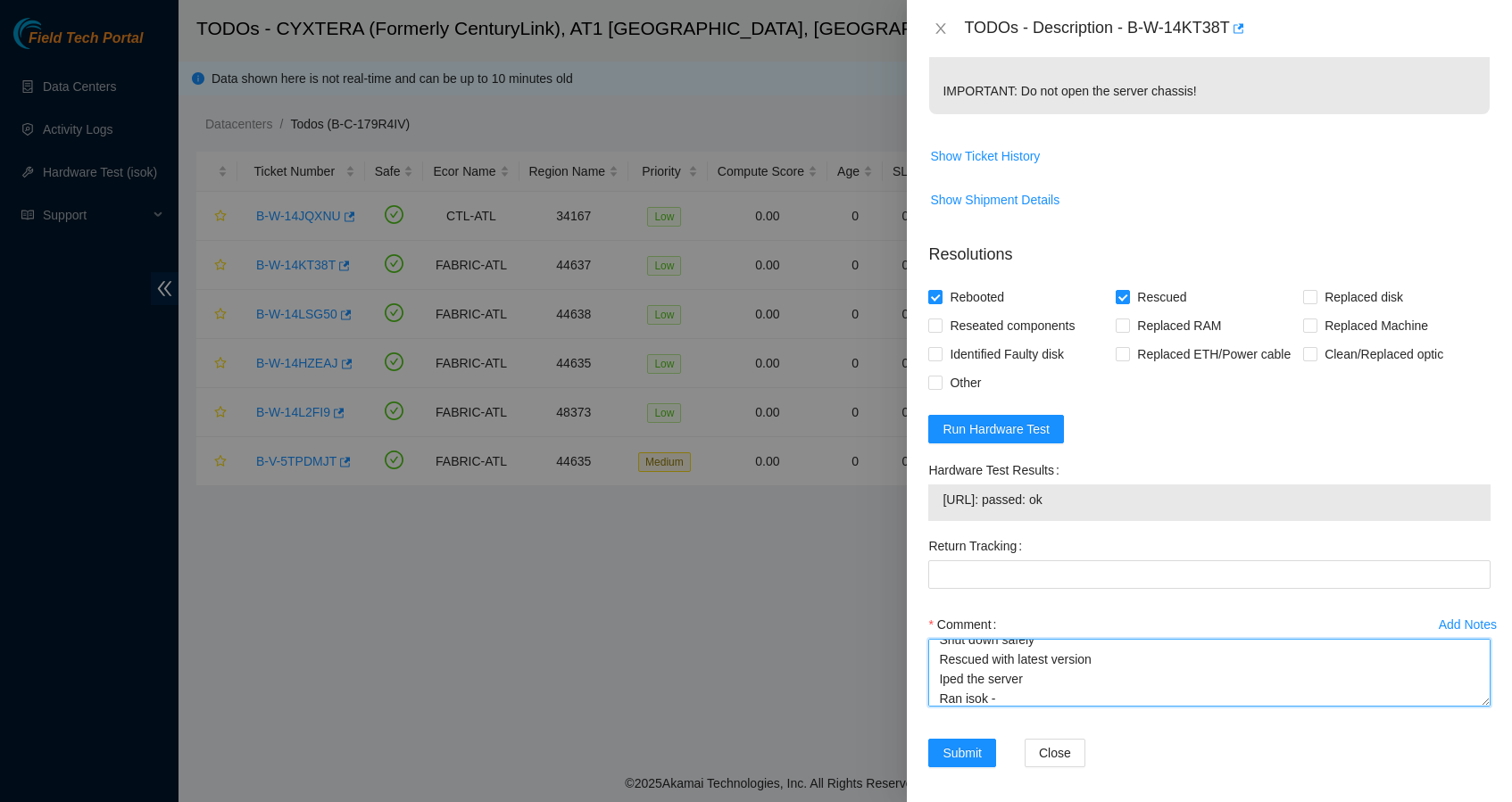
click at [1041, 707] on textarea "Shut down safely Rescued with latest version Iped the server Ran isok -" at bounding box center [1209, 673] width 562 height 68
paste textarea "[URL]: passed: ok"
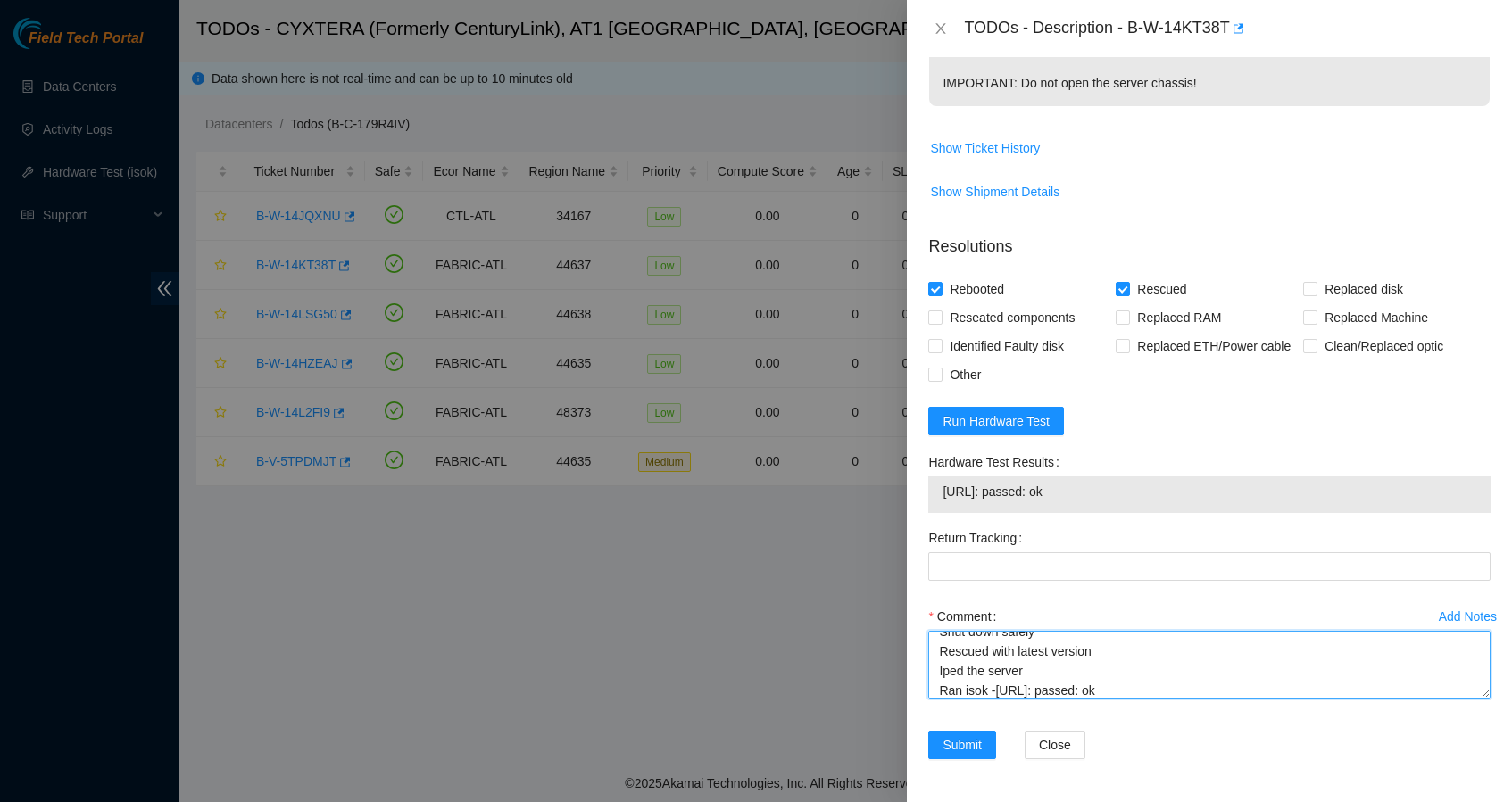
scroll to position [665, 0]
type textarea "Shut down safely Rescued with latest version Iped the server Ran isok -[URL]: p…"
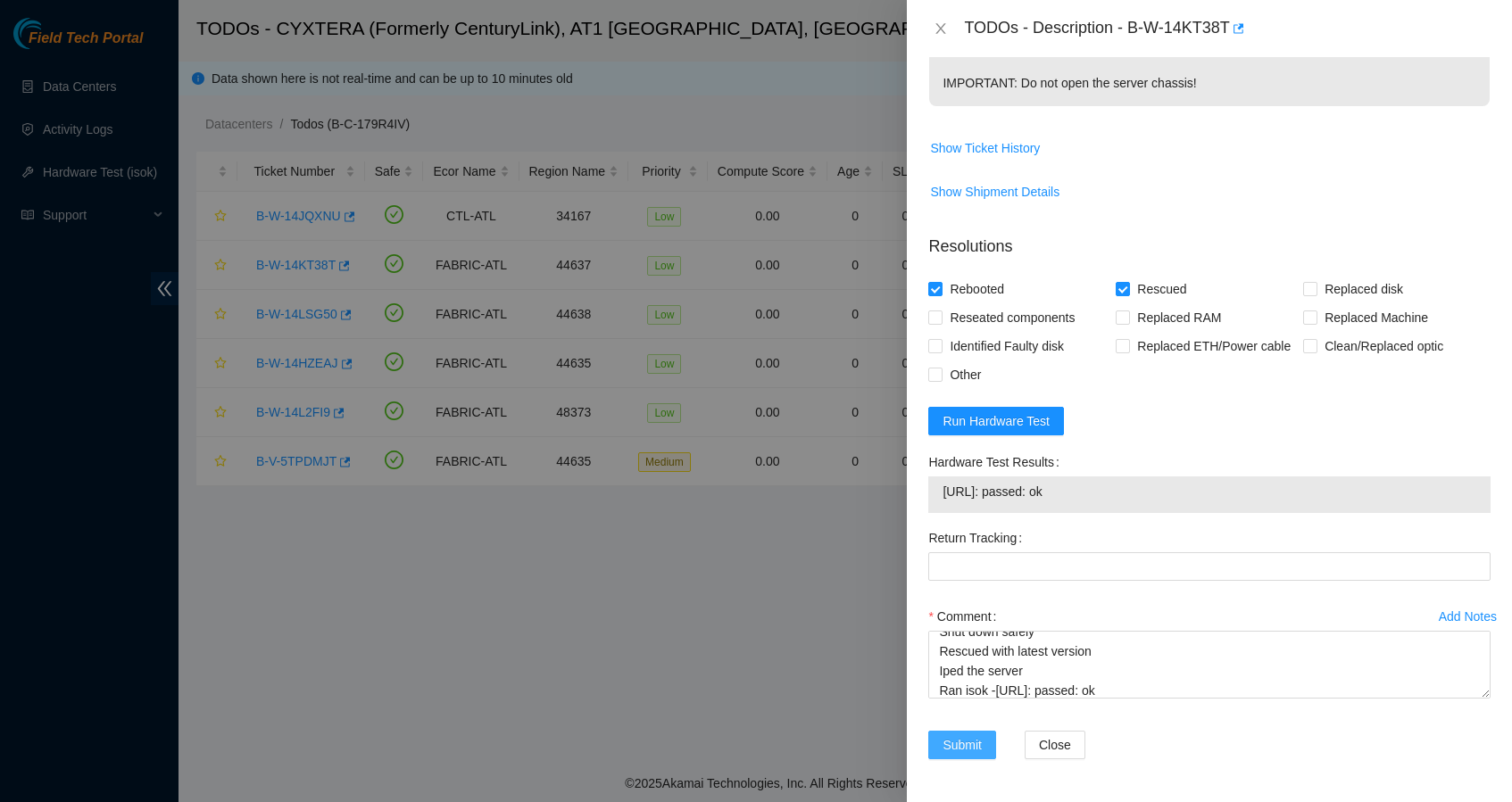
click at [979, 741] on span "Submit" at bounding box center [962, 746] width 39 height 20
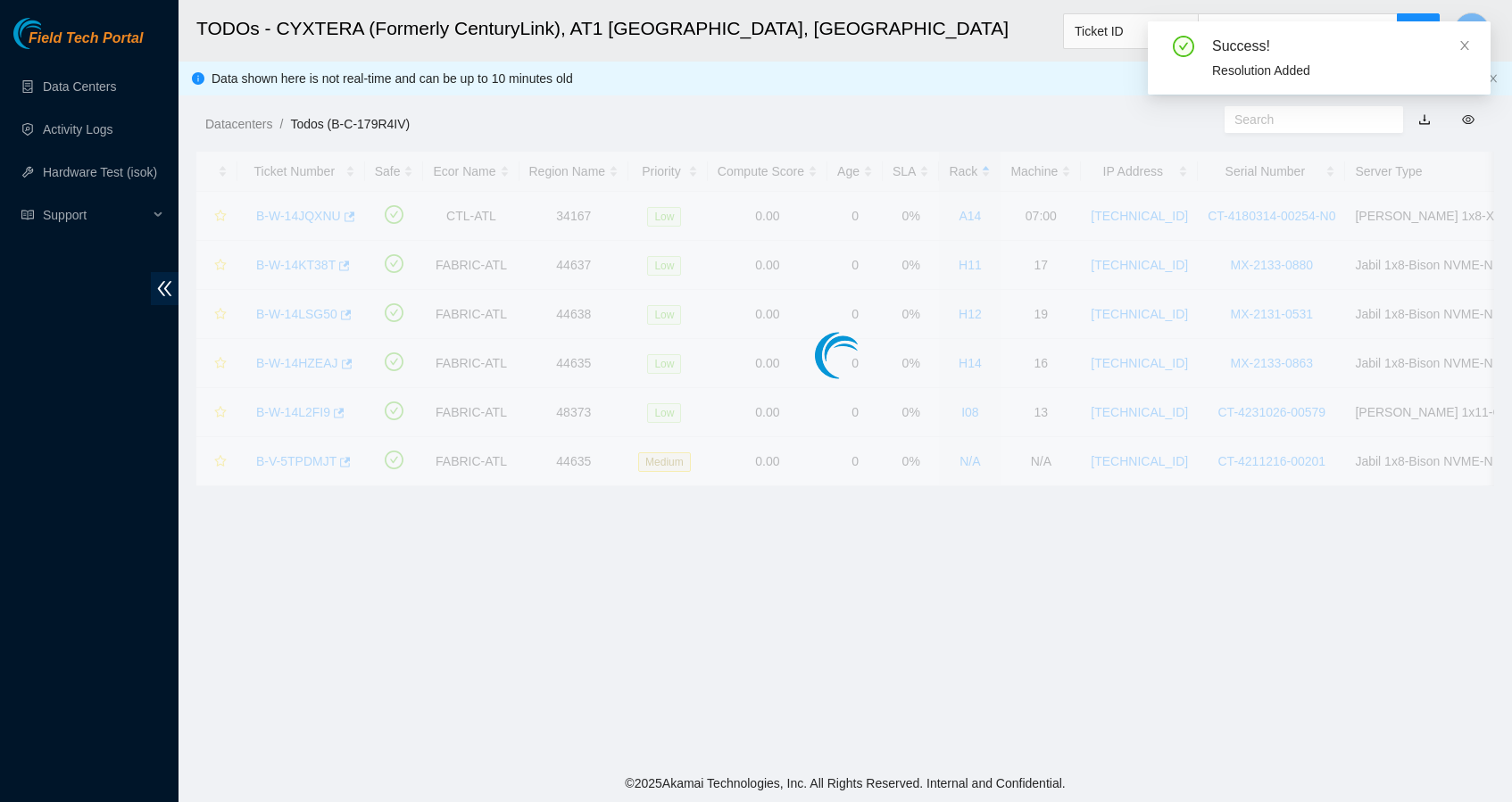
scroll to position [165, 0]
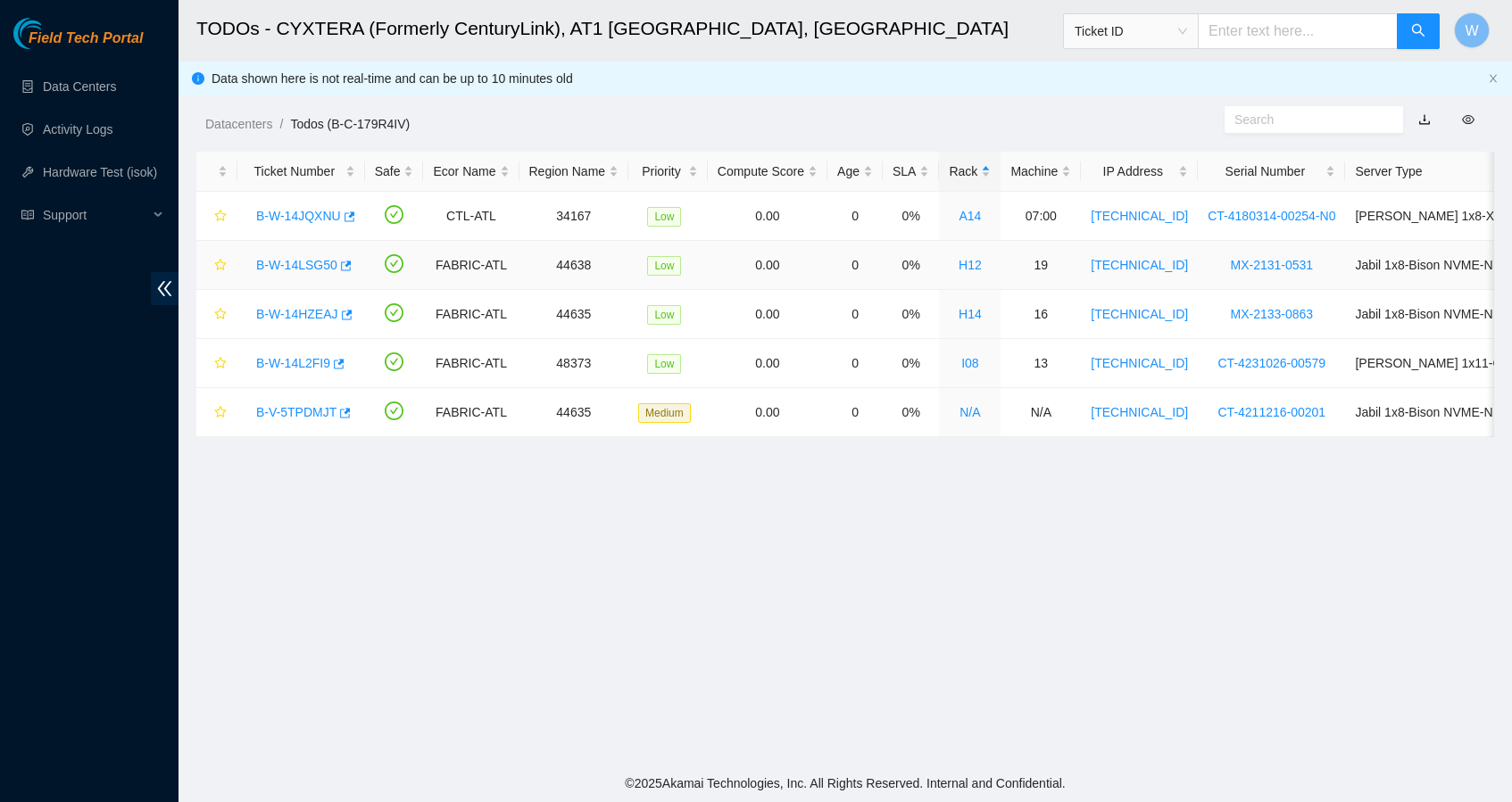
click at [296, 261] on link "B-W-14LSG50" at bounding box center [297, 264] width 81 height 14
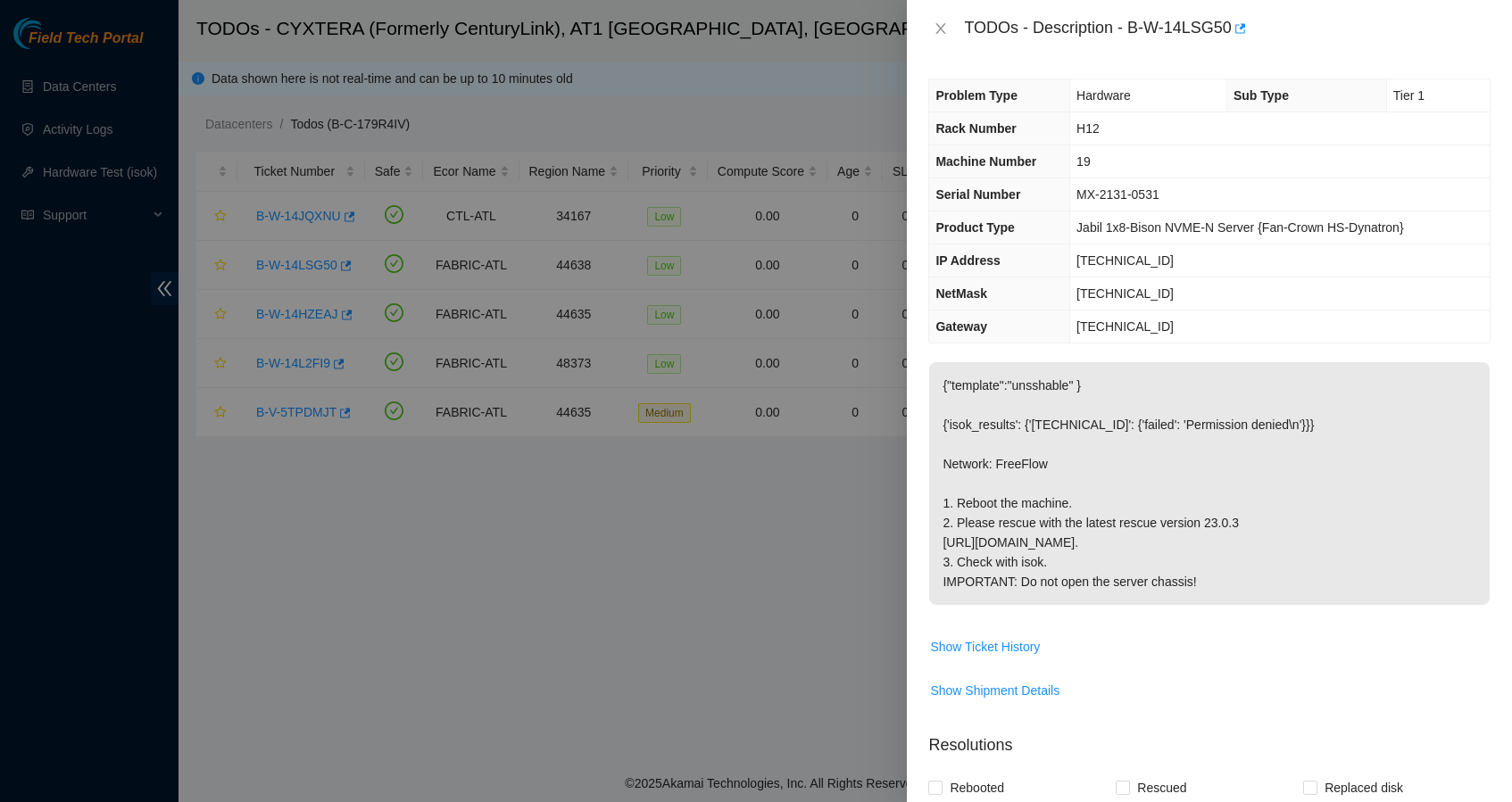
scroll to position [0, 0]
click at [754, 483] on div at bounding box center [756, 401] width 1512 height 802
click at [936, 26] on icon "close" at bounding box center [940, 29] width 14 height 14
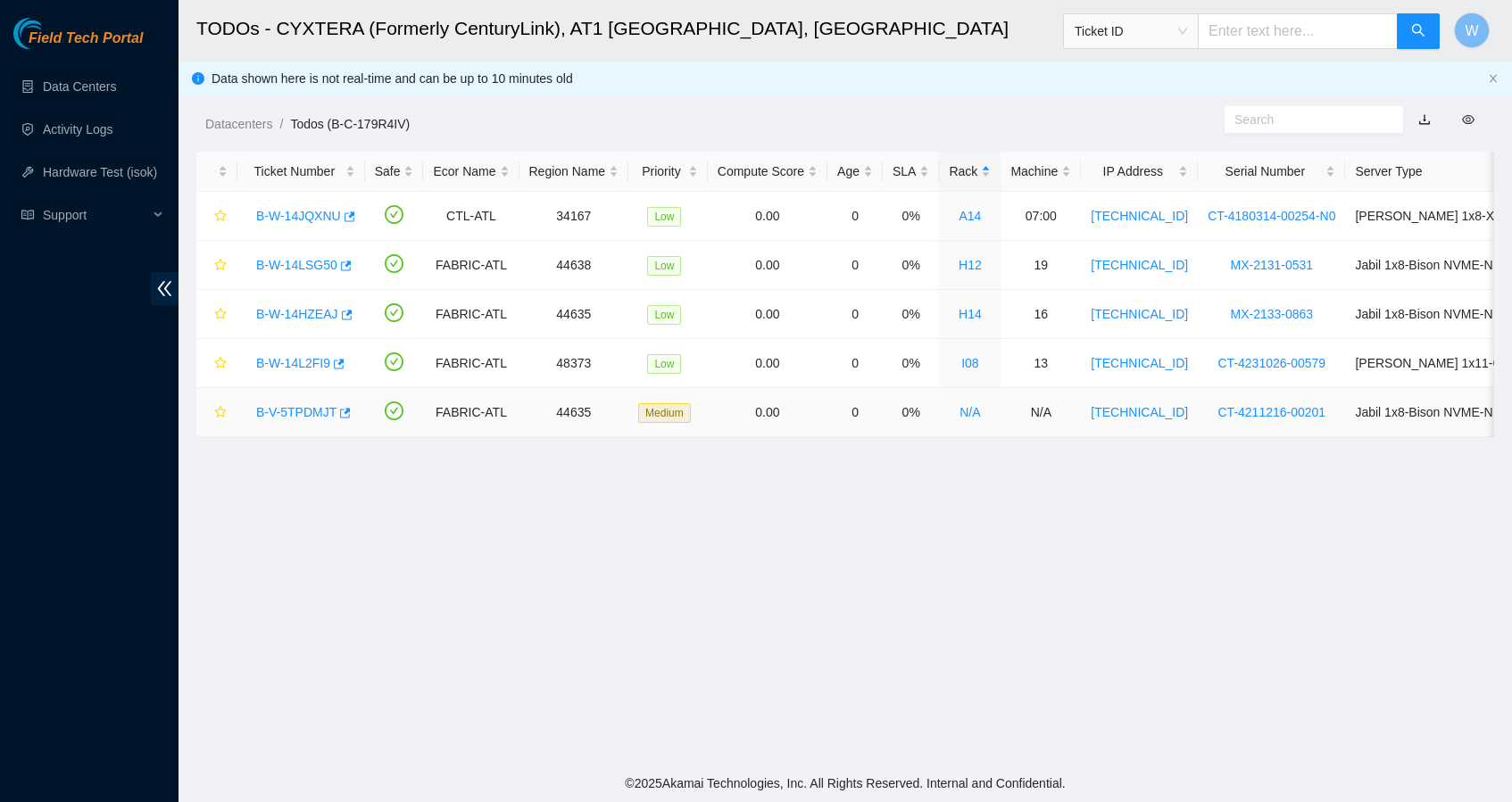
click at [300, 410] on link "B-V-5TPDMJT" at bounding box center [296, 412] width 80 height 14
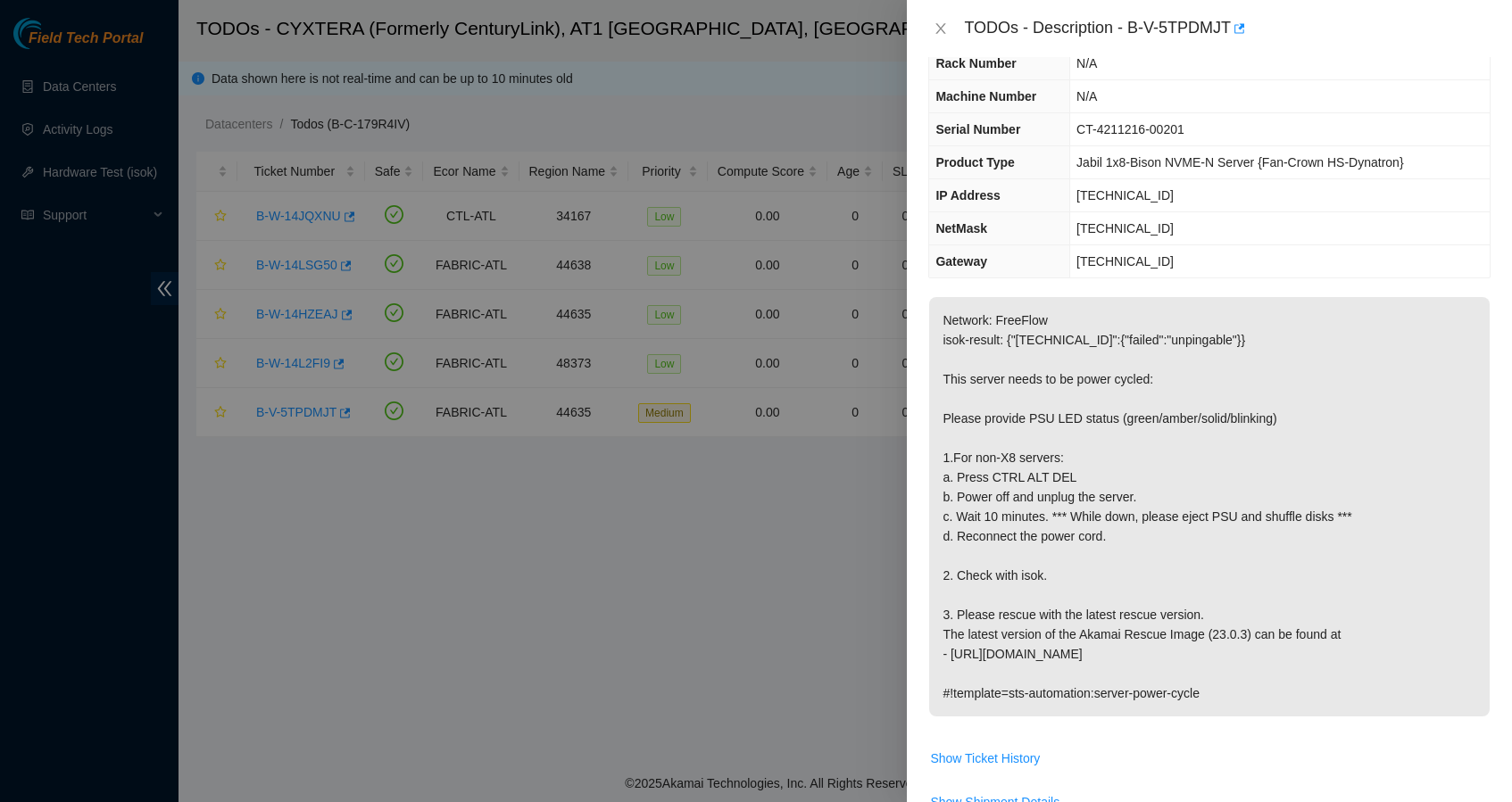
scroll to position [72, 0]
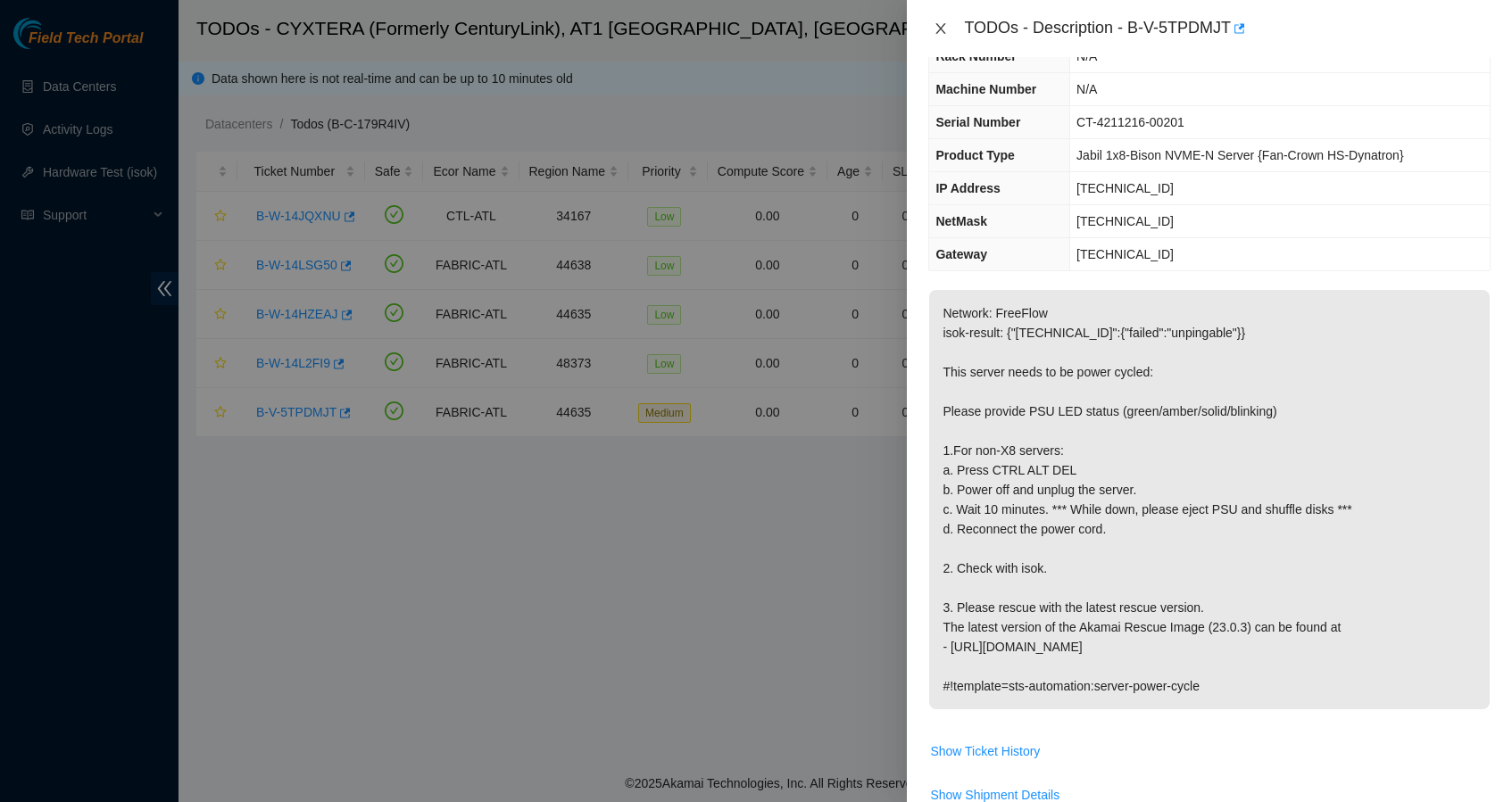
click at [937, 31] on icon "close" at bounding box center [940, 29] width 14 height 14
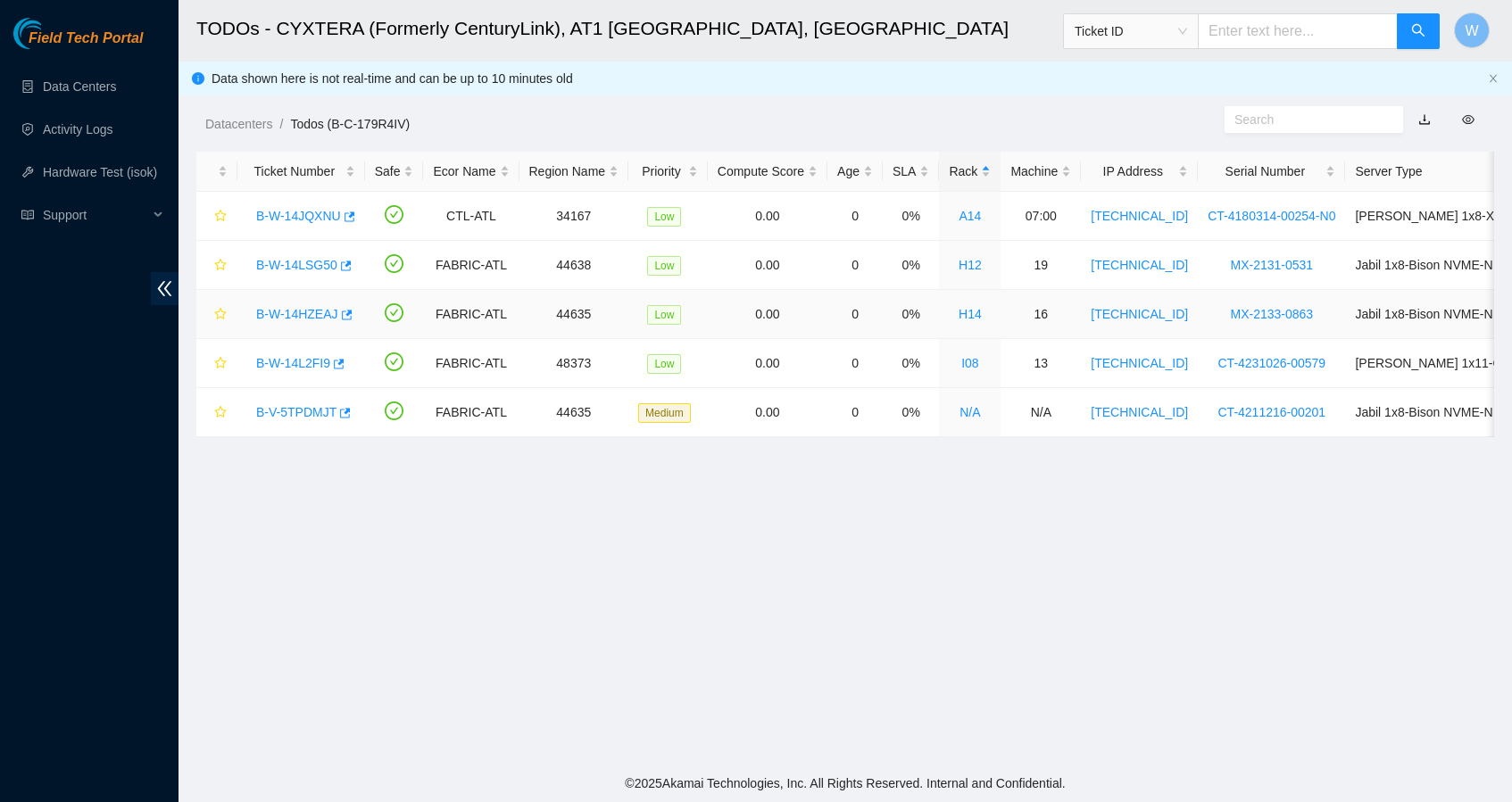
click at [307, 314] on link "B-W-14HZEAJ" at bounding box center [297, 314] width 82 height 14
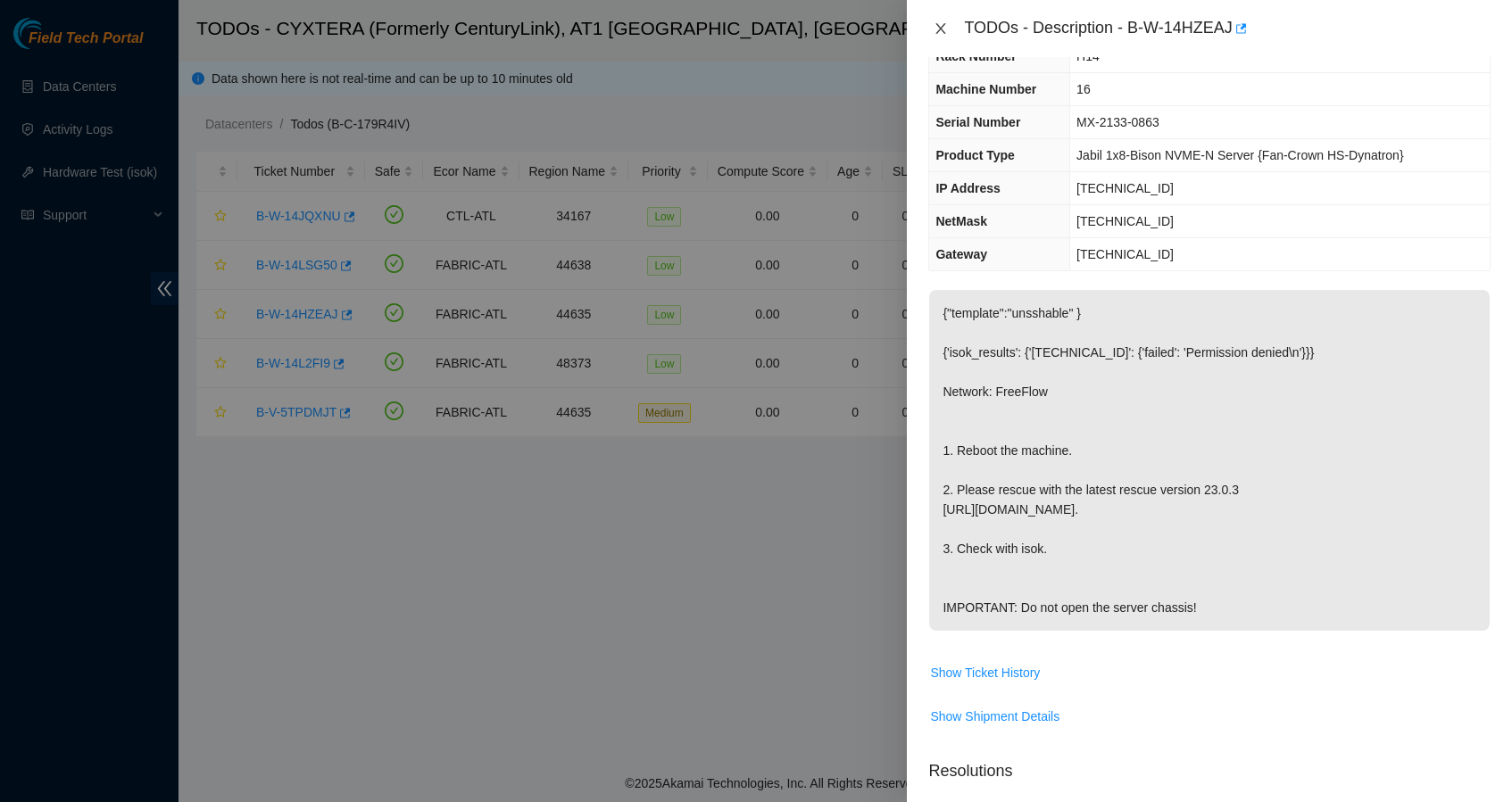
click at [939, 30] on icon "close" at bounding box center [940, 29] width 14 height 14
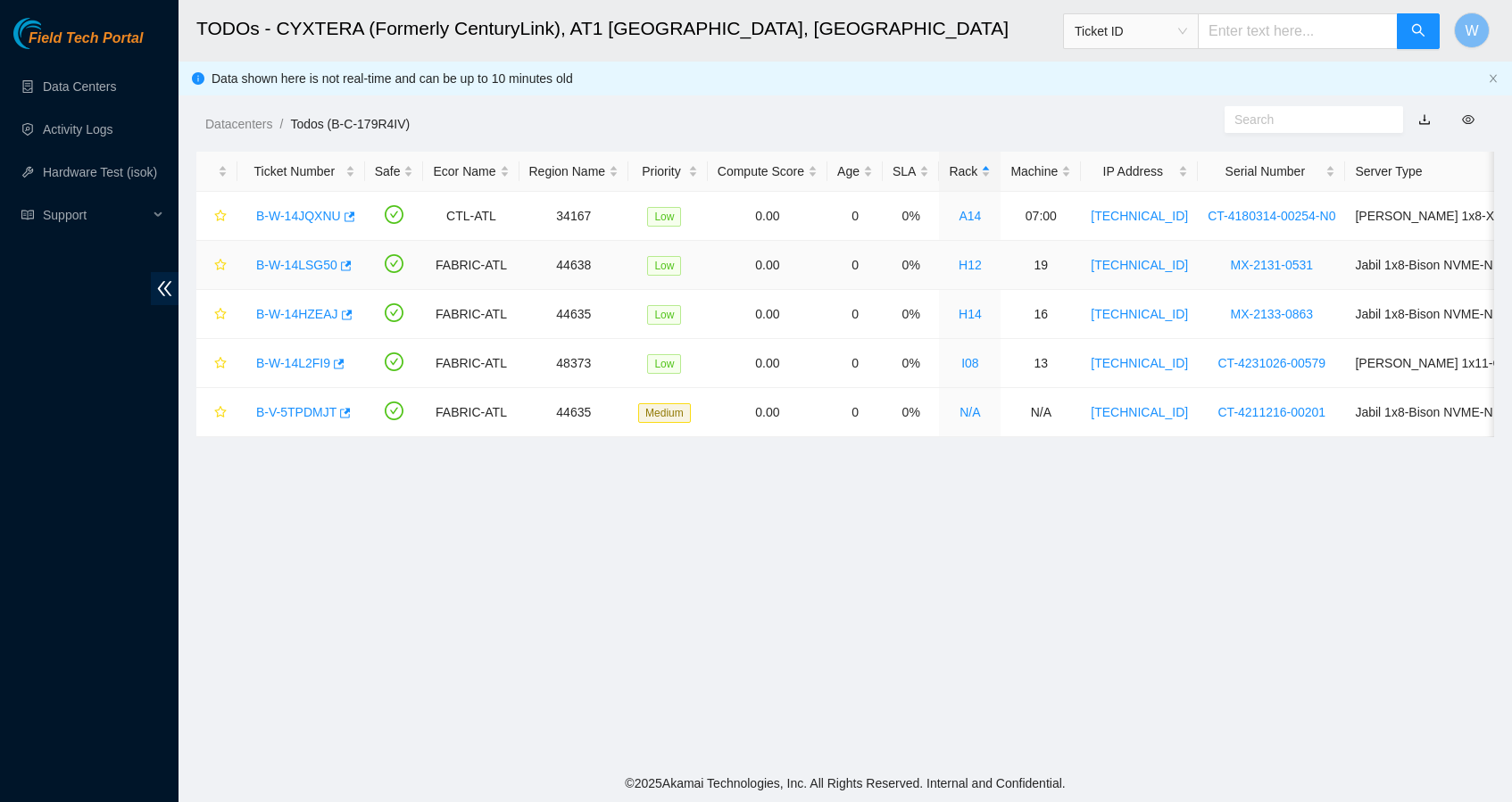
click at [313, 257] on link "B-W-14LSG50" at bounding box center [297, 264] width 81 height 14
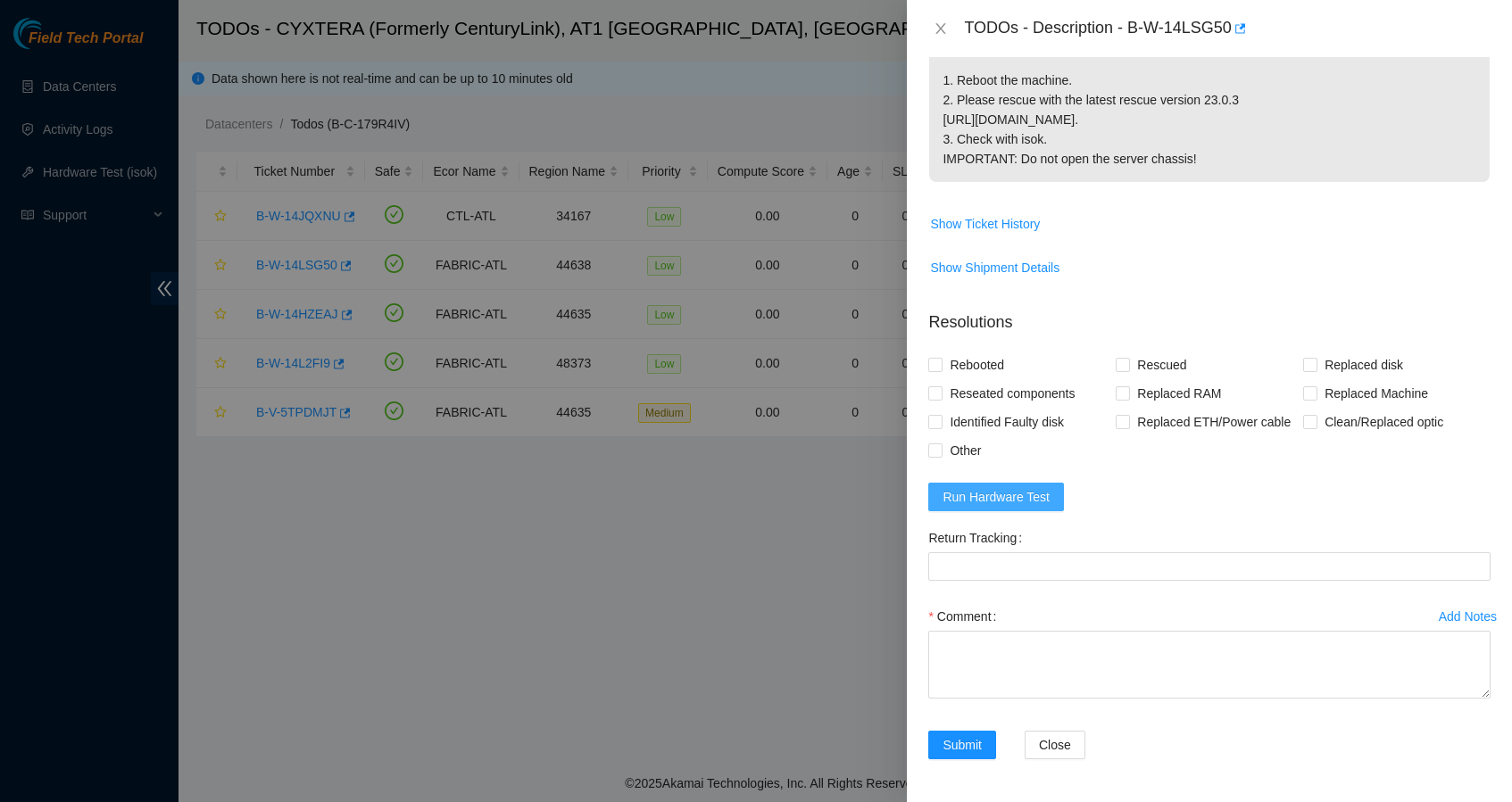
scroll to position [491, 0]
click at [1032, 500] on span "Run Hardware Test" at bounding box center [995, 497] width 108 height 20
click at [998, 351] on span "Rebooted" at bounding box center [976, 365] width 69 height 29
click at [941, 358] on input "Rebooted" at bounding box center [934, 364] width 13 height 13
checkbox input "true"
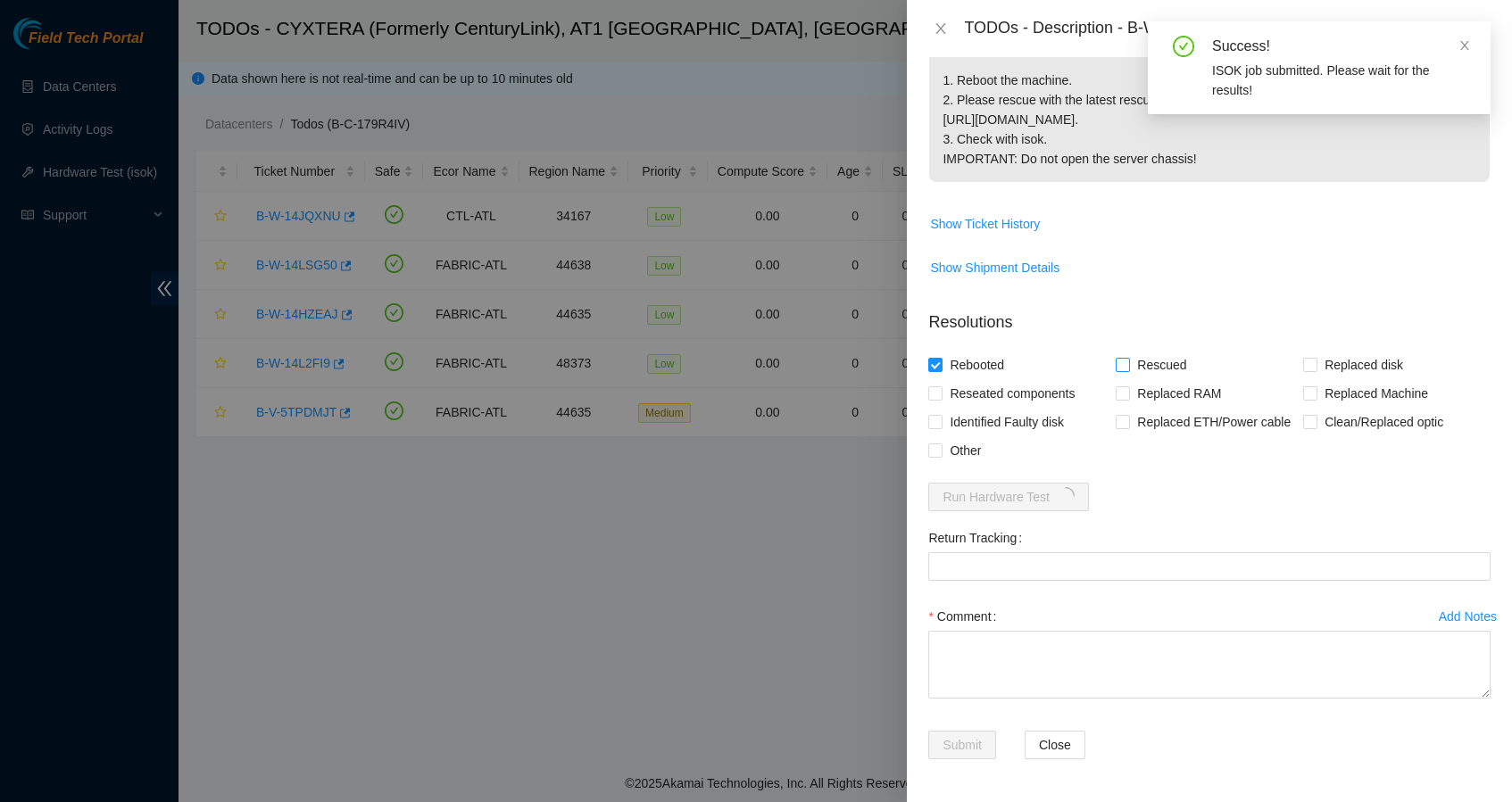
click at [1132, 351] on span "Rescued" at bounding box center [1161, 365] width 63 height 29
click at [1128, 358] on input "Rescued" at bounding box center [1121, 364] width 13 height 13
checkbox input "true"
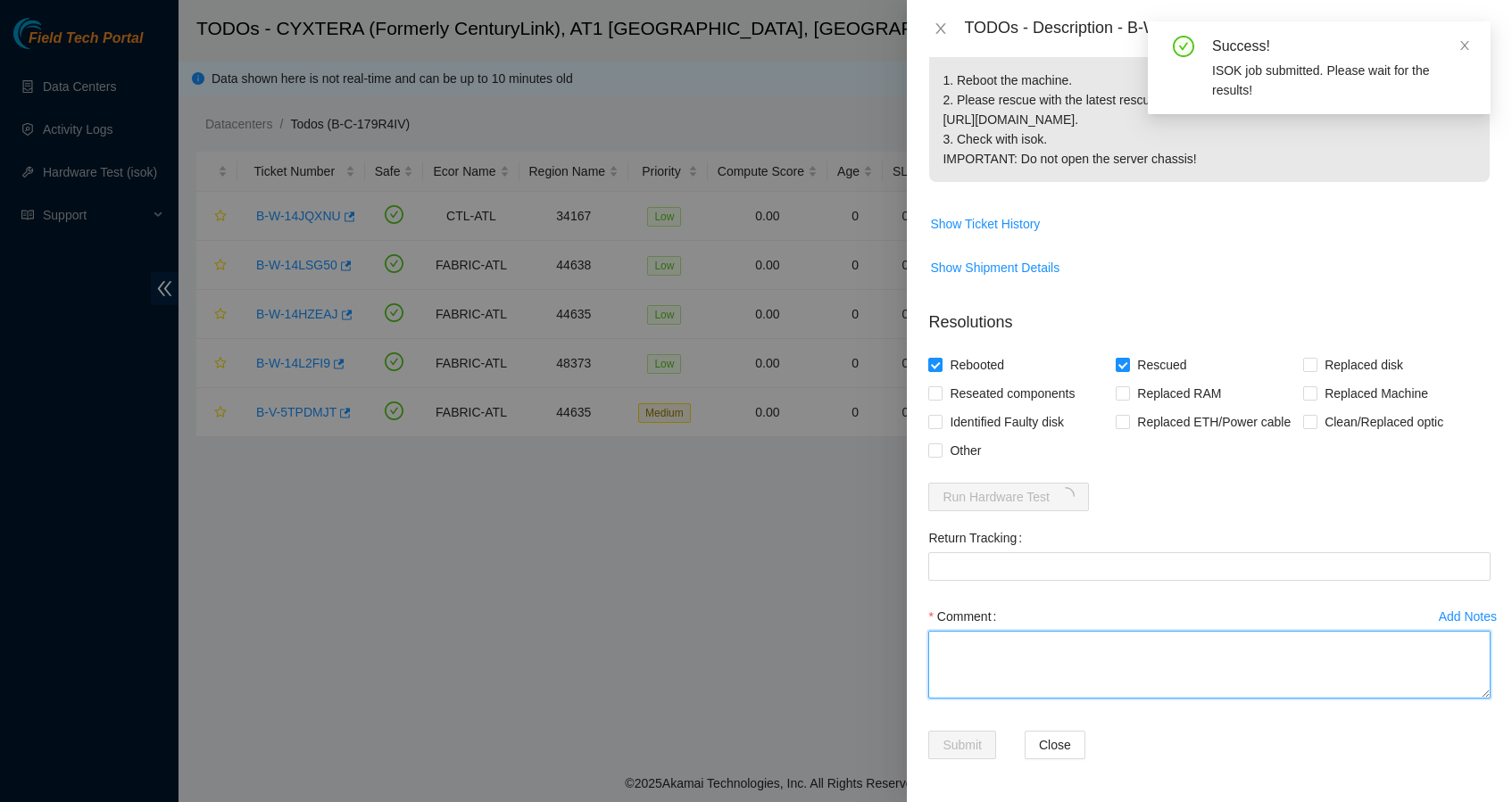
click at [987, 657] on textarea "Comment" at bounding box center [1209, 665] width 562 height 68
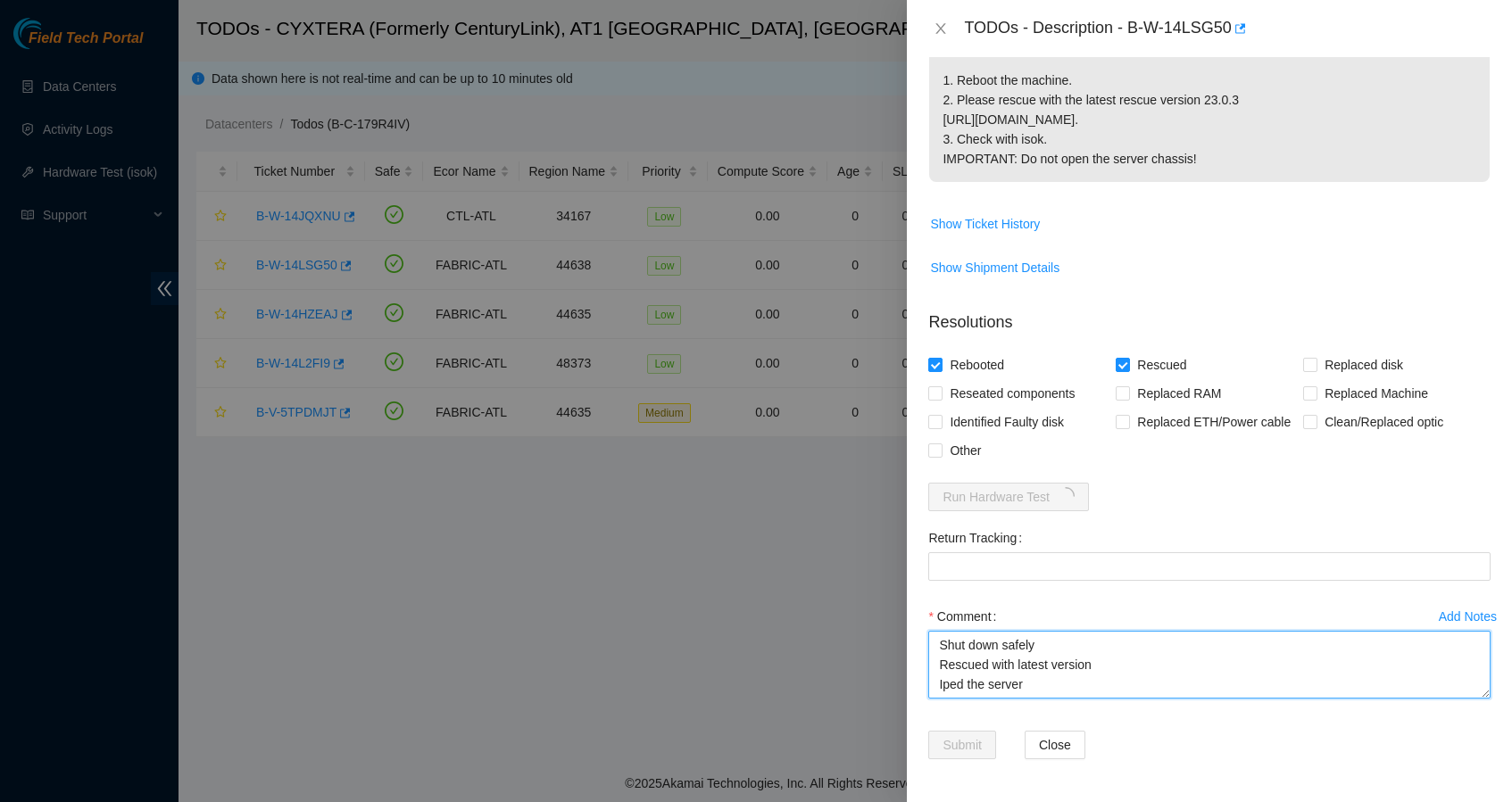
scroll to position [14, 0]
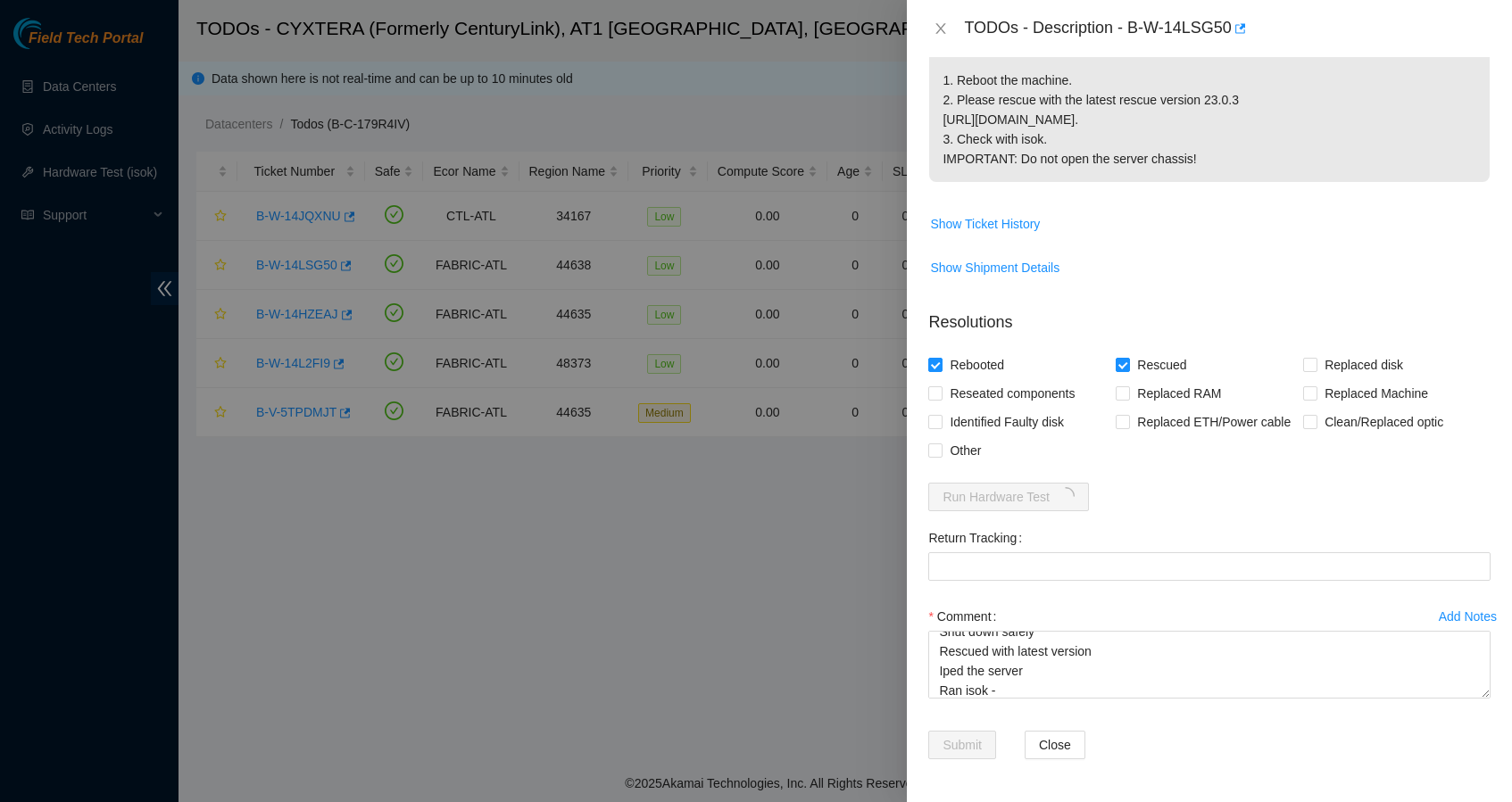
click at [1152, 493] on form "Resolutions Rebooted Rescued Replaced disk Reseated components Replaced RAM Rep…" at bounding box center [1209, 538] width 562 height 484
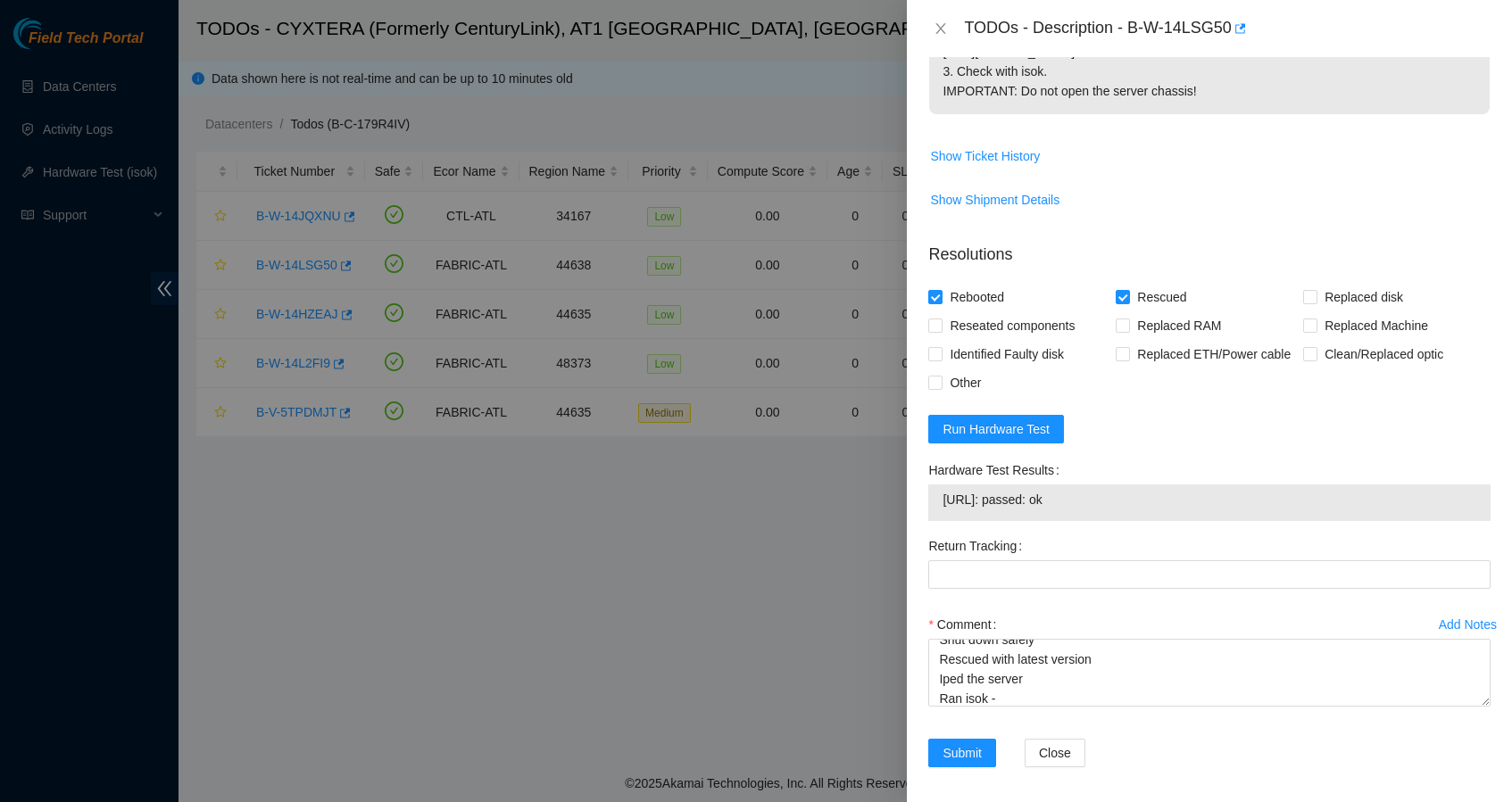
drag, startPoint x: 1108, startPoint y: 567, endPoint x: 945, endPoint y: 567, distance: 163.0
click at [945, 510] on span "[URL]: passed: ok" at bounding box center [1208, 500] width 534 height 20
copy span "[URL]: passed: ok"
click at [1022, 707] on textarea "Shut down safely Rescued with latest version Iped the server Ran isok -" at bounding box center [1209, 673] width 562 height 68
paste textarea "[URL]: passed: ok"
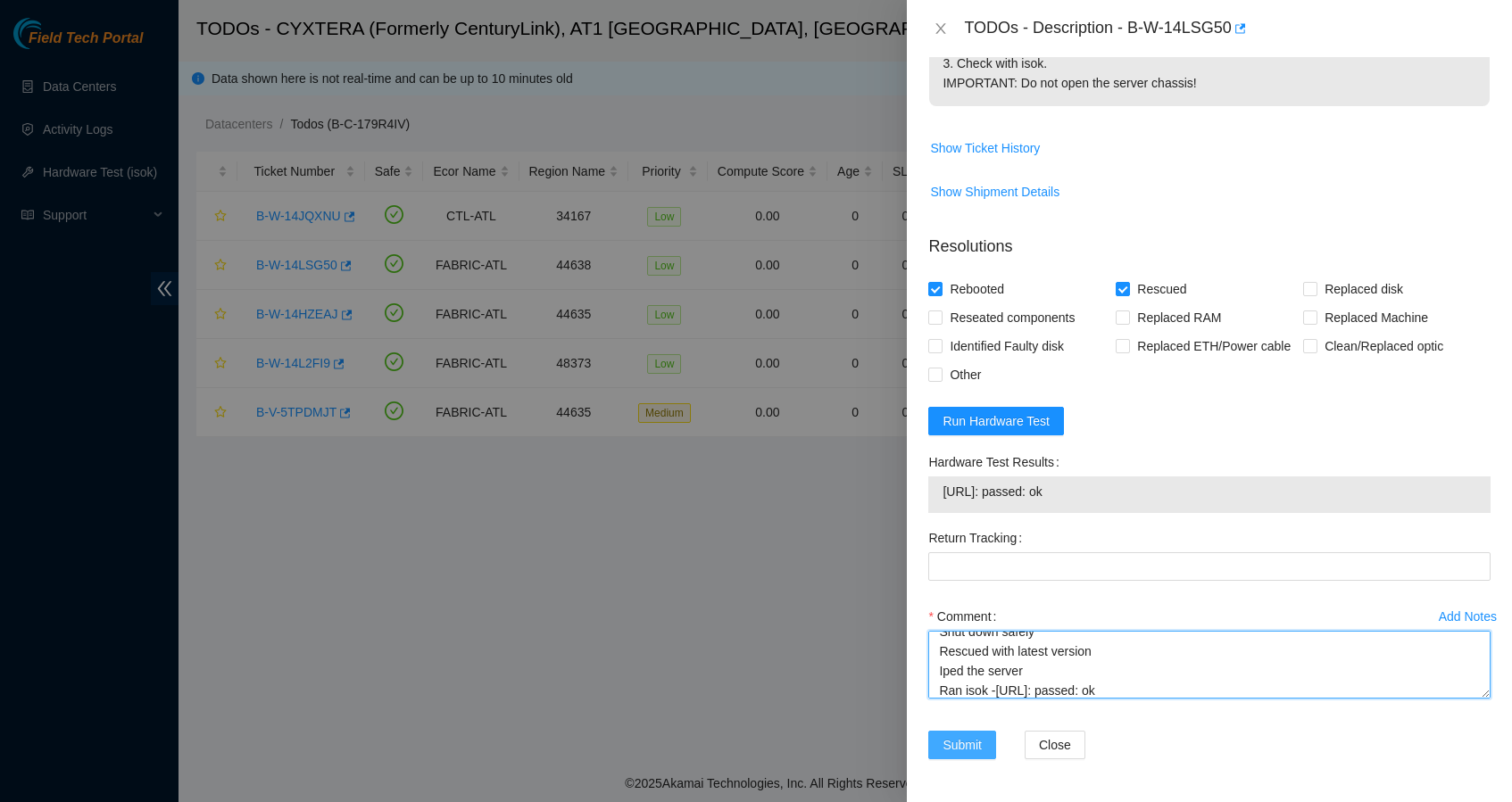
scroll to position [567, 0]
type textarea "Shut down safely Rescued with latest version Iped the server Ran isok -[URL]: p…"
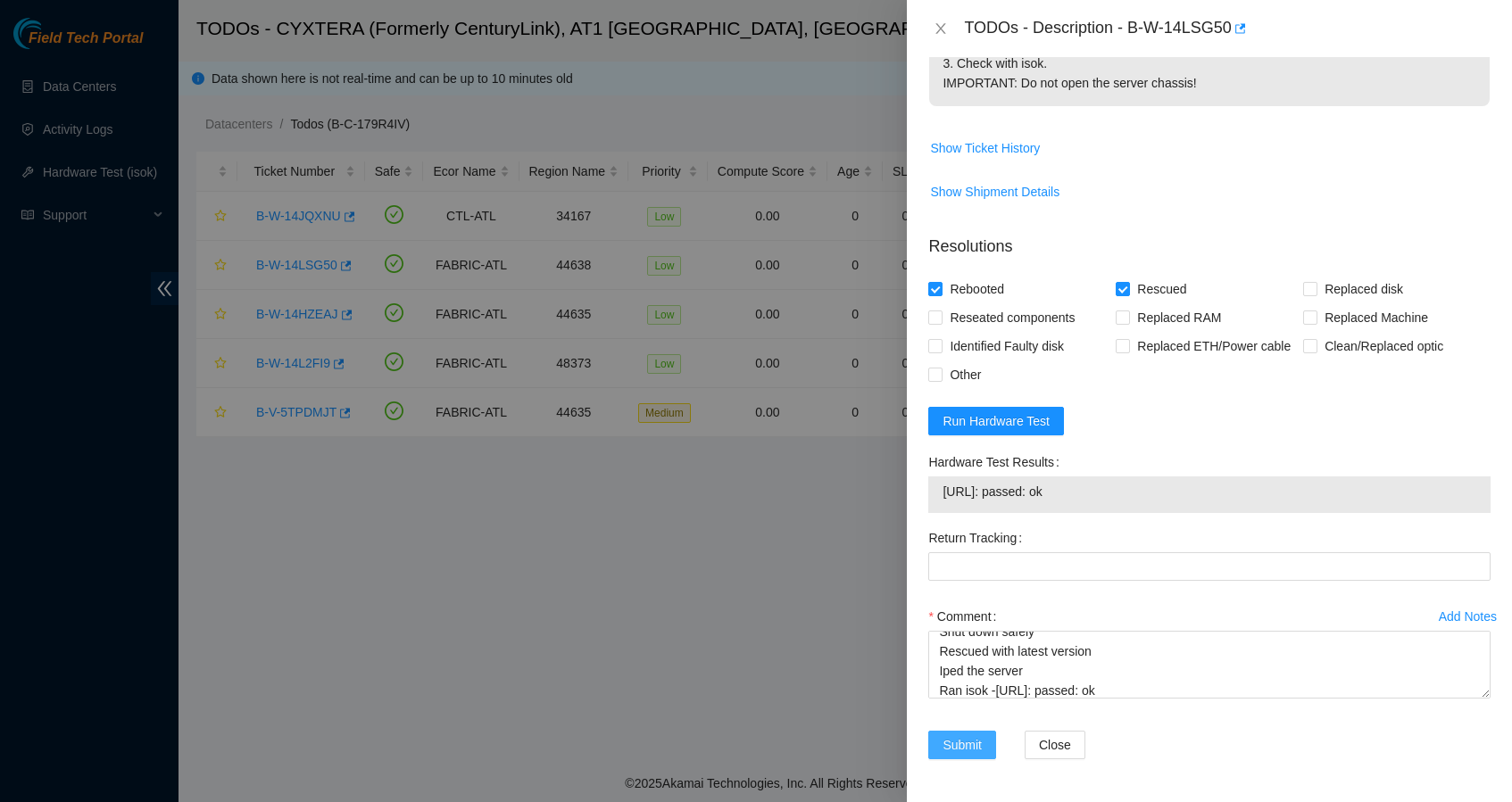
click at [982, 735] on button "Submit" at bounding box center [962, 745] width 68 height 29
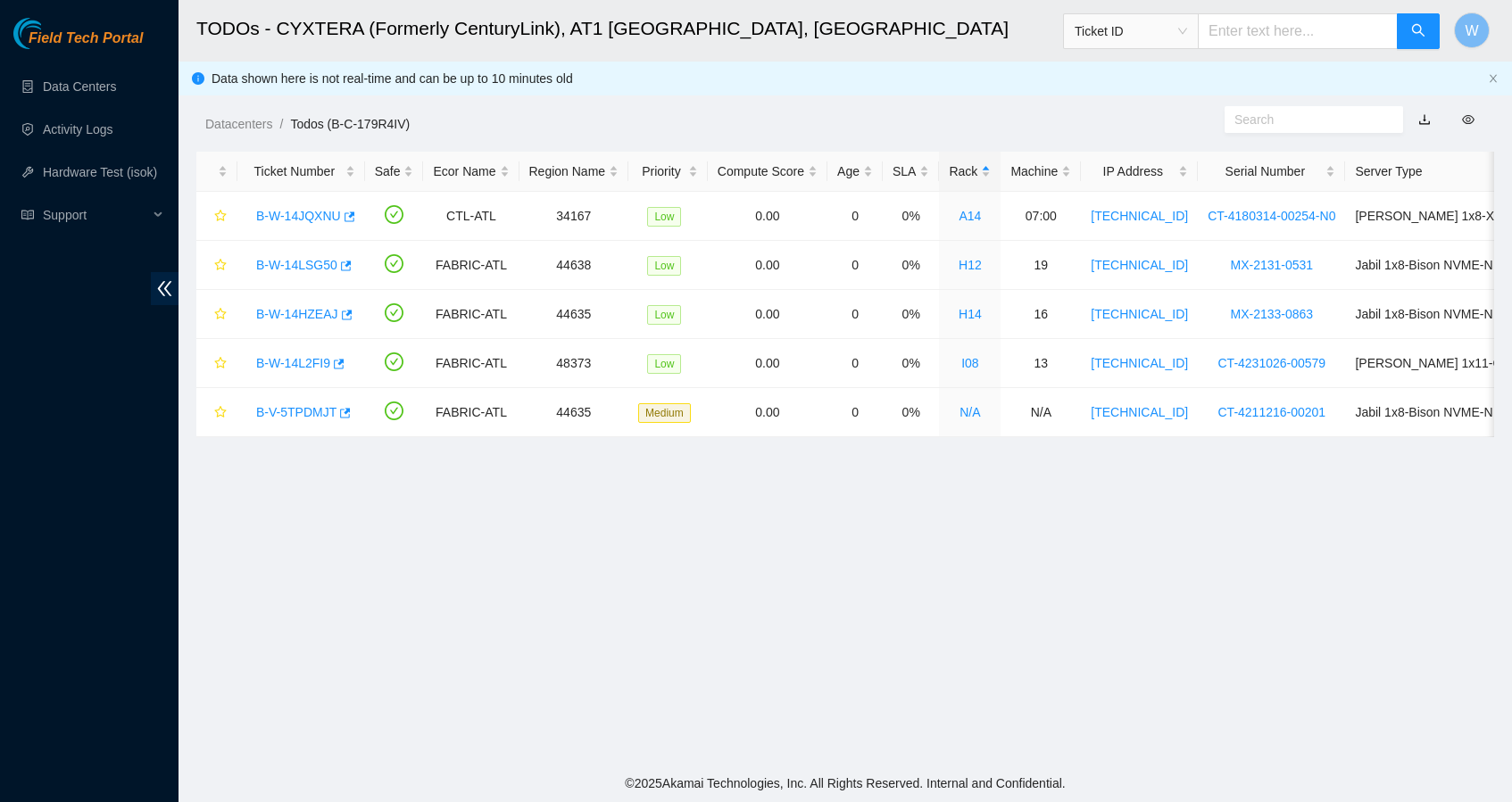
scroll to position [165, 0]
click at [310, 405] on link "B-V-5TPDMJT" at bounding box center [296, 412] width 80 height 14
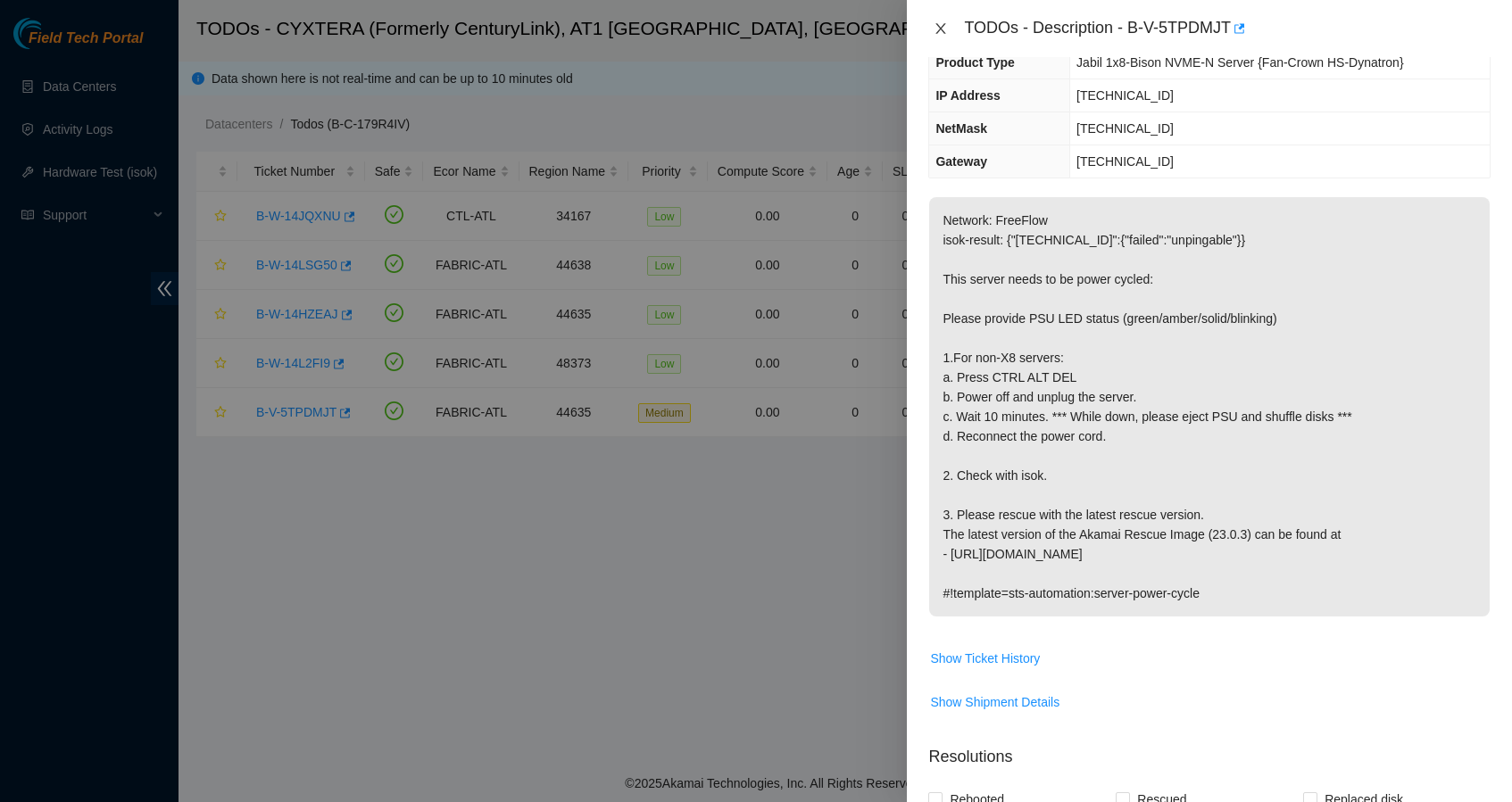
click at [935, 30] on icon "close" at bounding box center [940, 29] width 14 height 14
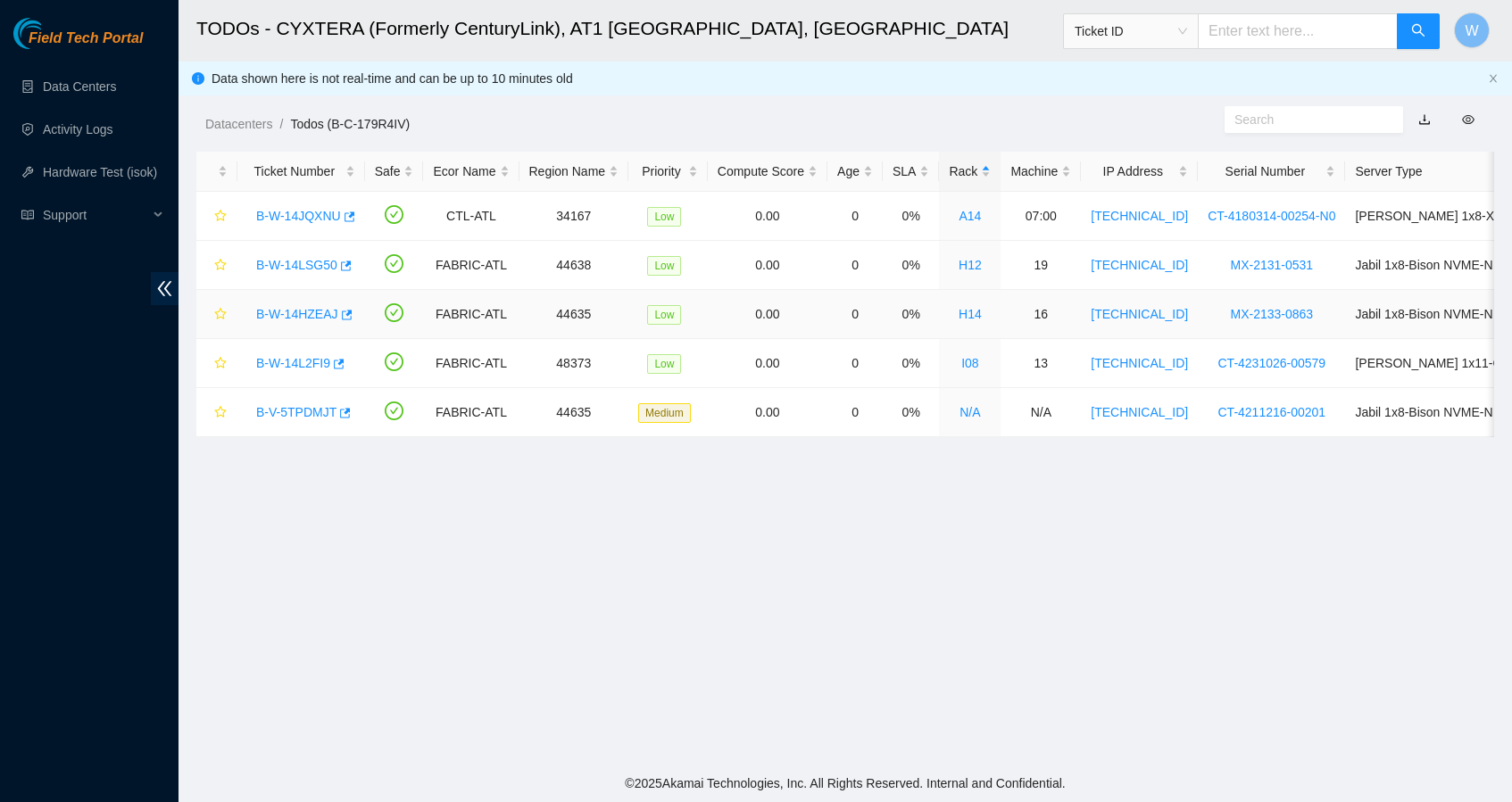
click at [328, 313] on link "B-W-14HZEAJ" at bounding box center [297, 314] width 82 height 14
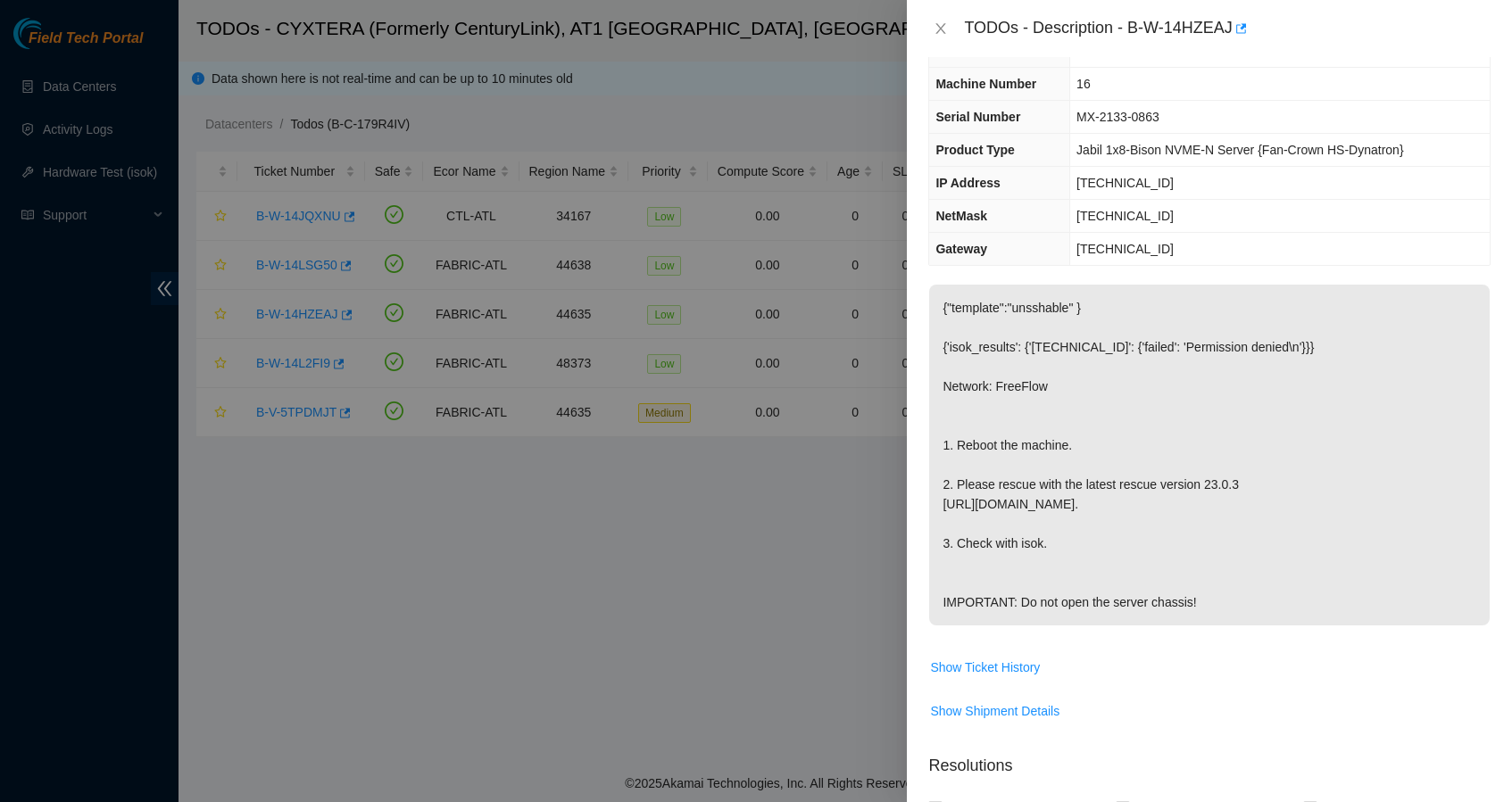
scroll to position [68, 0]
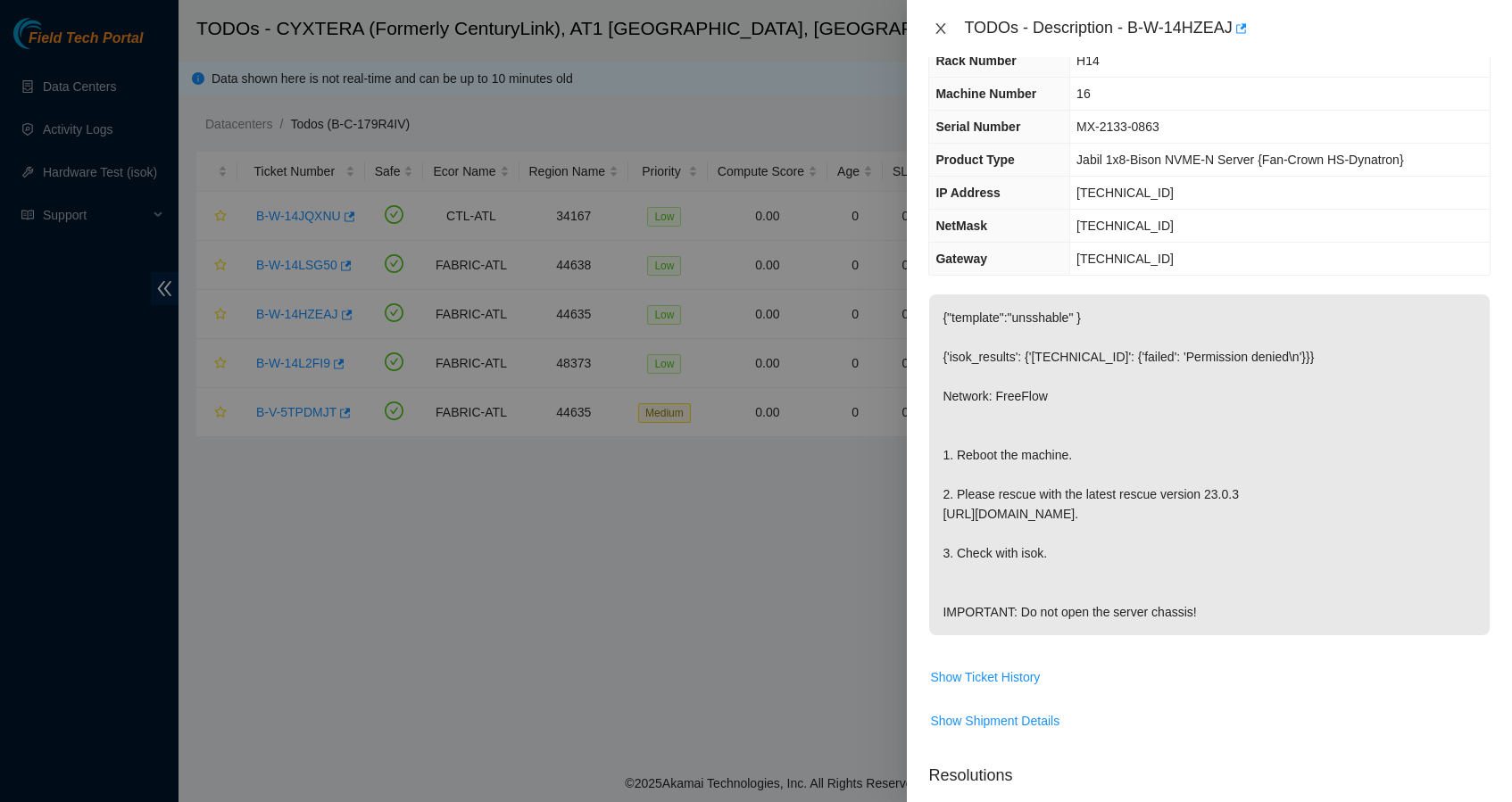
click at [934, 29] on icon "close" at bounding box center [940, 29] width 14 height 14
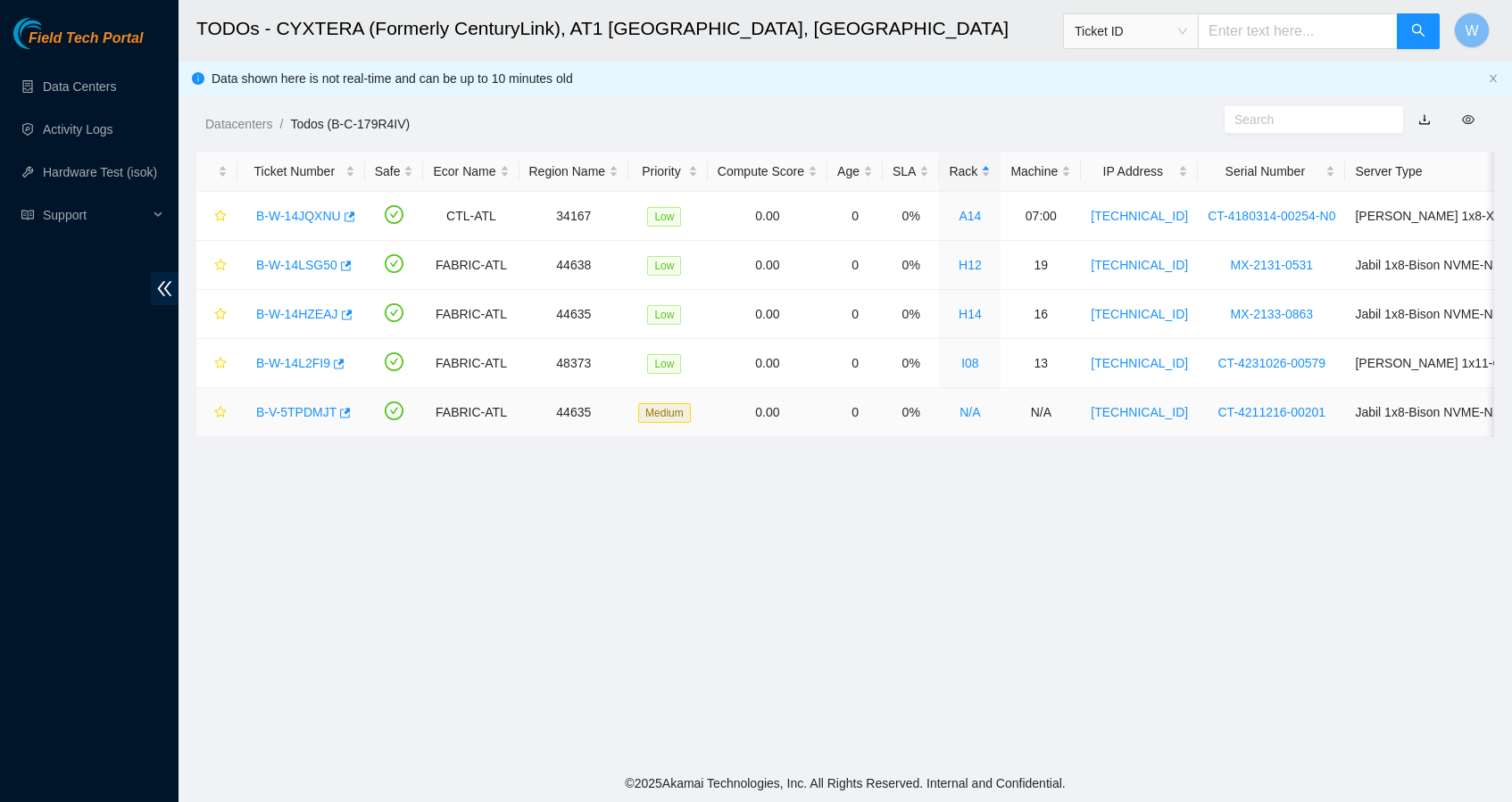
click at [315, 405] on link "B-V-5TPDMJT" at bounding box center [296, 412] width 80 height 14
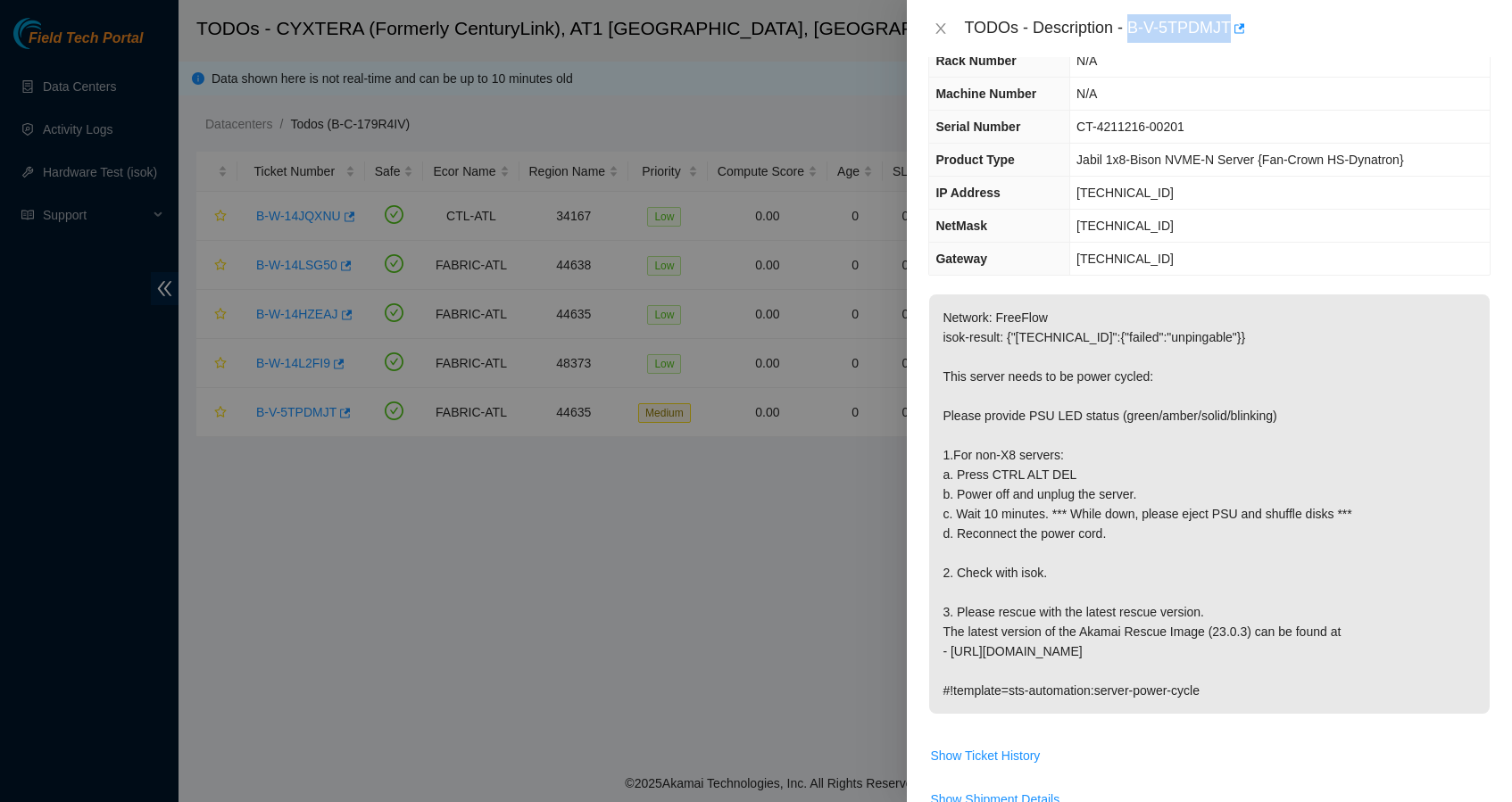
drag, startPoint x: 1133, startPoint y: 24, endPoint x: 1234, endPoint y: 33, distance: 101.4
click at [1234, 33] on div "TODOs - Description - B-V-5TPDMJT" at bounding box center [1227, 28] width 527 height 29
copy div "B-V-5TPDMJT"
click at [936, 29] on icon "close" at bounding box center [940, 29] width 14 height 14
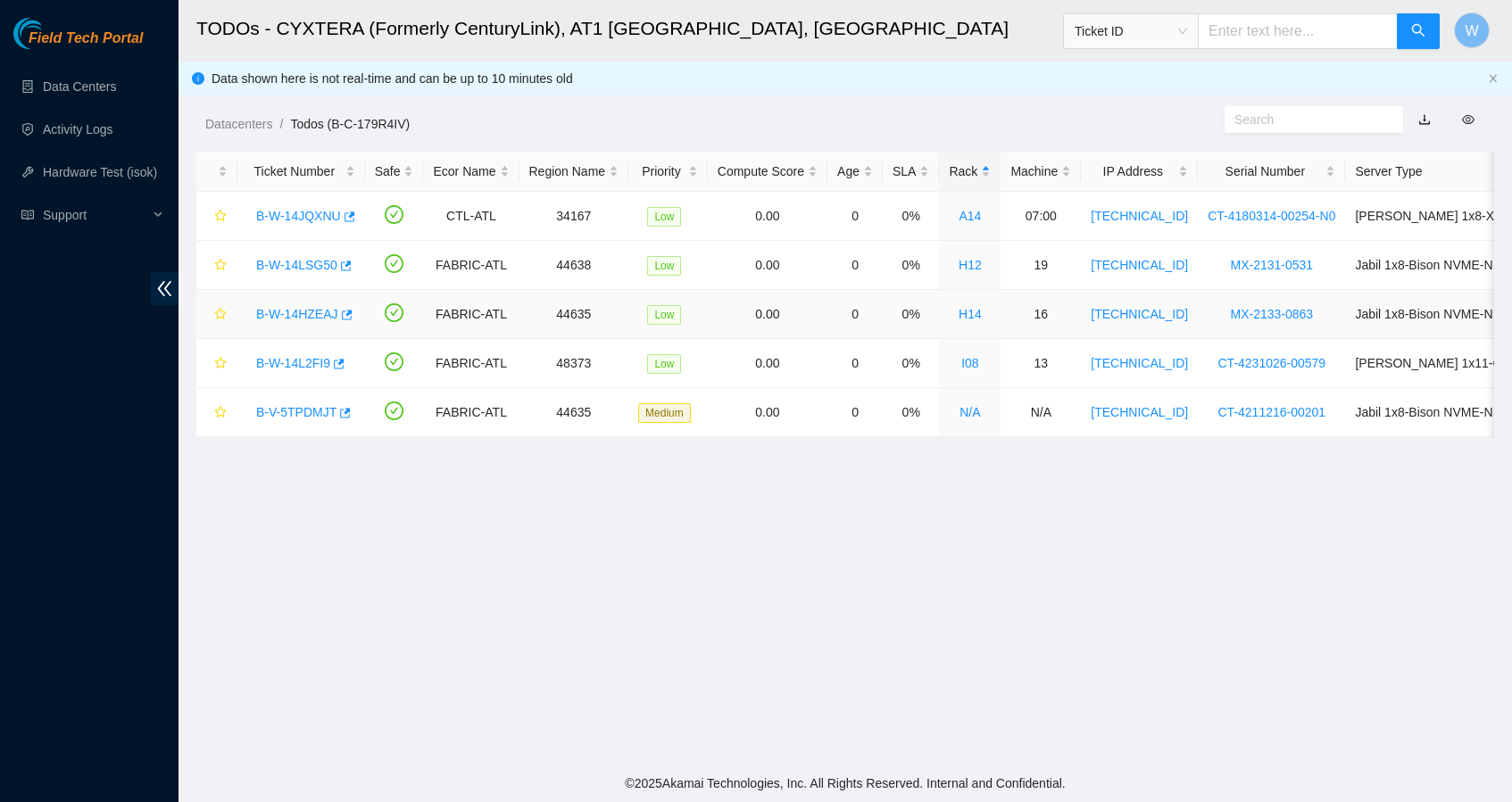
click at [315, 312] on link "B-W-14HZEAJ" at bounding box center [297, 314] width 82 height 14
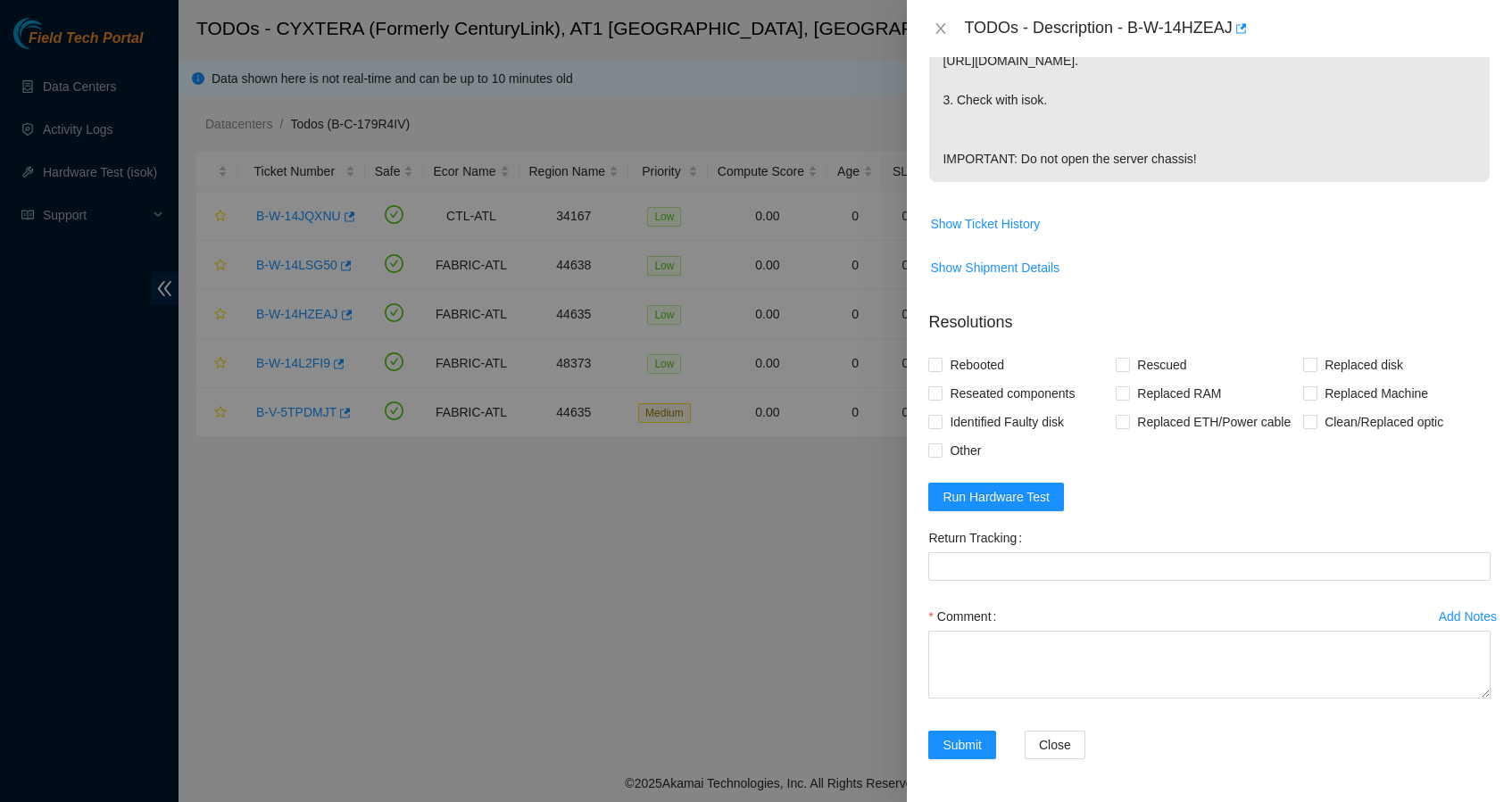
scroll to position [589, 0]
click at [992, 506] on span "Run Hardware Test" at bounding box center [995, 497] width 108 height 20
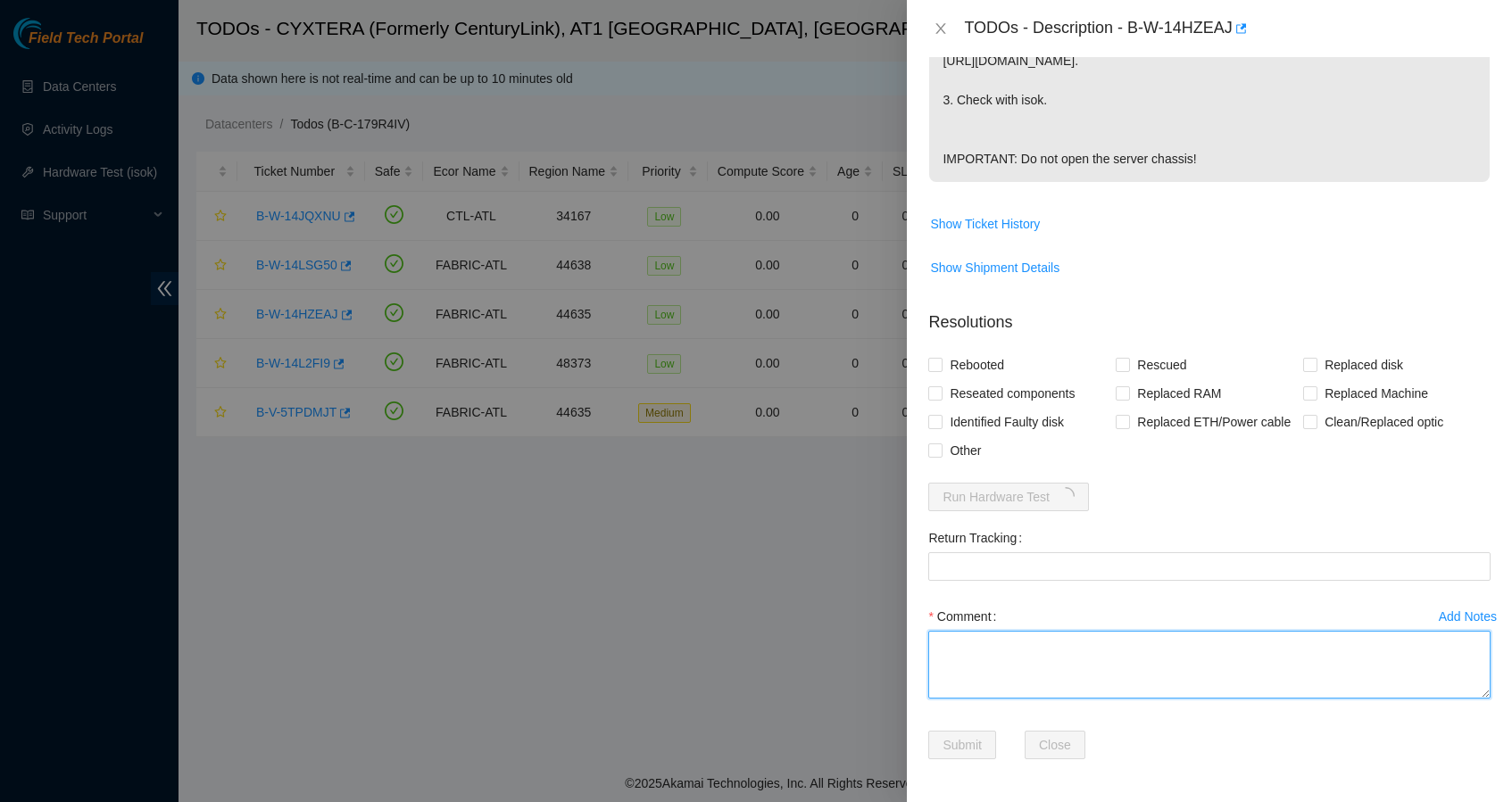
click at [1008, 658] on textarea "Comment" at bounding box center [1209, 665] width 562 height 68
type textarea "Shut down safely Rescued with latest version Iped the server Ran isok -"
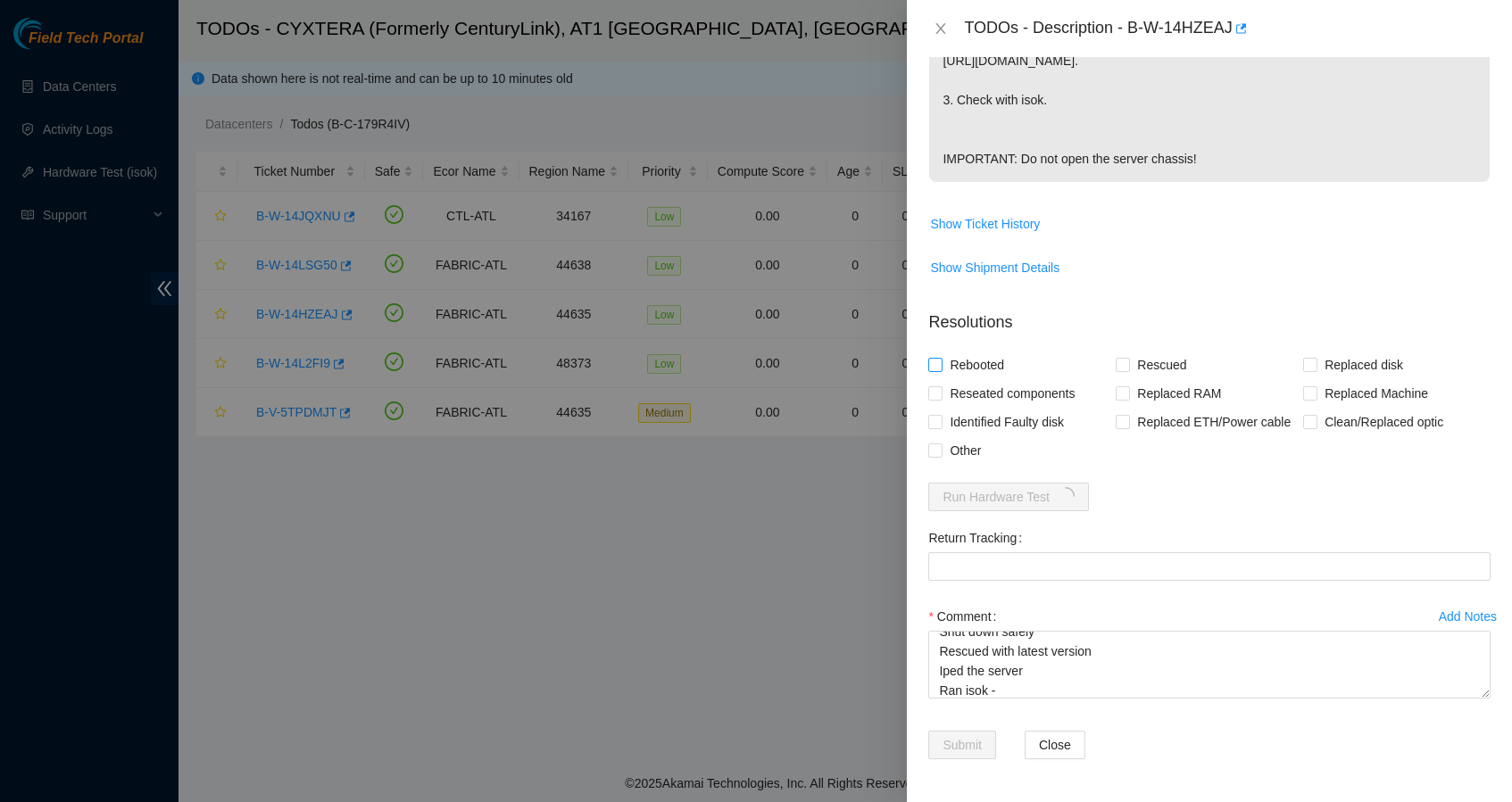
click at [967, 351] on span "Rebooted" at bounding box center [976, 365] width 69 height 29
click at [941, 358] on input "Rebooted" at bounding box center [934, 364] width 13 height 13
checkbox input "true"
click at [1166, 351] on span "Rescued" at bounding box center [1161, 365] width 63 height 29
click at [1128, 358] on input "Rescued" at bounding box center [1121, 364] width 13 height 13
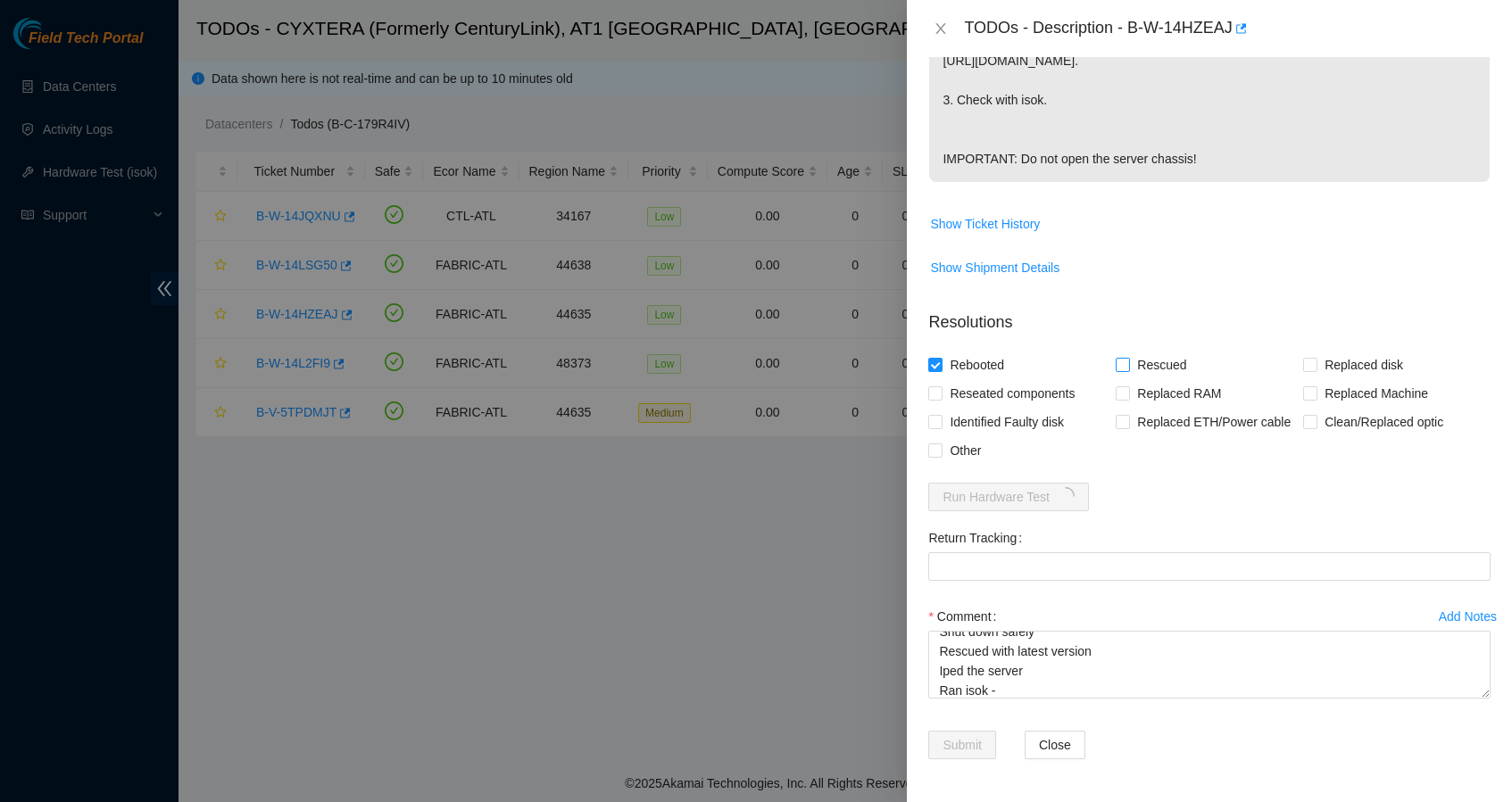
checkbox input "true"
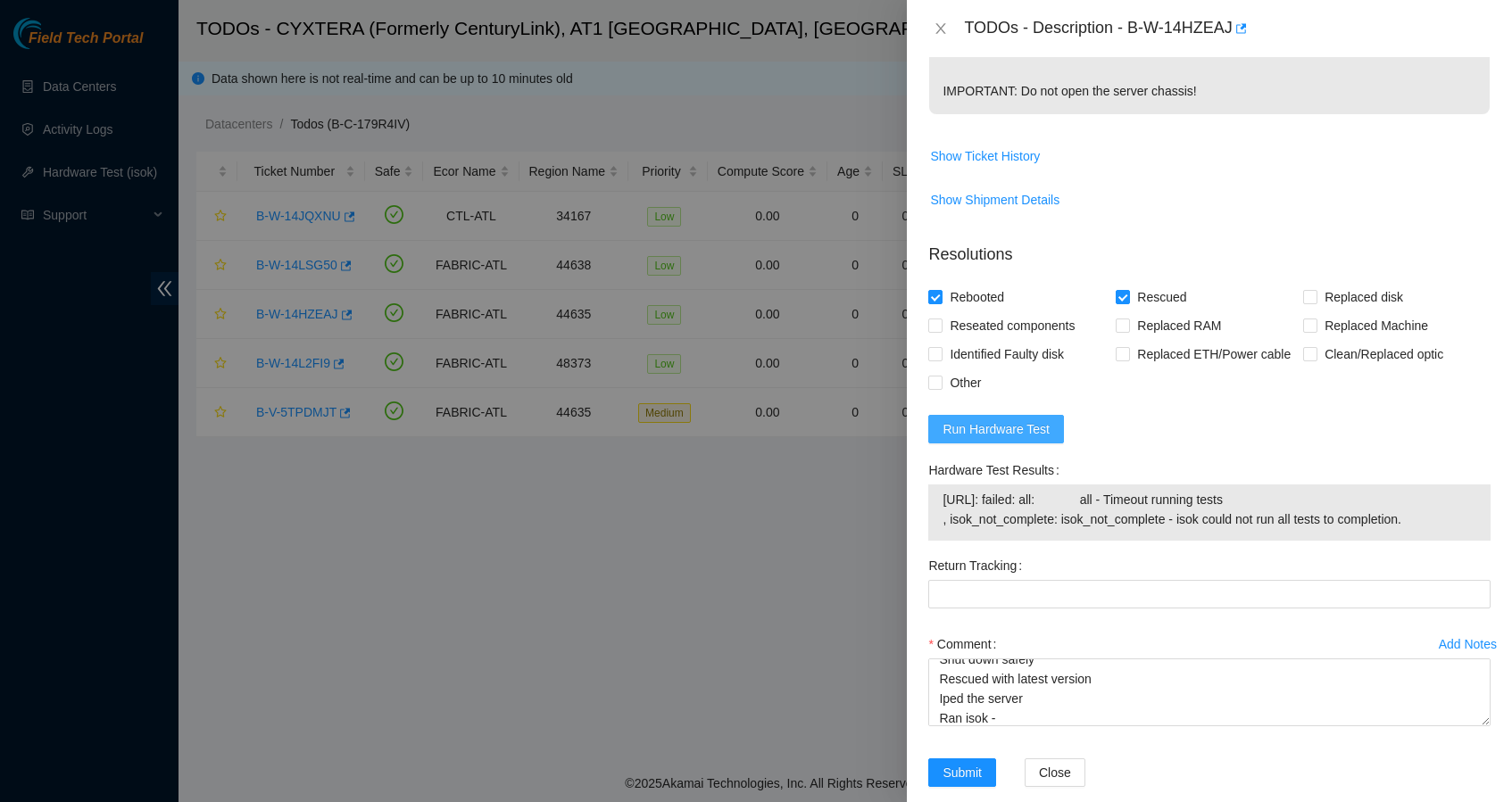
click at [1021, 444] on button "Run Hardware Test" at bounding box center [996, 429] width 136 height 29
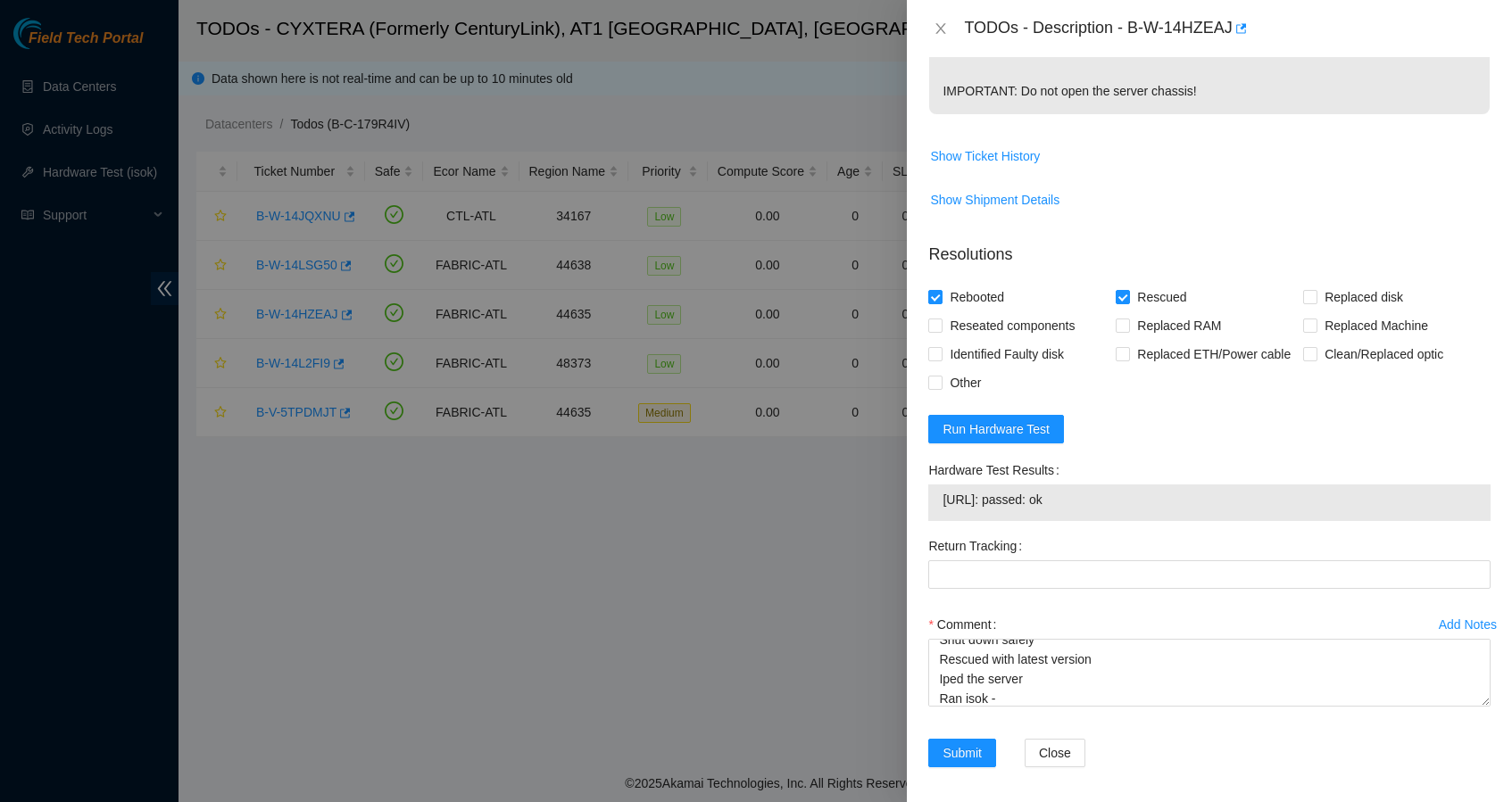
drag, startPoint x: 1094, startPoint y: 566, endPoint x: 942, endPoint y: 558, distance: 152.2
click at [942, 510] on span "[URL]: passed: ok" at bounding box center [1208, 500] width 534 height 20
copy span "[URL]: passed: ok"
click at [1082, 707] on textarea "Shut down safely Rescued with latest version Iped the server Ran isok -" at bounding box center [1209, 673] width 562 height 68
paste textarea "[URL]: passed: ok"
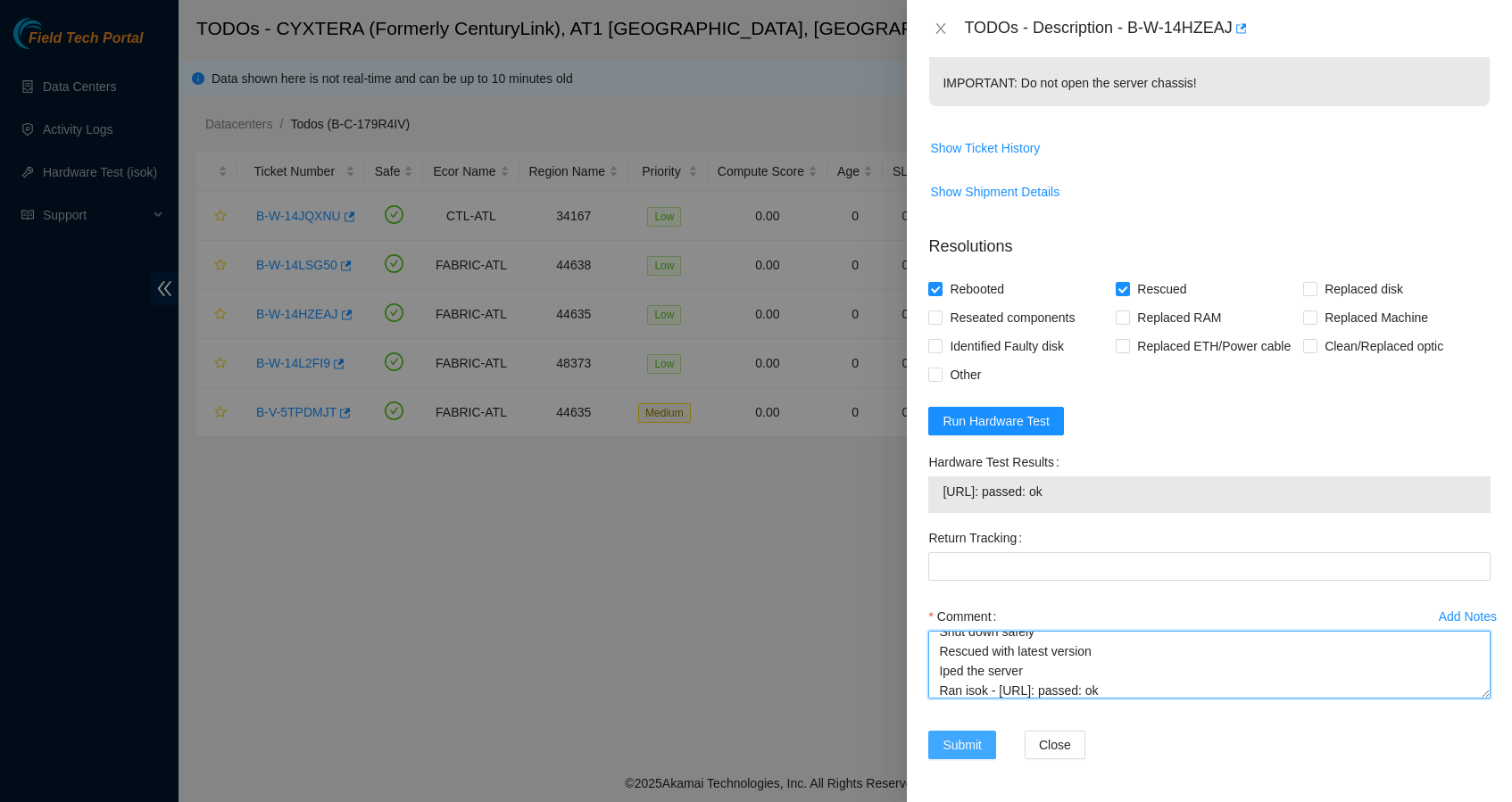
scroll to position [665, 0]
type textarea "Shut down safely Rescued with latest version Iped the server Ran isok - [URL]: …"
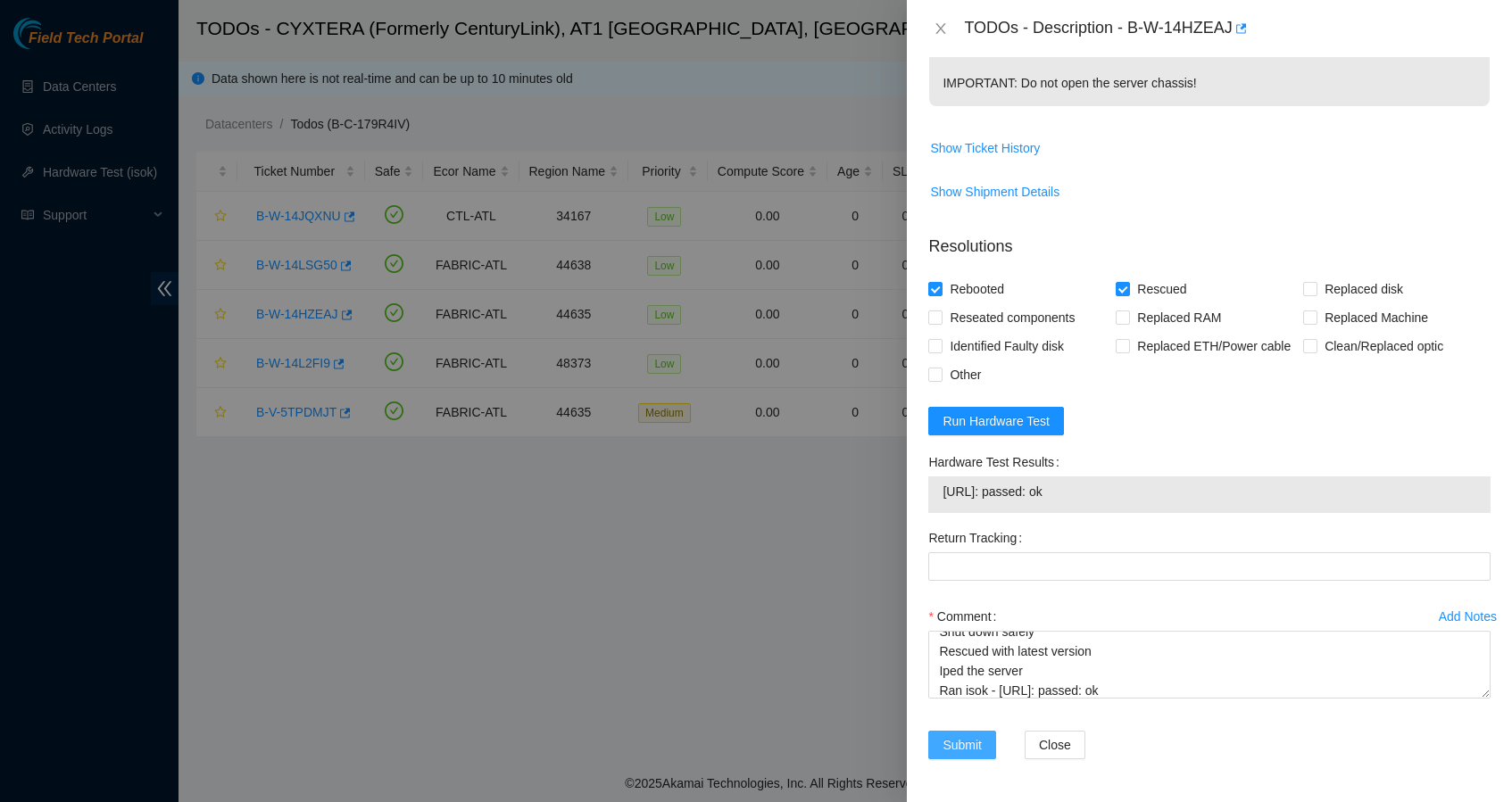
click at [986, 746] on button "Submit" at bounding box center [962, 745] width 68 height 29
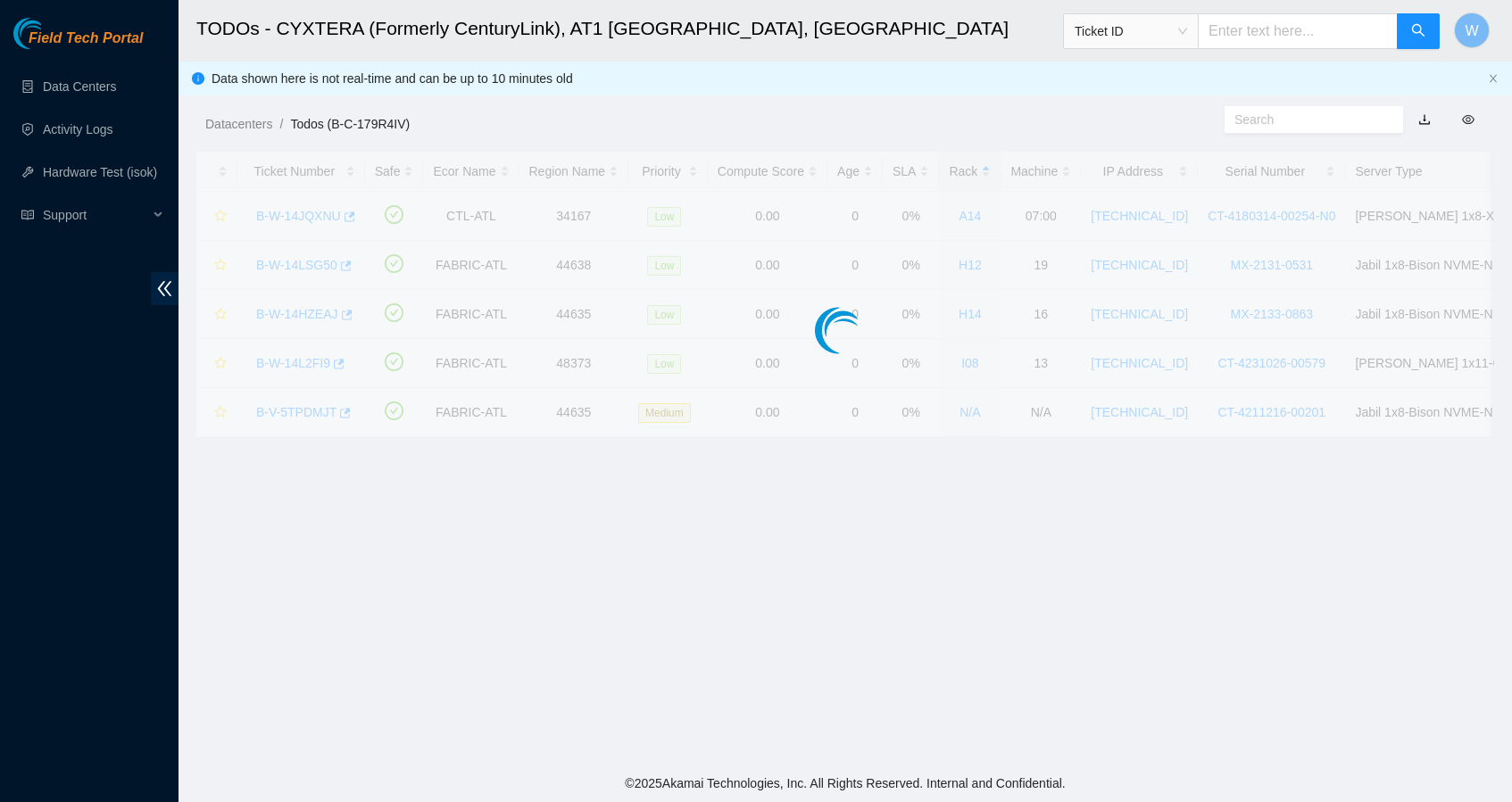
scroll to position [165, 0]
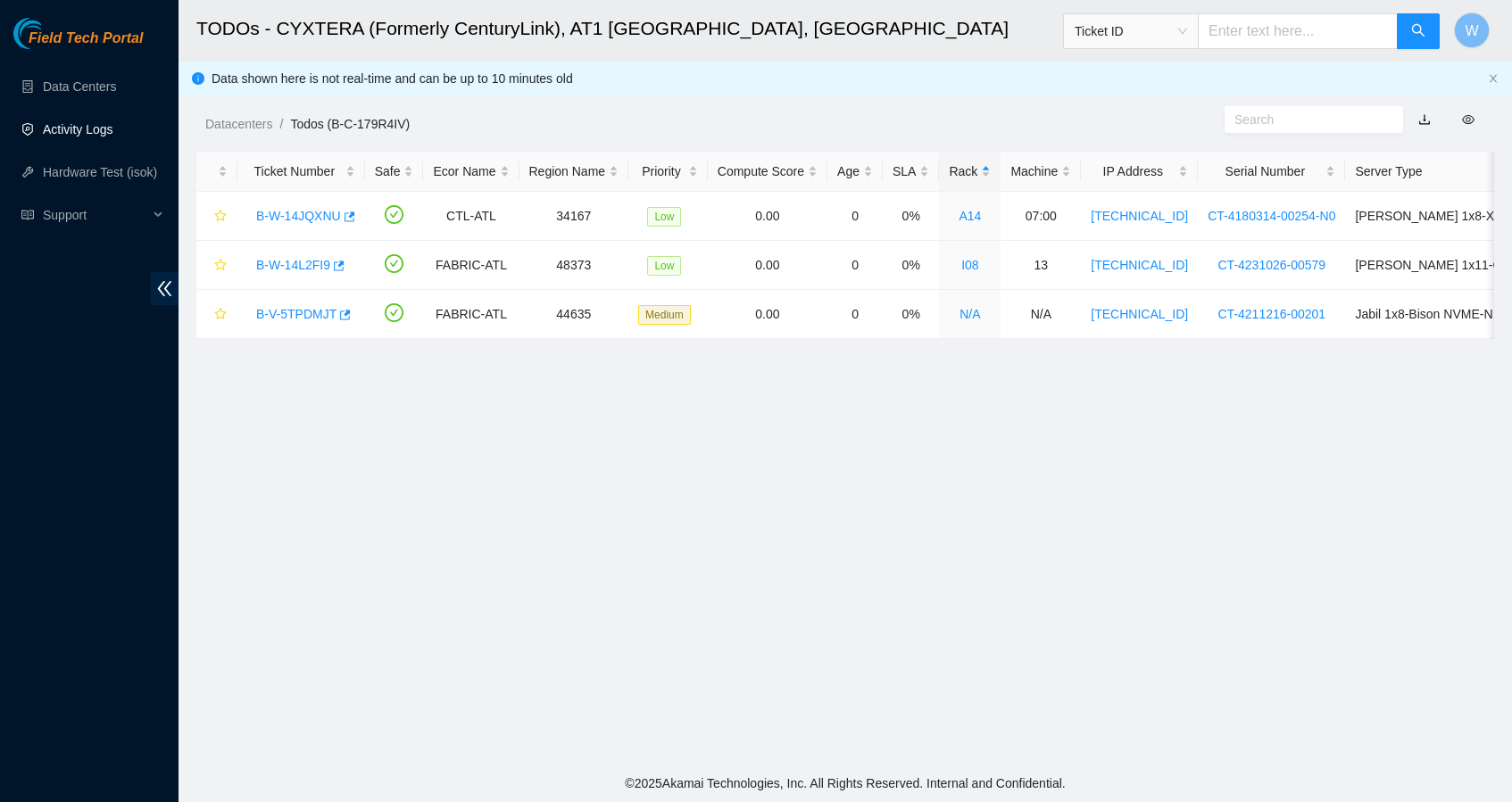
click at [91, 136] on link "Activity Logs" at bounding box center [77, 129] width 70 height 14
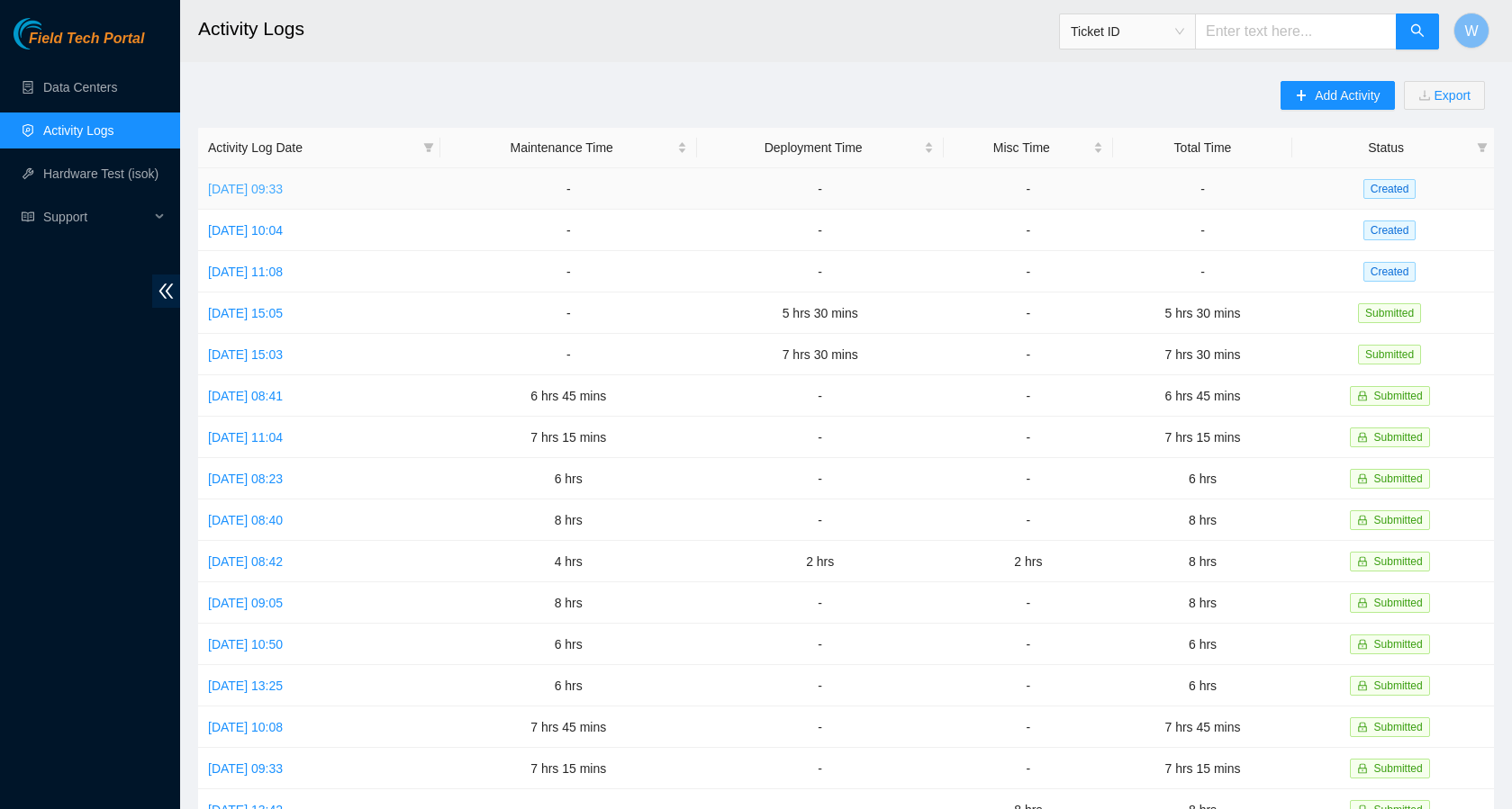
click at [283, 188] on link "[DATE] 09:33" at bounding box center [245, 189] width 75 height 14
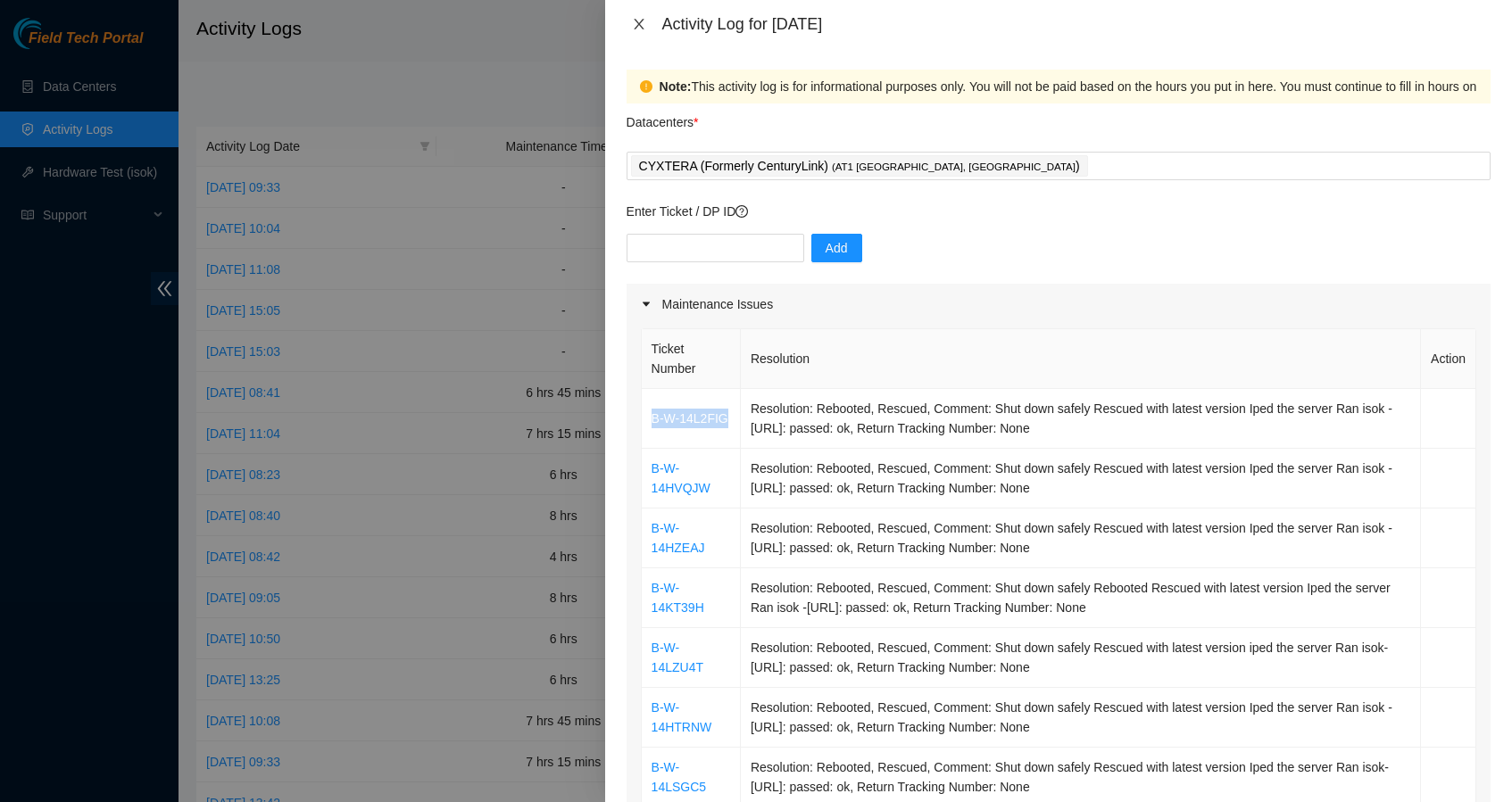
click at [643, 26] on icon "close" at bounding box center [639, 24] width 14 height 14
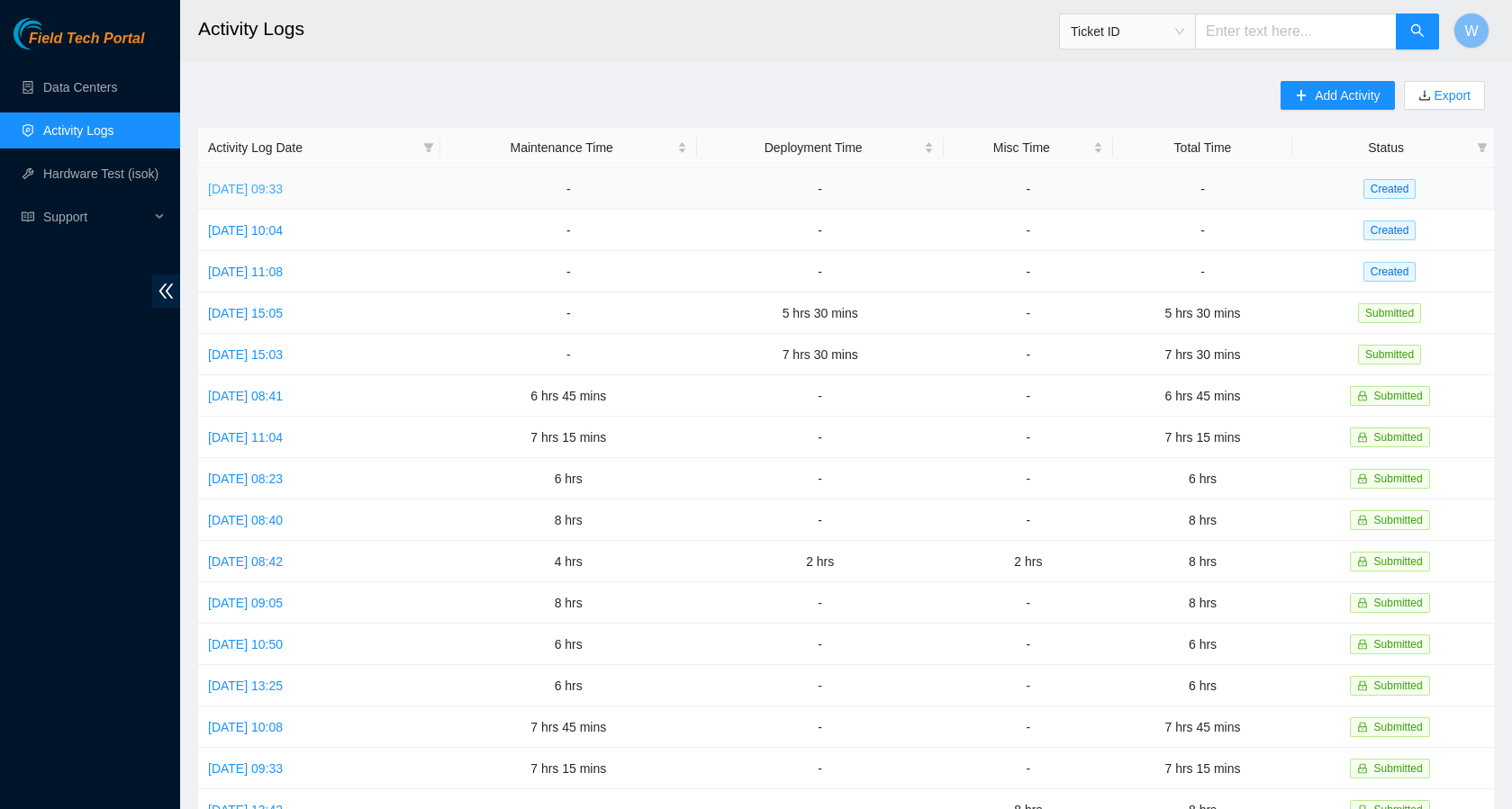
click at [283, 194] on link "[DATE] 09:33" at bounding box center [245, 189] width 75 height 14
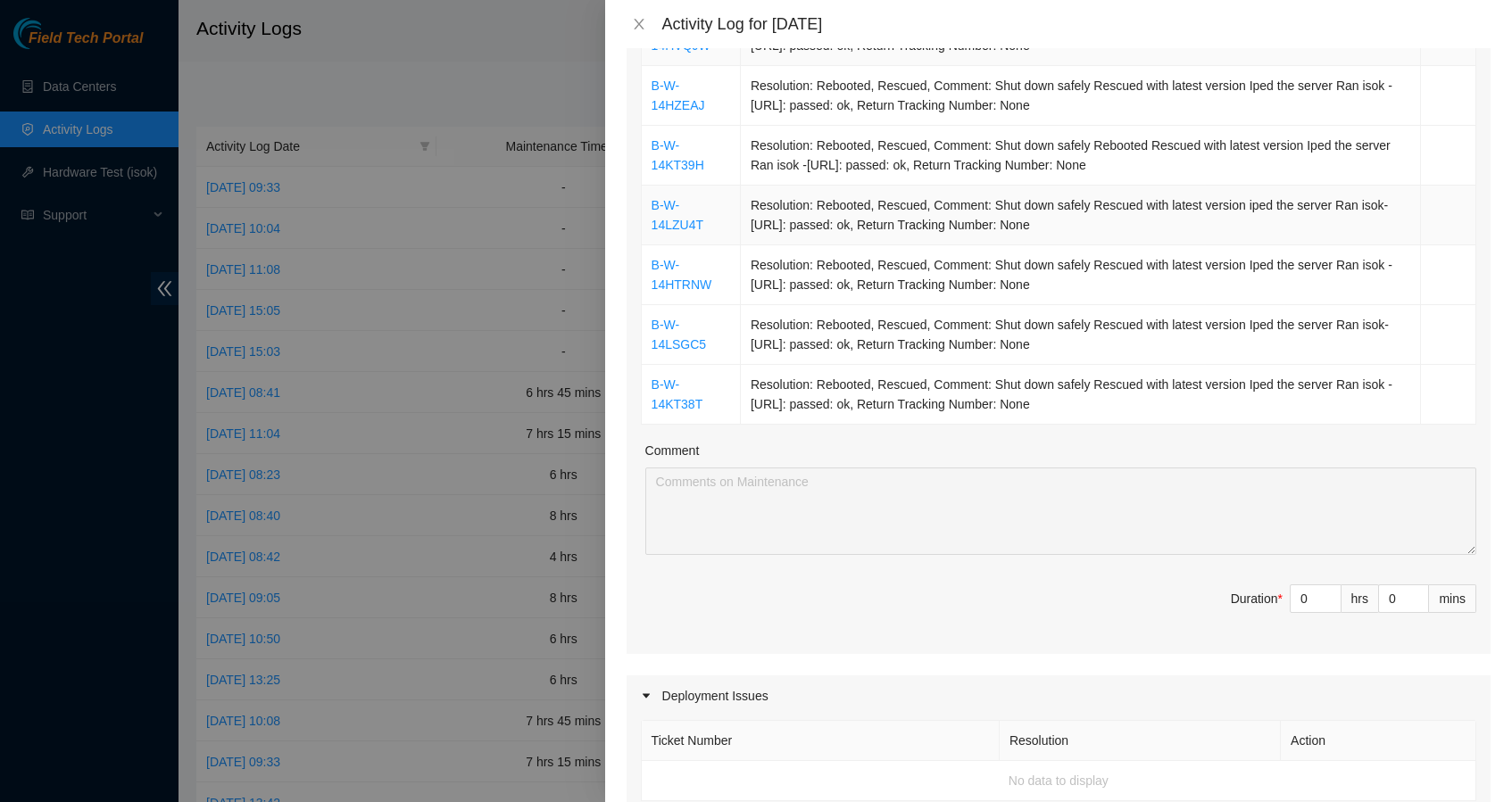
scroll to position [451, 0]
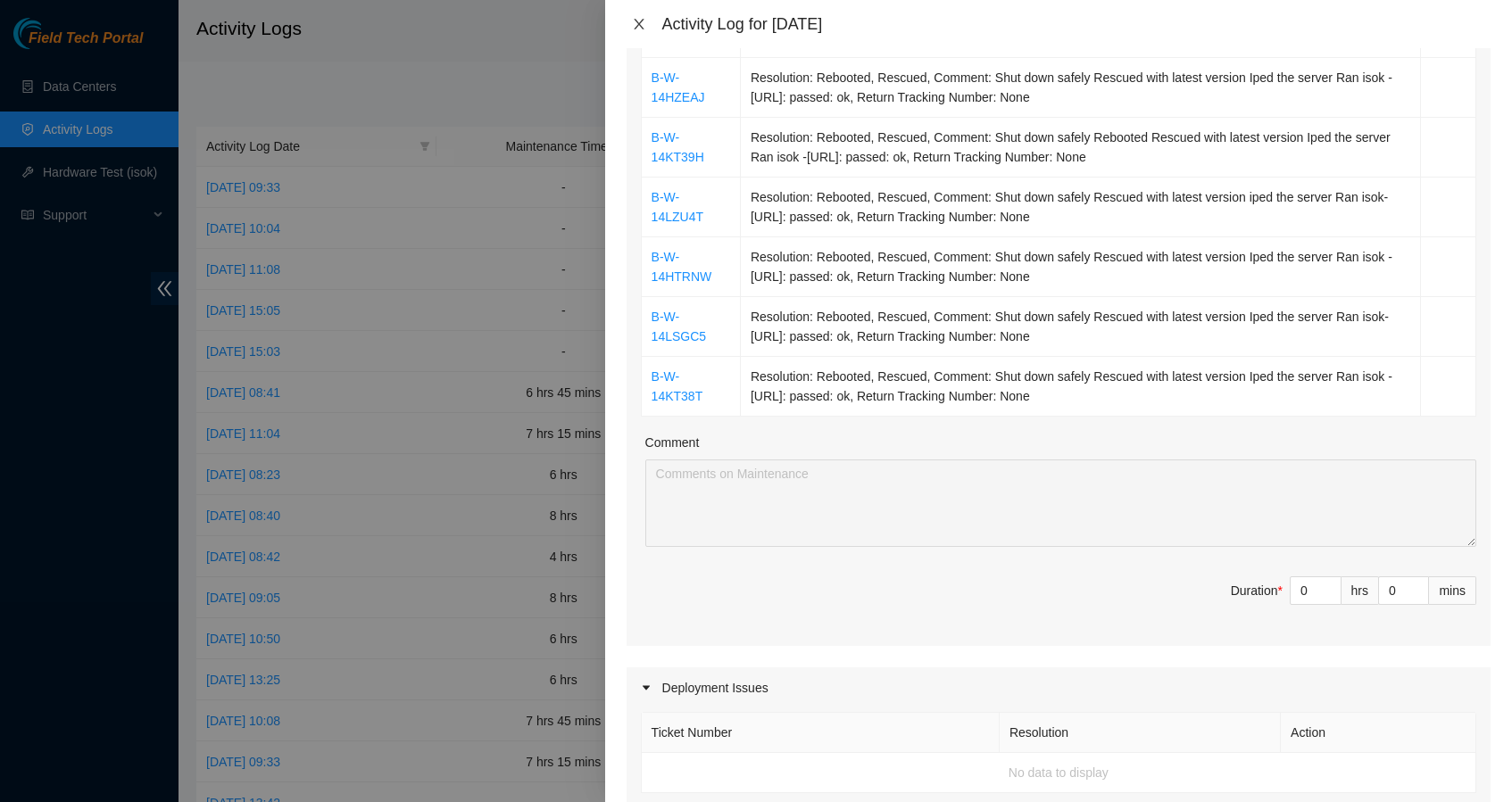
click at [645, 27] on icon "close" at bounding box center [639, 24] width 14 height 14
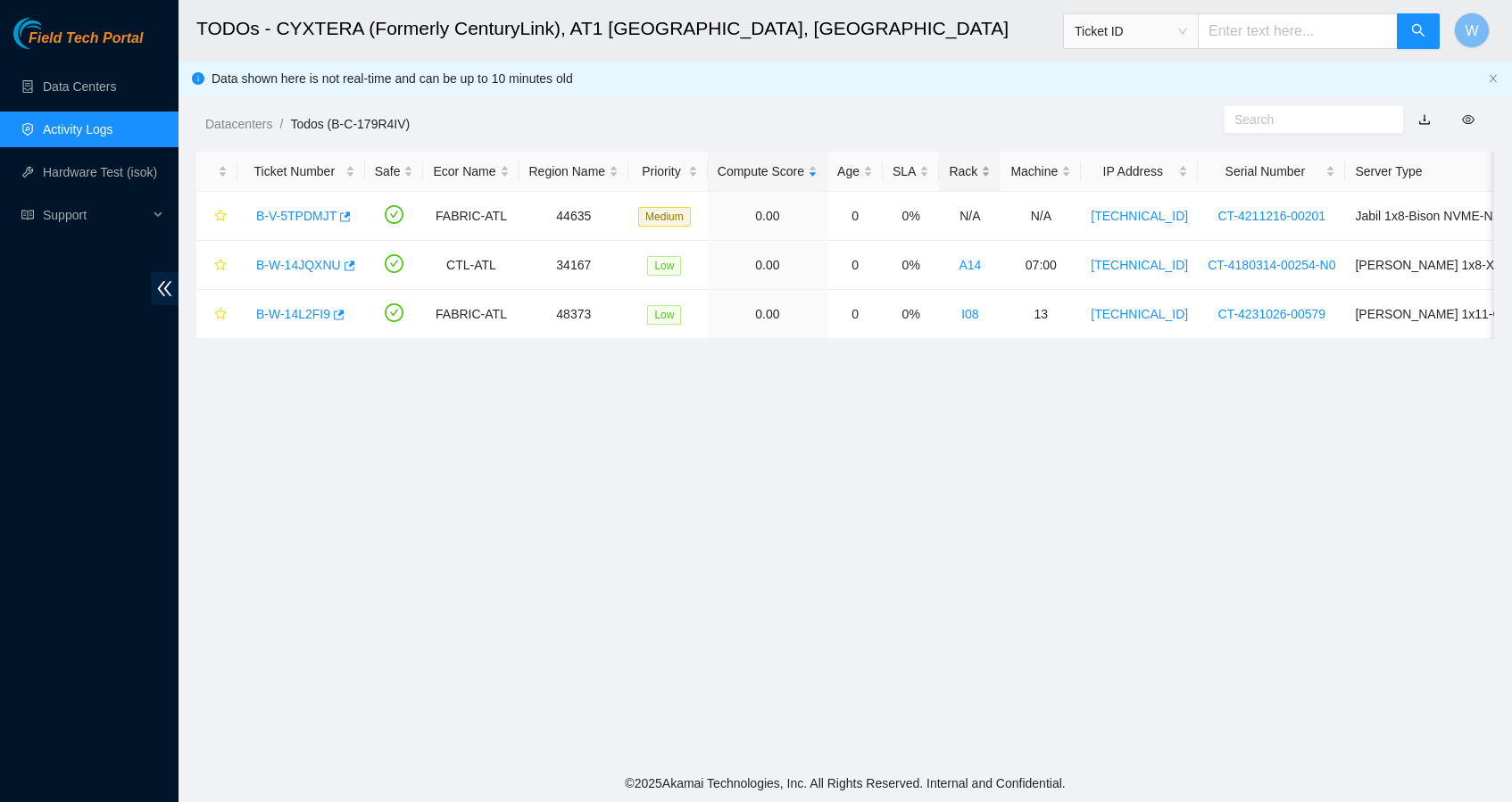
click at [990, 176] on div "Rack" at bounding box center [970, 172] width 42 height 20
click at [300, 313] on link "B-V-5TPDMJT" at bounding box center [296, 314] width 80 height 14
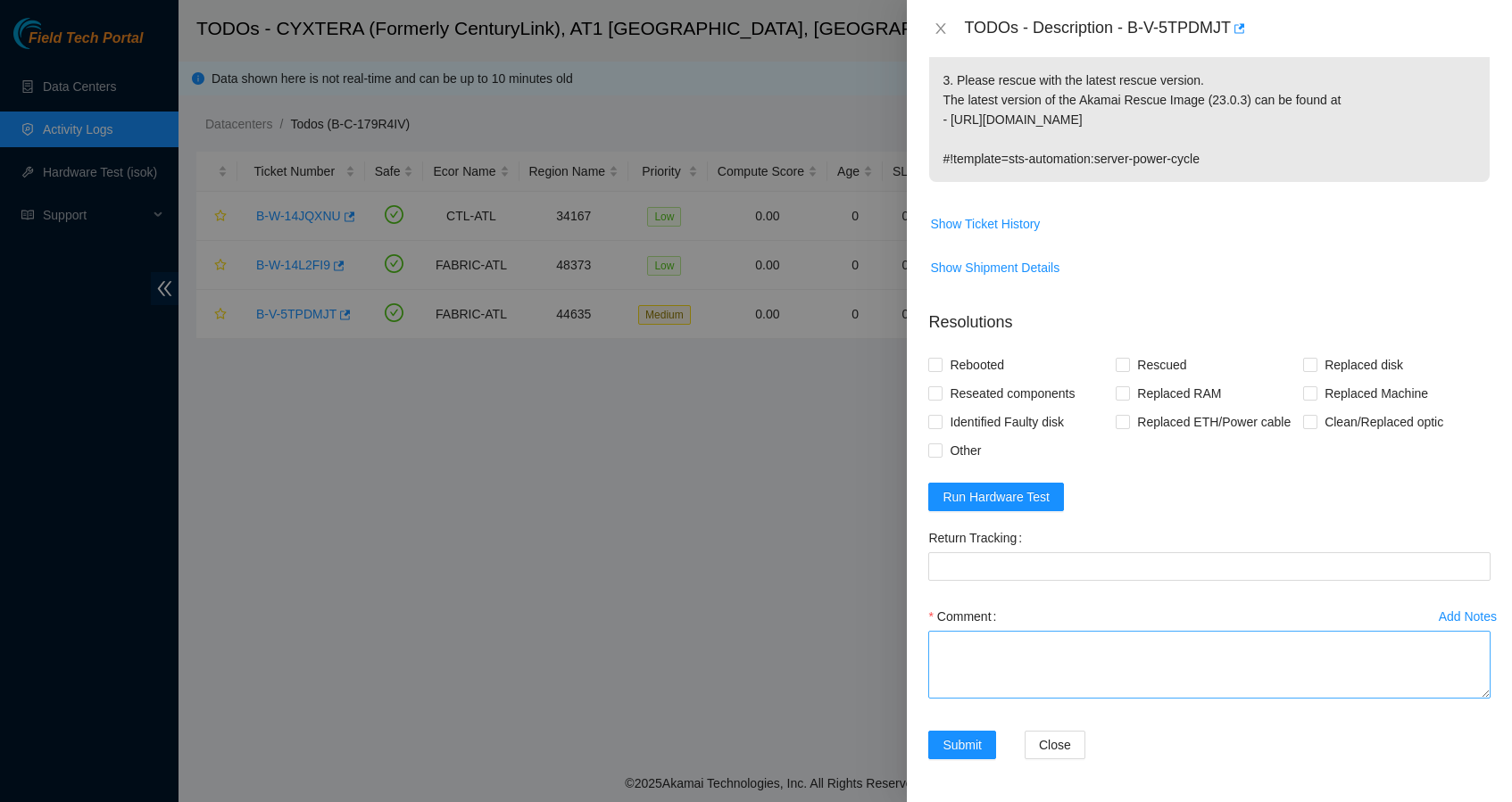
scroll to position [628, 0]
click at [1036, 673] on textarea "Comment" at bounding box center [1209, 665] width 562 height 68
paste textarea "Followed the steps in the ticket amber light on PSU Indicator light Unplugged a…"
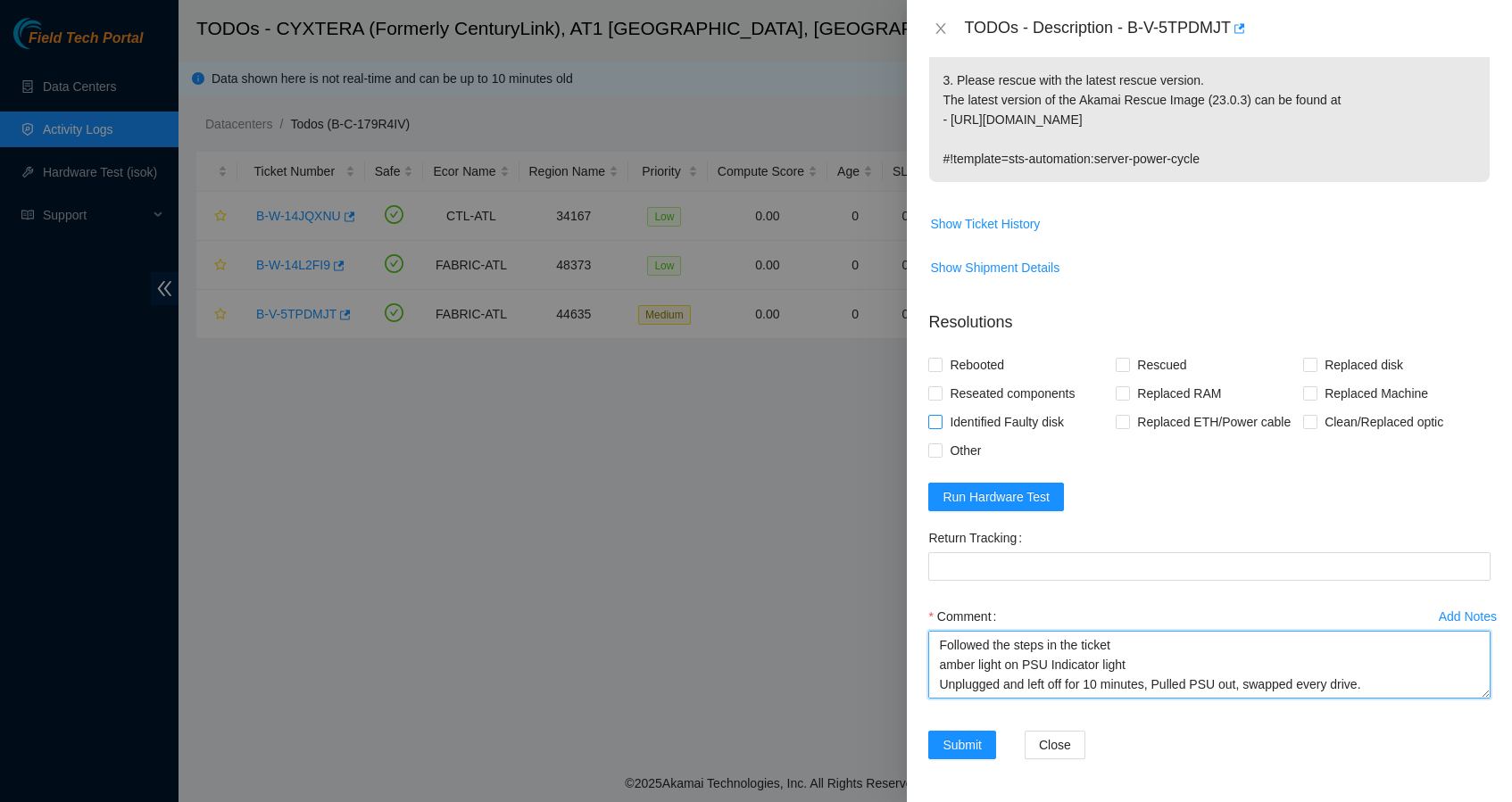
scroll to position [0, 0]
type textarea "Followed the steps in the ticket amber light on PSU Indicator light Unplugged a…"
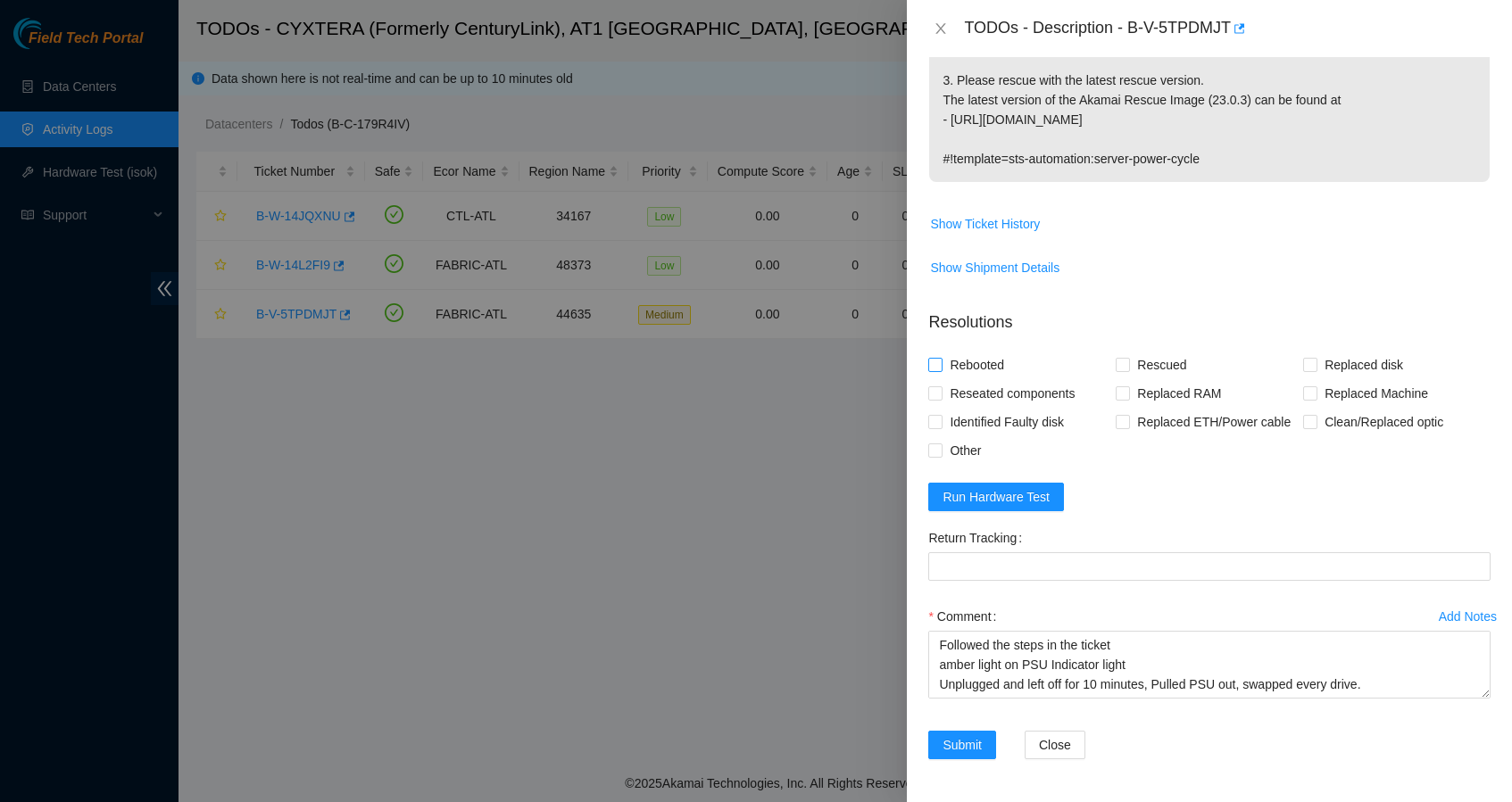
click at [993, 351] on span "Rebooted" at bounding box center [976, 365] width 69 height 29
click at [941, 358] on input "Rebooted" at bounding box center [934, 364] width 13 height 13
checkbox input "true"
click at [997, 380] on span "Reseated components" at bounding box center [1011, 394] width 139 height 29
click at [941, 387] on input "Reseated components" at bounding box center [934, 393] width 13 height 13
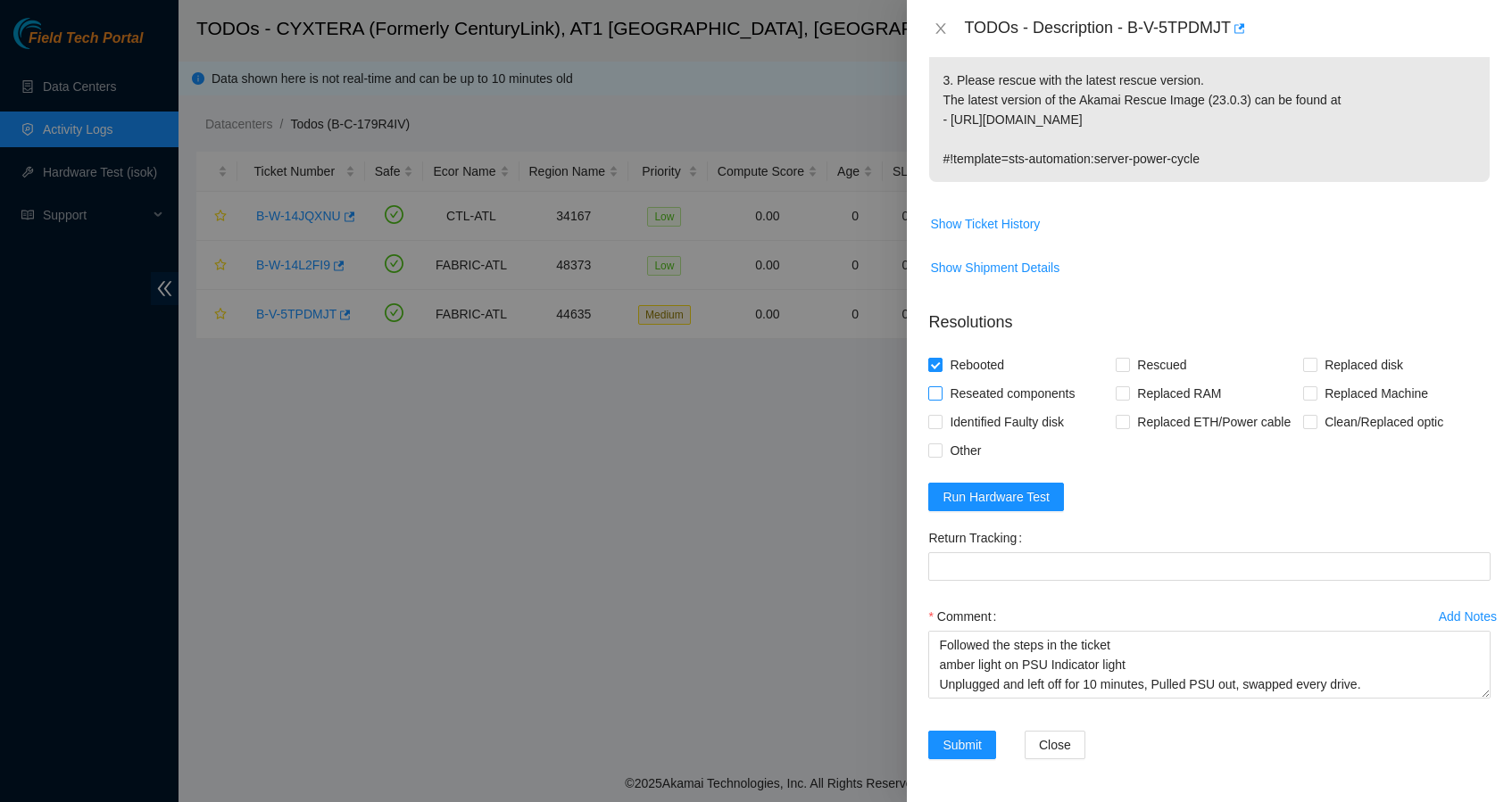
checkbox input "true"
click at [967, 456] on span "Other" at bounding box center [965, 450] width 45 height 29
click at [941, 456] on input "Other" at bounding box center [934, 450] width 13 height 13
click at [967, 451] on span "Other" at bounding box center [965, 450] width 45 height 29
click at [941, 451] on input "Other" at bounding box center [934, 450] width 13 height 13
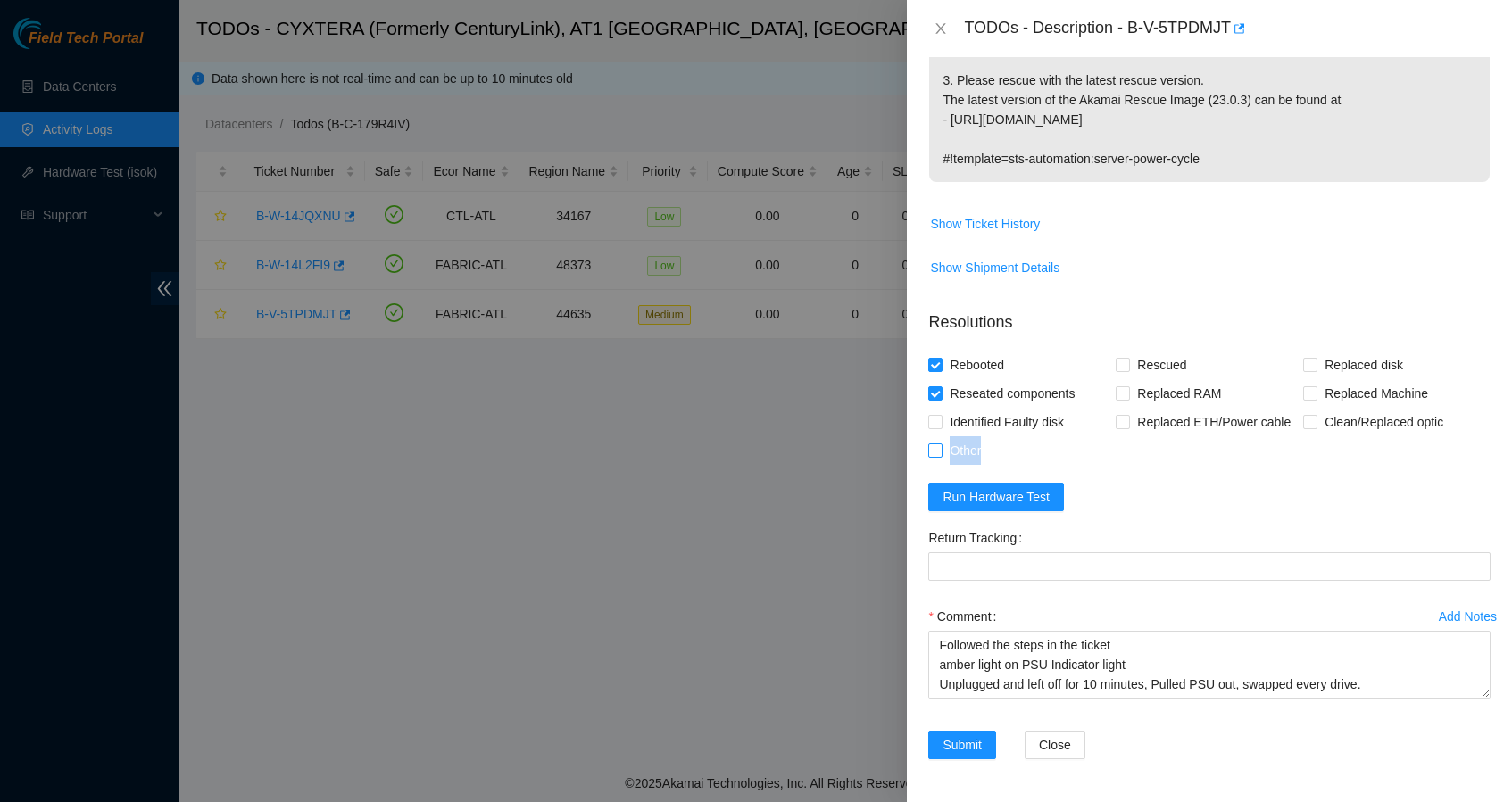
click at [967, 451] on span "Other" at bounding box center [965, 450] width 45 height 29
click at [941, 451] on input "Other" at bounding box center [934, 450] width 13 height 13
checkbox input "true"
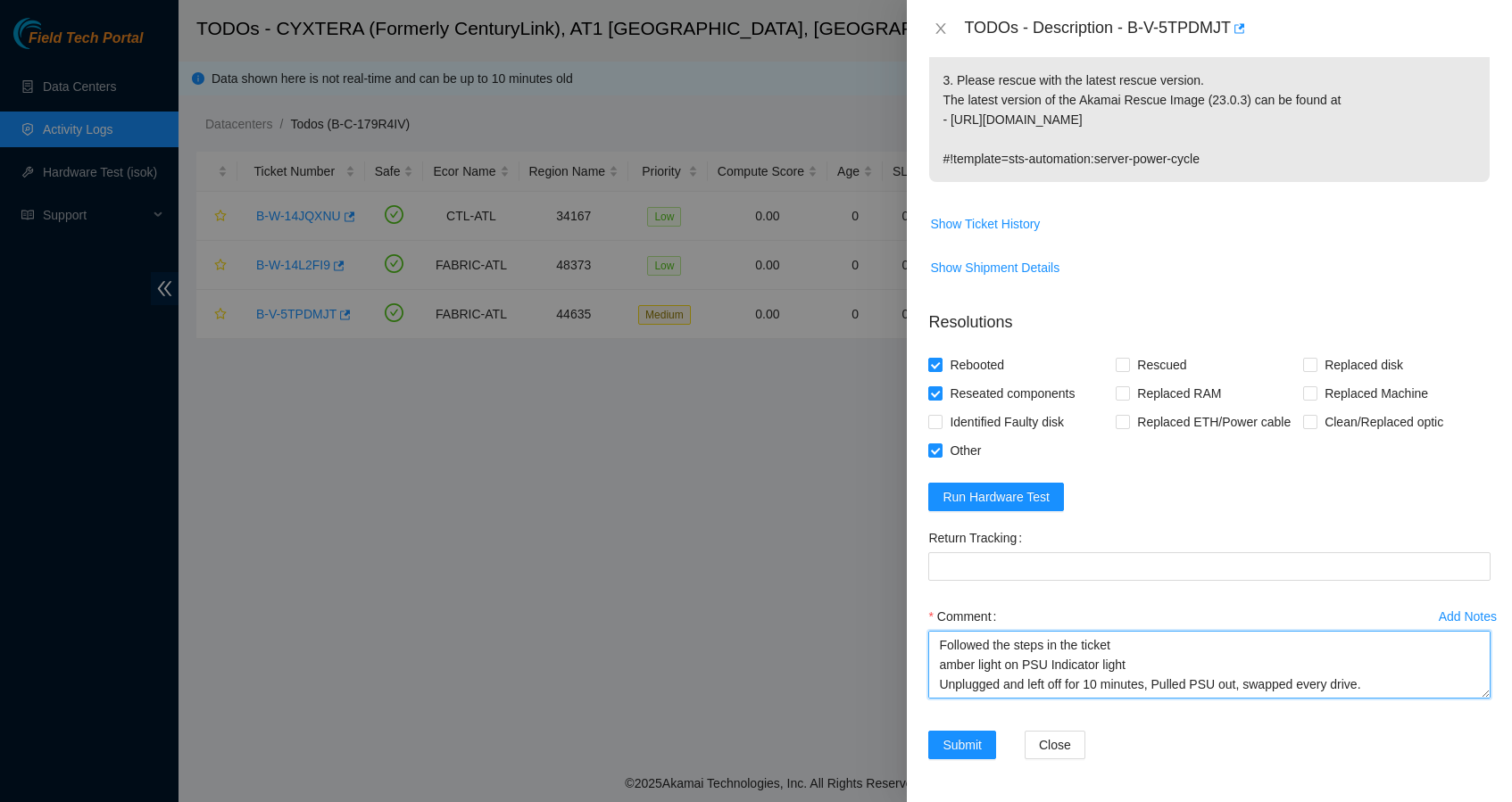
click at [1410, 686] on textarea "Followed the steps in the ticket amber light on PSU Indicator light Unplugged a…" at bounding box center [1209, 665] width 562 height 68
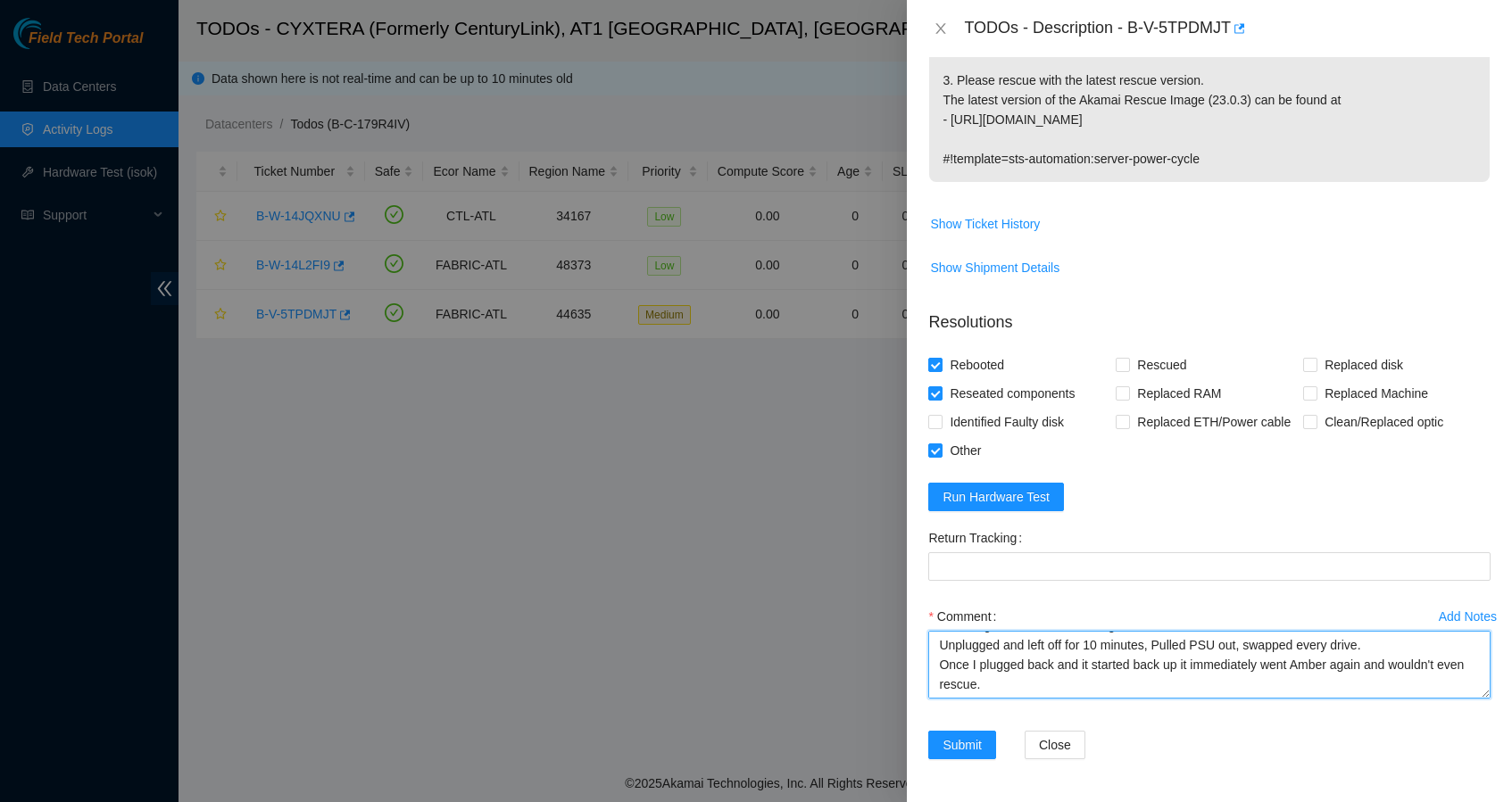
scroll to position [39, 0]
click at [1344, 687] on textarea "Followed the steps in the ticket amber light on PSU Indicator light Unplugged a…" at bounding box center [1209, 665] width 562 height 68
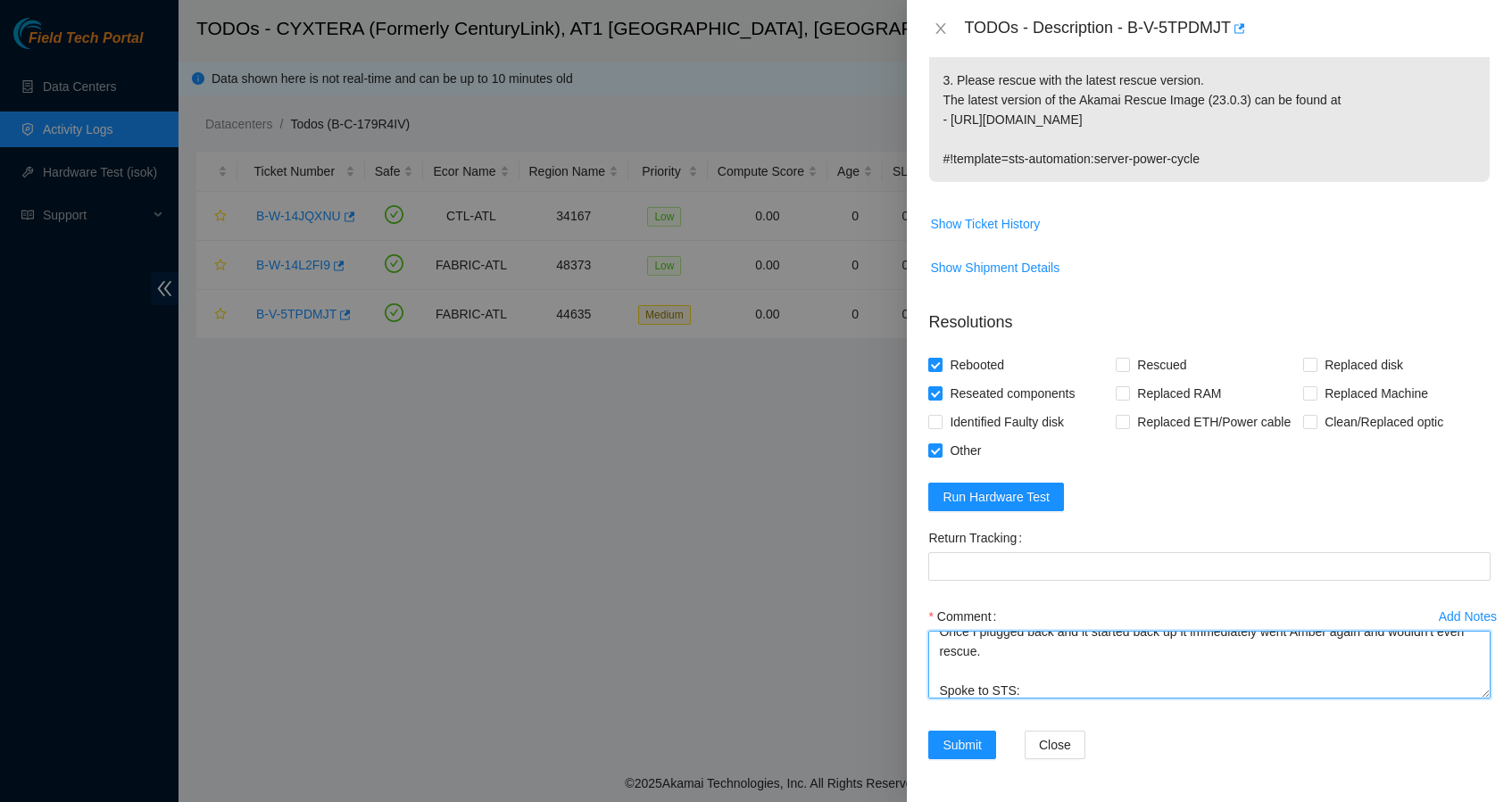
paste textarea "Got it, submit the resolution with your findings and suggest an RMA for the ser…"
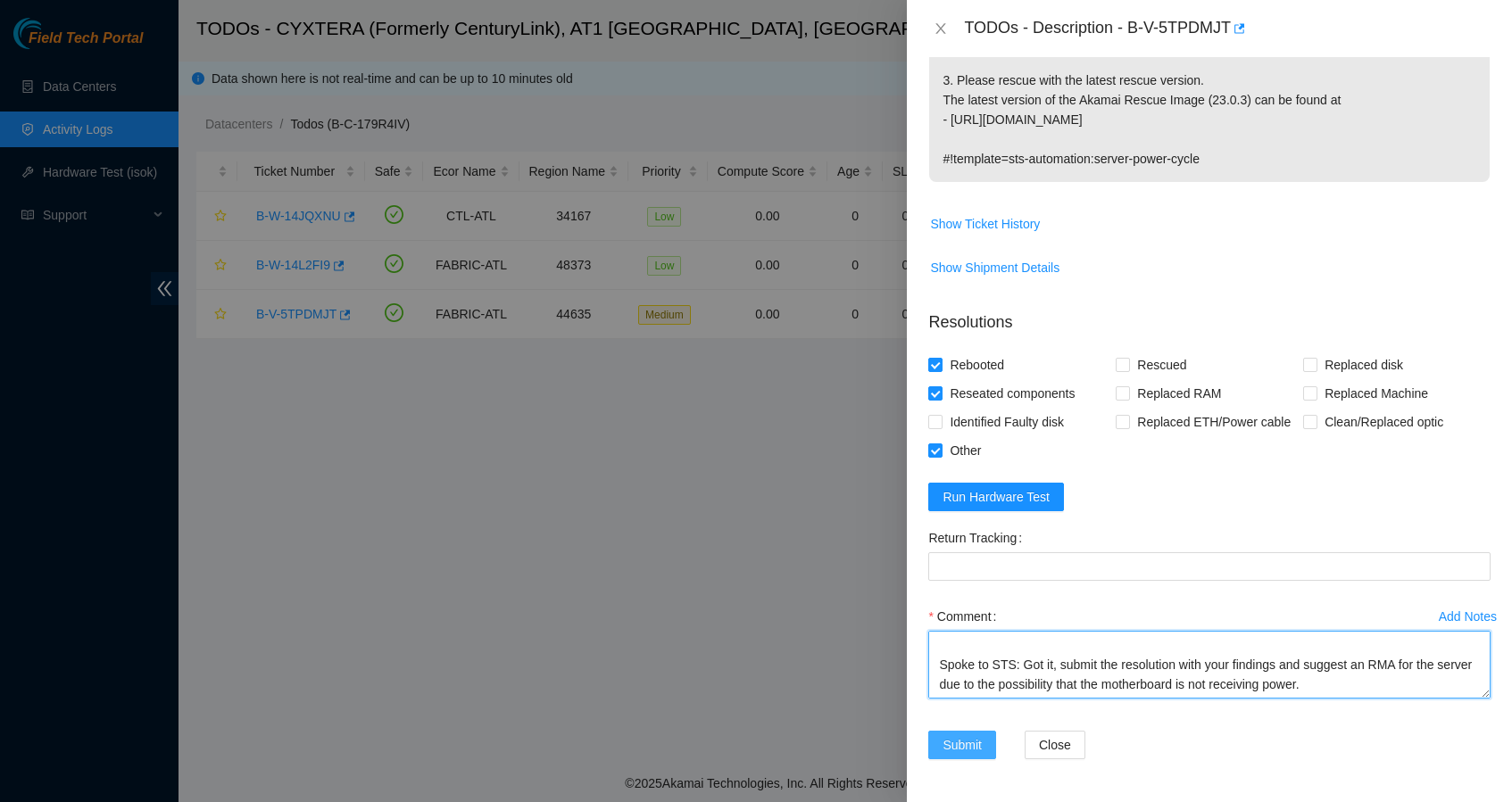
type textarea "Followed the steps in the ticket amber light on PSU Indicator light Unplugged a…"
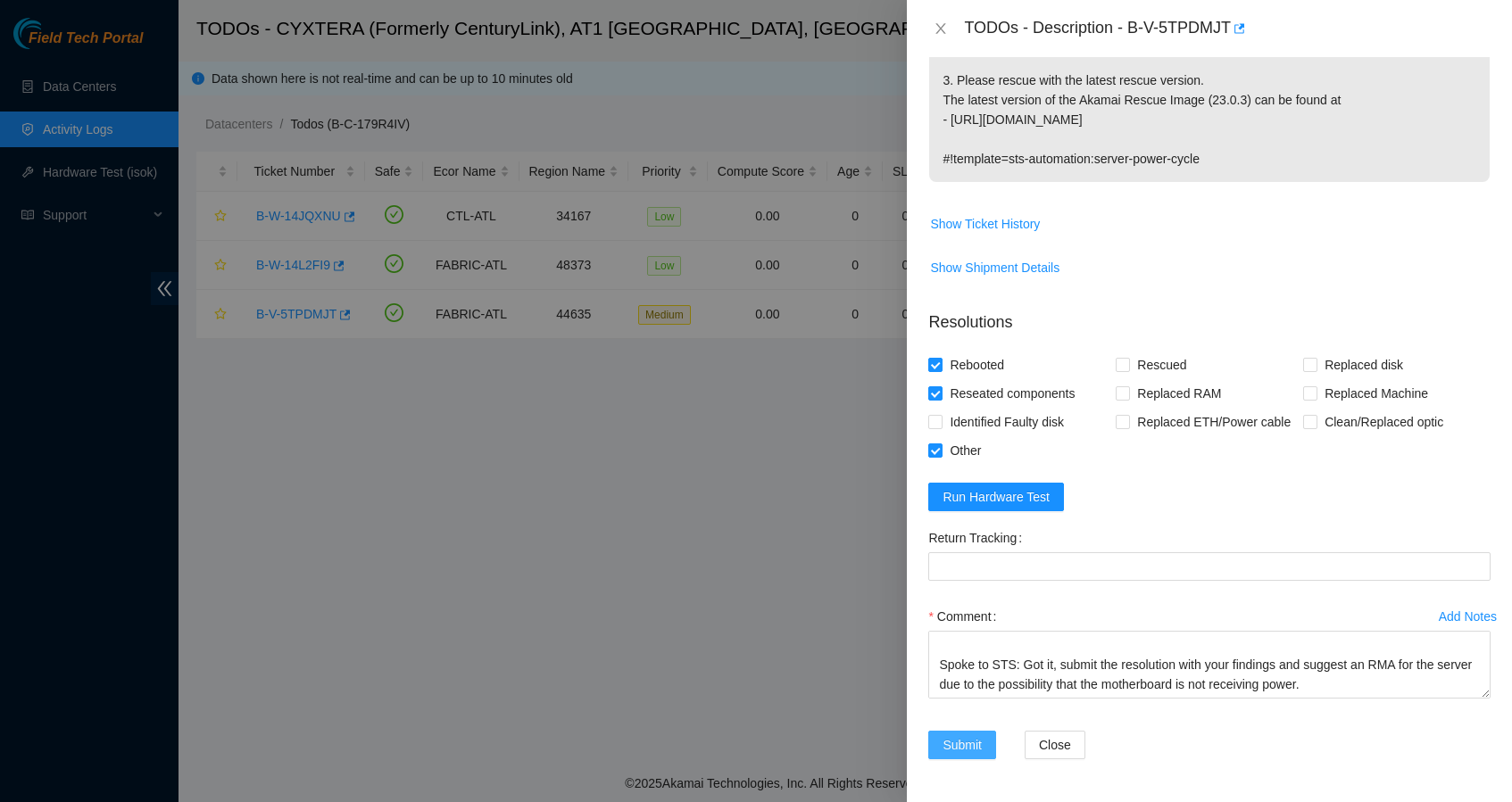
click at [971, 747] on span "Submit" at bounding box center [962, 746] width 39 height 20
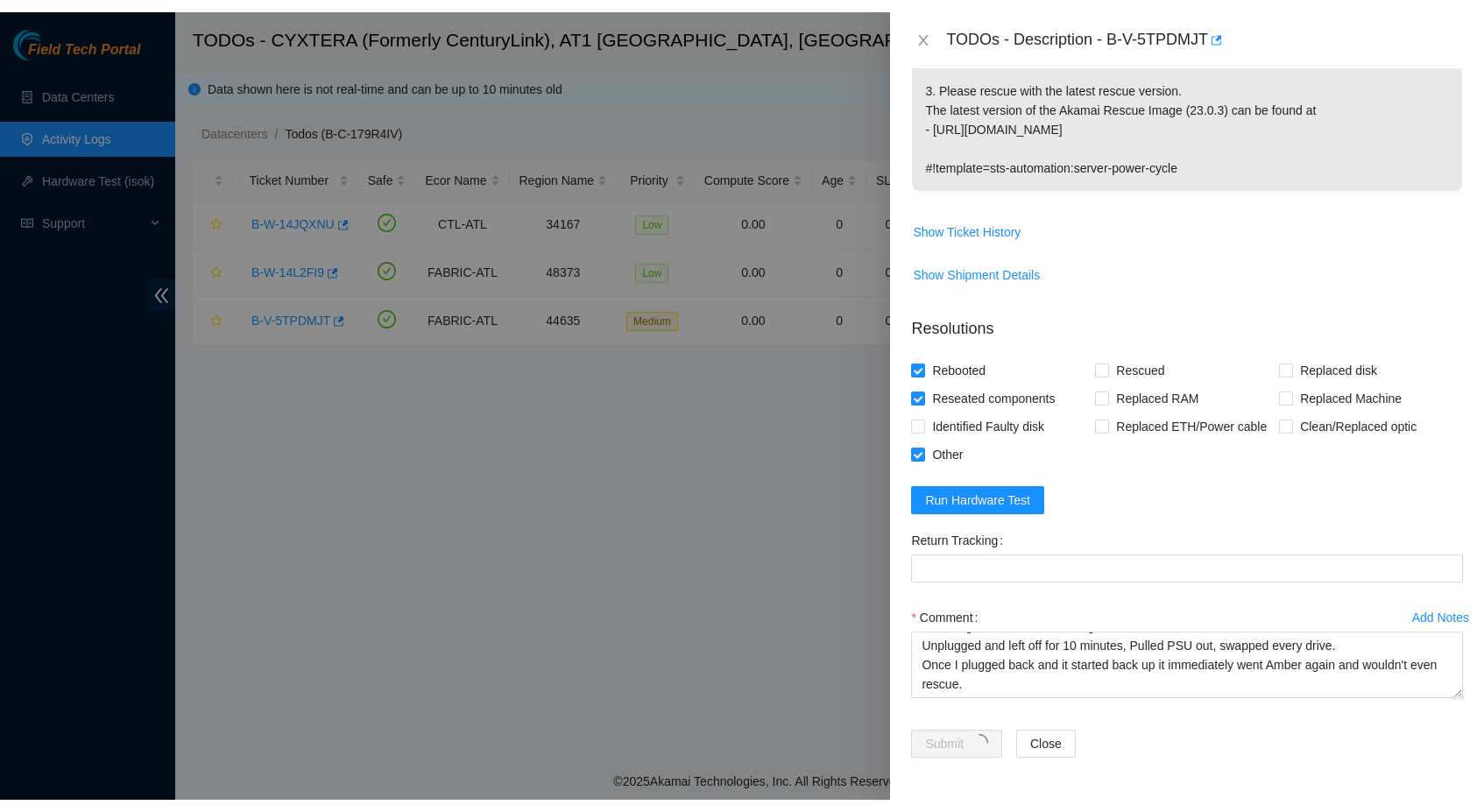
scroll to position [162, 0]
